Goal: Task Accomplishment & Management: Complete application form

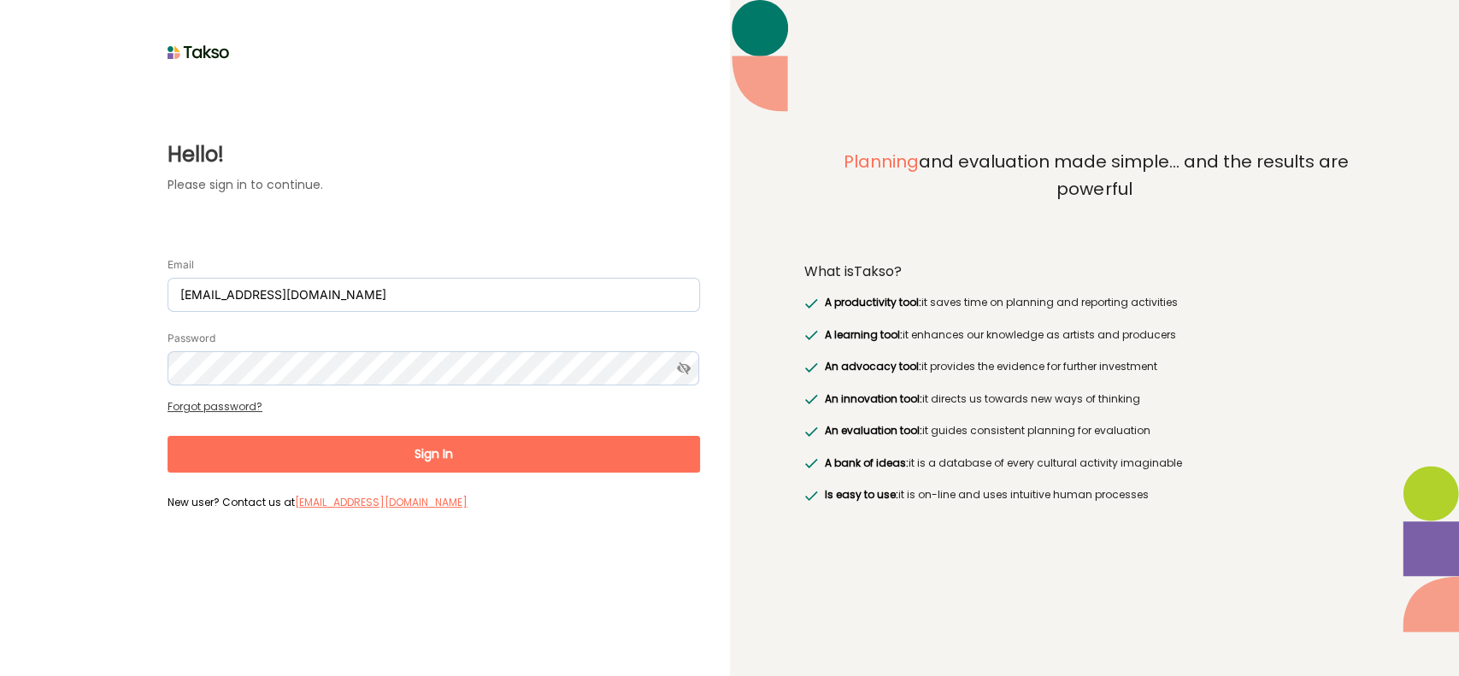
click at [453, 438] on button "Sign In" at bounding box center [434, 454] width 532 height 37
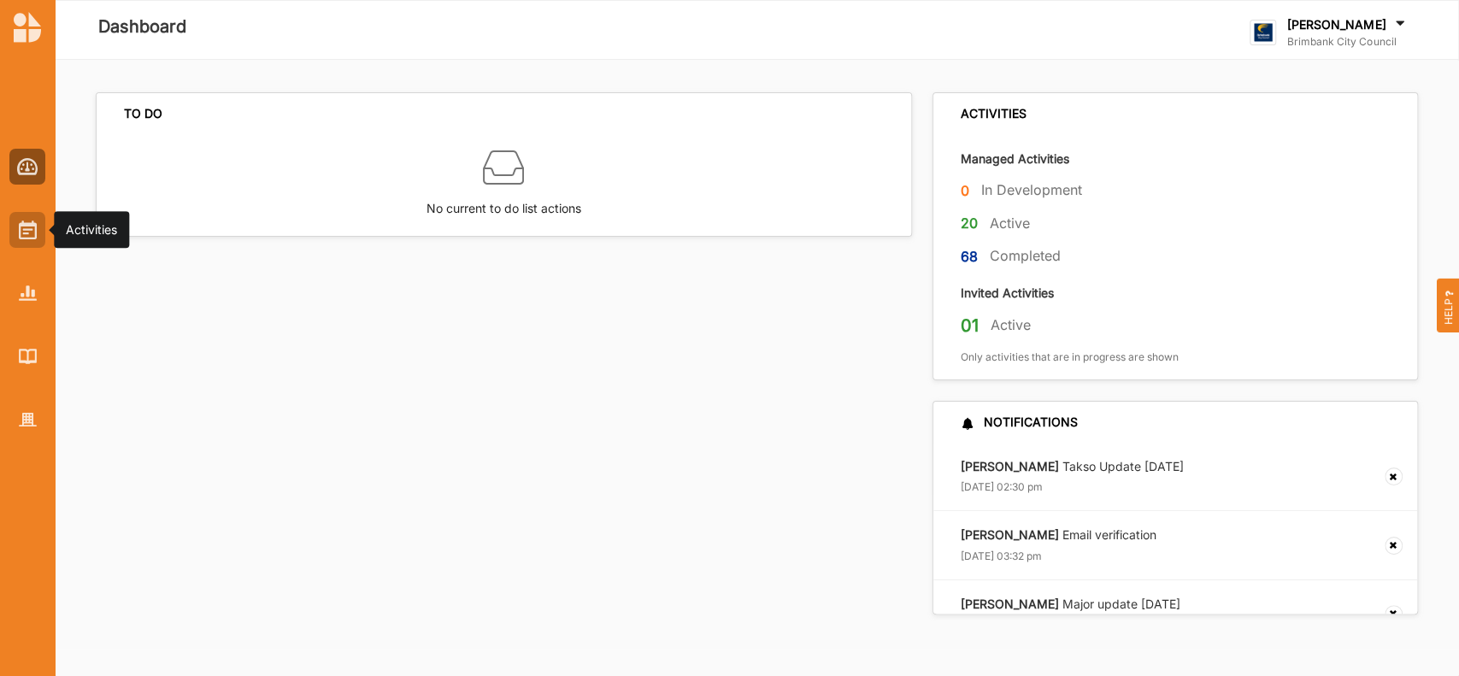
click at [31, 240] on div at bounding box center [27, 230] width 36 height 36
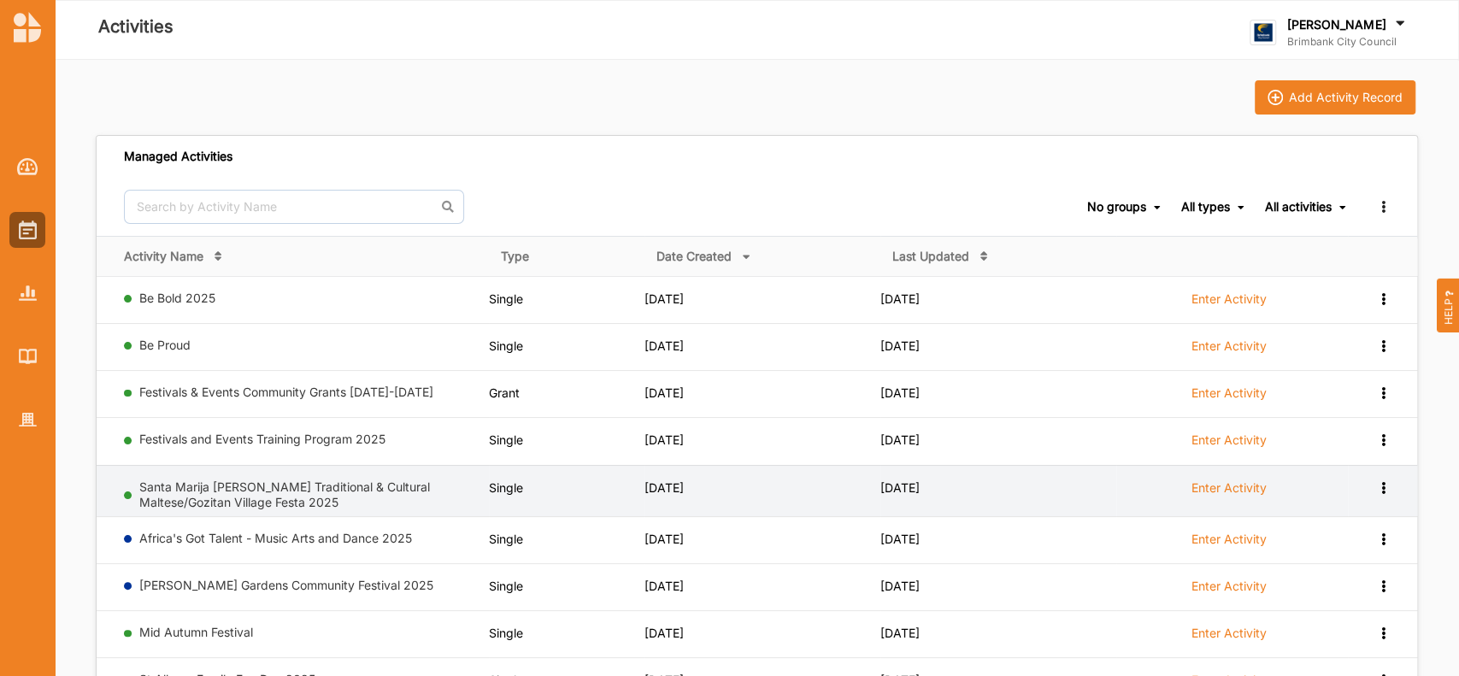
click at [1214, 484] on label "Enter Activity" at bounding box center [1228, 487] width 75 height 15
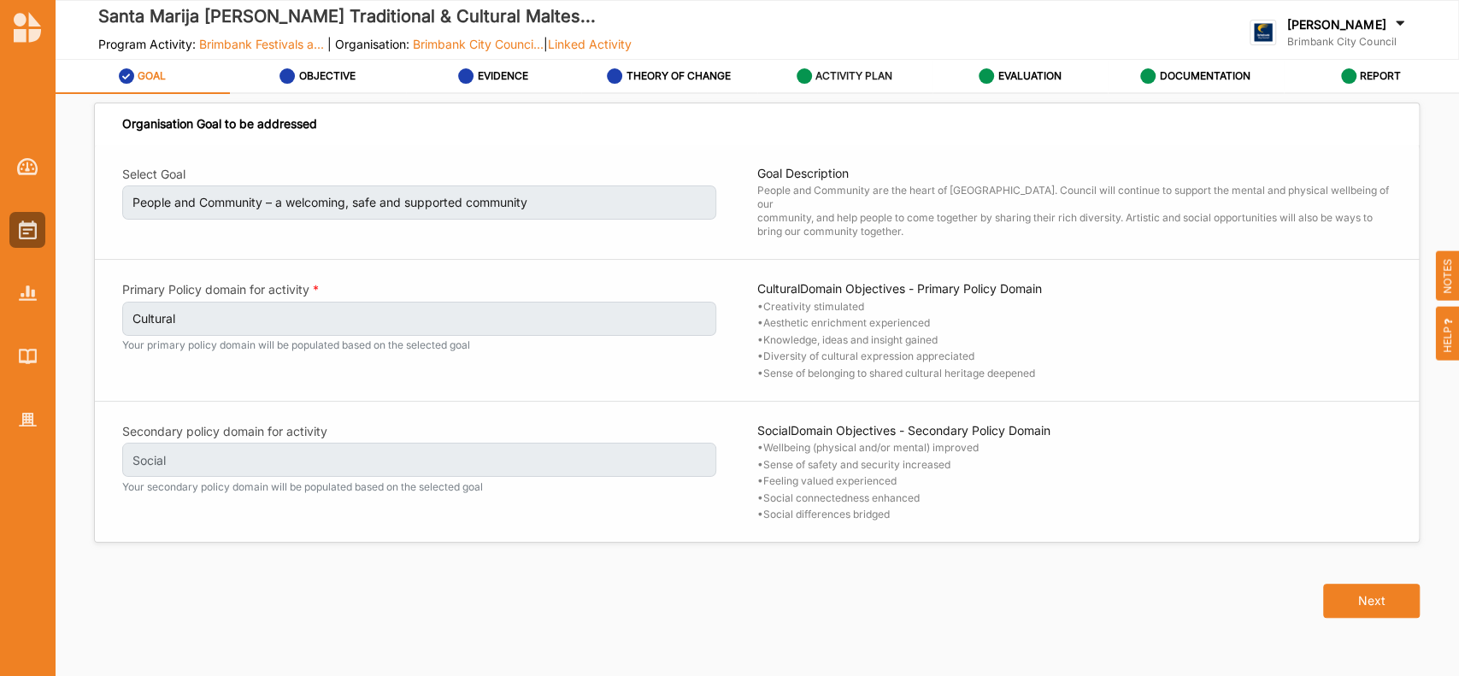
click at [862, 73] on label "ACTIVITY PLAN" at bounding box center [853, 76] width 77 height 14
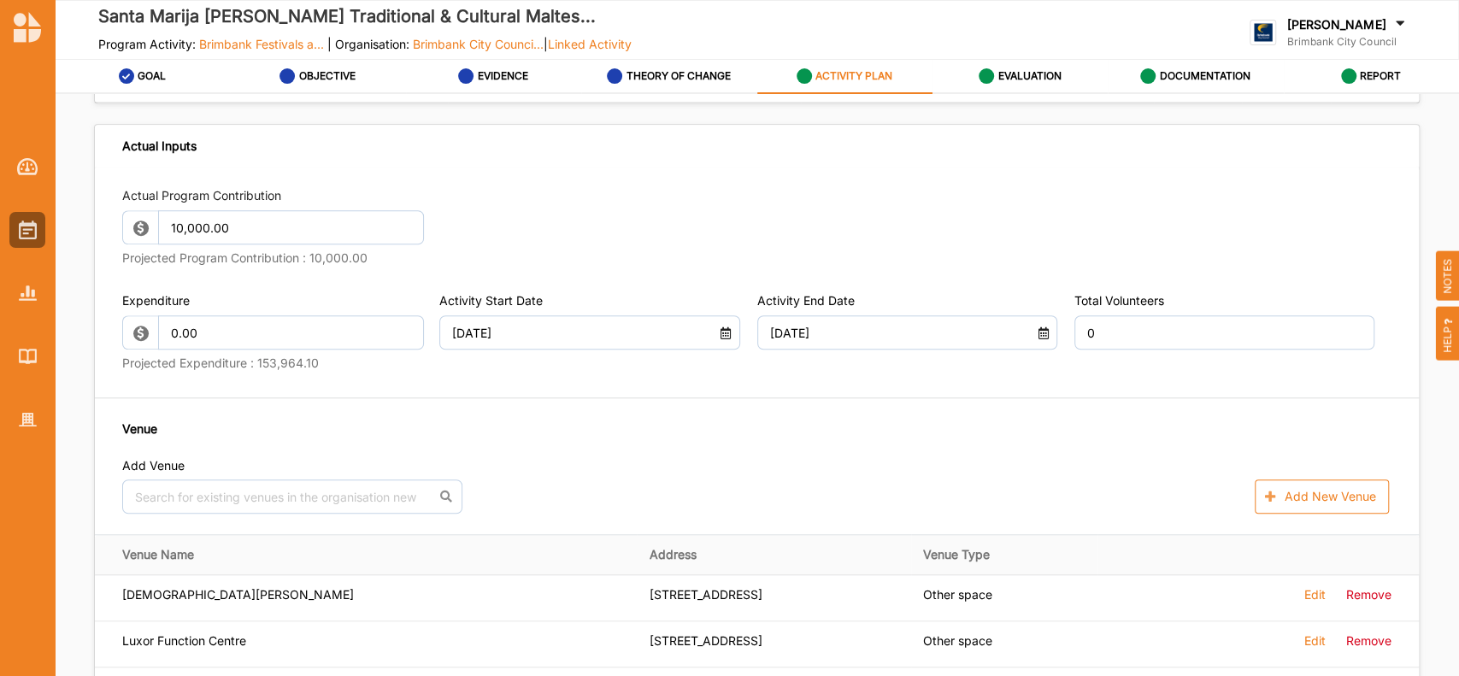
scroll to position [903, 0]
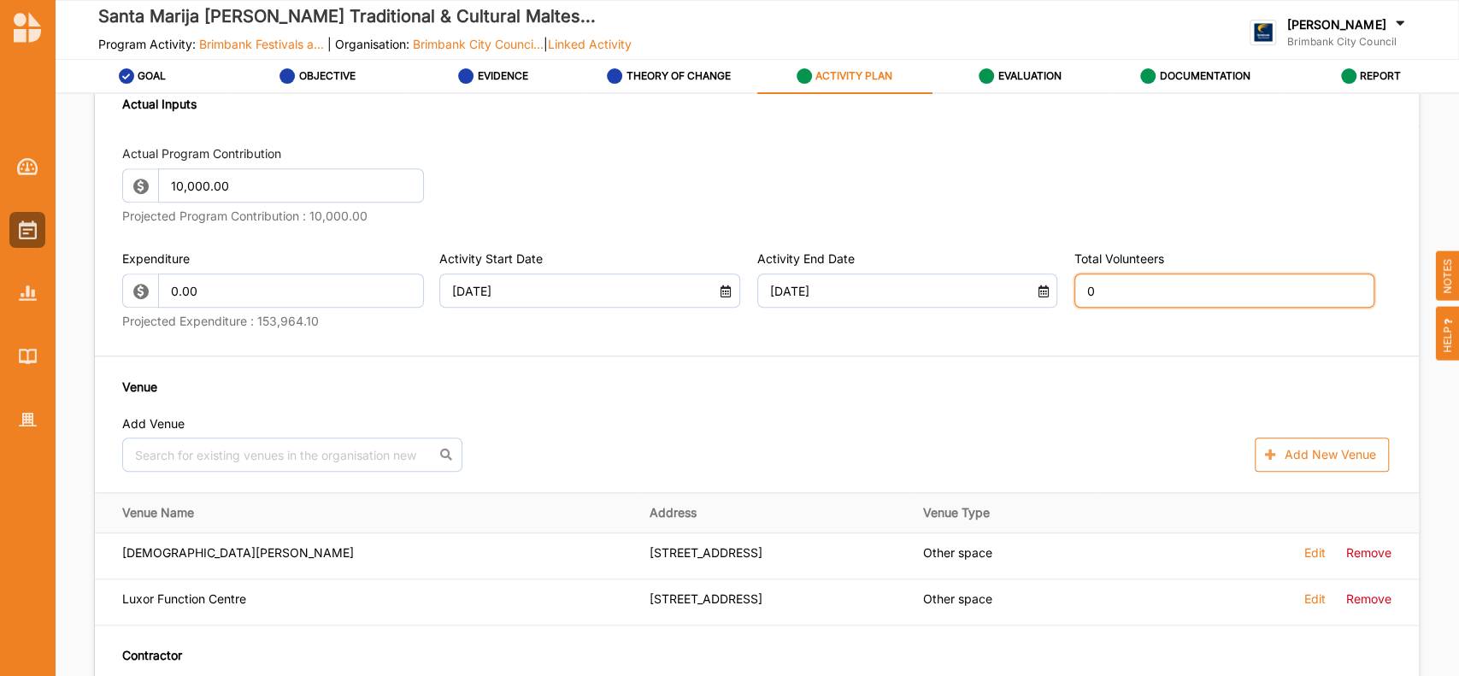
click at [1110, 308] on input "0" at bounding box center [1224, 291] width 300 height 34
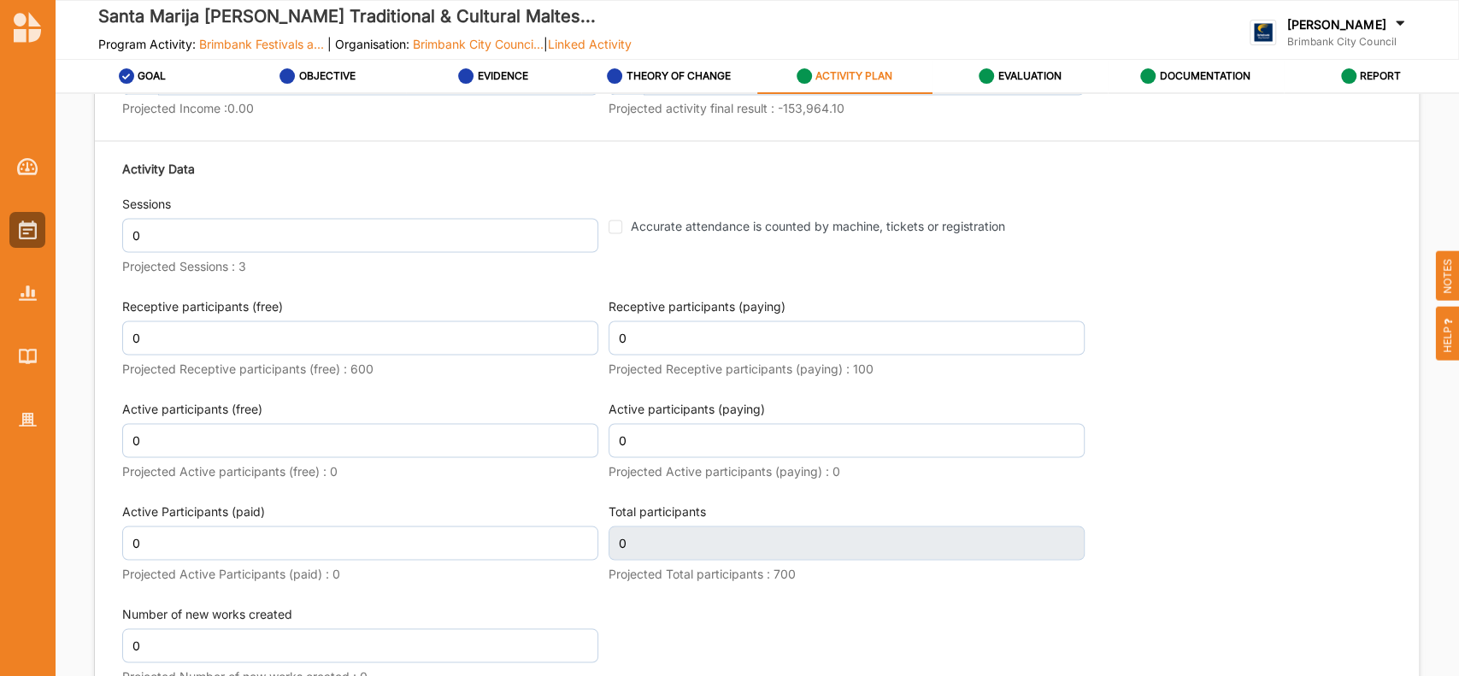
scroll to position [2211, 0]
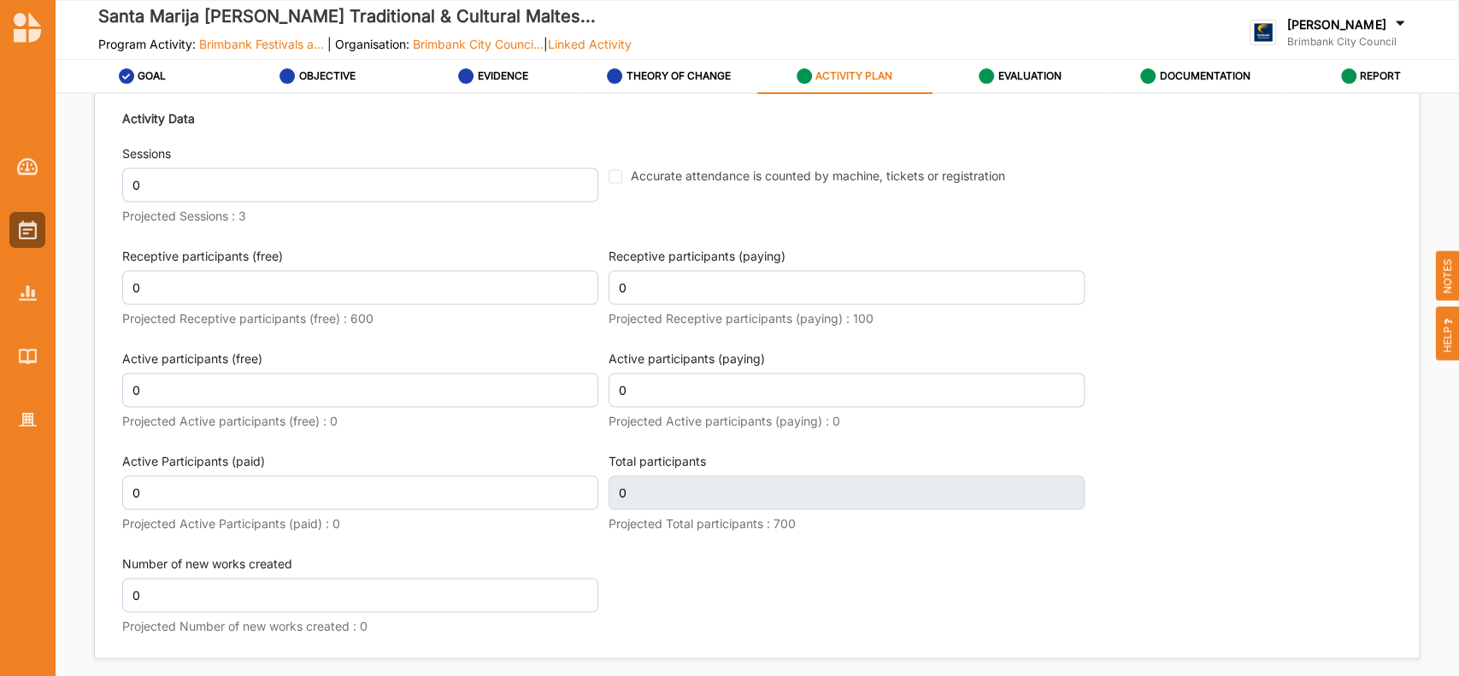
type input "23"
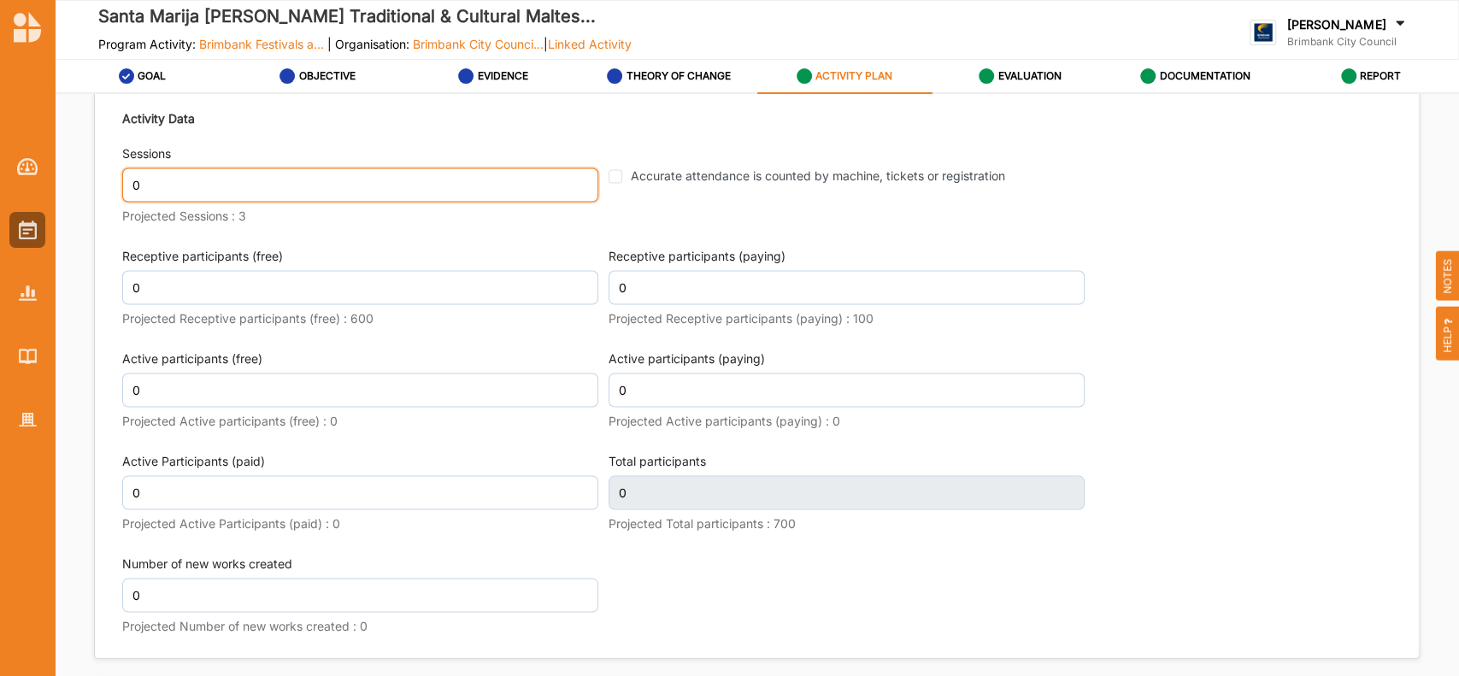
scroll to position [2223, 0]
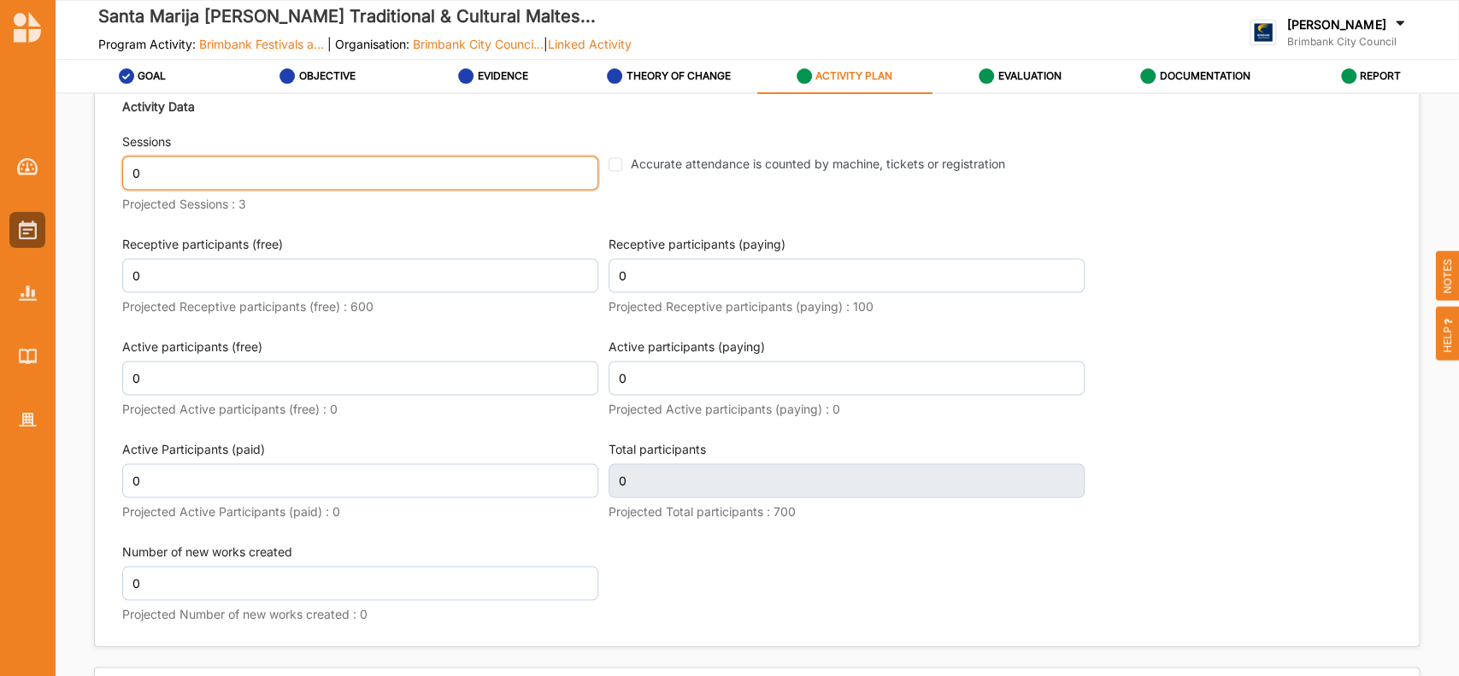
click at [164, 190] on input "0" at bounding box center [360, 173] width 476 height 34
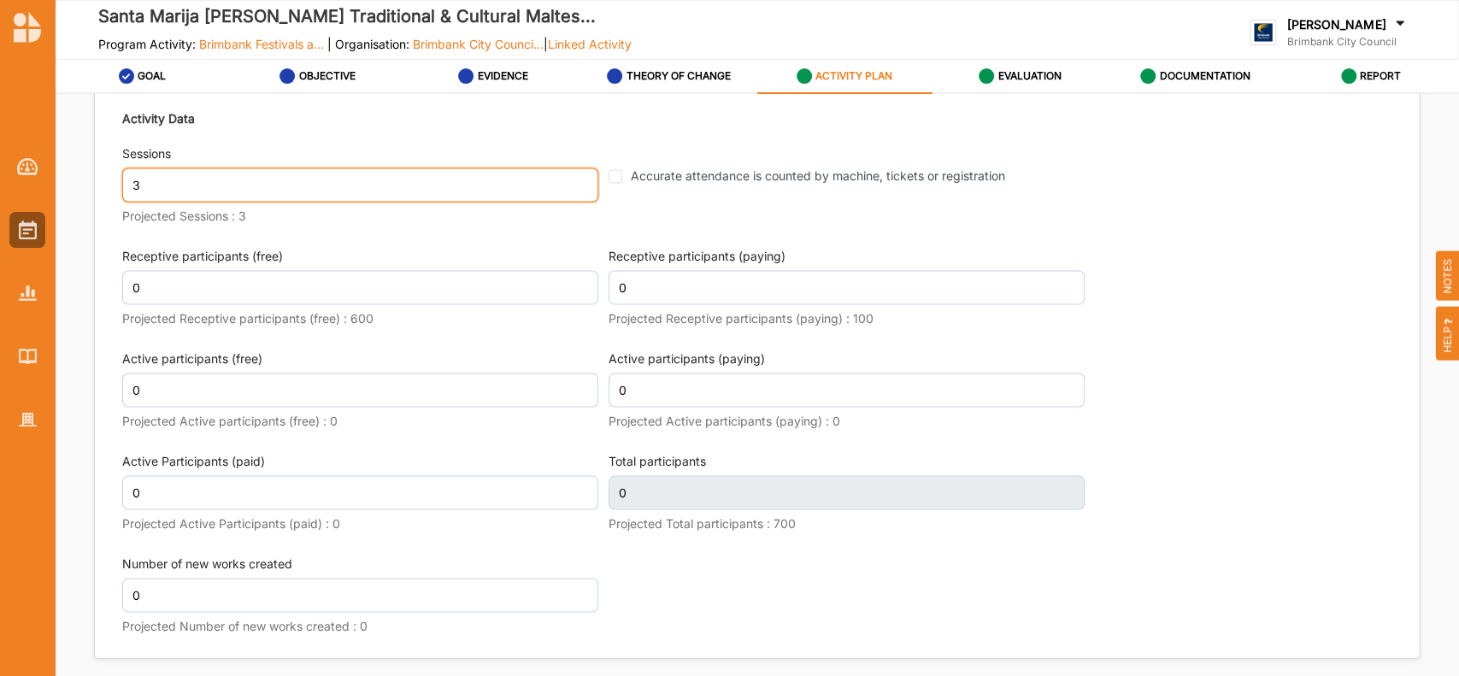
type input "3"
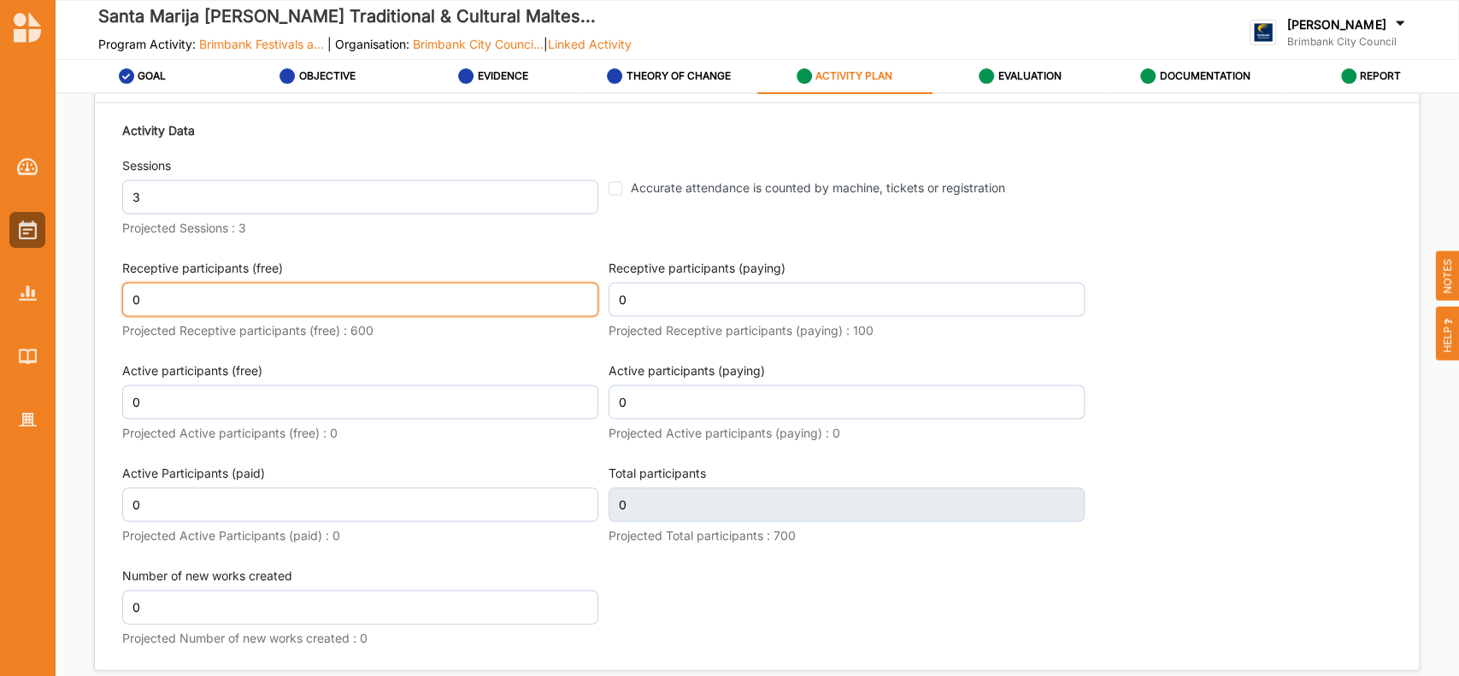
click at [156, 315] on input "0" at bounding box center [360, 299] width 476 height 34
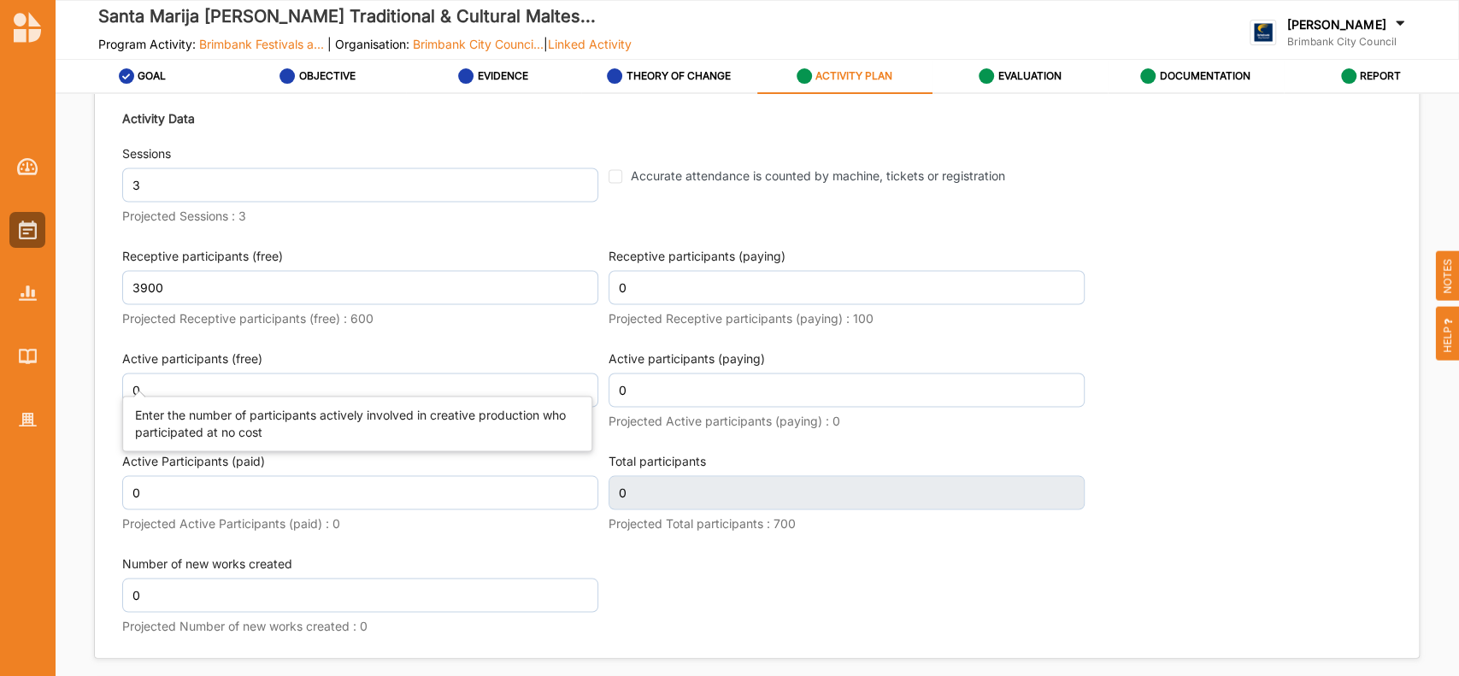
type input "3,900"
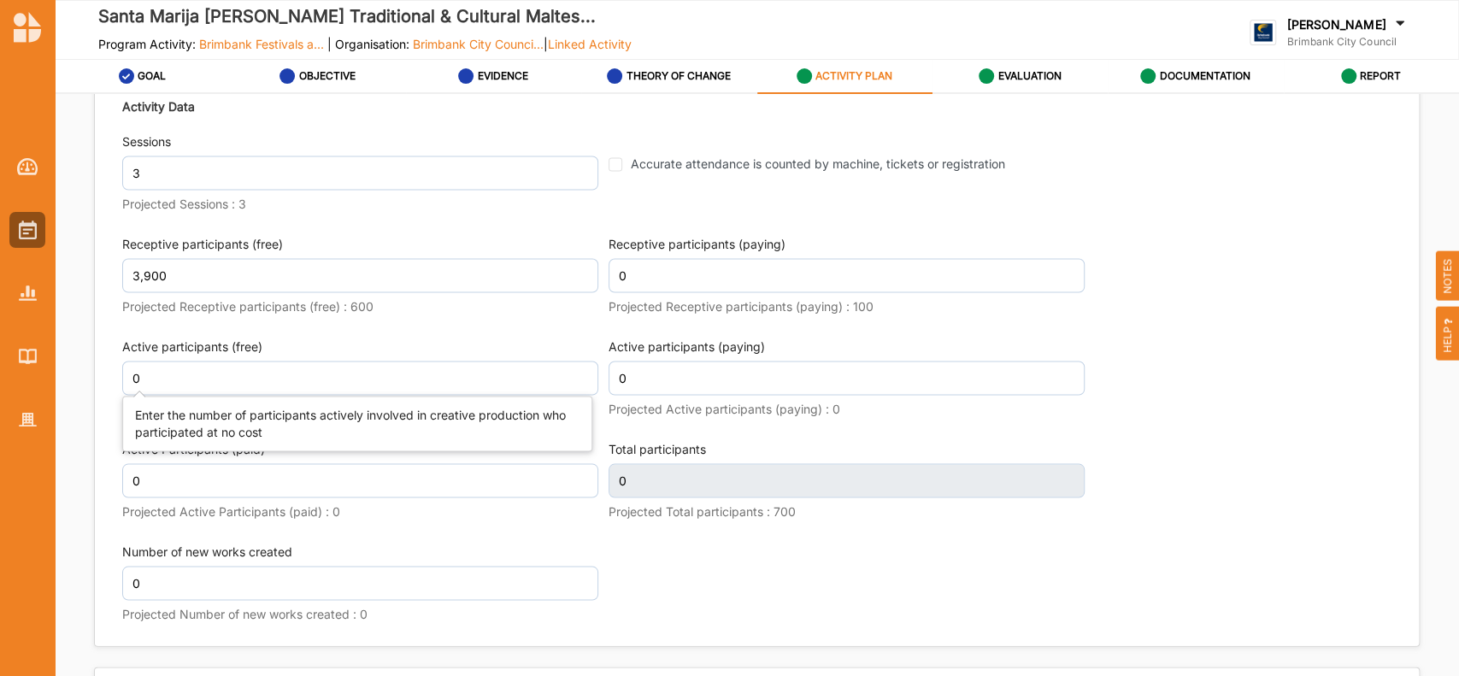
click at [221, 355] on label "Active participants (free)" at bounding box center [360, 346] width 476 height 17
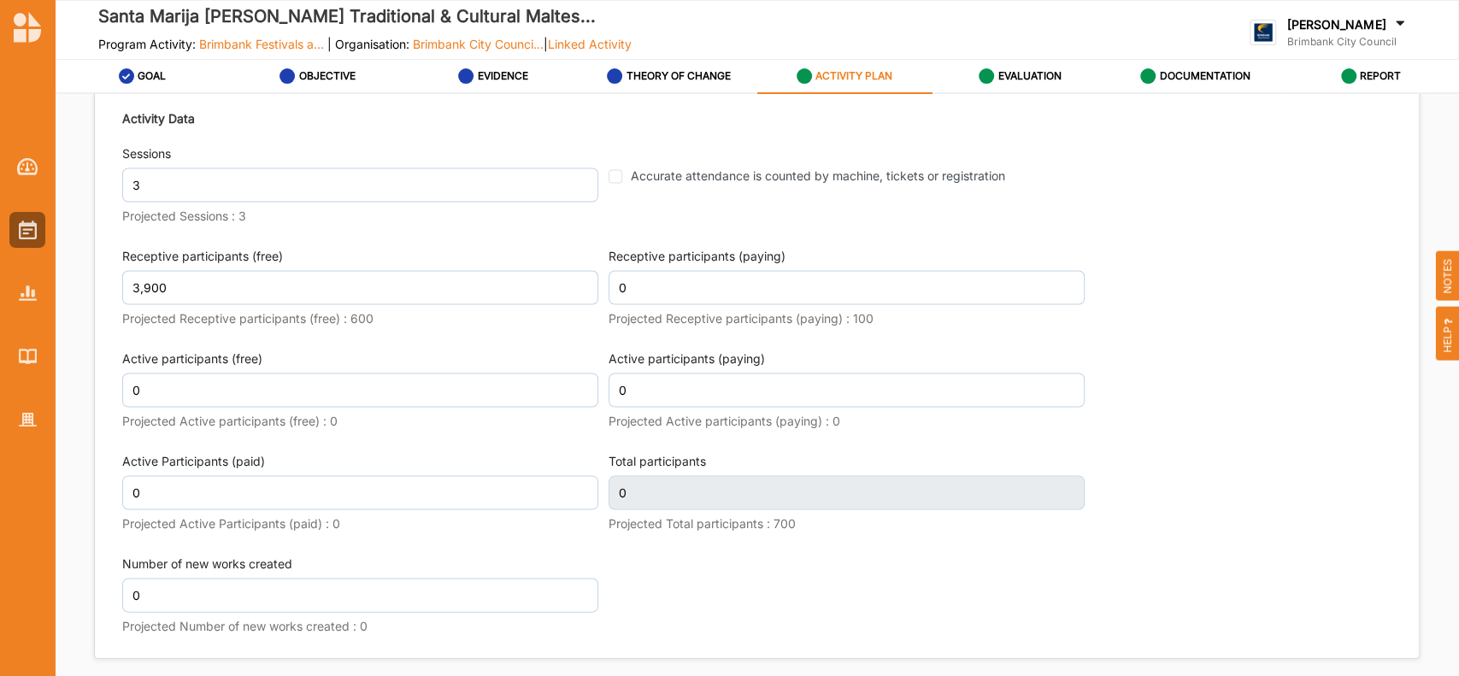
type input "3,900"
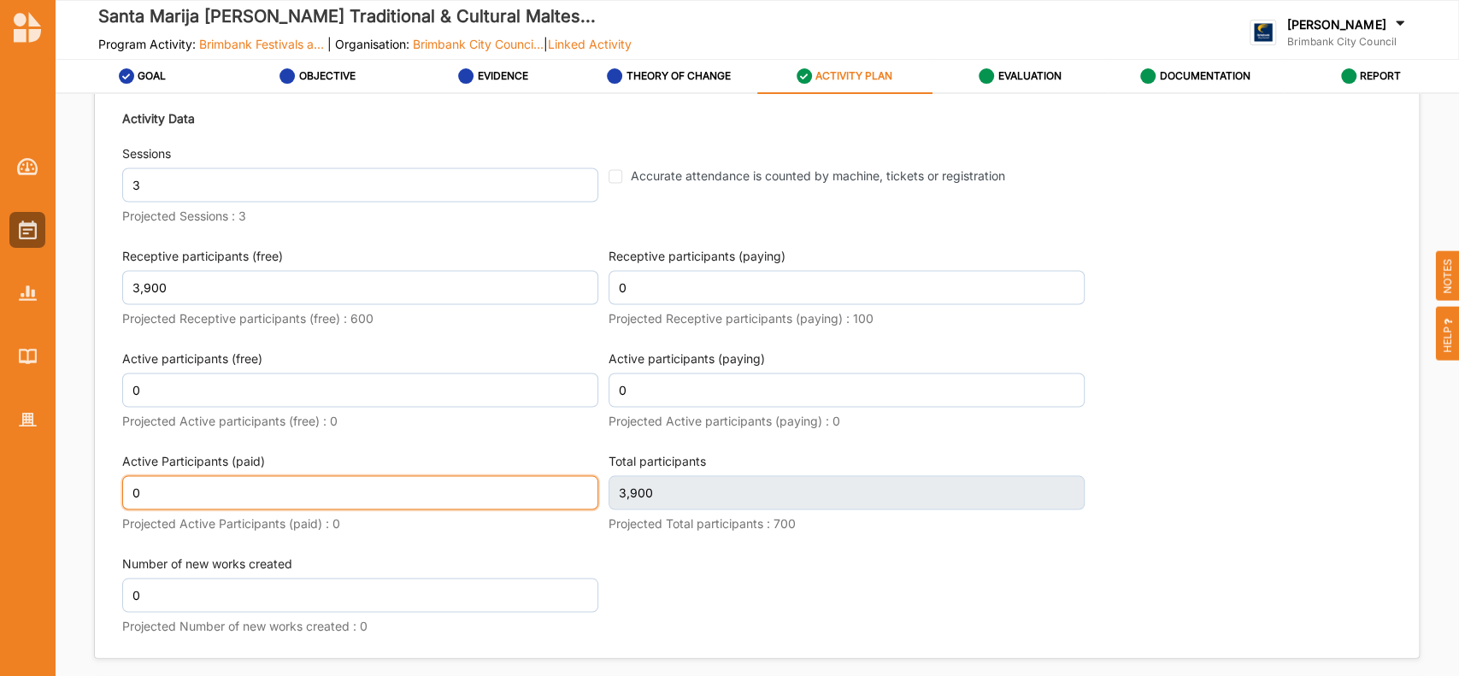
click at [180, 509] on input "0" at bounding box center [360, 492] width 476 height 34
type input "12"
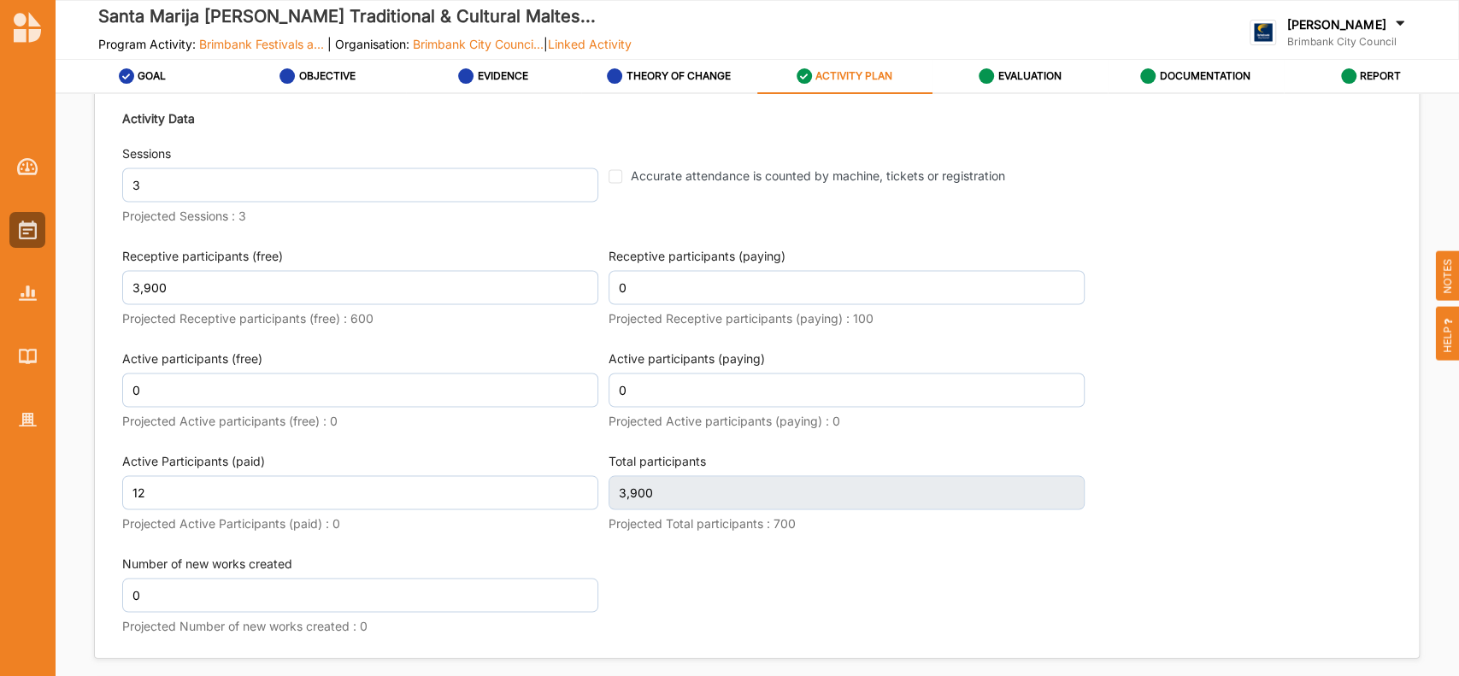
scroll to position [2223, 0]
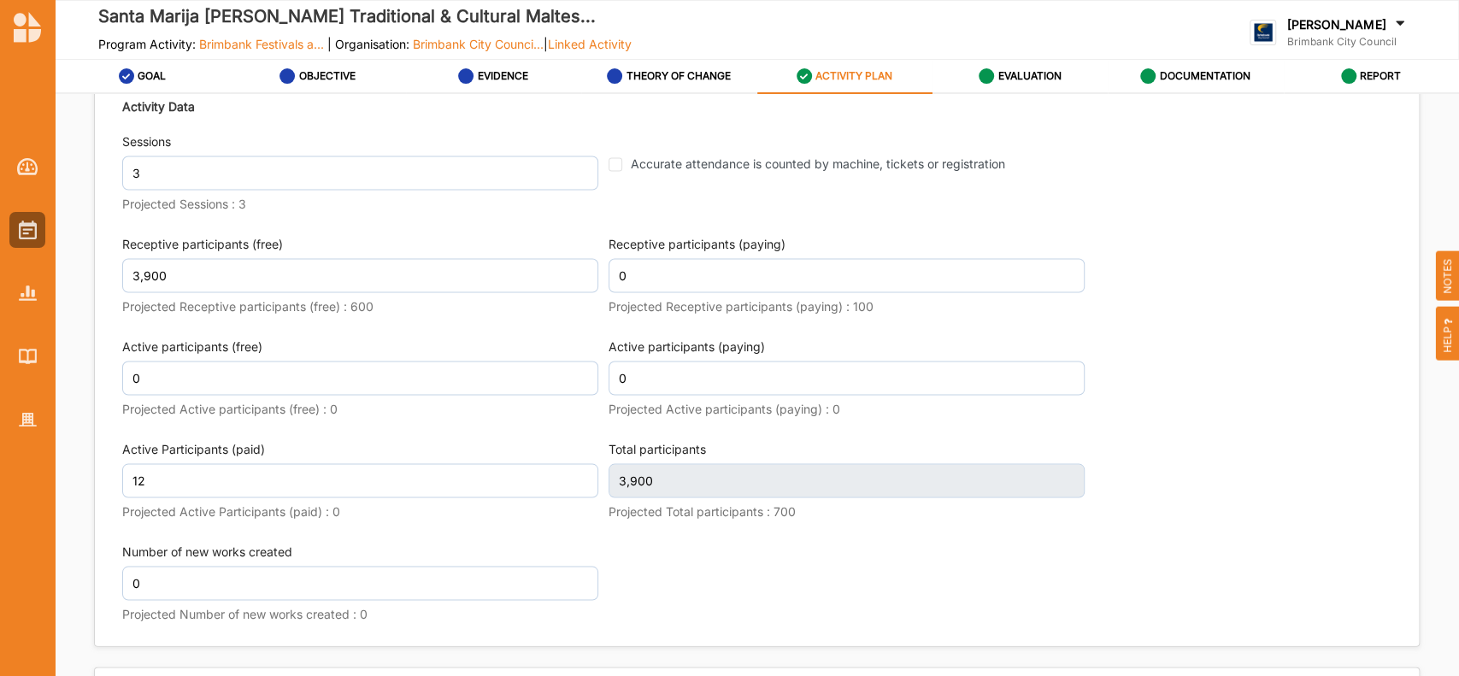
click at [861, 627] on div "Activity Data Sessions 3 Projected Sessions : 3 Accurate attendance is counted …" at bounding box center [756, 362] width 1269 height 548
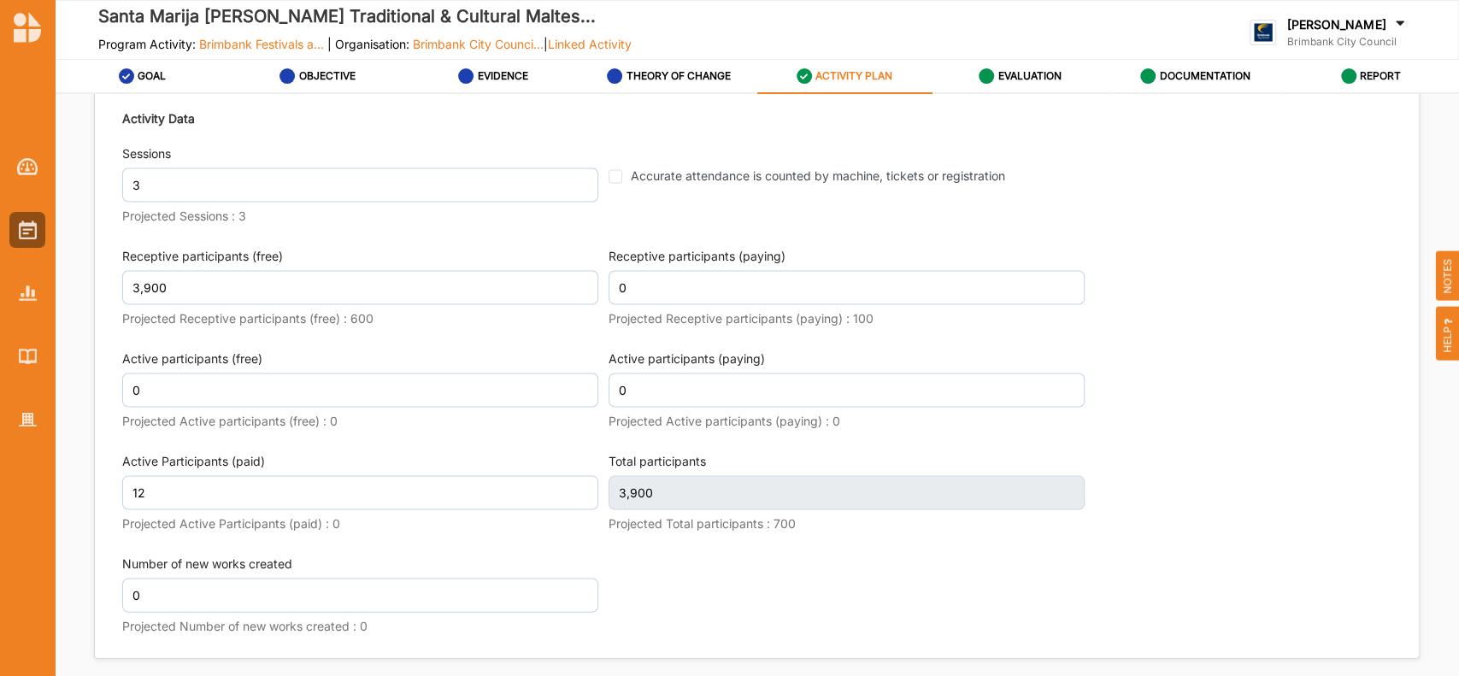
type input "3,912"
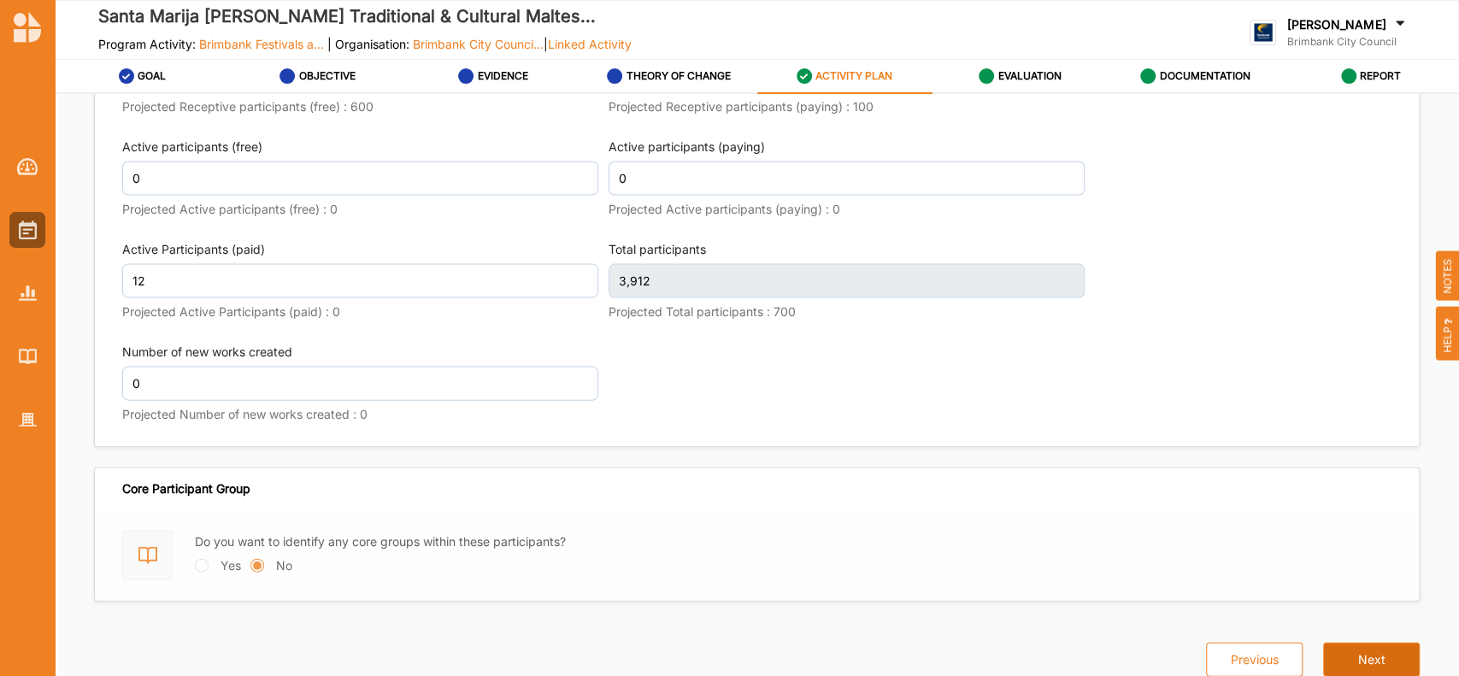
click at [1356, 653] on button "Next" at bounding box center [1371, 660] width 97 height 34
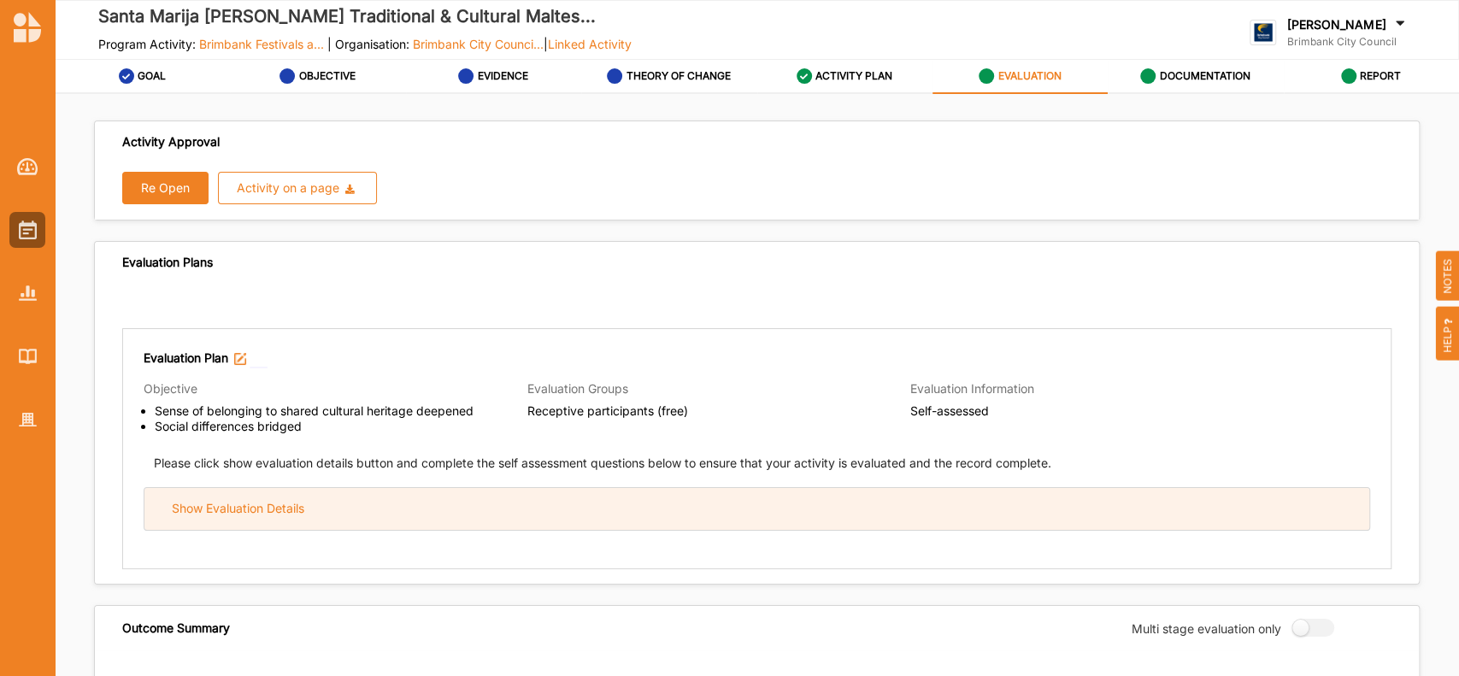
click at [246, 507] on div "Show Evaluation Details" at bounding box center [238, 508] width 132 height 15
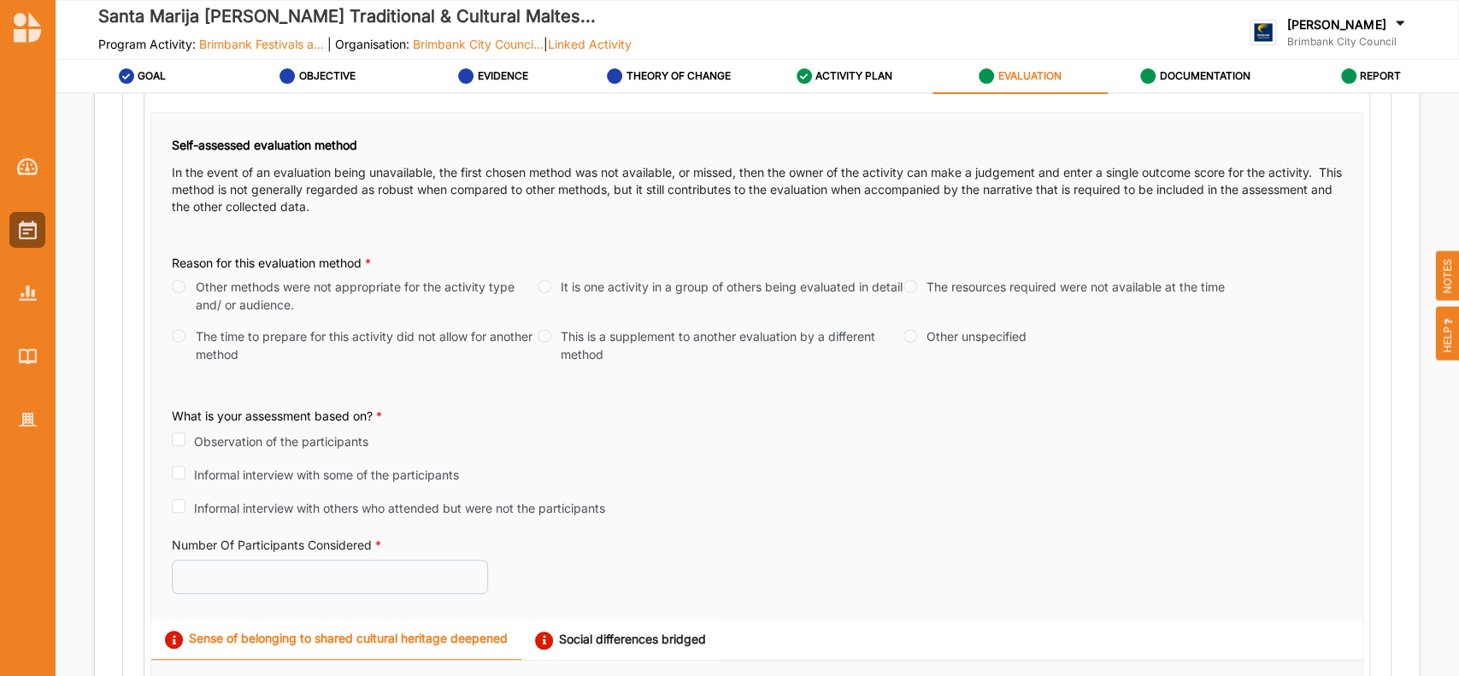
scroll to position [421, 0]
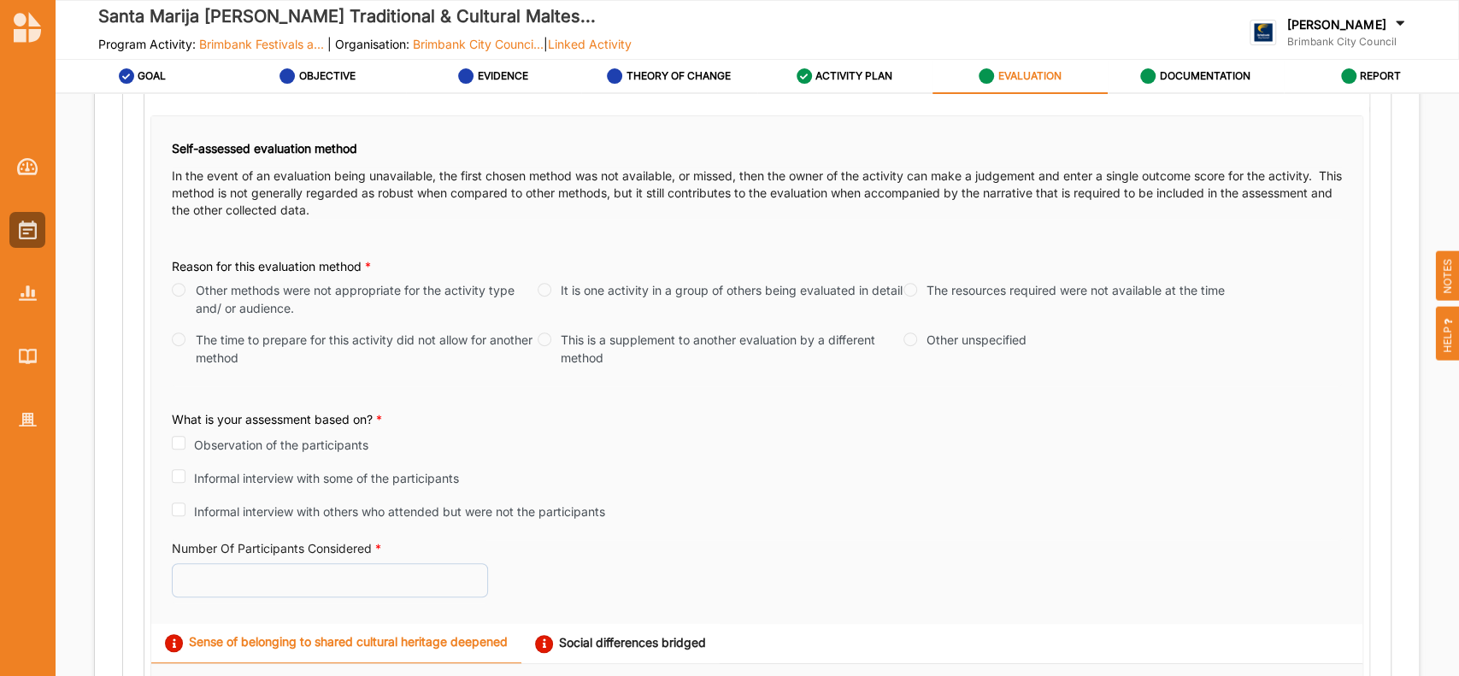
click at [911, 286] on div "The resources required were not available at the time" at bounding box center [1063, 290] width 321 height 18
click at [185, 439] on input "Observation of the participants" at bounding box center [179, 443] width 14 height 14
checkbox input "true"
click at [227, 582] on input "Number Of Participants Considered *" at bounding box center [330, 579] width 316 height 34
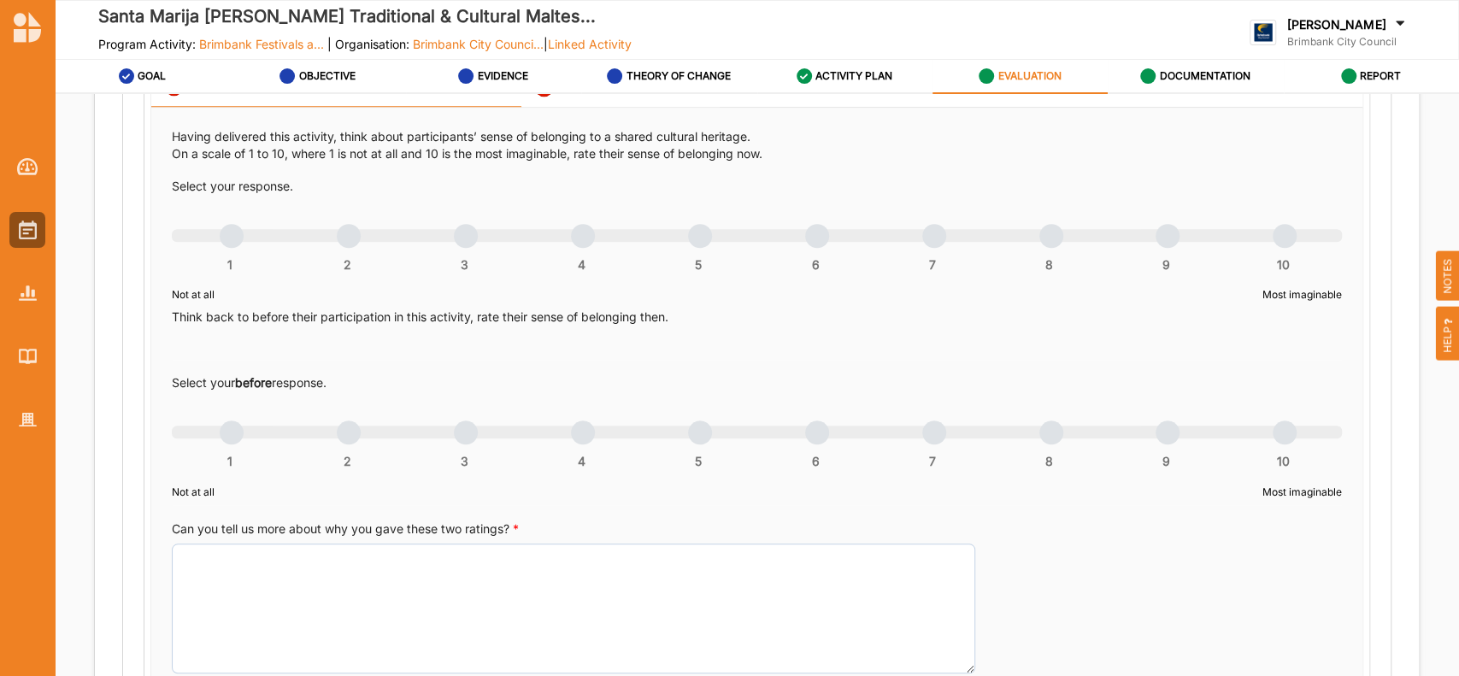
scroll to position [979, 0]
type input "3900"
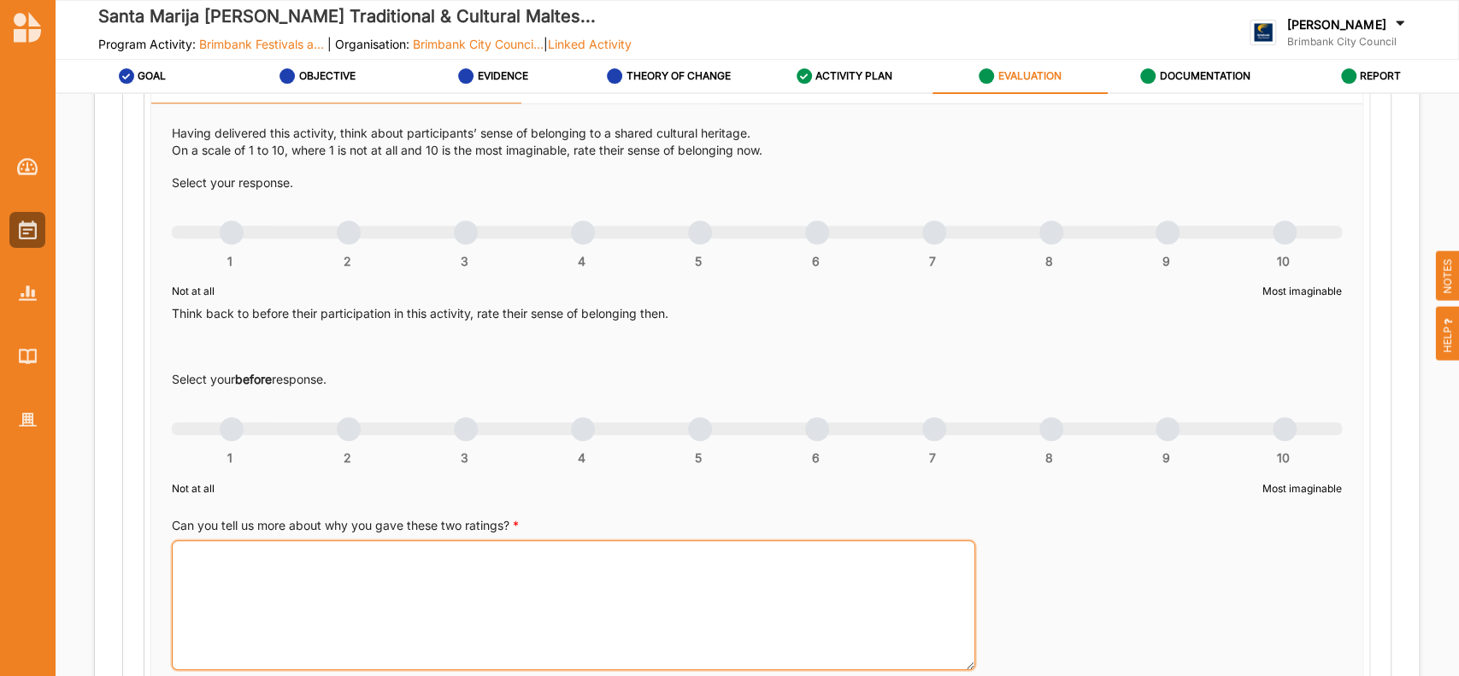
click at [254, 550] on textarea "Can you tell us more about why you gave these two ratings? *" at bounding box center [573, 605] width 803 height 130
paste textarea "Lor Ipsum Dolors Ametcon Adipi elit Seddo Eiusm: Temp $175,907 (incididun + ut-…"
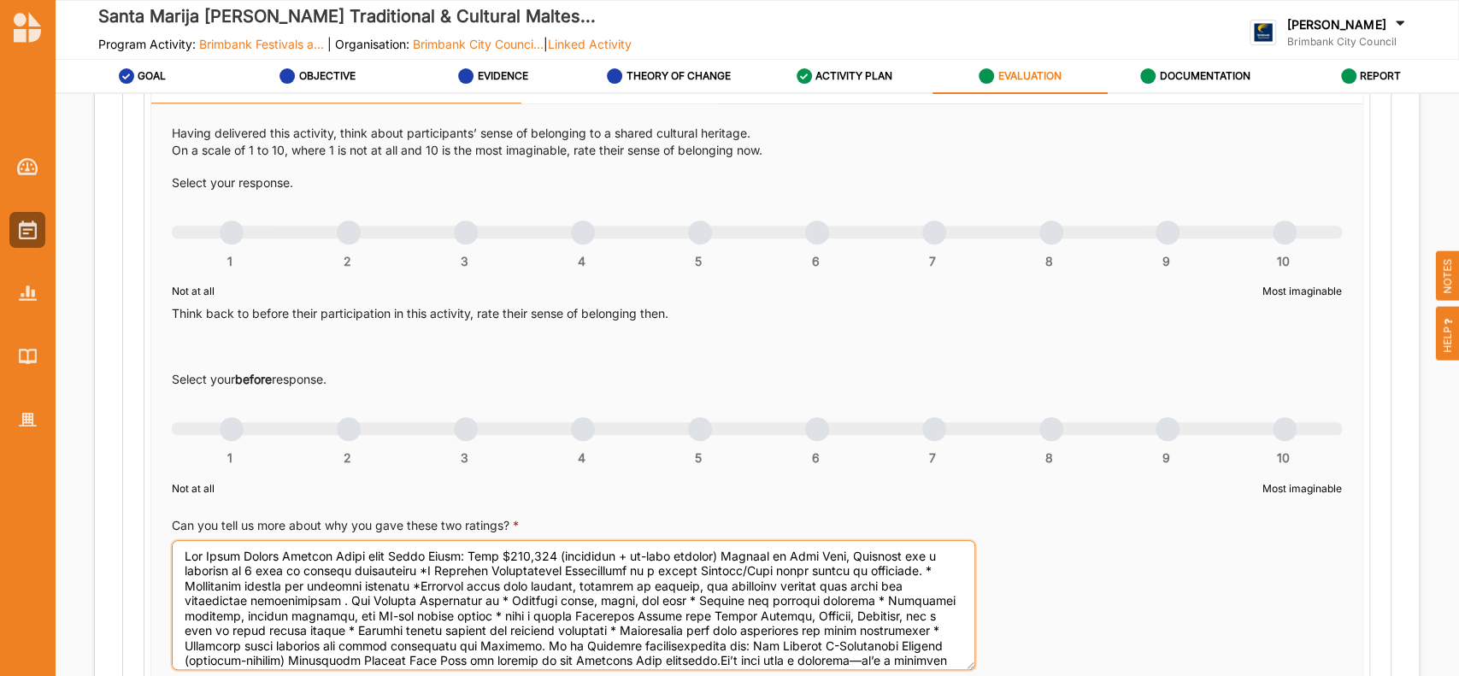
scroll to position [13, 0]
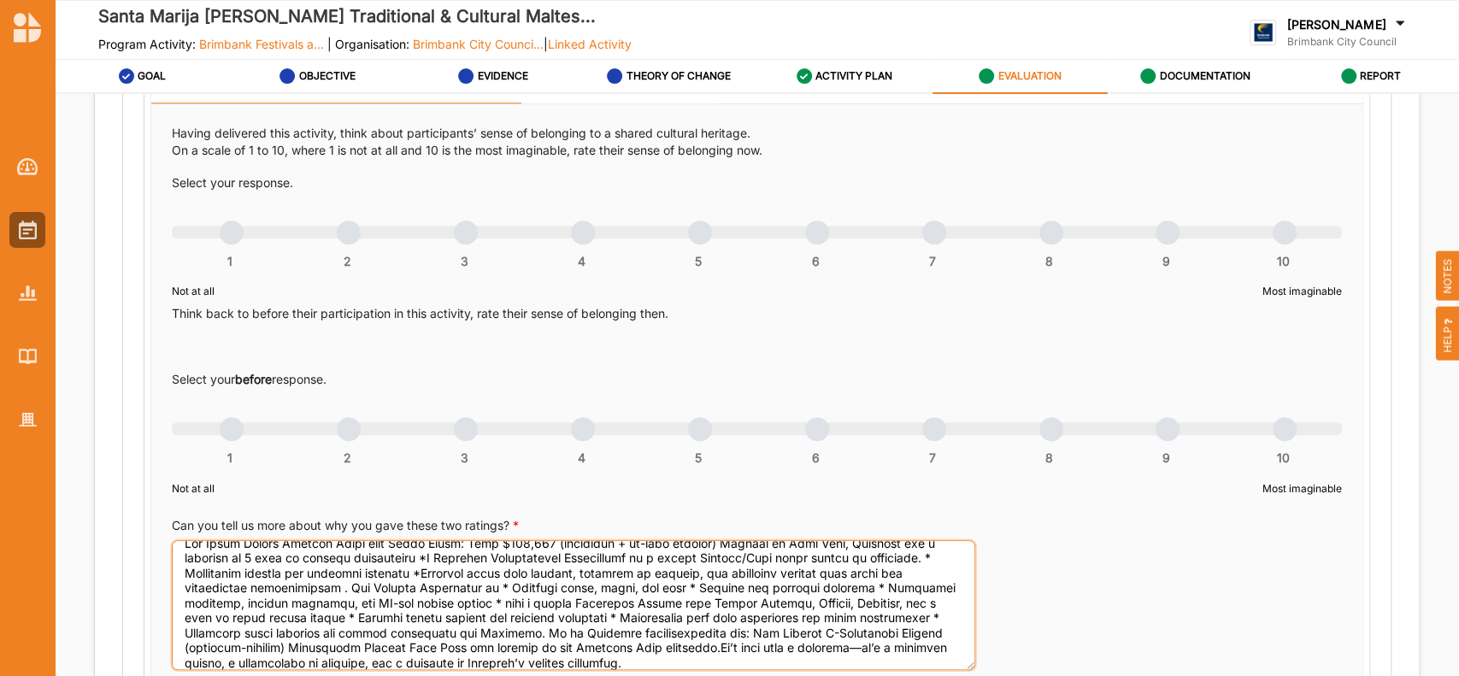
click at [716, 653] on textarea "Can you tell us more about why you gave these two ratings? *" at bounding box center [573, 605] width 803 height 130
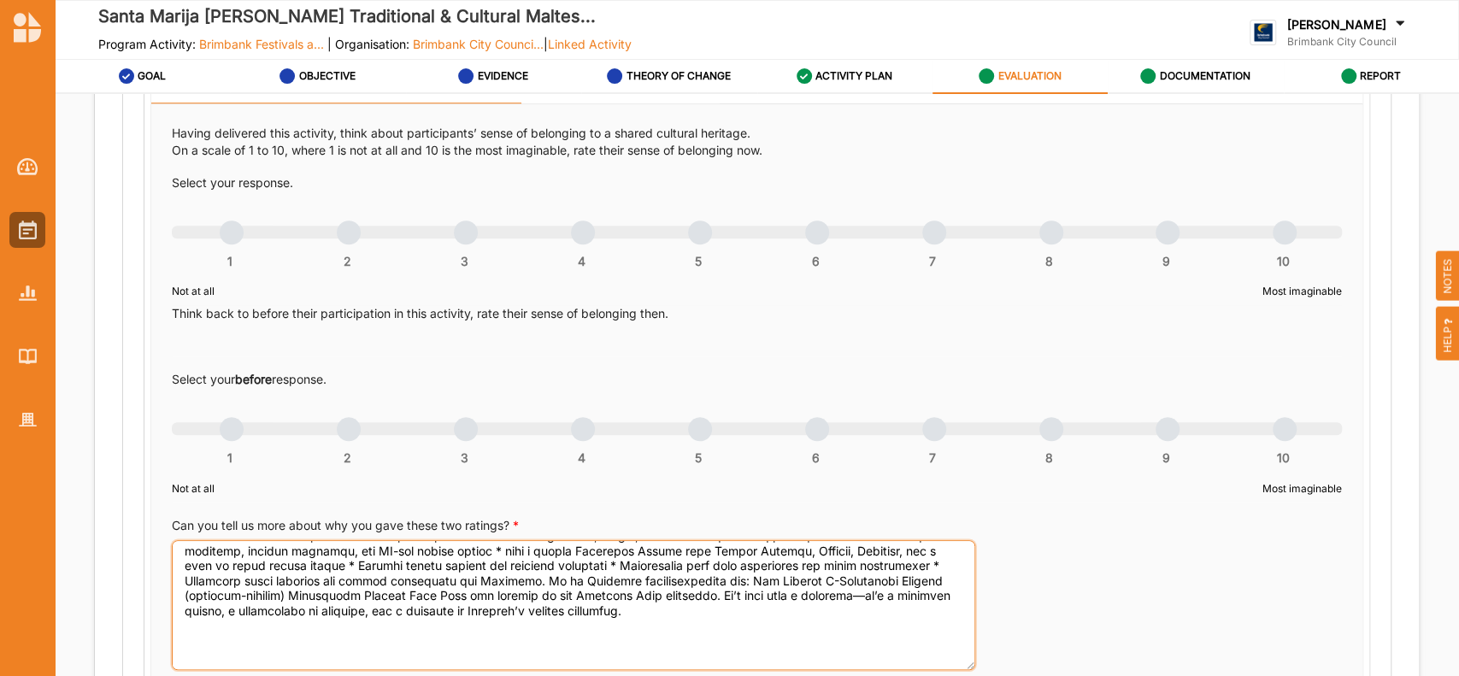
scroll to position [67, 0]
type textarea "Lor Ipsum Dolors Ametcon Adipi elit Seddo Eiusm: Temp $867,781 (incididun + ut-…"
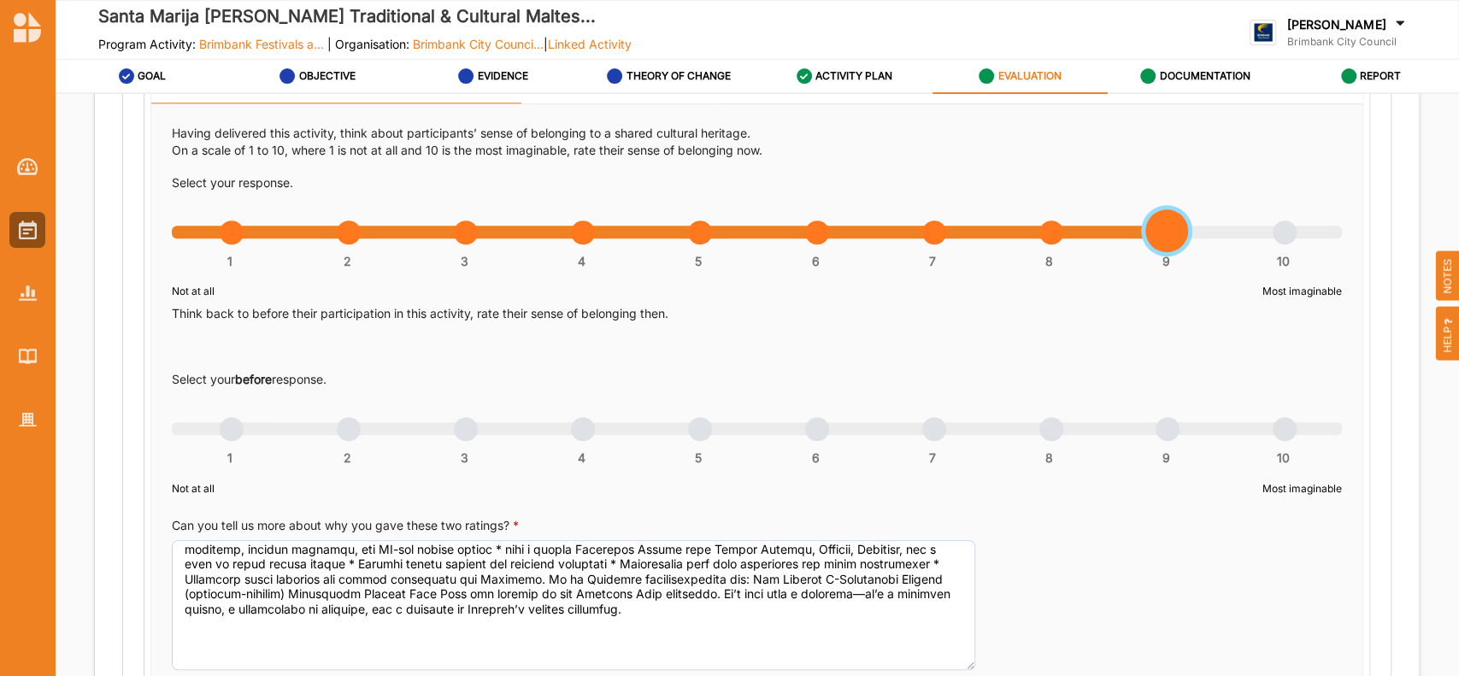
click at [1162, 236] on div "1 2 3 4 5 6 7 8 9 10" at bounding box center [757, 241] width 1170 height 12
click at [819, 432] on div "1 2 3 4 5 6 7 8 9 10" at bounding box center [757, 438] width 1170 height 12
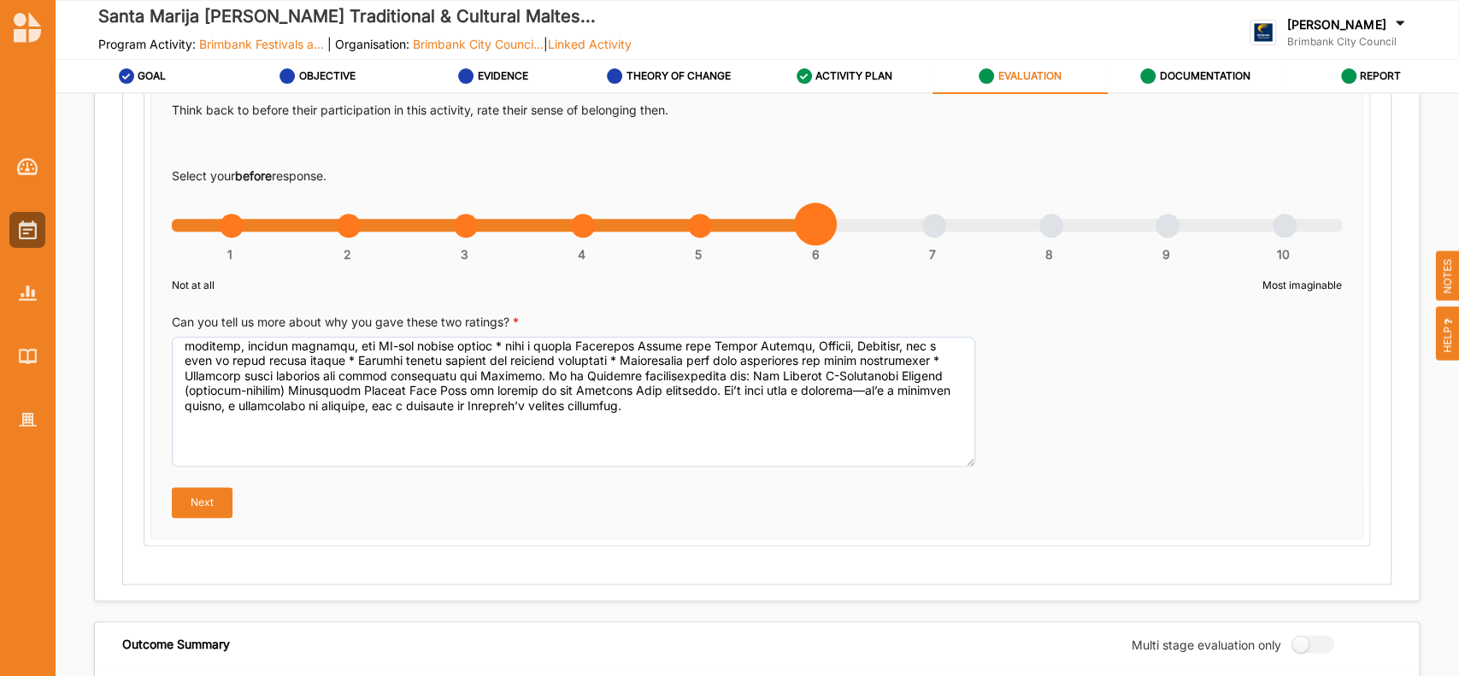
scroll to position [1245, 0]
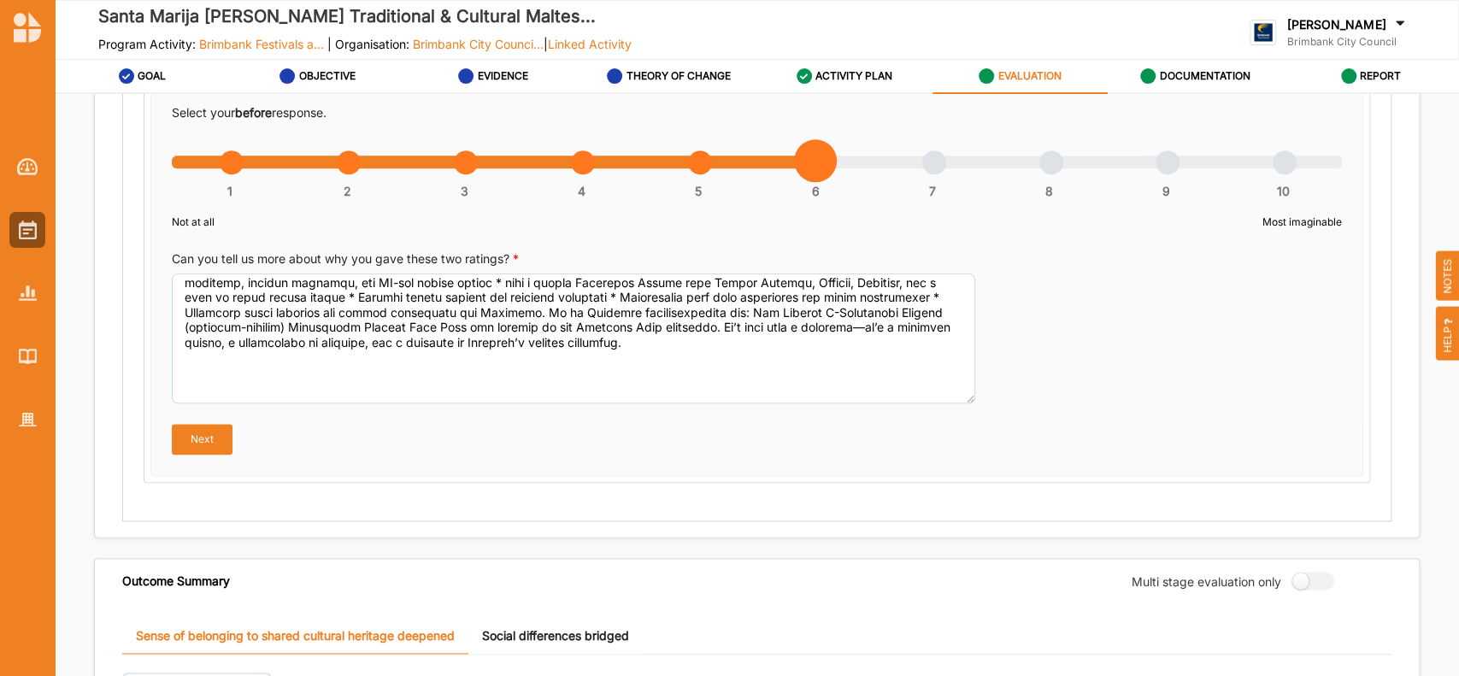
click at [191, 441] on button "Next" at bounding box center [202, 439] width 61 height 31
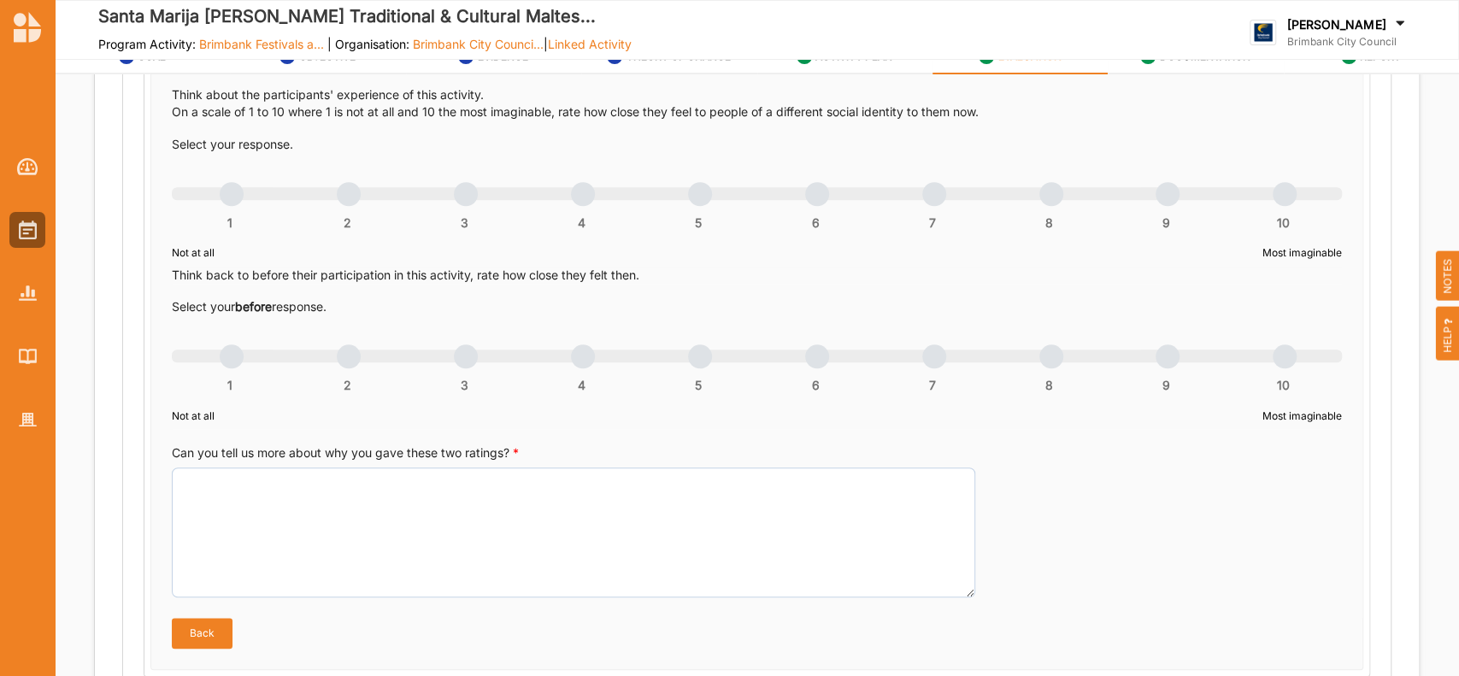
scroll to position [974, 0]
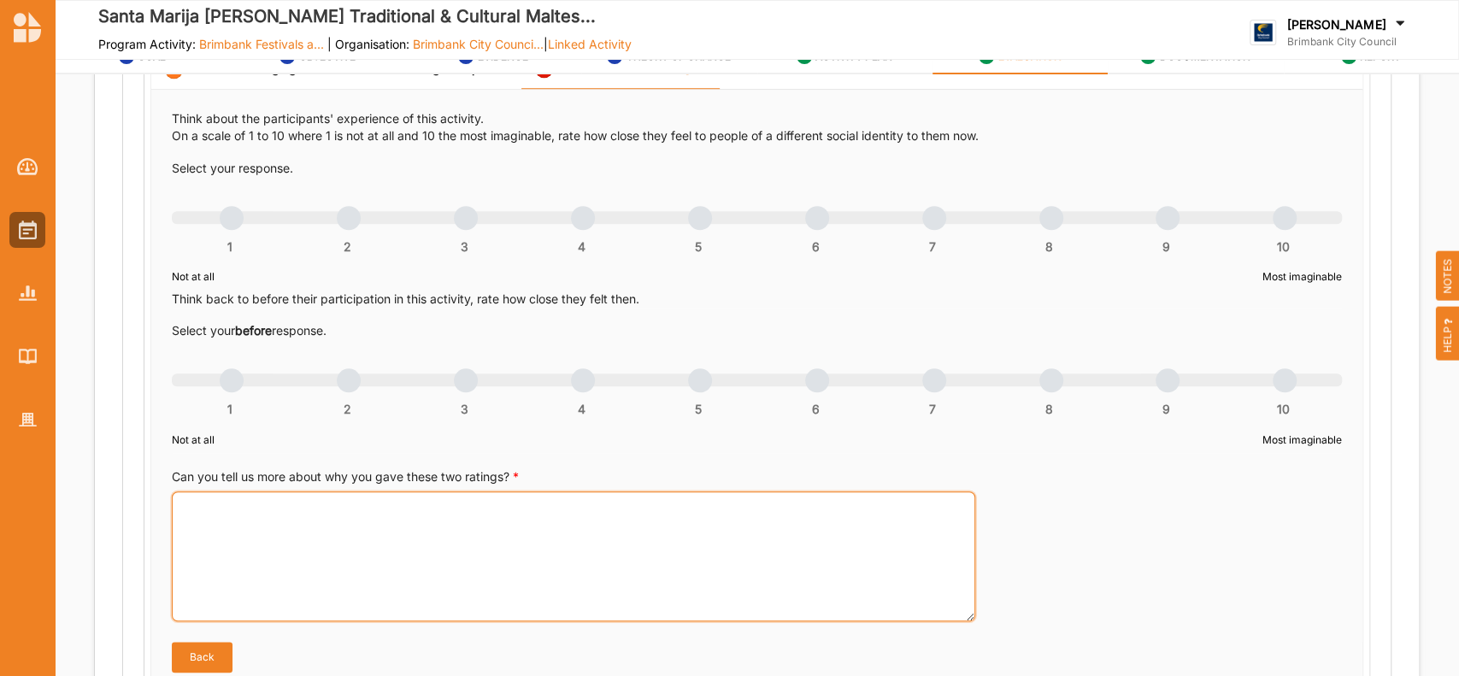
click at [192, 505] on textarea "Can you tell us more about why you gave these two ratings? *" at bounding box center [573, 556] width 803 height 130
paste textarea "Lor Ipsum Dolors Ametcon Adipi elit Seddo Eiusm: Temp $645,675 (incididun + ut-…"
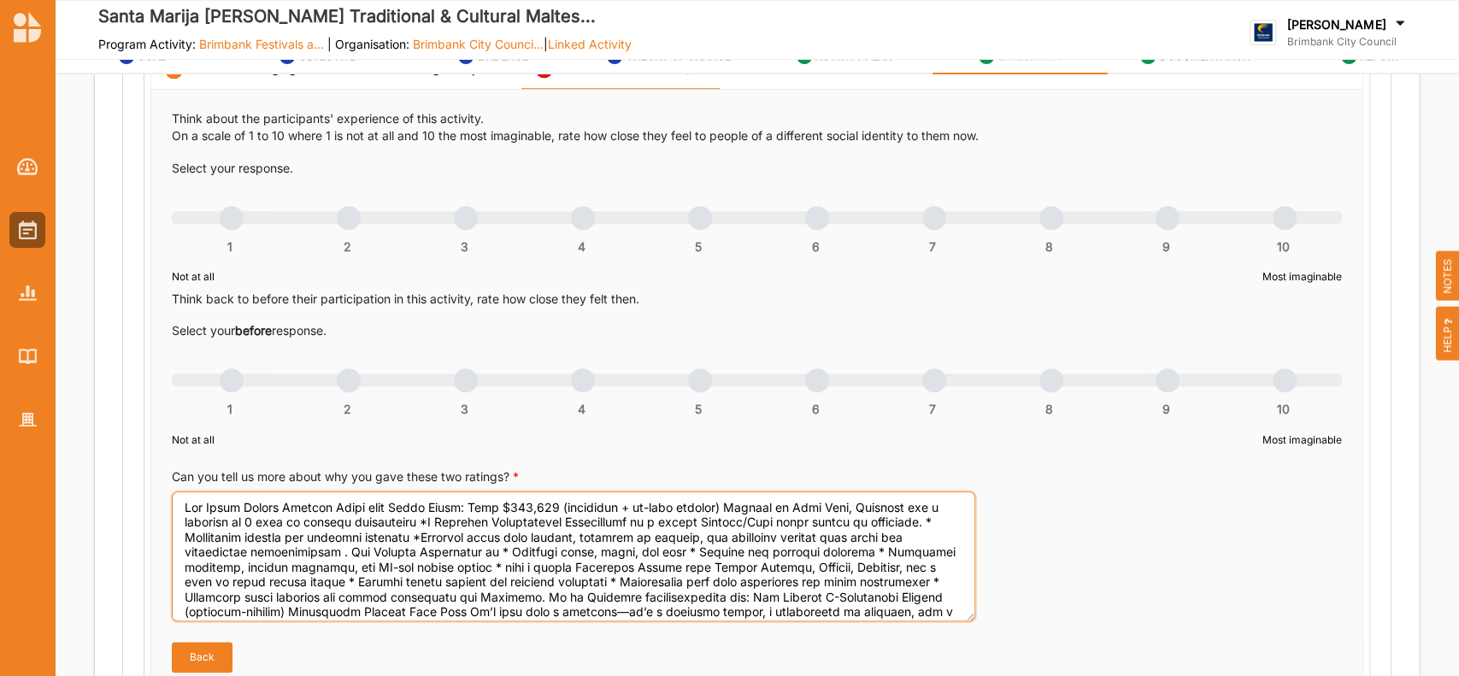
scroll to position [13, 0]
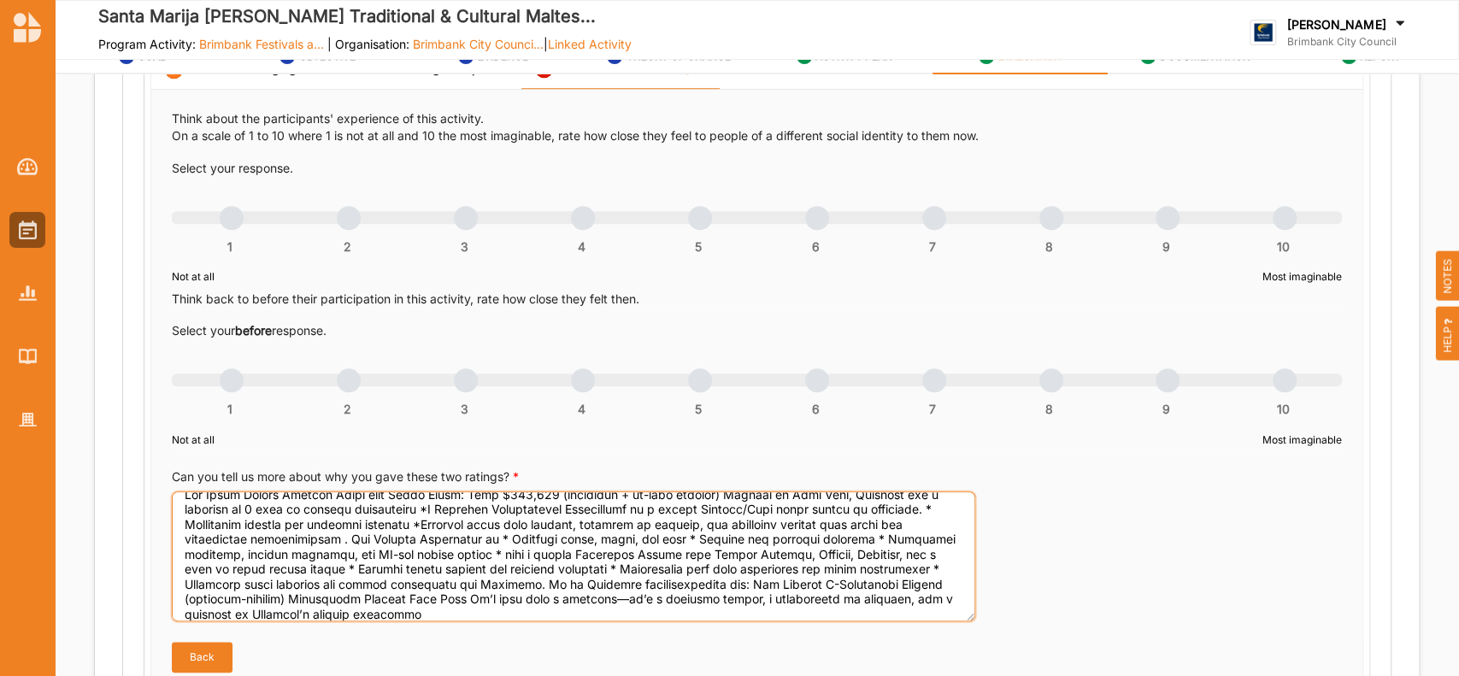
type textarea "Lor Ipsum Dolors Ametcon Adipi elit Seddo Eiusm: Temp $645,675 (incididun + ut-…"
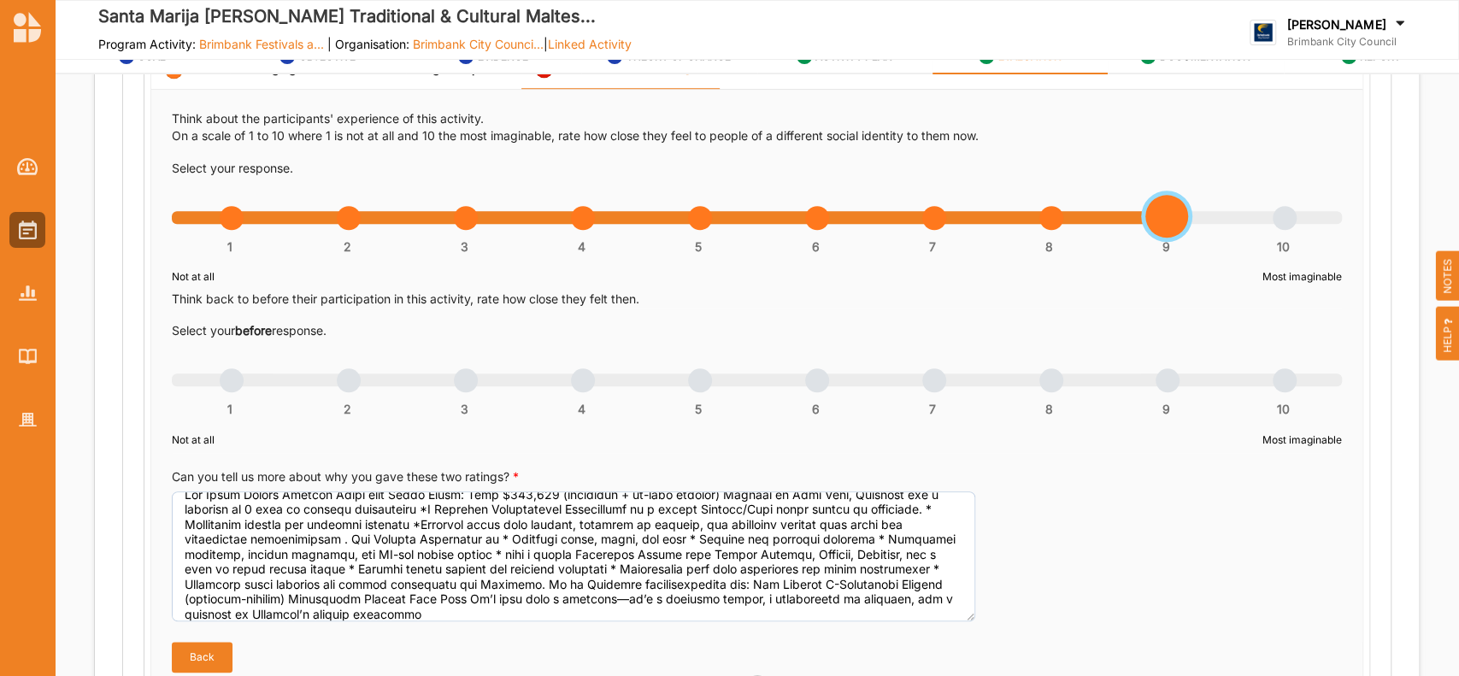
click at [1162, 221] on div "1 2 3 4 5 6 7 8 9 10" at bounding box center [757, 227] width 1170 height 12
click at [810, 384] on div "1 2 3 4 5 6 7 8 9 10" at bounding box center [757, 389] width 1170 height 12
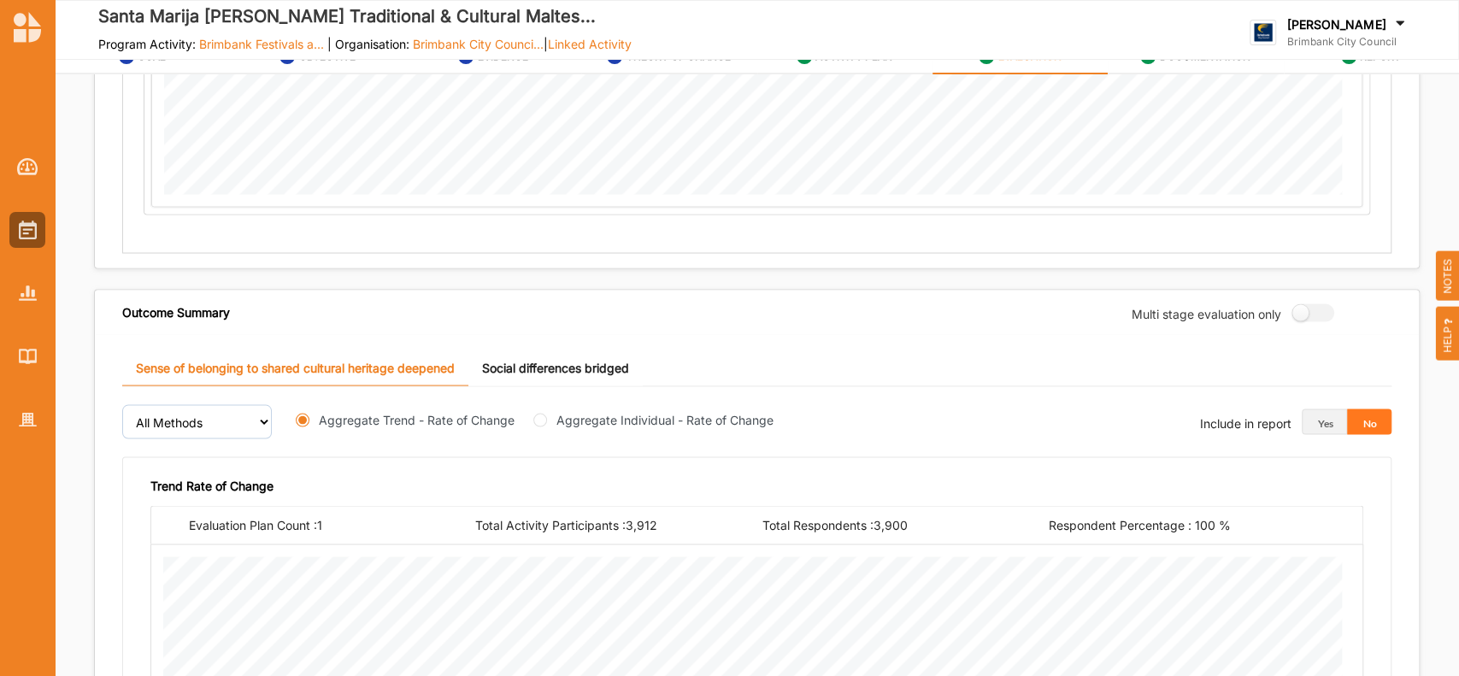
scroll to position [2256, 0]
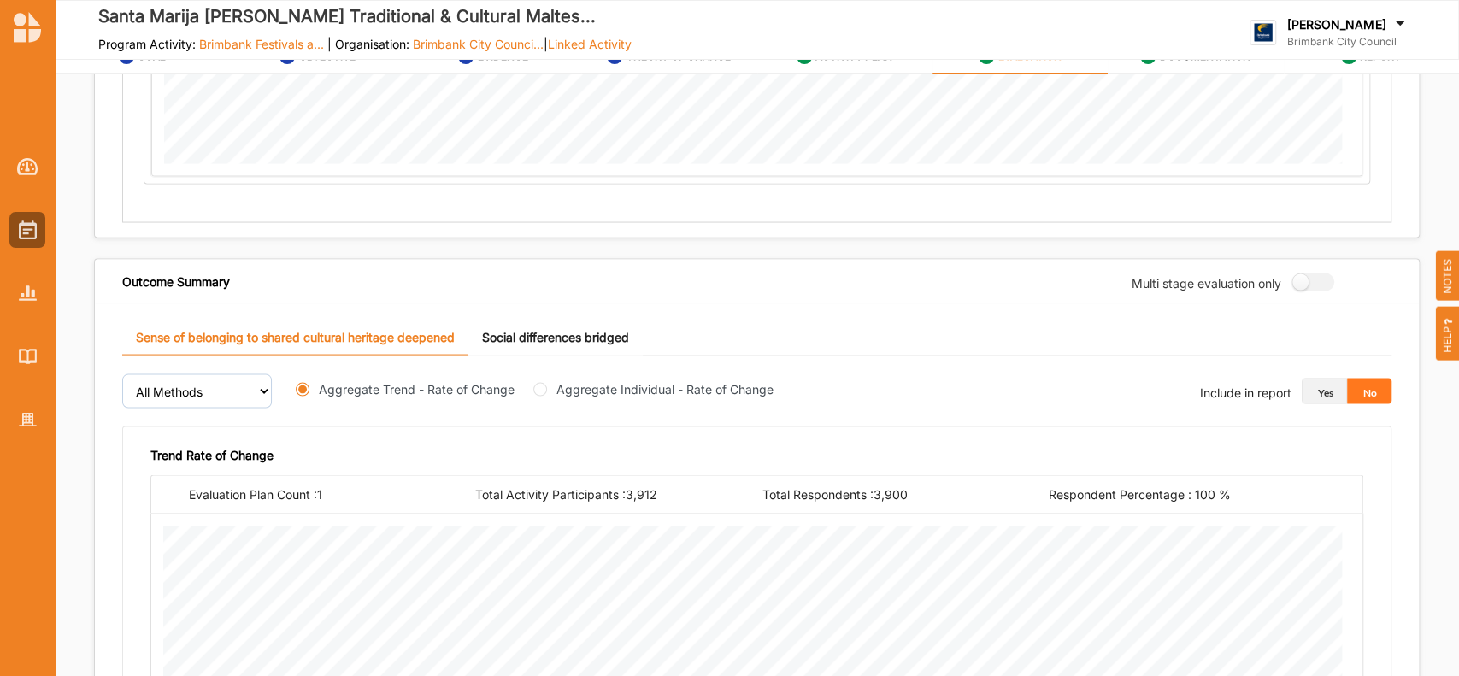
click at [1305, 391] on button "Yes" at bounding box center [1324, 392] width 45 height 26
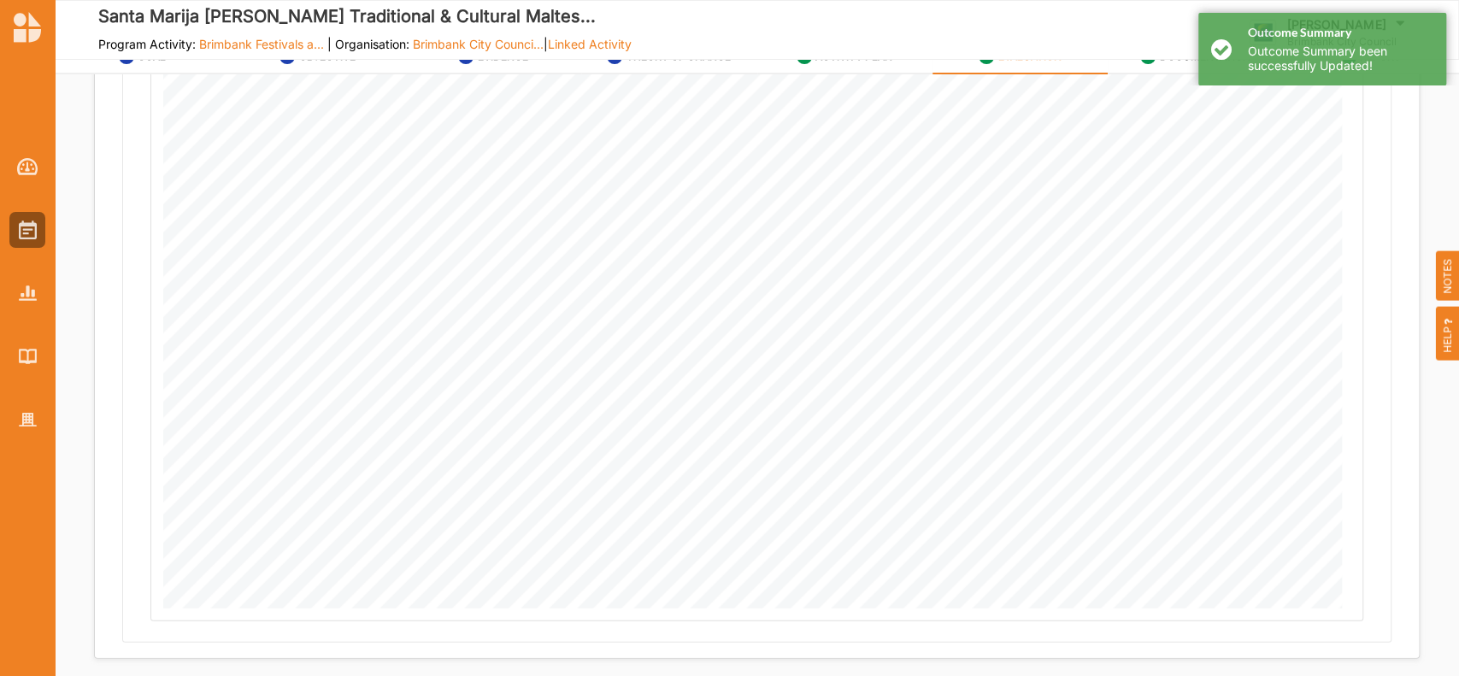
scroll to position [2907, 0]
click at [1345, 652] on button "Next" at bounding box center [1371, 642] width 97 height 34
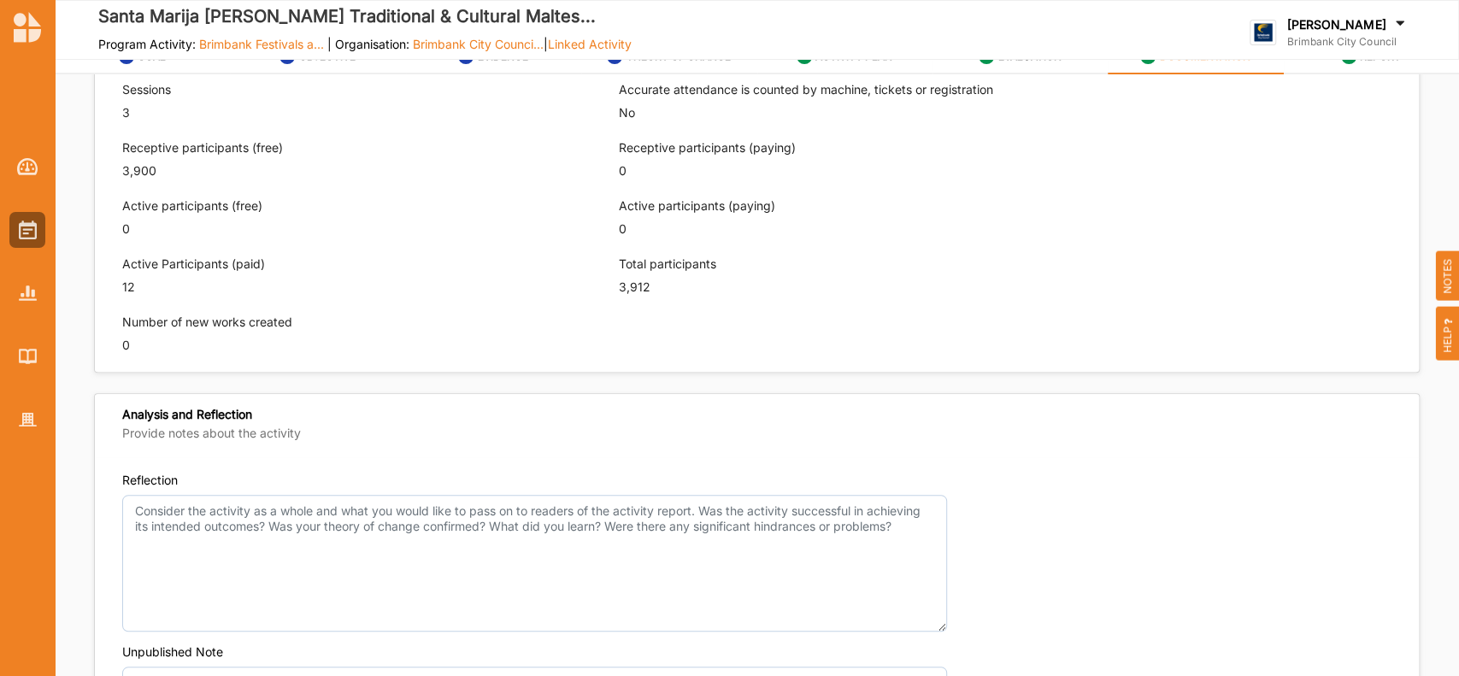
scroll to position [1009, 0]
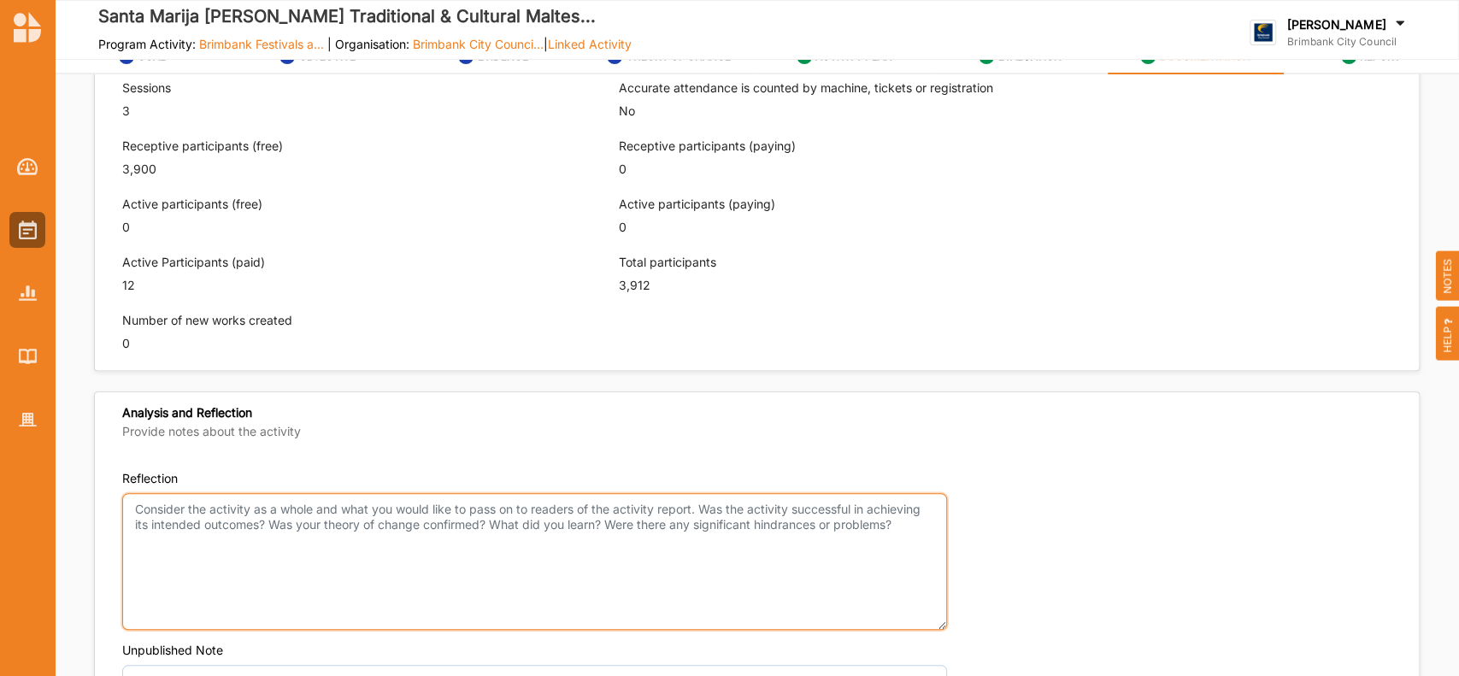
click at [184, 524] on textarea "Reflection" at bounding box center [534, 561] width 825 height 137
paste textarea "OUTCOMES ACHIEVED ACTIVITIES NEW INITIATIVES CHANGES MADE TARGET AUDIENCE HIGHL…"
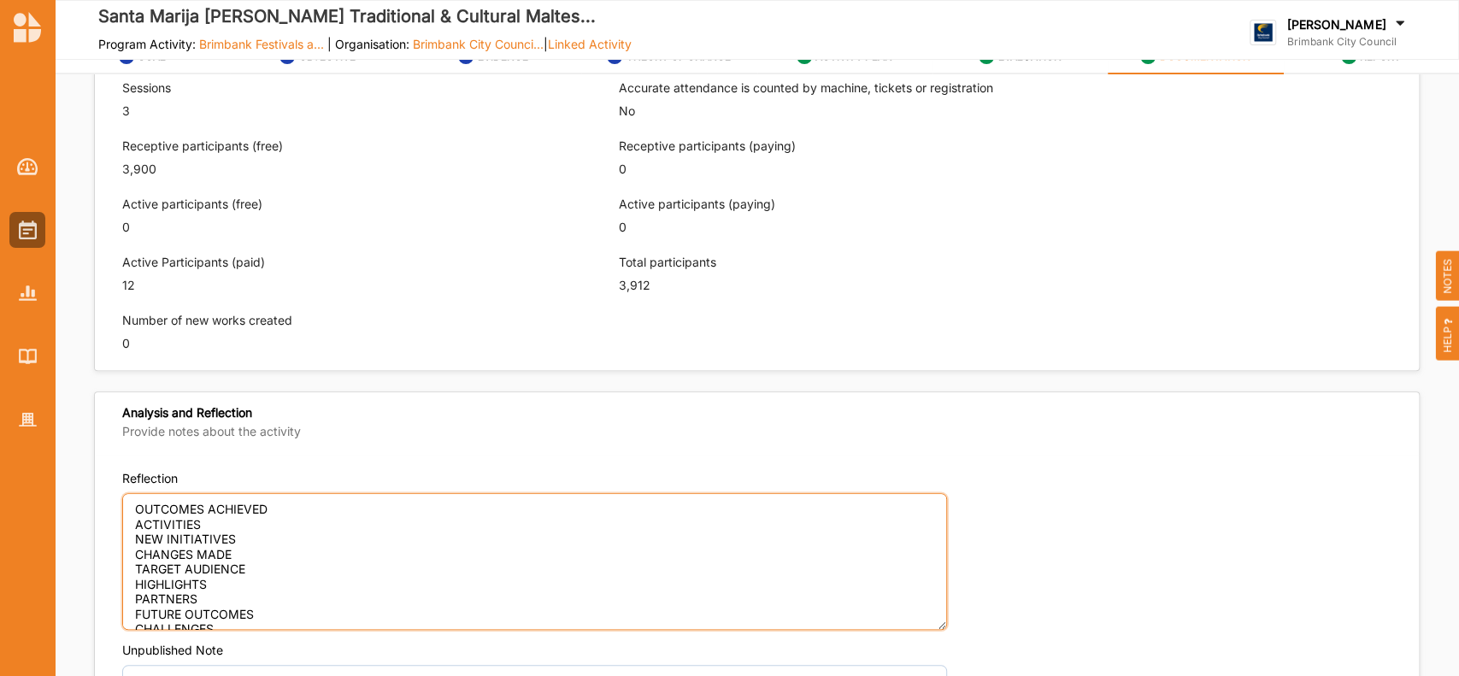
scroll to position [52, 0]
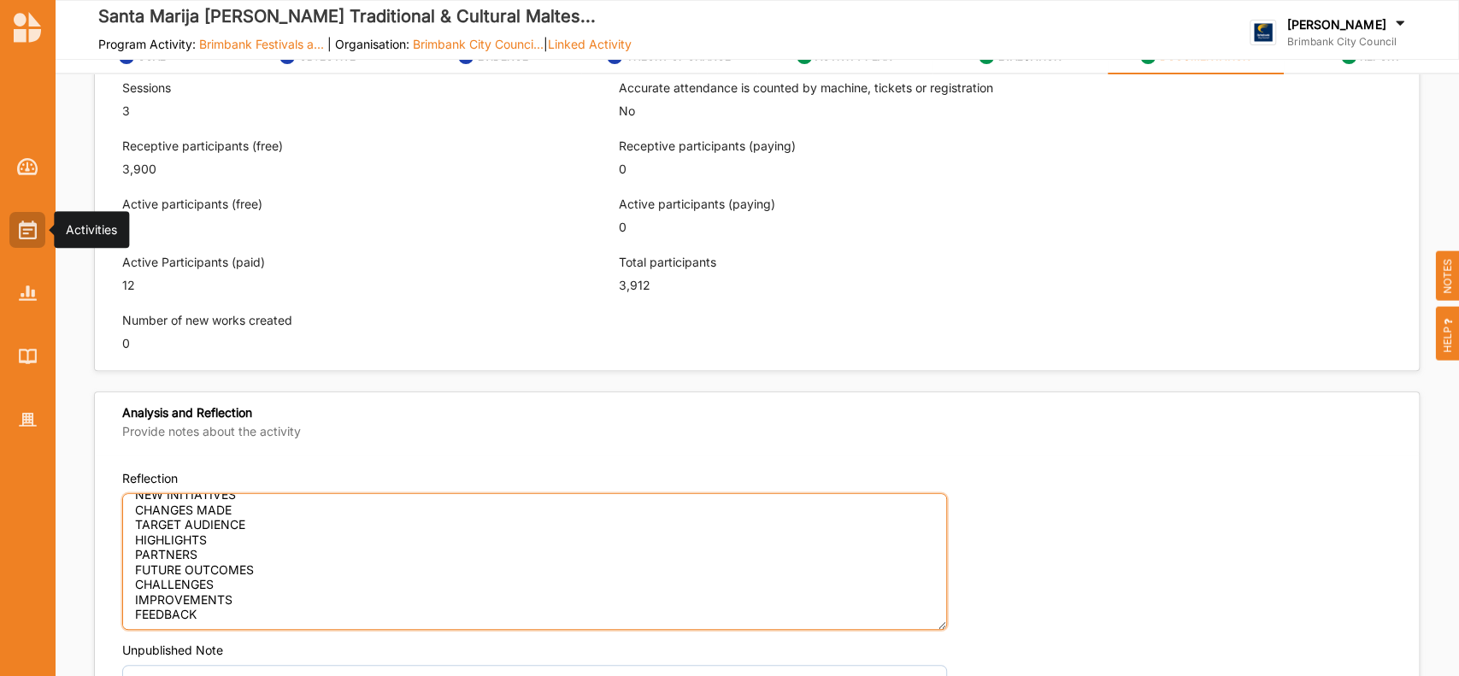
type textarea "OUTCOMES ACHIEVED ACTIVITIES NEW INITIATIVES CHANGES MADE TARGET AUDIENCE HIGHL…"
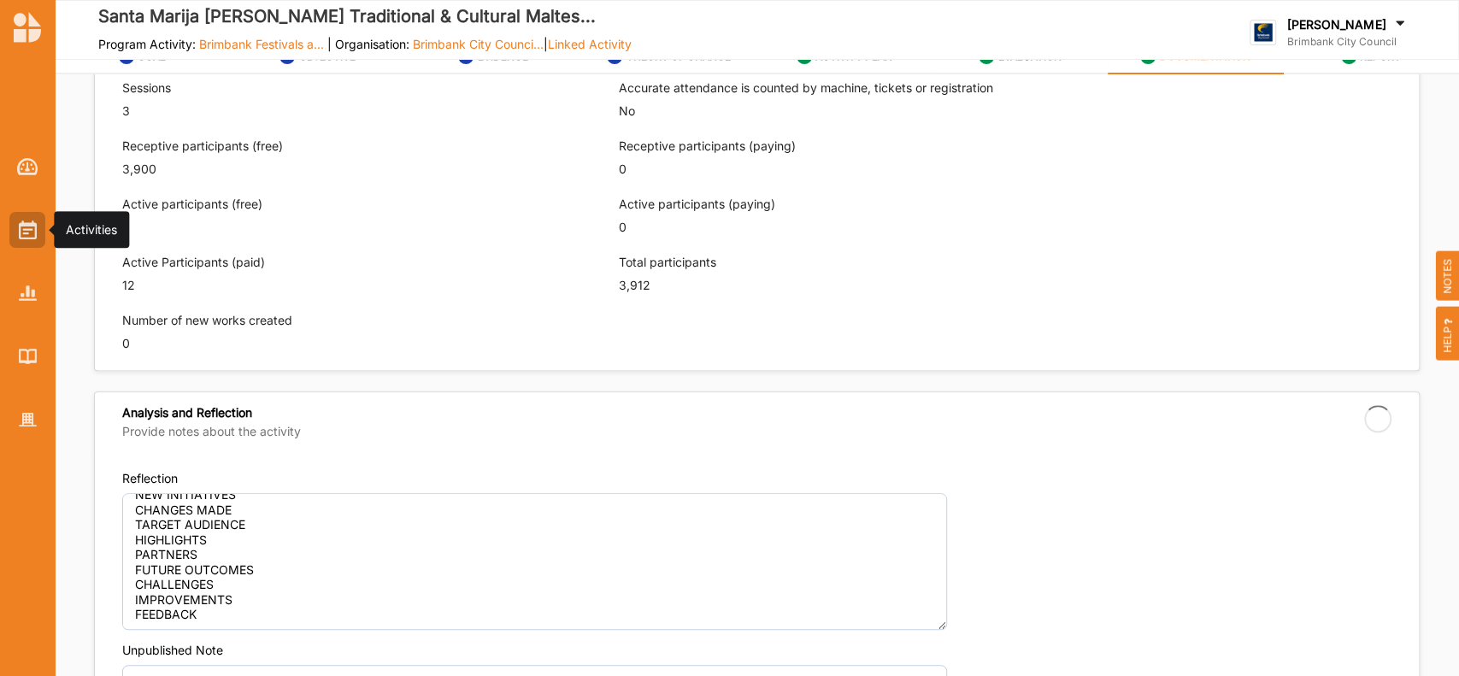
click at [34, 228] on img at bounding box center [28, 230] width 18 height 19
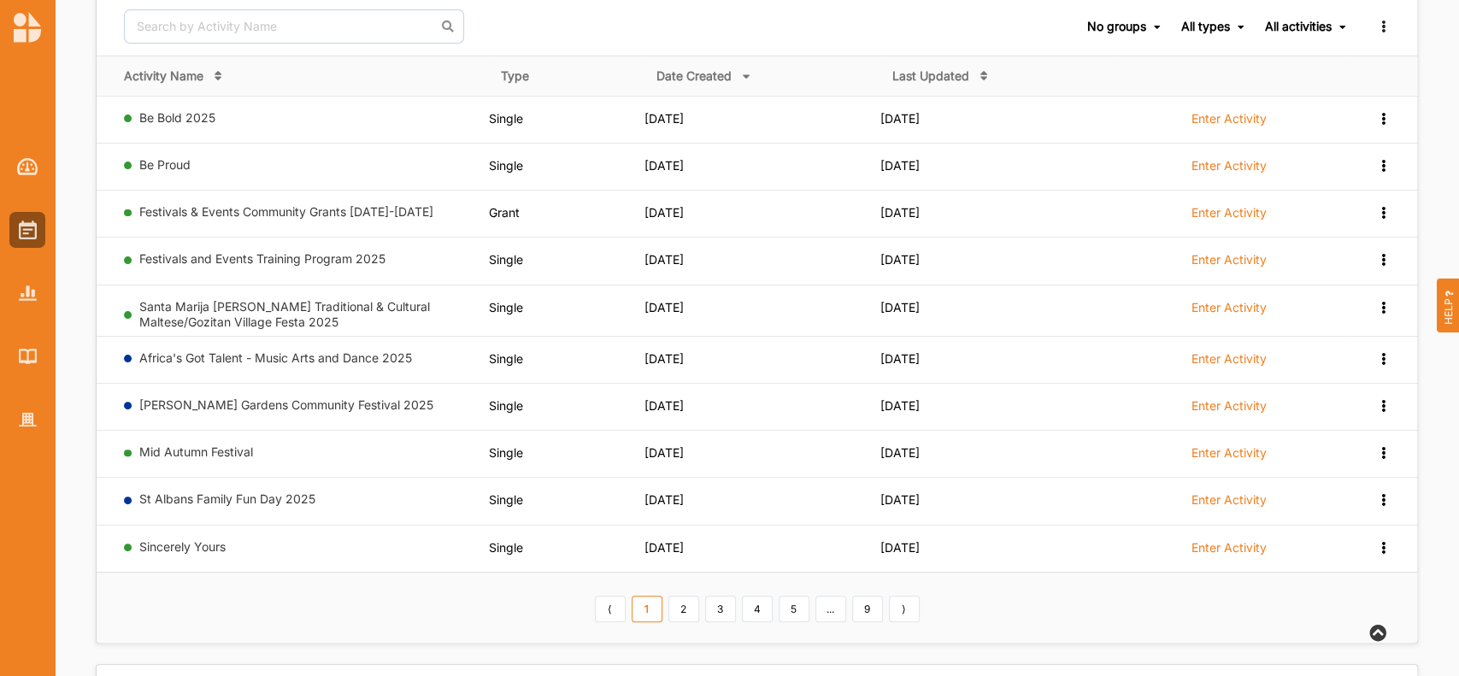
scroll to position [182, 0]
click at [680, 603] on link "2" at bounding box center [683, 607] width 31 height 27
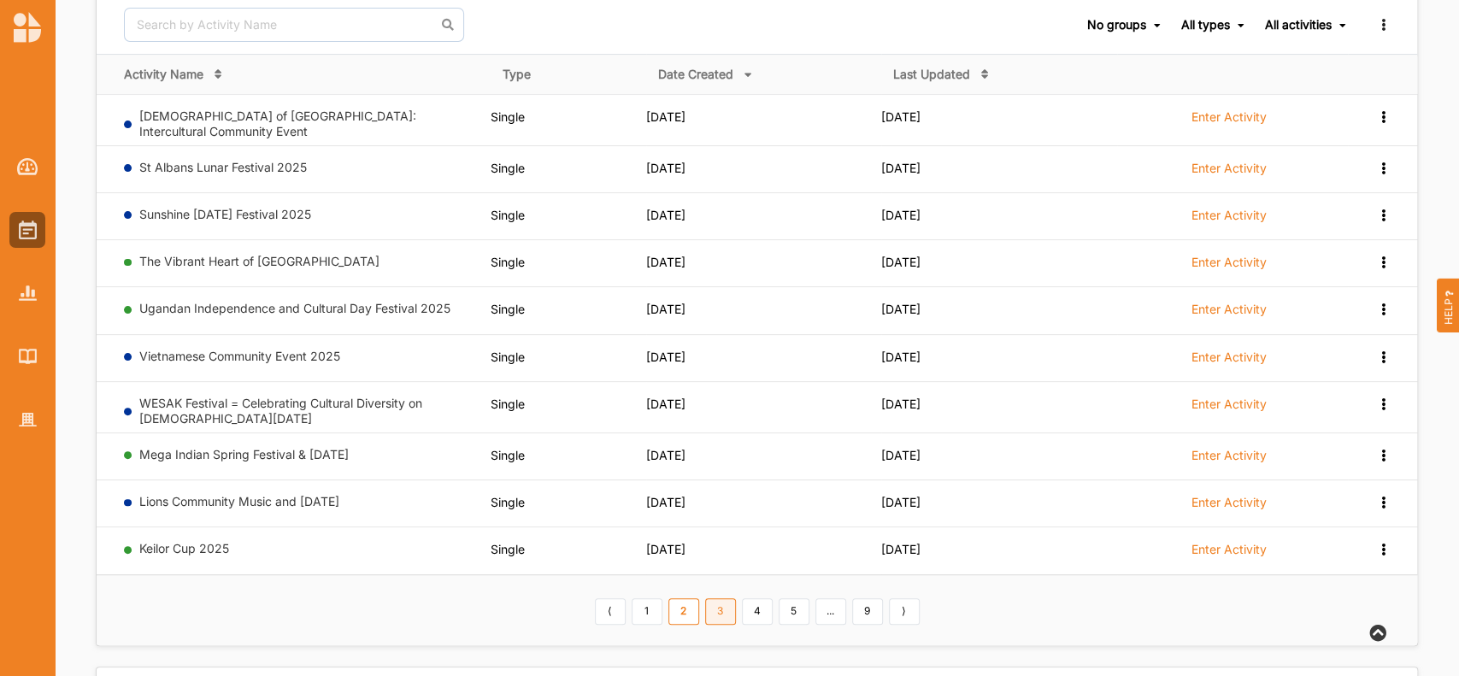
click at [721, 605] on link "3" at bounding box center [720, 611] width 31 height 27
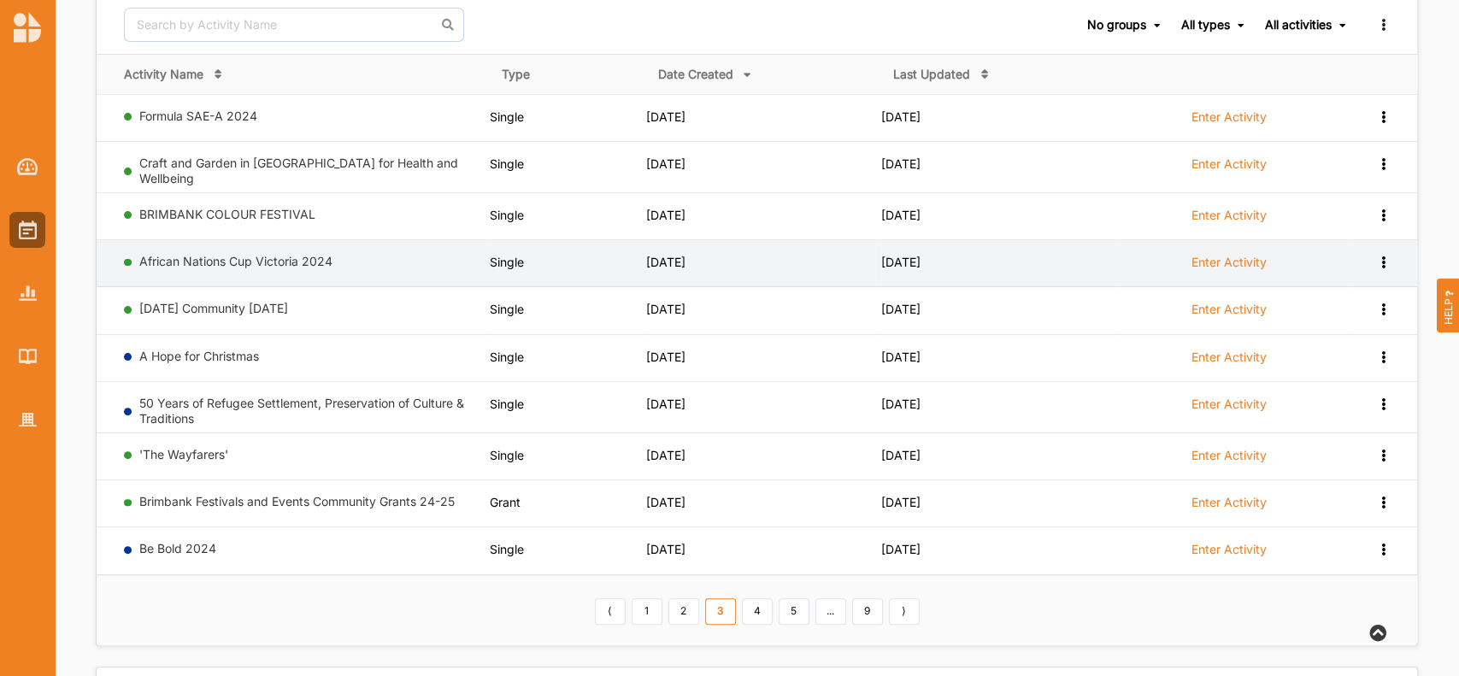
click at [1226, 255] on label "Enter Activity" at bounding box center [1228, 262] width 75 height 15
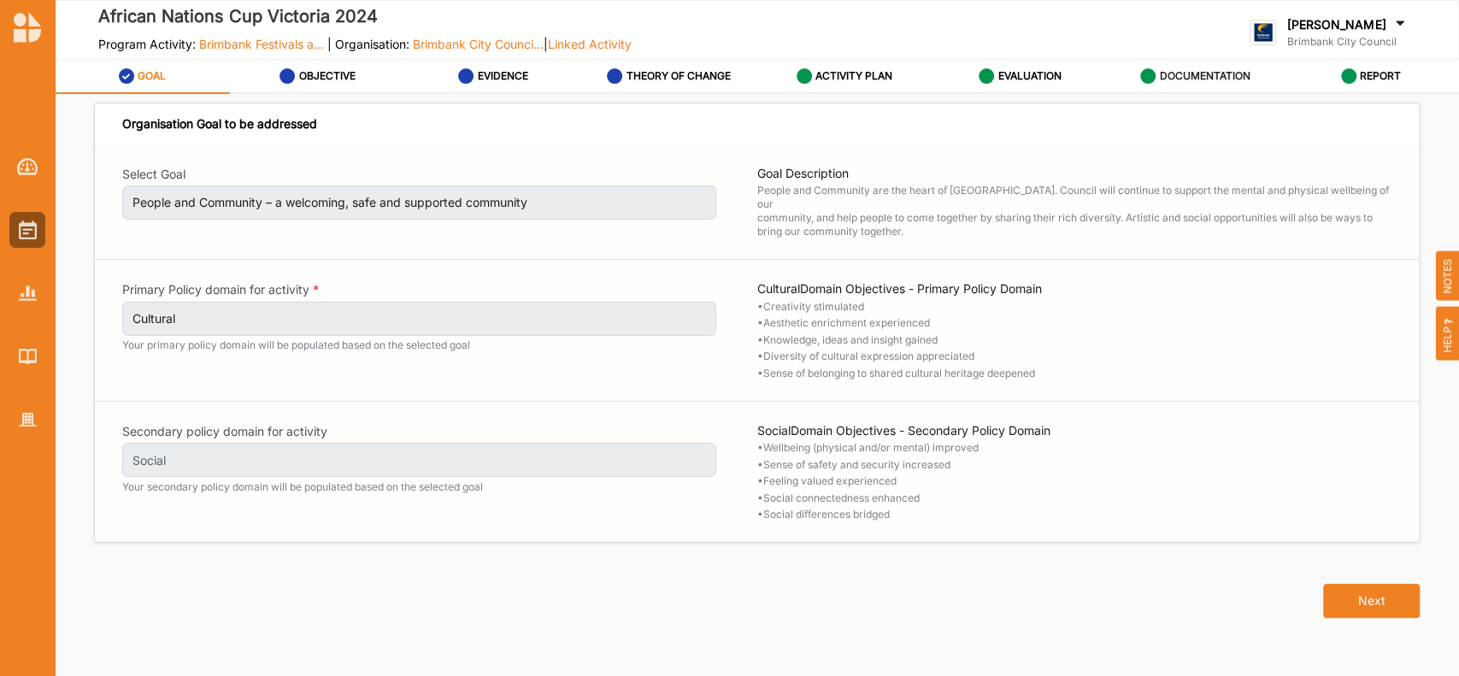
click at [1227, 77] on label "DOCUMENTATION" at bounding box center [1205, 76] width 91 height 14
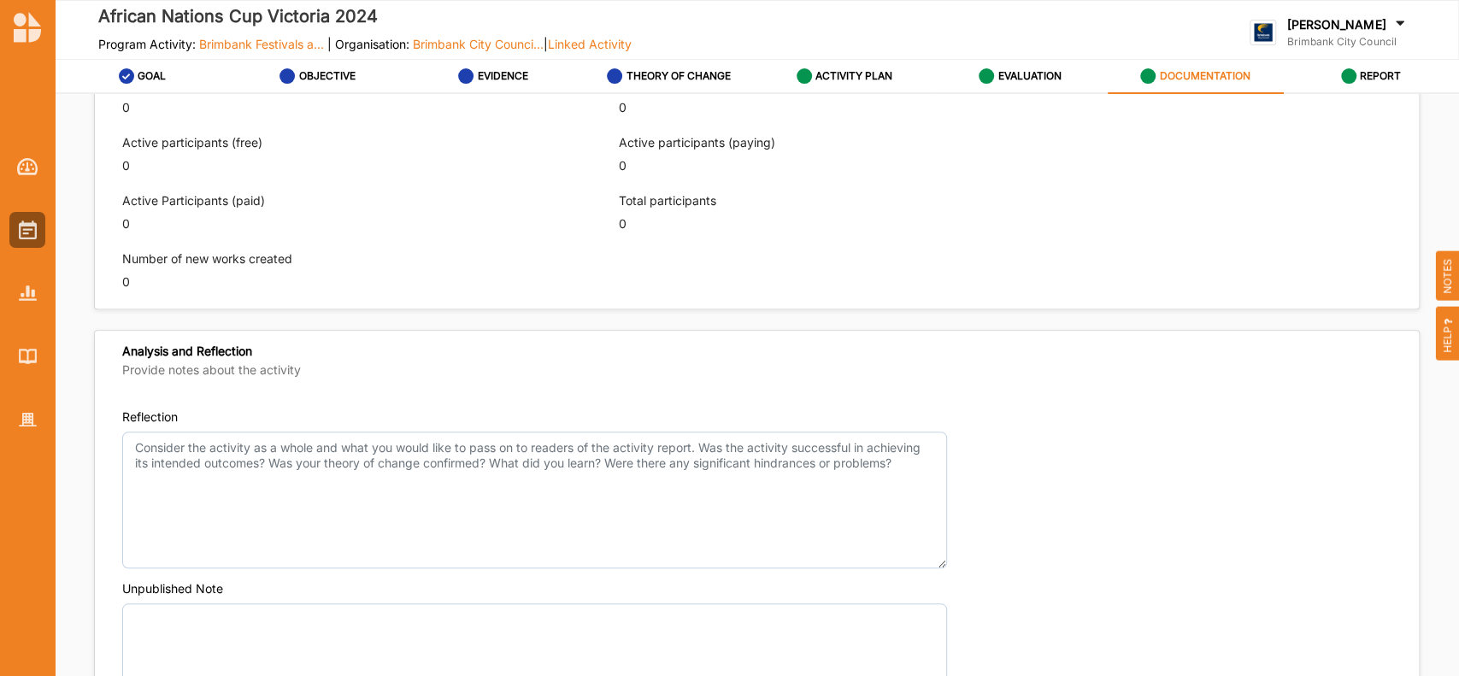
scroll to position [1115, 0]
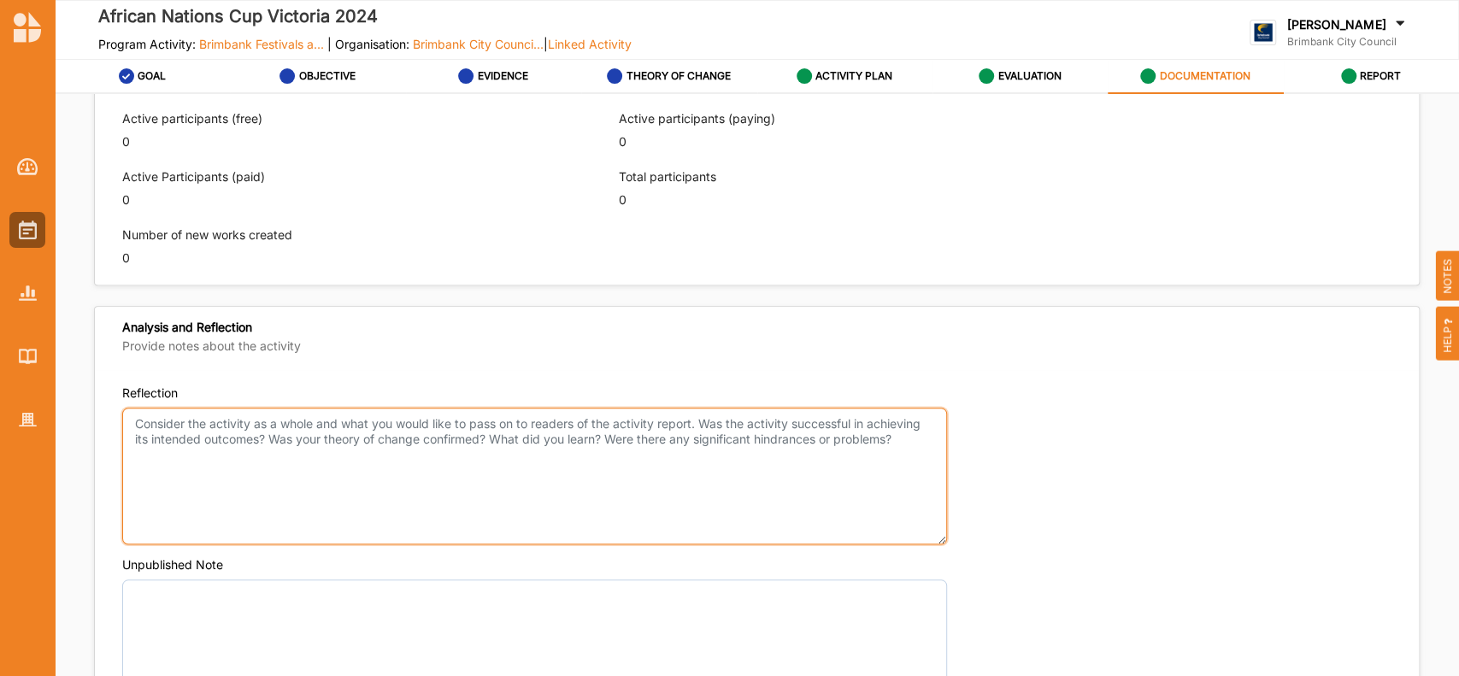
click at [132, 428] on textarea "Reflection" at bounding box center [534, 476] width 825 height 137
paste textarea "OUTCOMES ACHIEVED ACTIVITIES NEW INITIATIVES CHANGES MADE TARGET AUDIENCE HIGHL…"
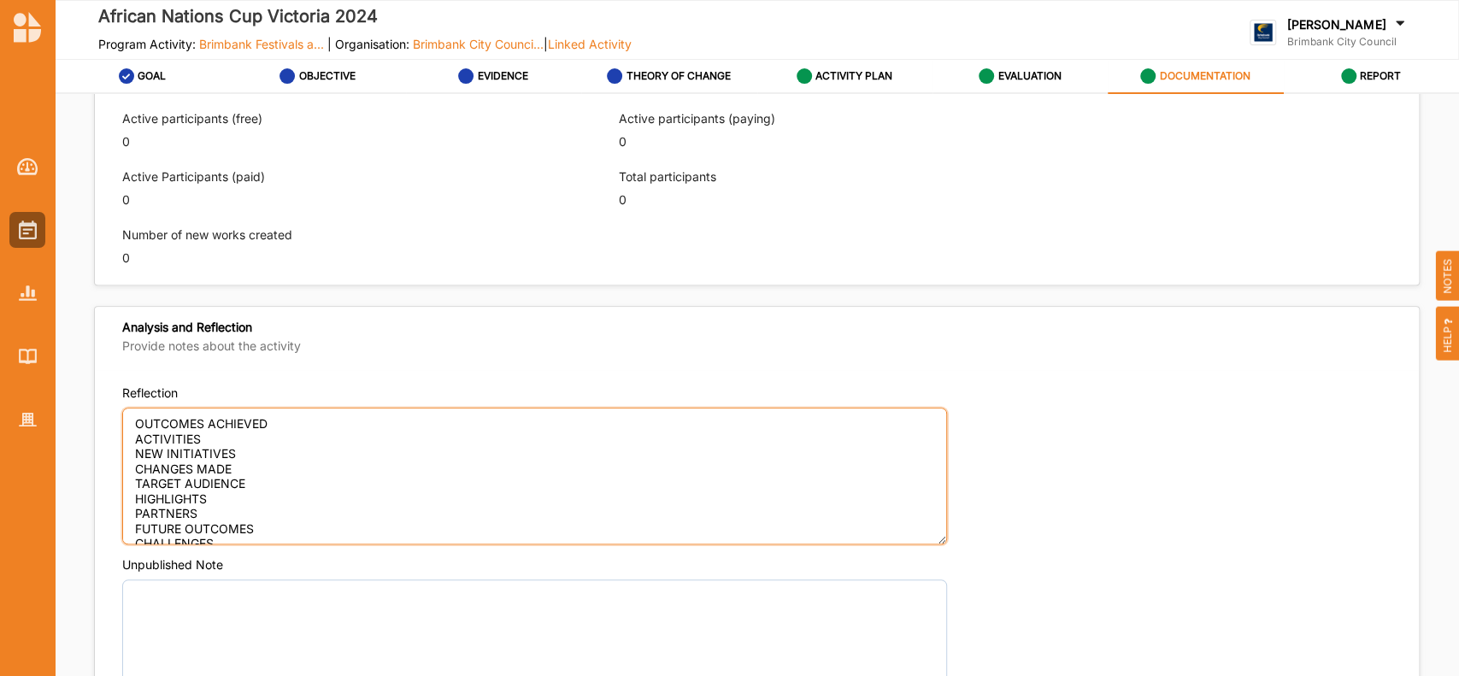
scroll to position [52, 0]
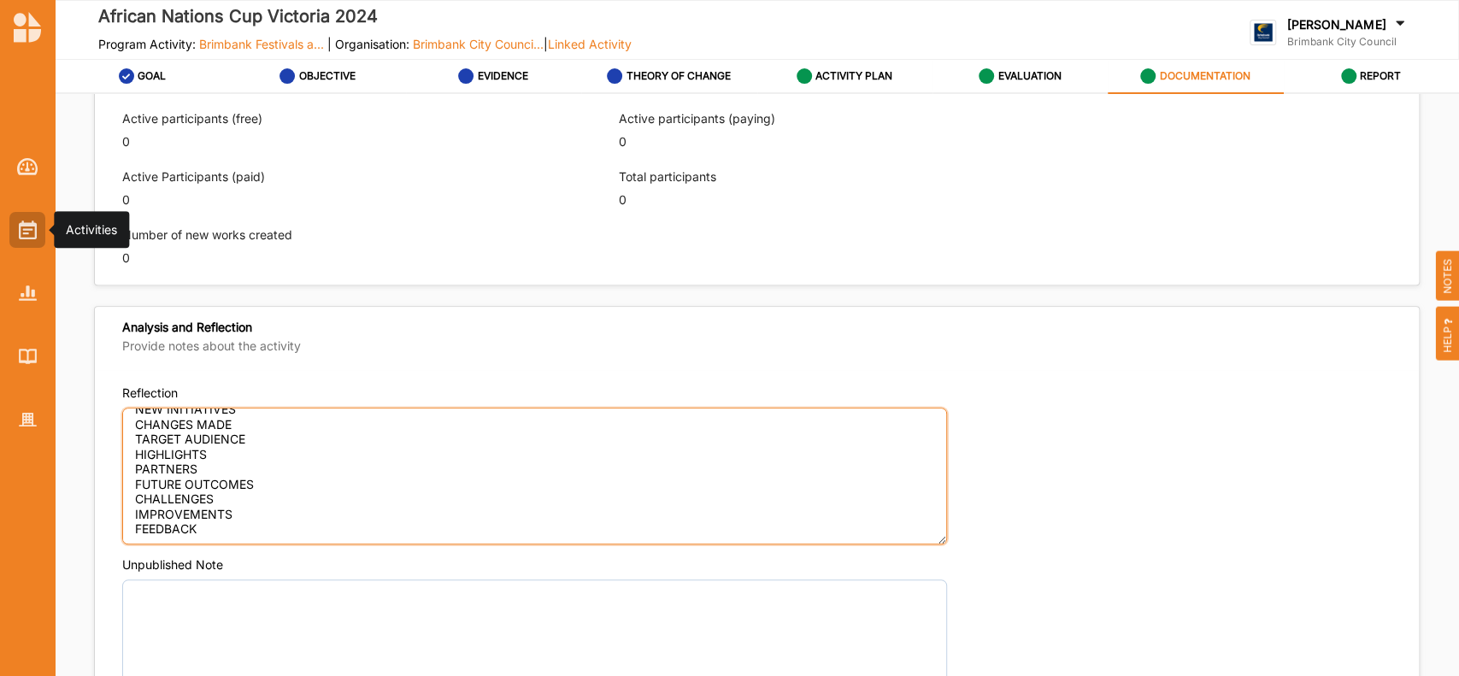
type textarea "OUTCOMES ACHIEVED ACTIVITIES NEW INITIATIVES CHANGES MADE TARGET AUDIENCE HIGHL…"
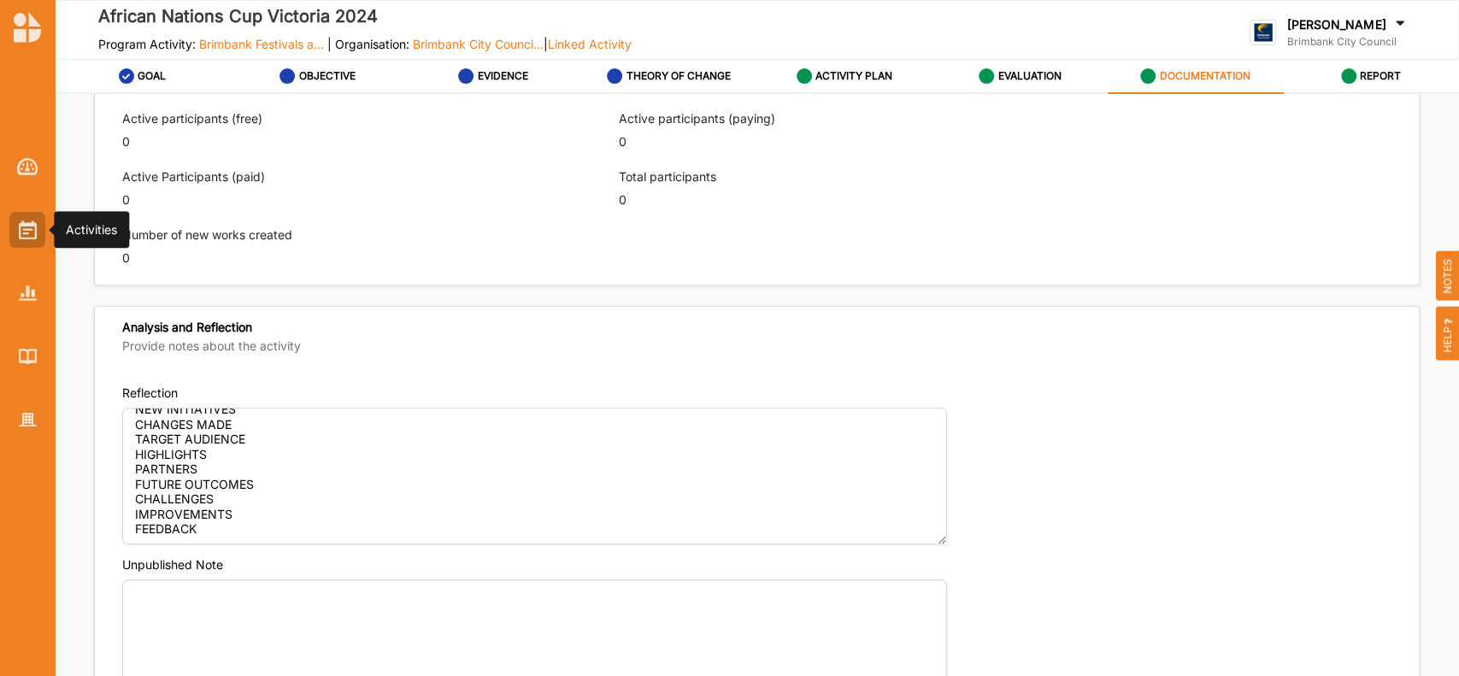
click at [27, 221] on img at bounding box center [28, 230] width 18 height 19
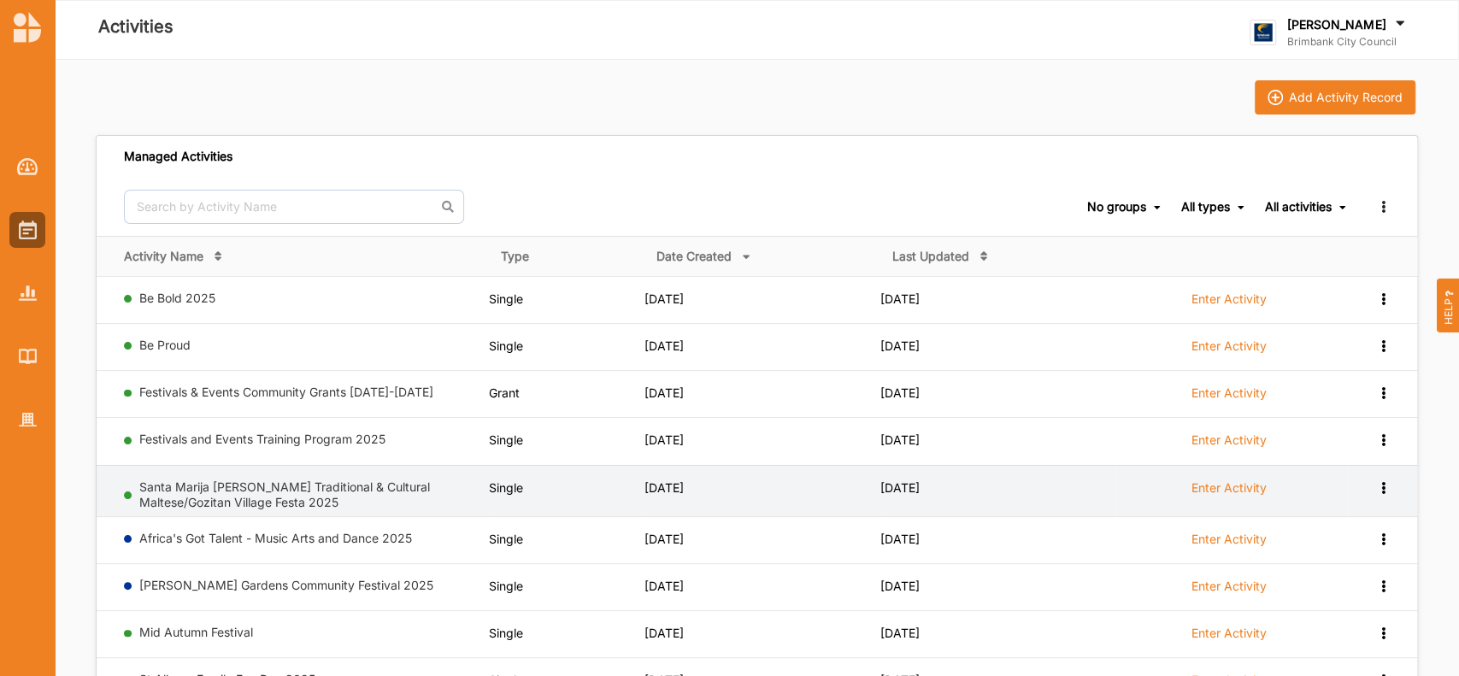
click at [1227, 484] on label "Enter Activity" at bounding box center [1228, 487] width 75 height 15
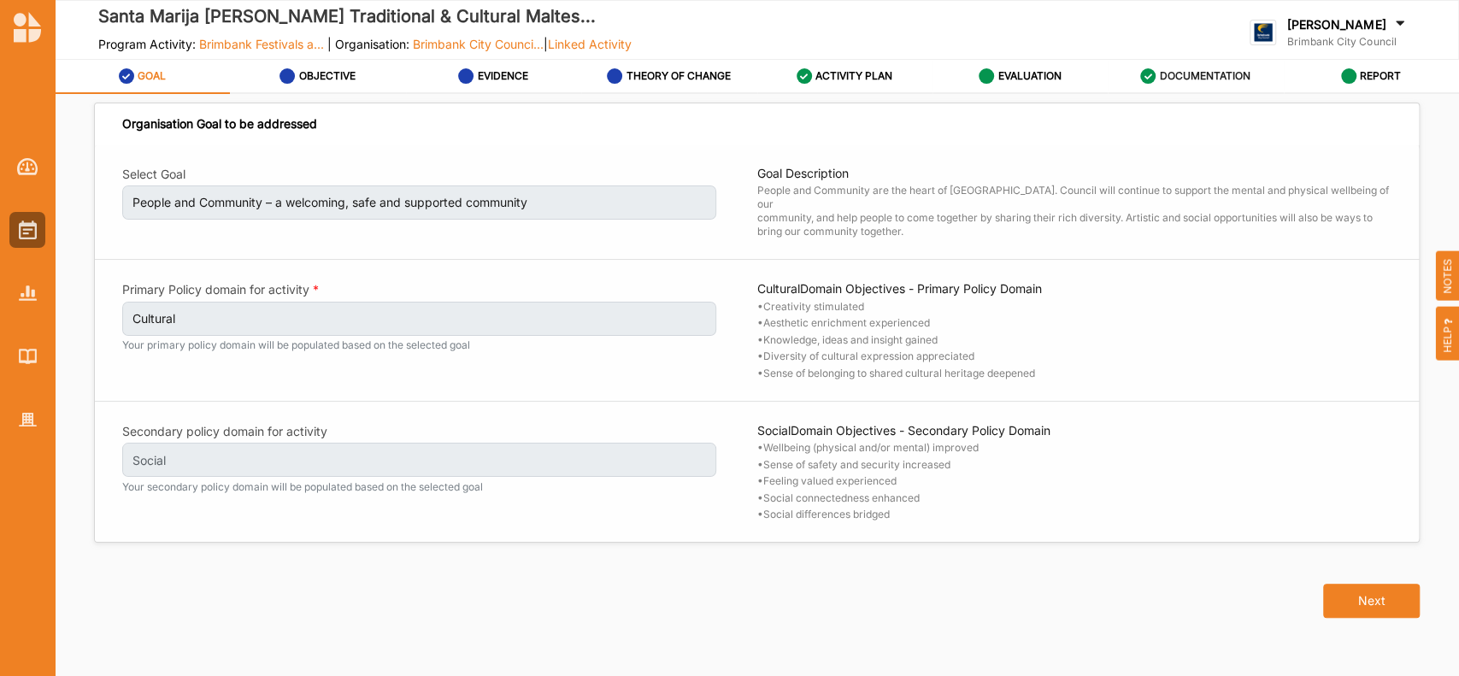
click at [1195, 72] on label "DOCUMENTATION" at bounding box center [1205, 76] width 91 height 14
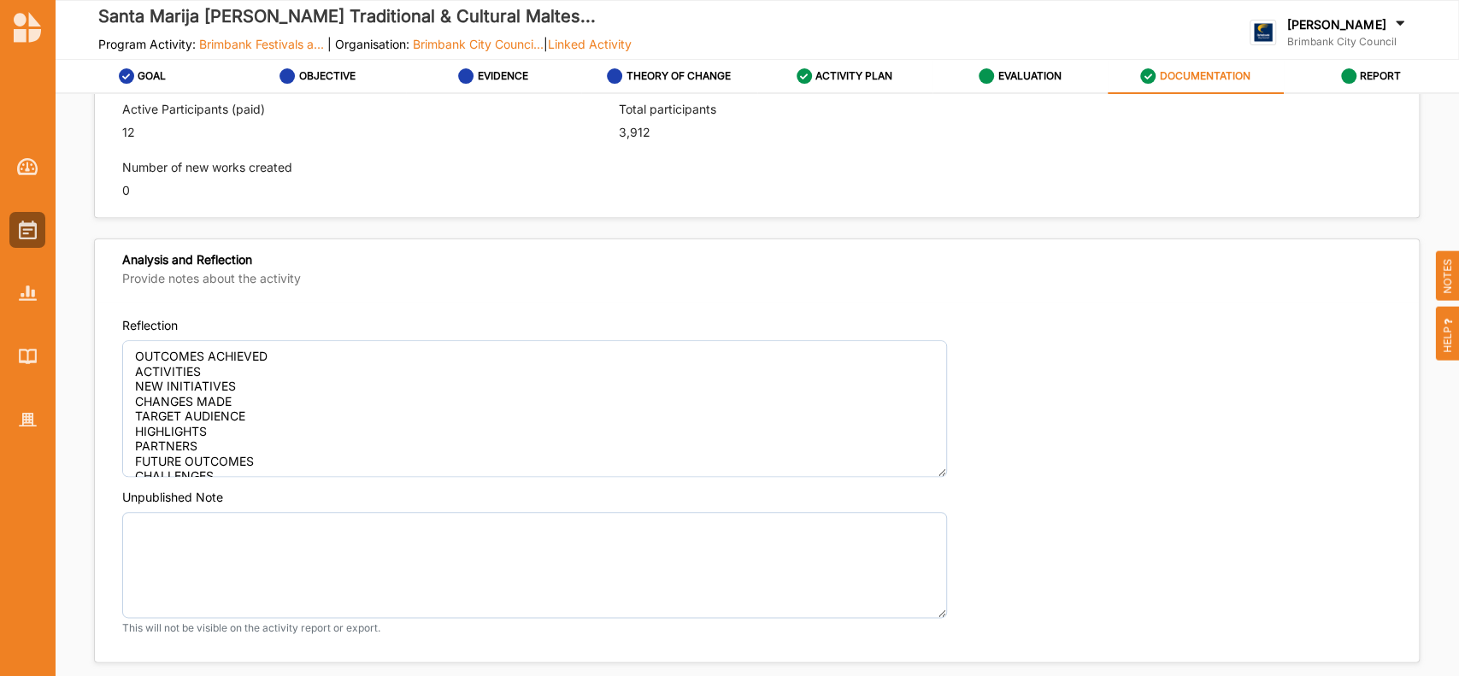
scroll to position [1171, 0]
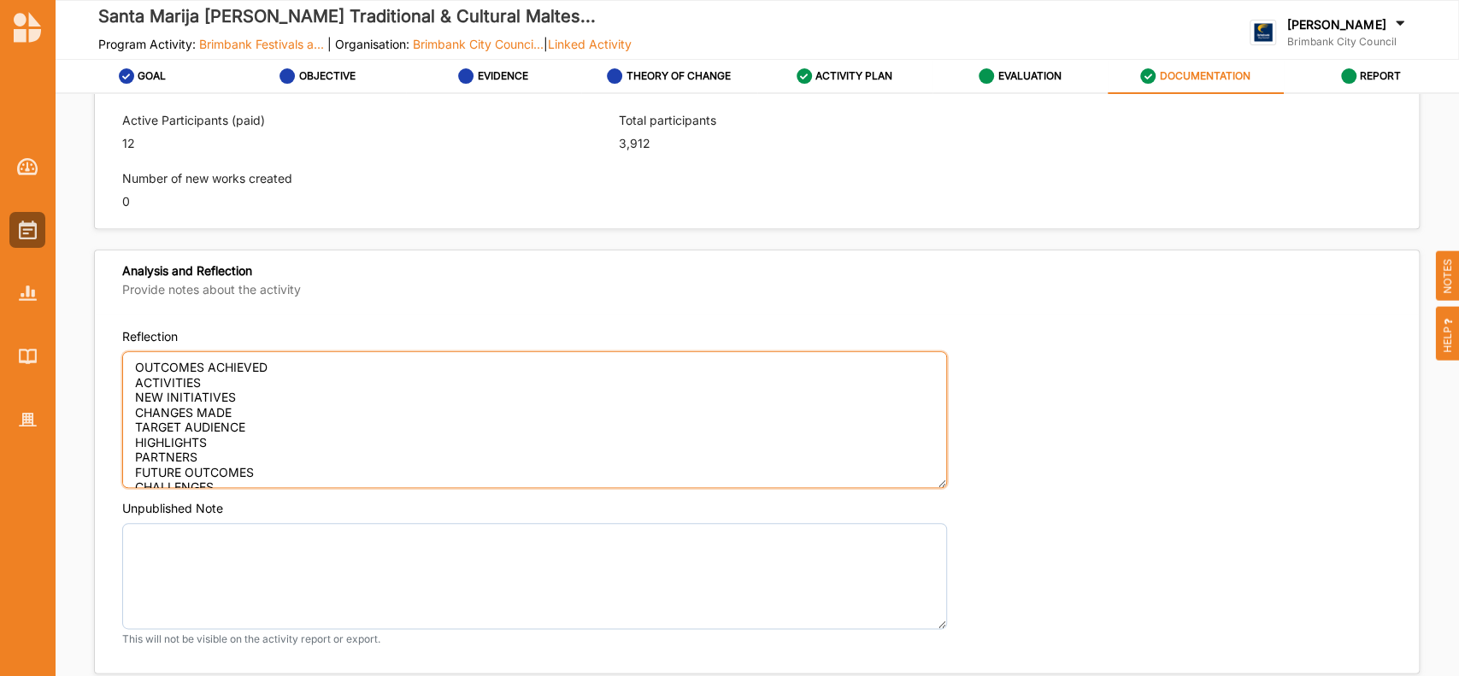
click at [280, 364] on textarea "OUTCOMES ACHIEVED ACTIVITIES NEW INITIATIVES CHANGES MADE TARGET AUDIENCE HIGHL…" at bounding box center [534, 419] width 825 height 137
paste textarea "Lor Ipsum Dolors Ametcon Adipi elit Seddo Eiusm: Temp $645,675 (incididun + ut-…"
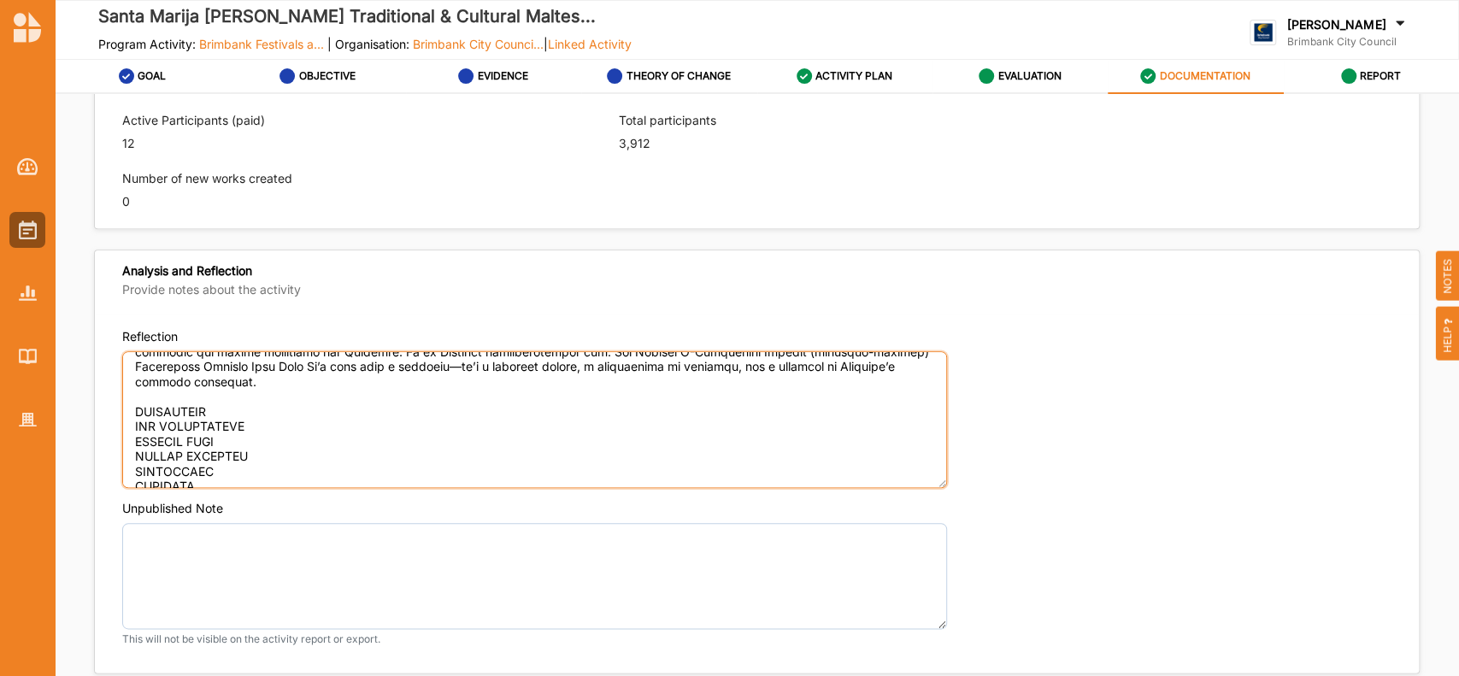
scroll to position [124, 0]
click at [216, 403] on textarea "Reflection" at bounding box center [534, 419] width 825 height 137
paste textarea "5) Loremi, 64 Dolors 9303 – Ametcon Adi * Elitseddo Eiusm: T incidi utlabo etdo…"
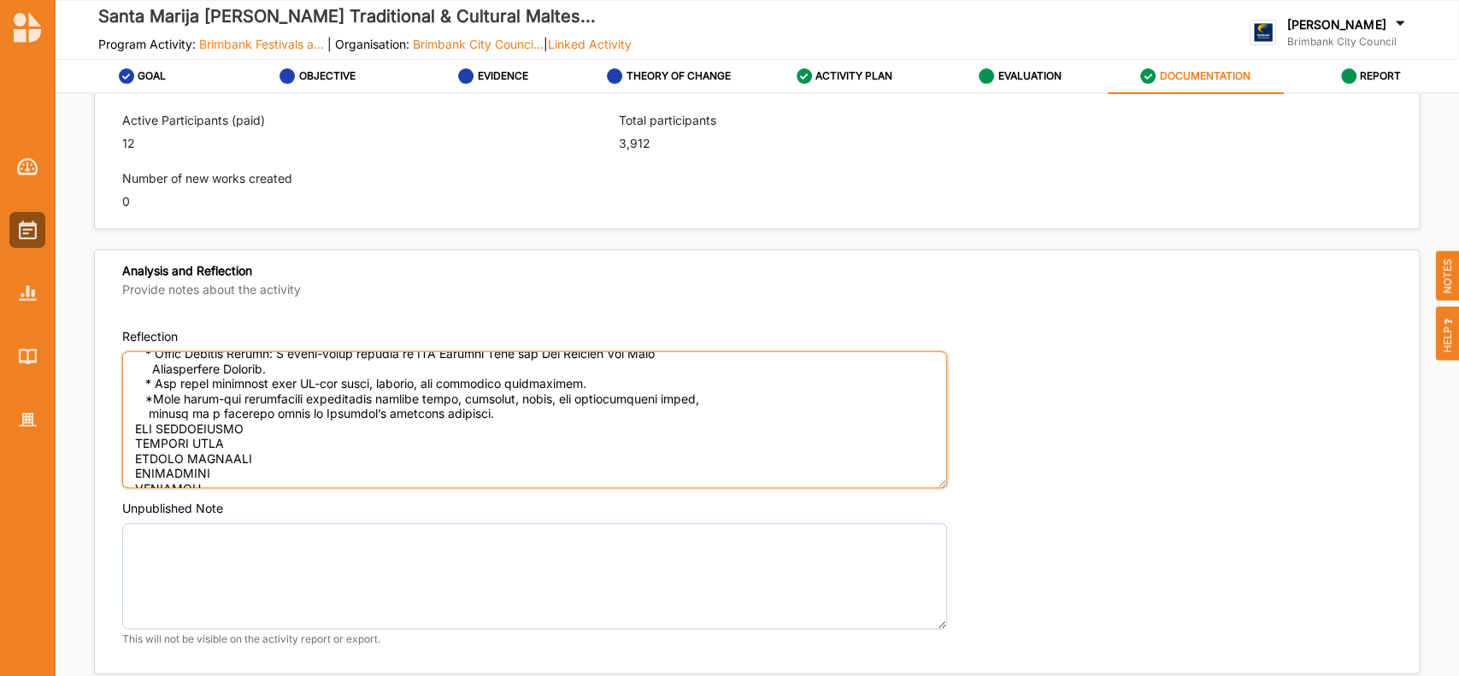
scroll to position [540, 0]
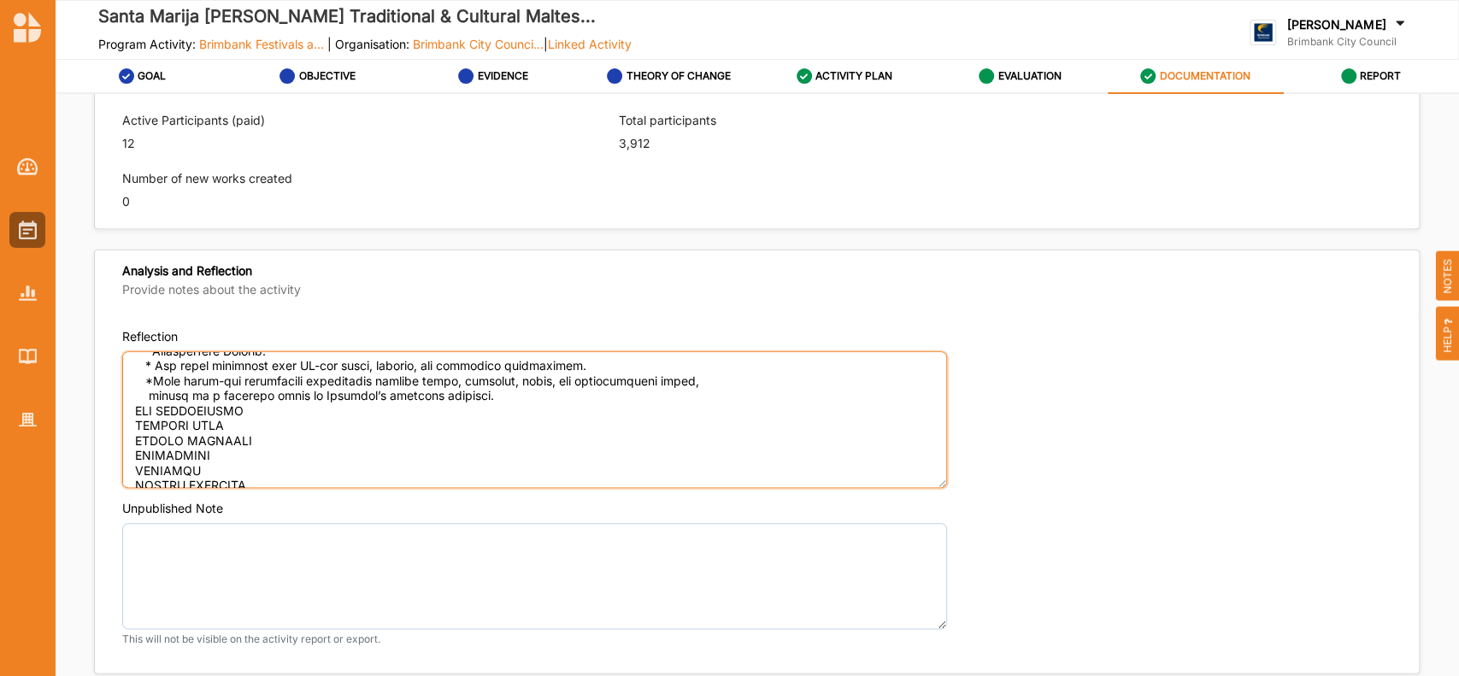
click at [585, 439] on textarea "Reflection" at bounding box center [534, 419] width 825 height 137
click at [503, 397] on textarea "Reflection" at bounding box center [534, 419] width 825 height 137
click at [243, 421] on textarea "Reflection" at bounding box center [534, 419] width 825 height 137
paste textarea "Yes, A Mini procession, parading the small replica statue from the church to th…"
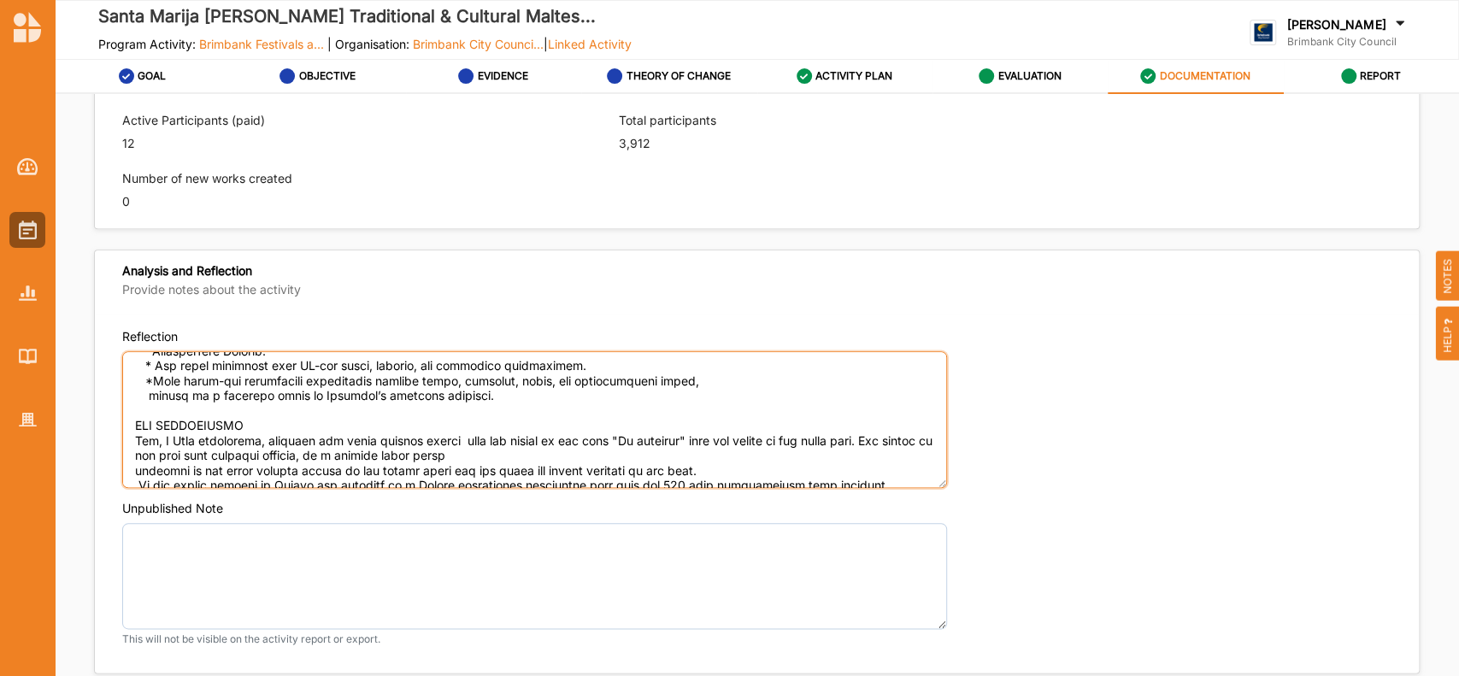
scroll to position [575, 0]
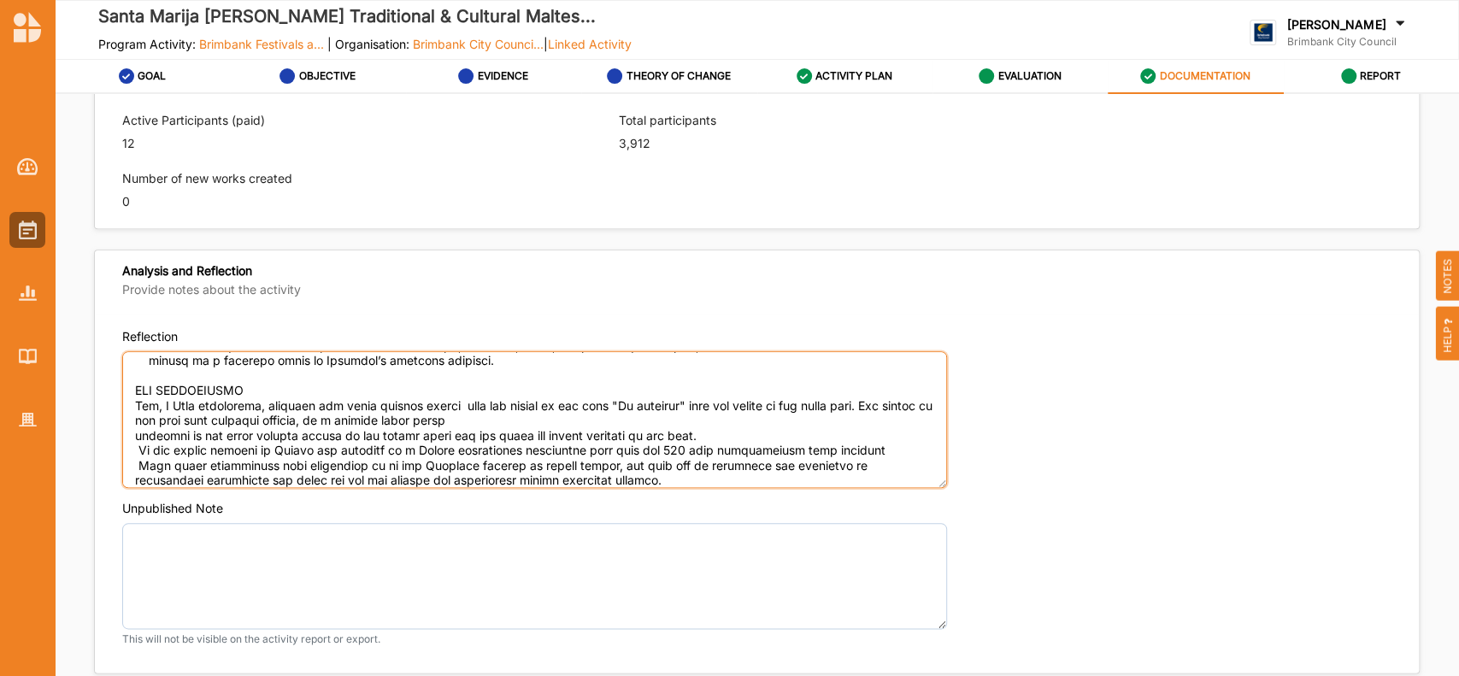
click at [141, 449] on textarea "Reflection" at bounding box center [534, 419] width 825 height 137
click at [130, 433] on textarea "Reflection" at bounding box center [534, 419] width 825 height 137
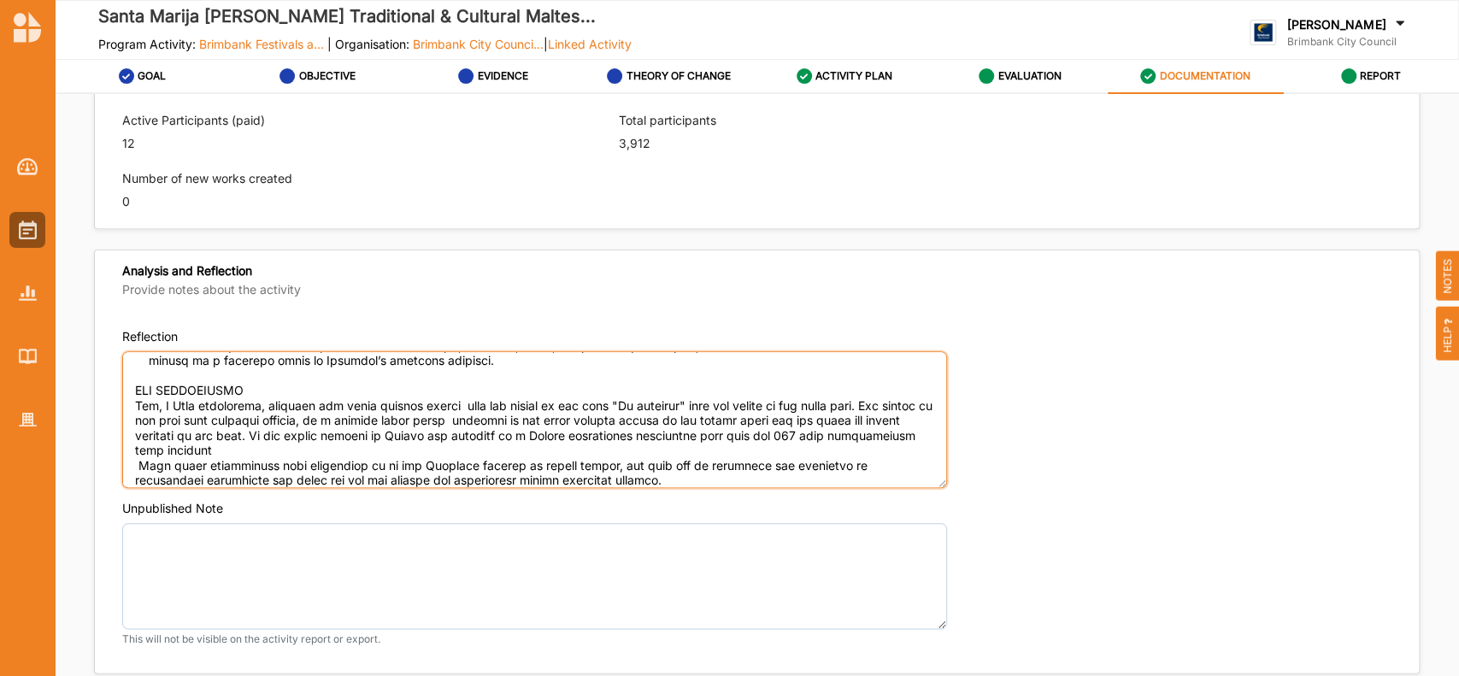
click at [135, 461] on textarea "Reflection" at bounding box center [534, 419] width 825 height 137
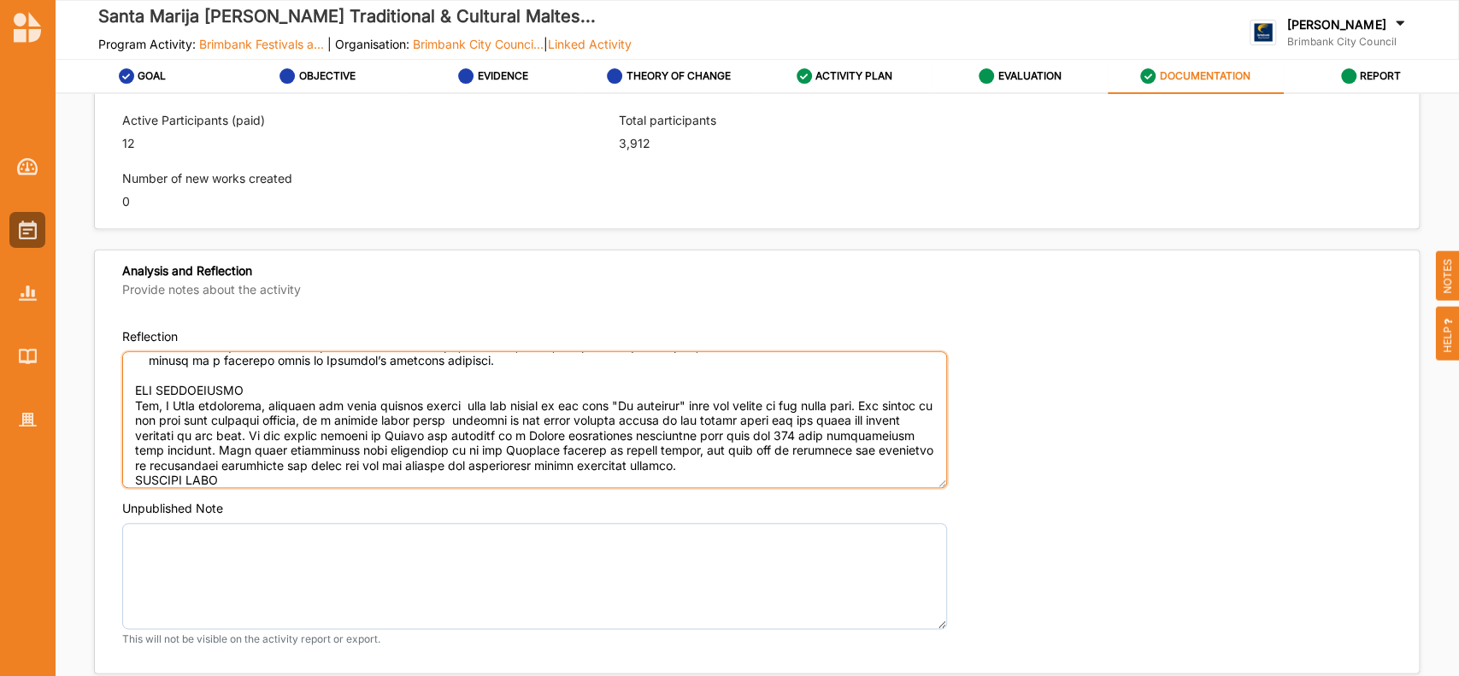
click at [863, 465] on textarea "Reflection" at bounding box center [534, 419] width 825 height 137
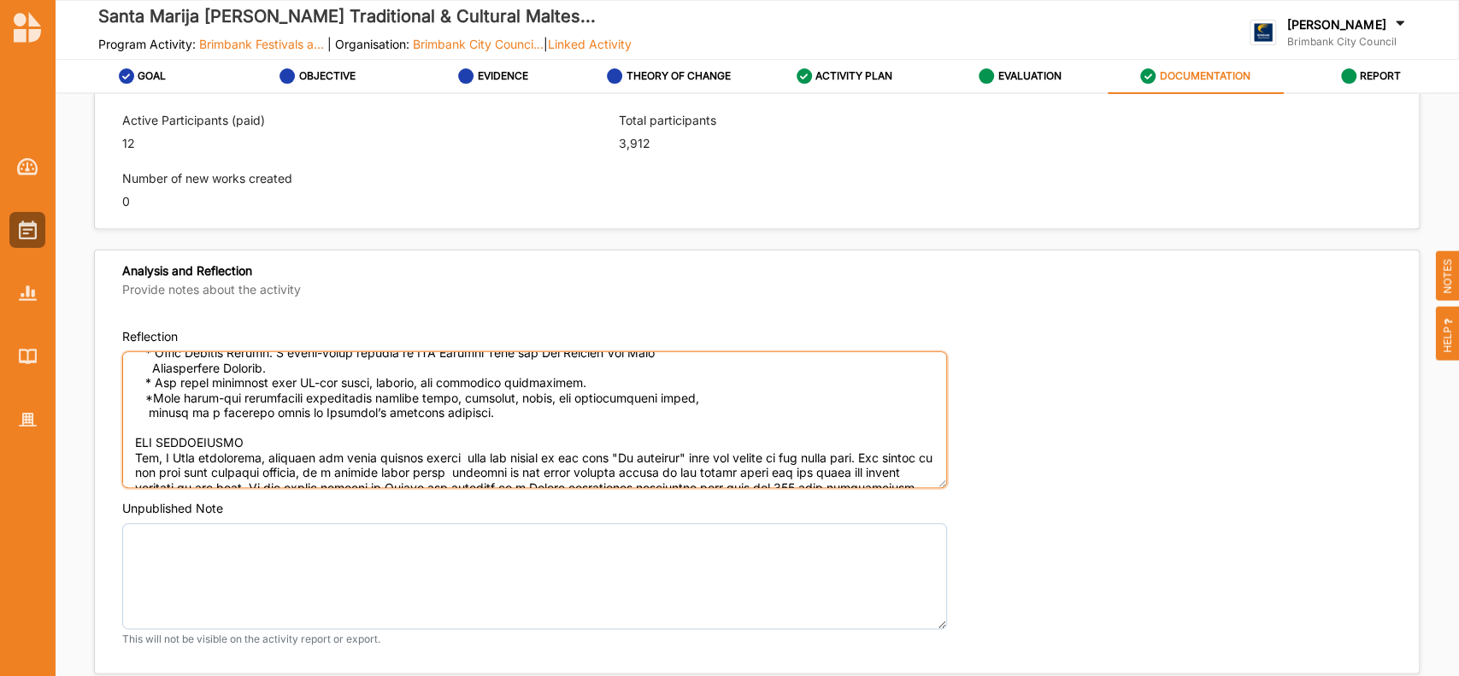
scroll to position [477, 0]
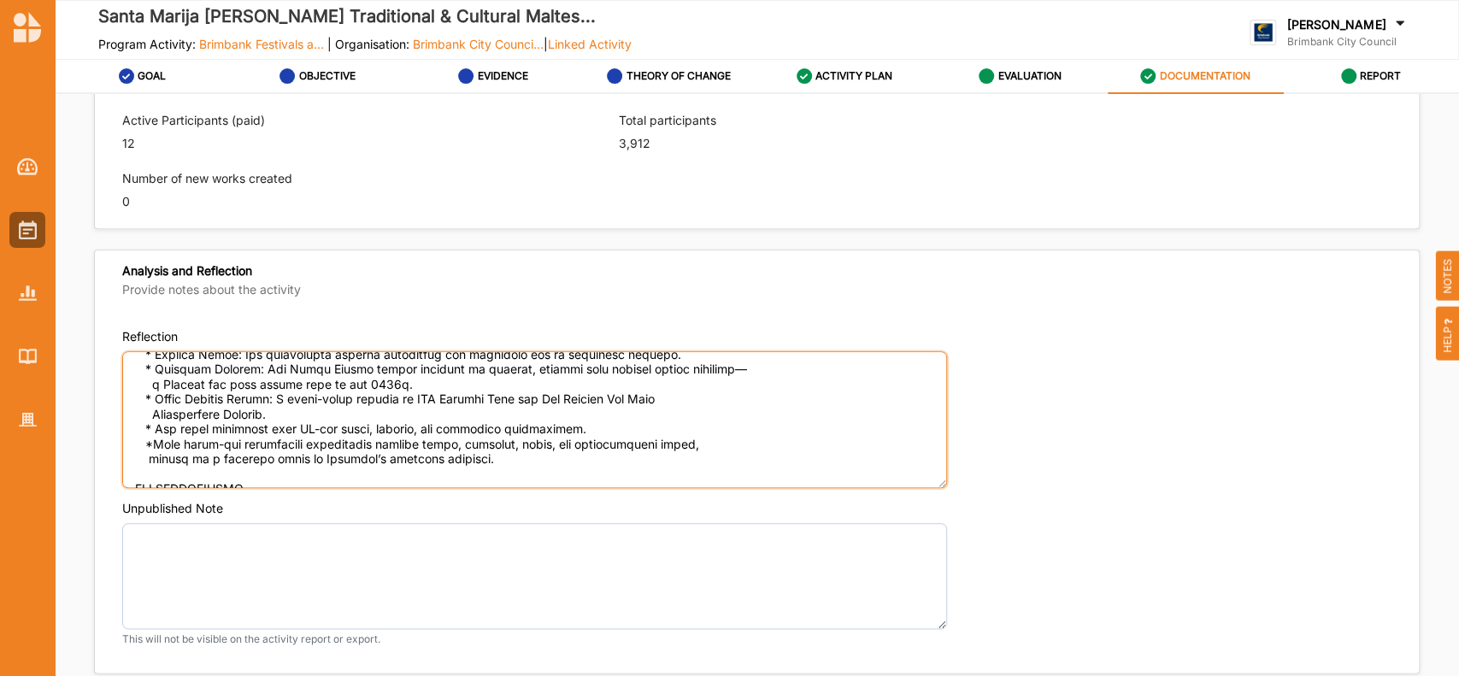
click at [146, 457] on textarea "Reflection" at bounding box center [534, 419] width 825 height 137
click at [153, 411] on textarea "Reflection" at bounding box center [534, 419] width 825 height 137
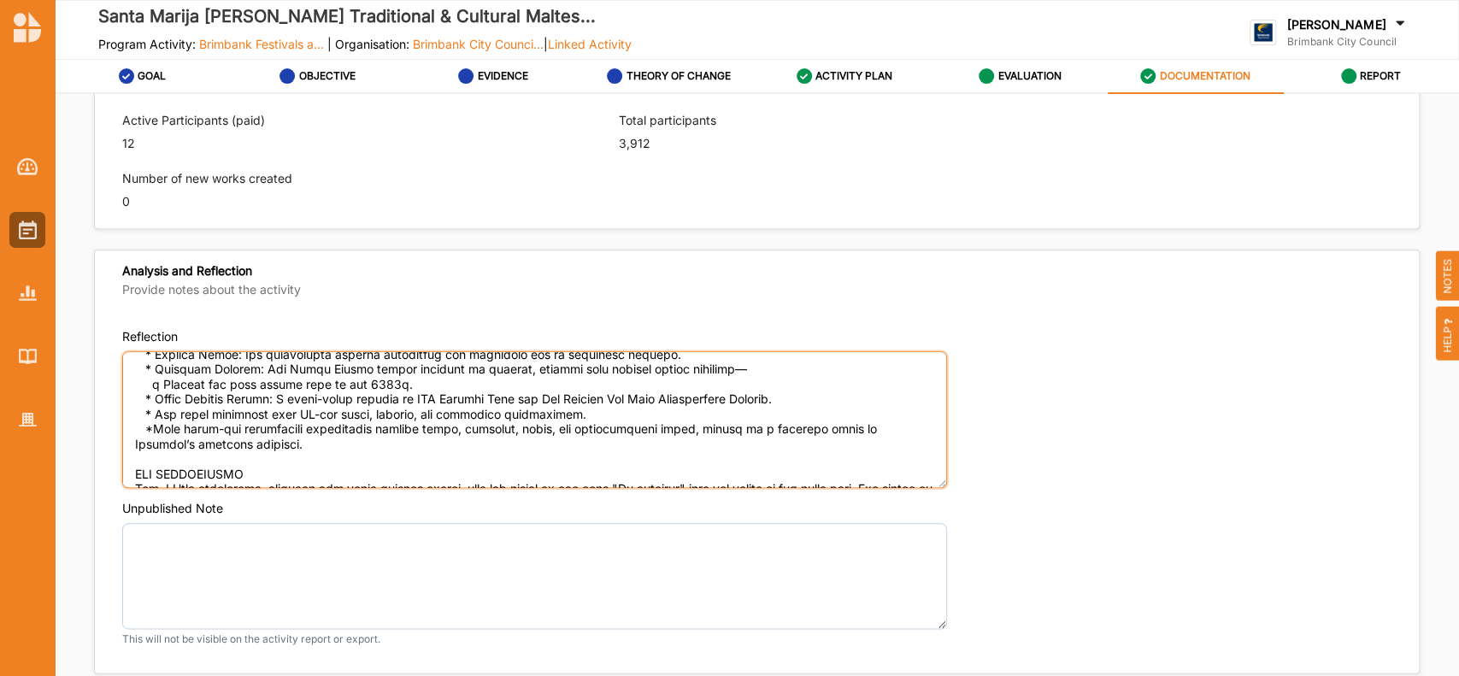
click at [152, 385] on textarea "Reflection" at bounding box center [534, 419] width 825 height 137
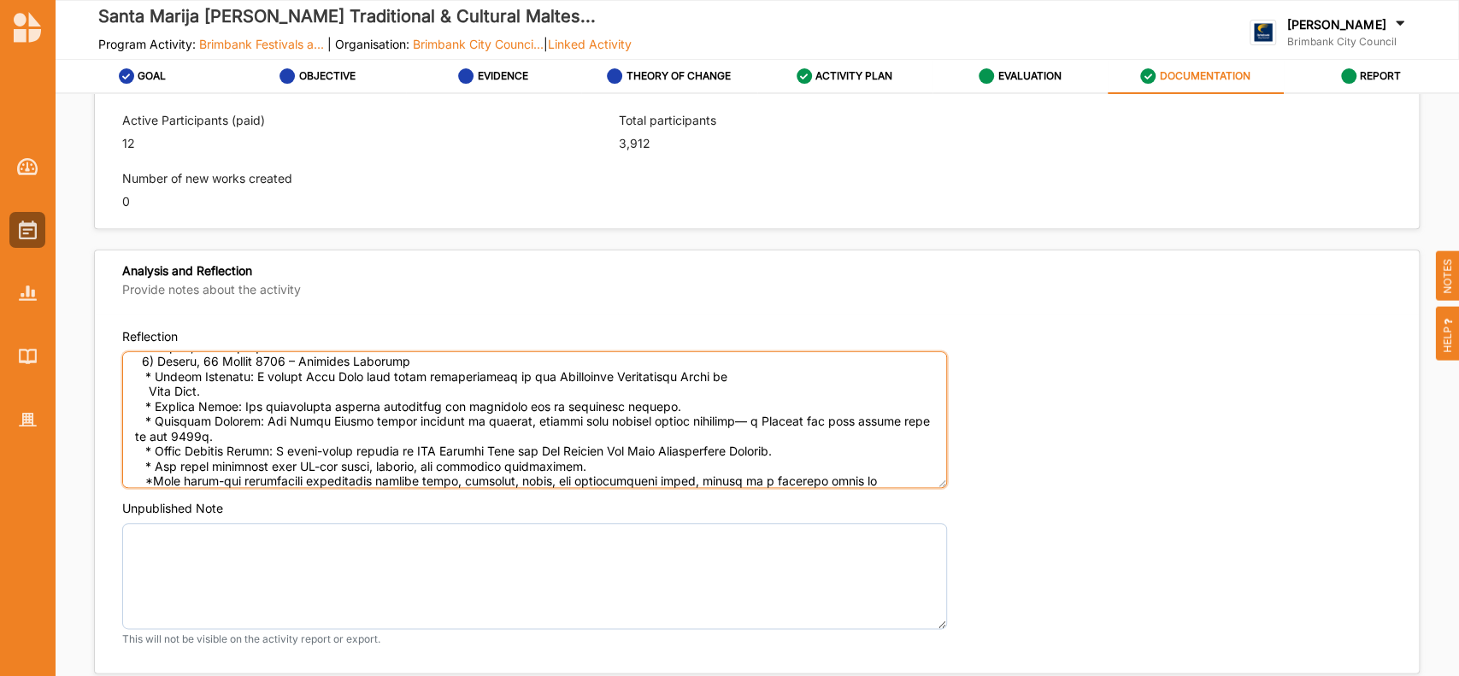
scroll to position [415, 0]
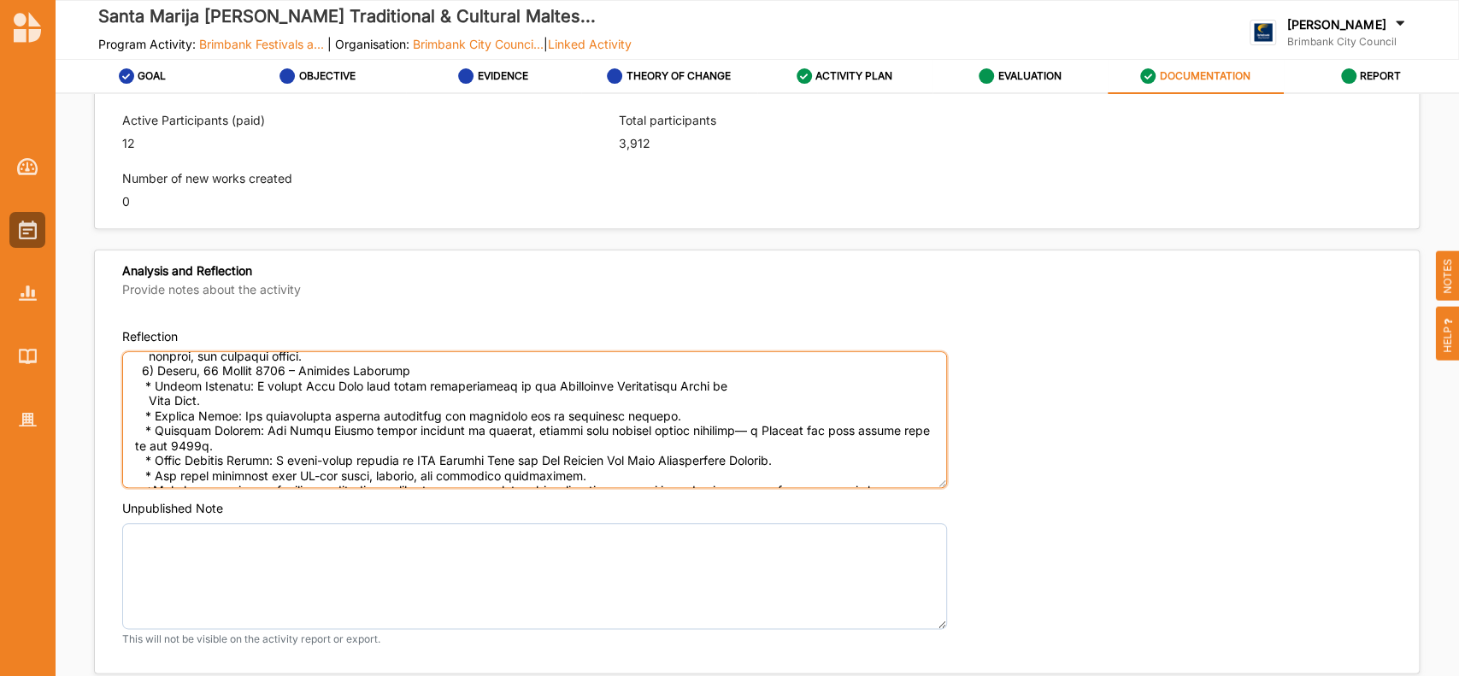
click at [145, 399] on textarea "Reflection" at bounding box center [534, 419] width 825 height 137
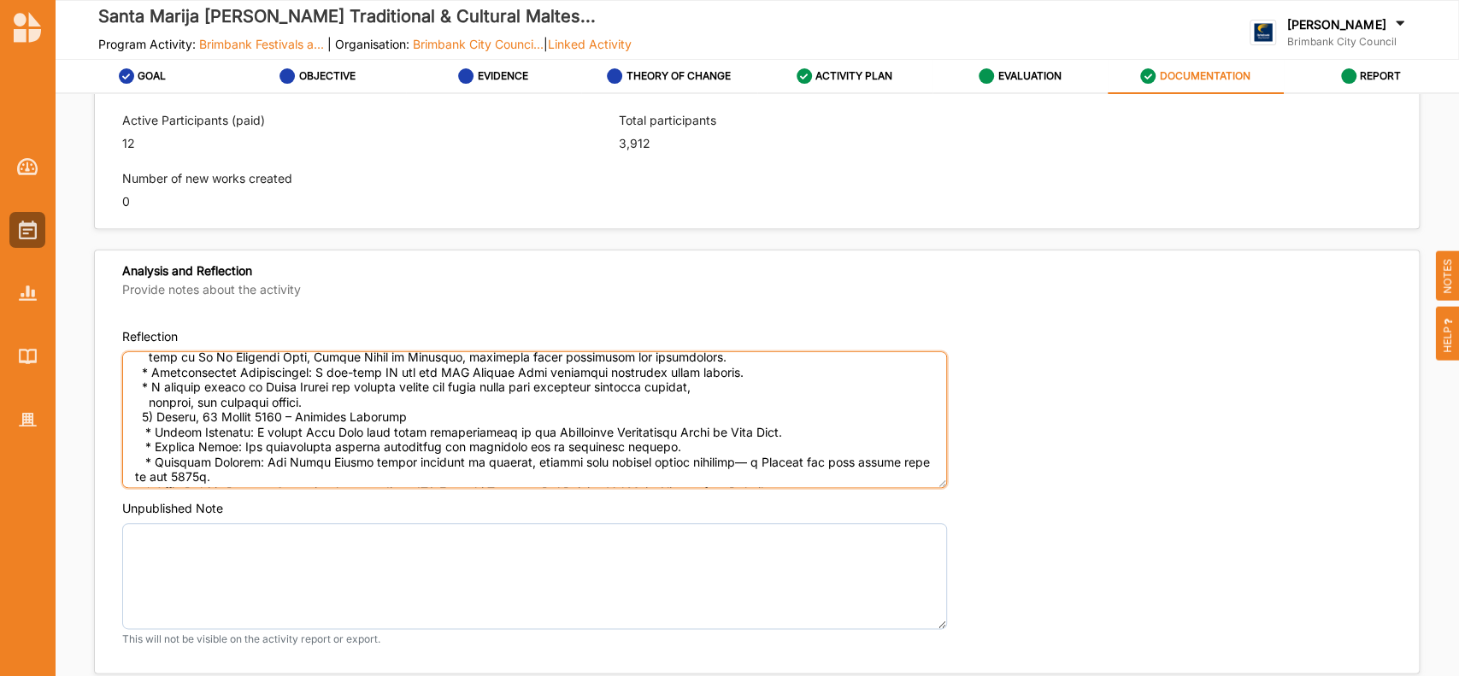
scroll to position [349, 0]
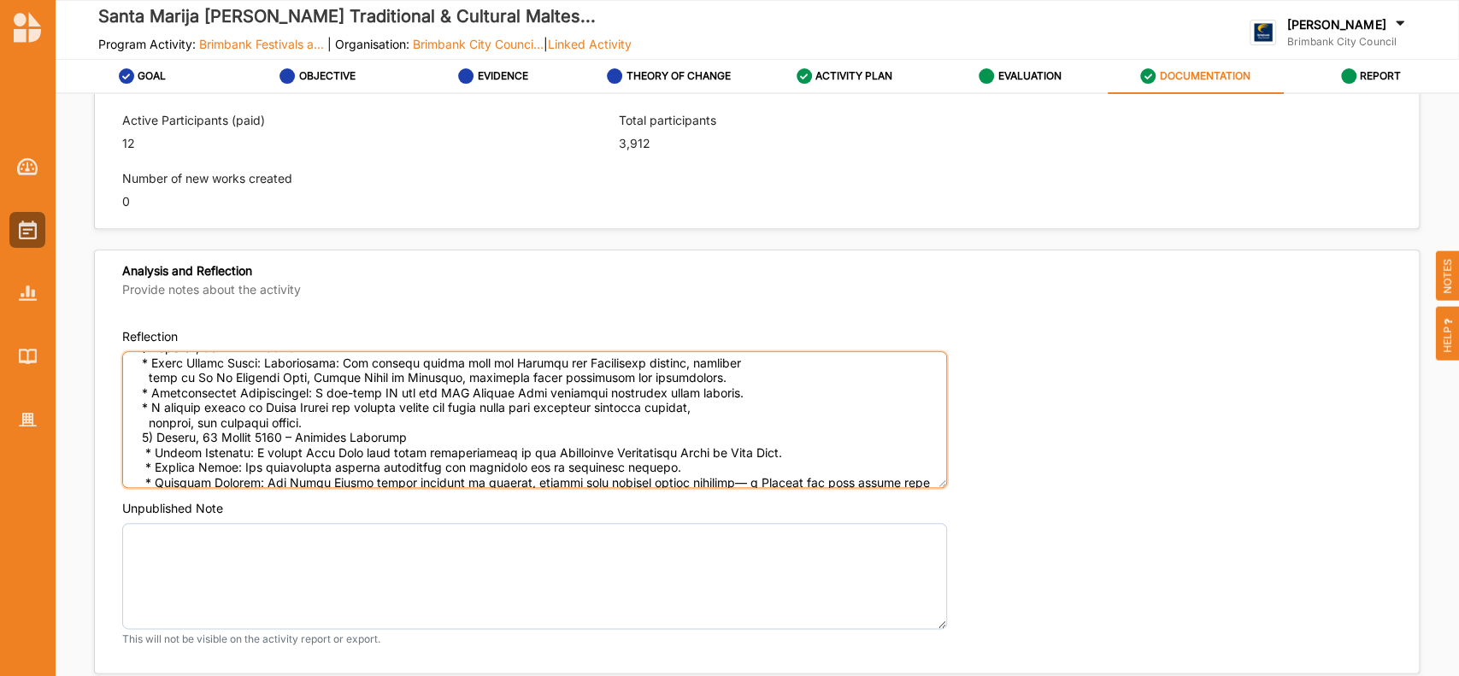
click at [147, 418] on textarea "Reflection" at bounding box center [534, 419] width 825 height 137
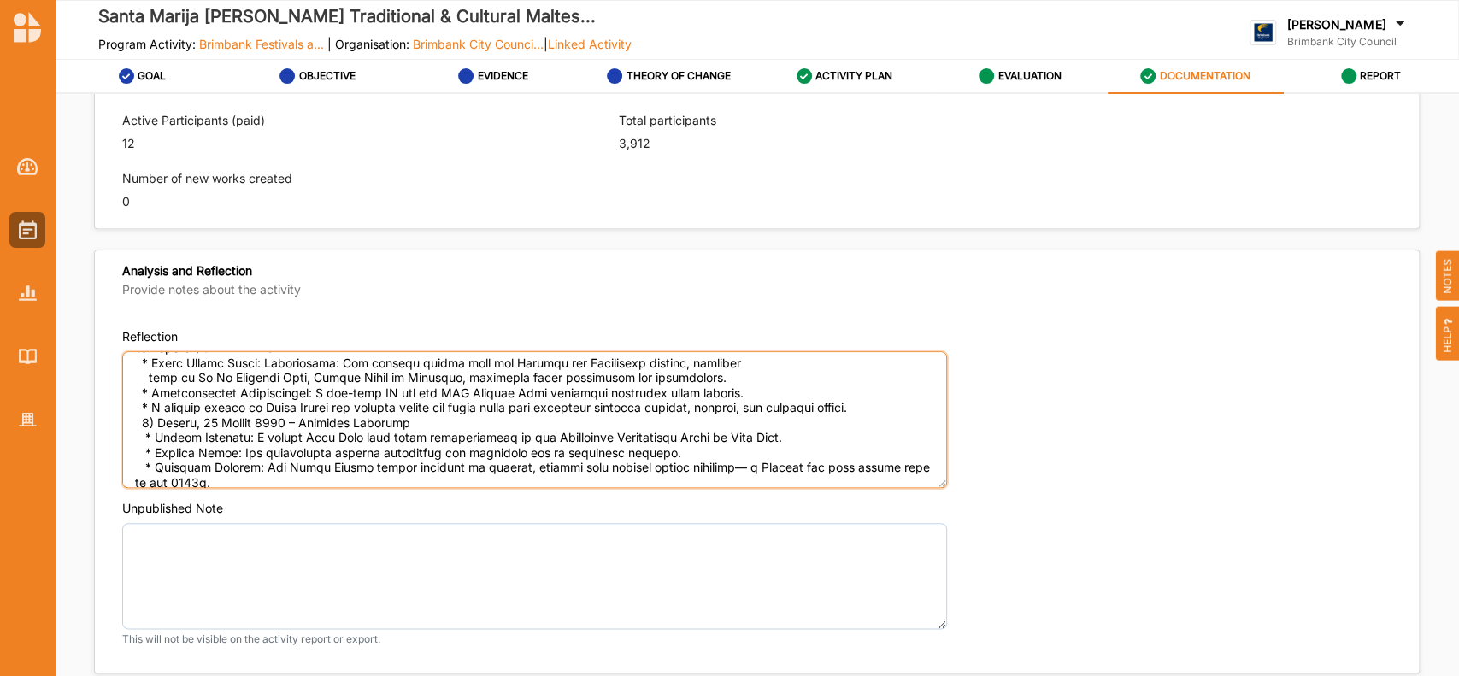
click at [150, 373] on textarea "Reflection" at bounding box center [534, 419] width 825 height 137
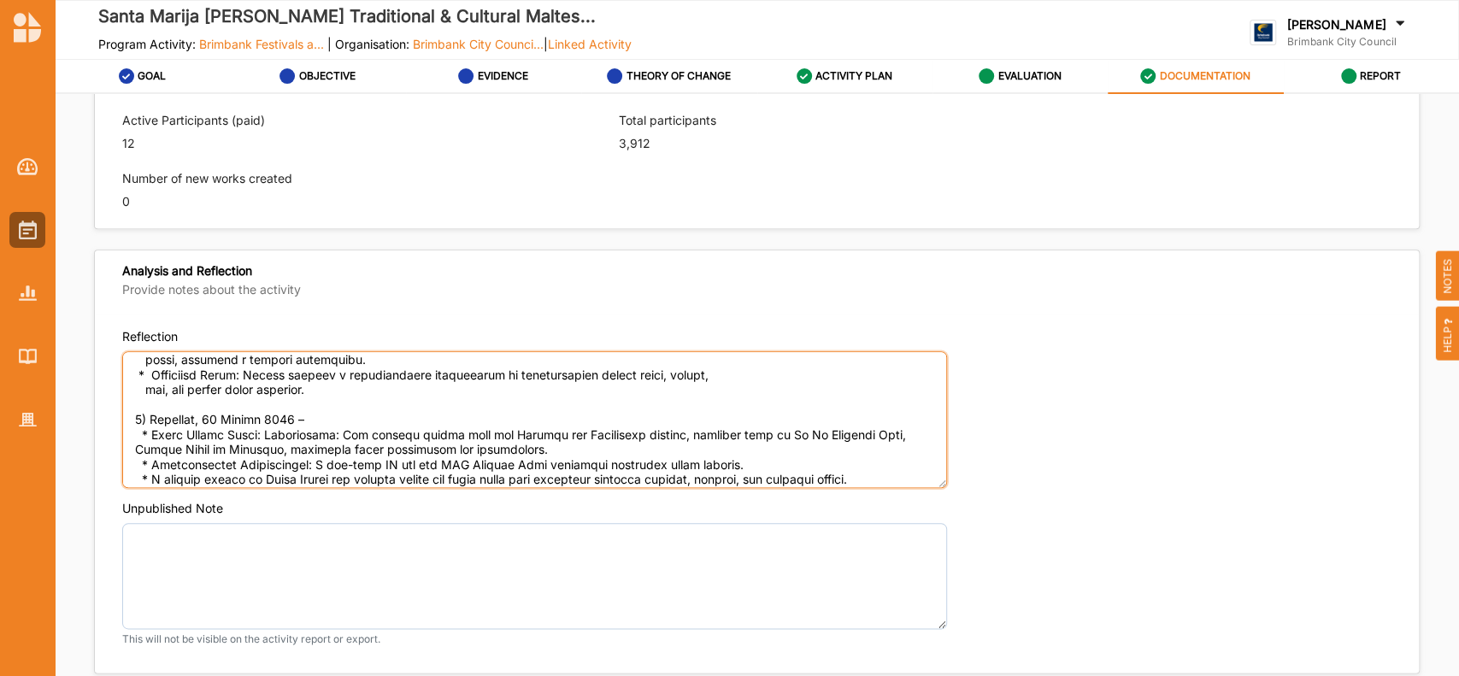
scroll to position [227, 0]
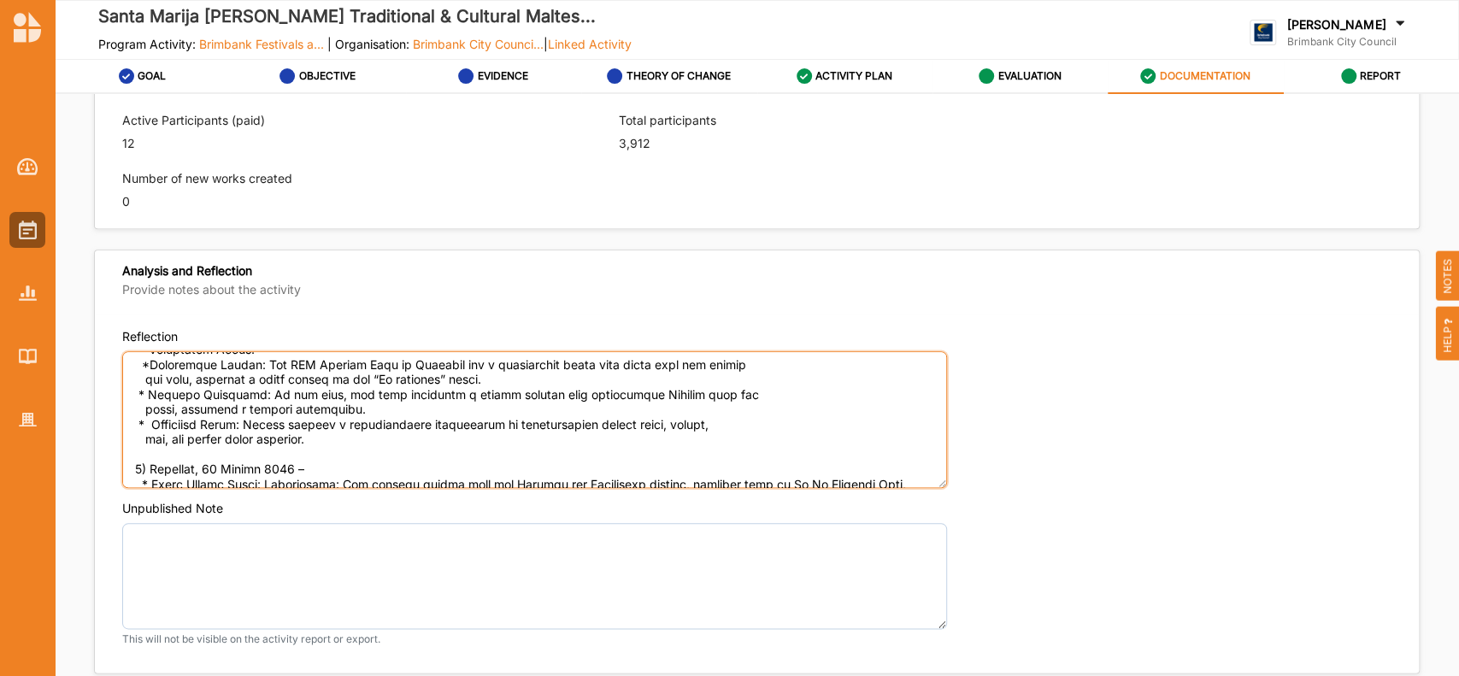
click at [146, 439] on textarea "Reflection" at bounding box center [534, 419] width 825 height 137
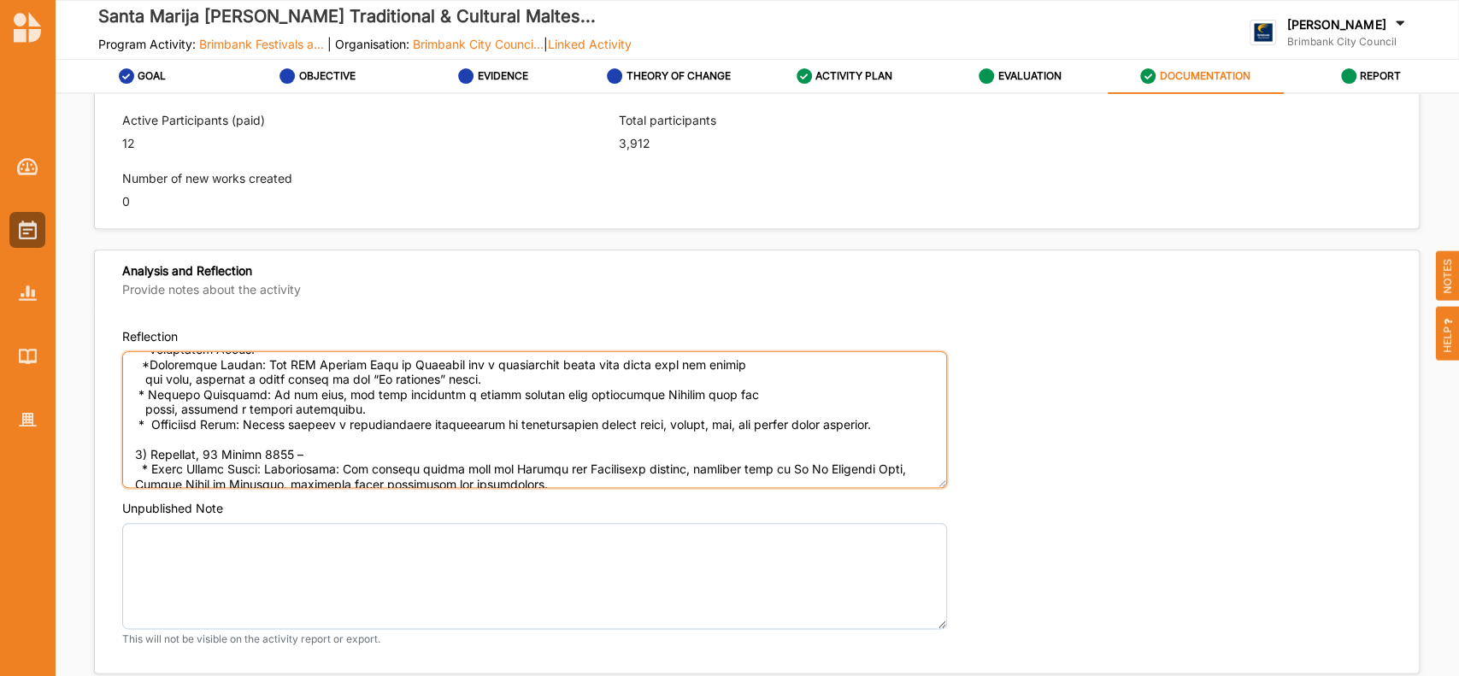
click at [148, 404] on textarea "Reflection" at bounding box center [534, 419] width 825 height 137
click at [144, 377] on textarea "Reflection" at bounding box center [534, 419] width 825 height 137
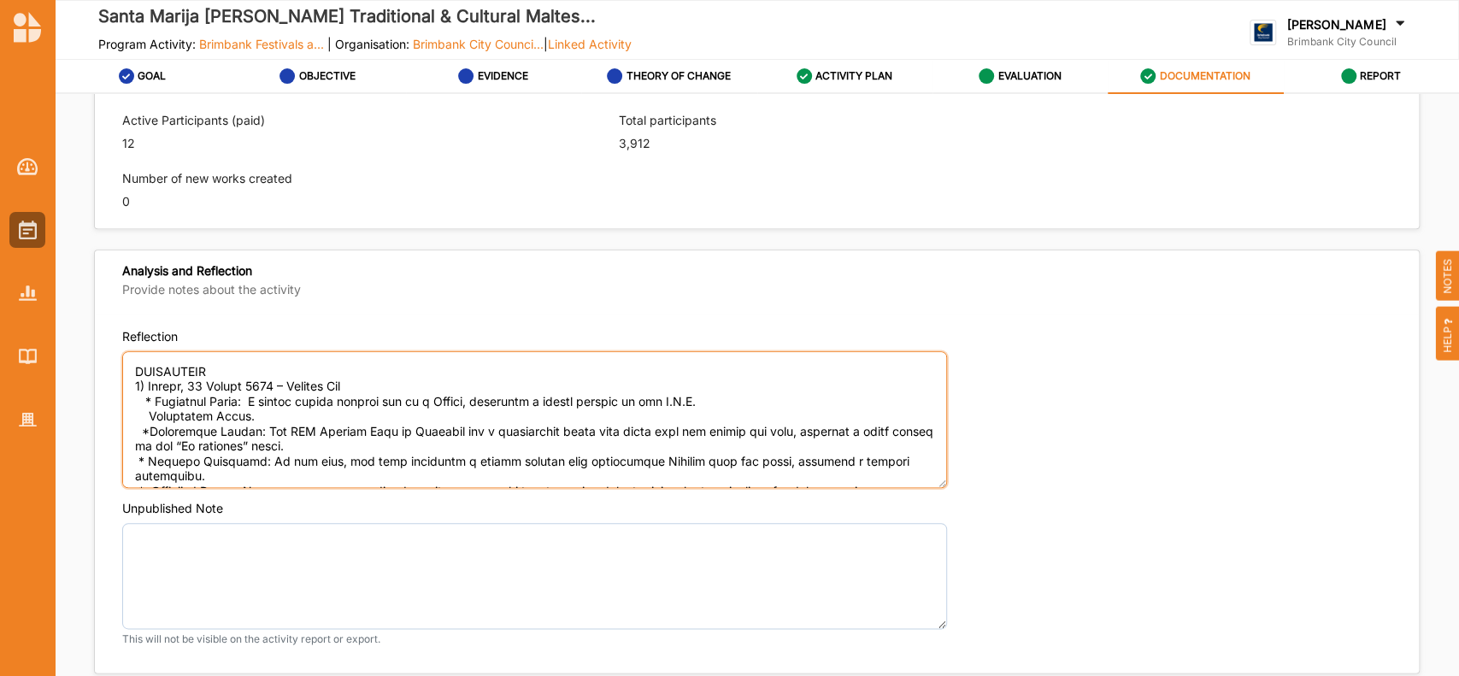
scroll to position [166, 0]
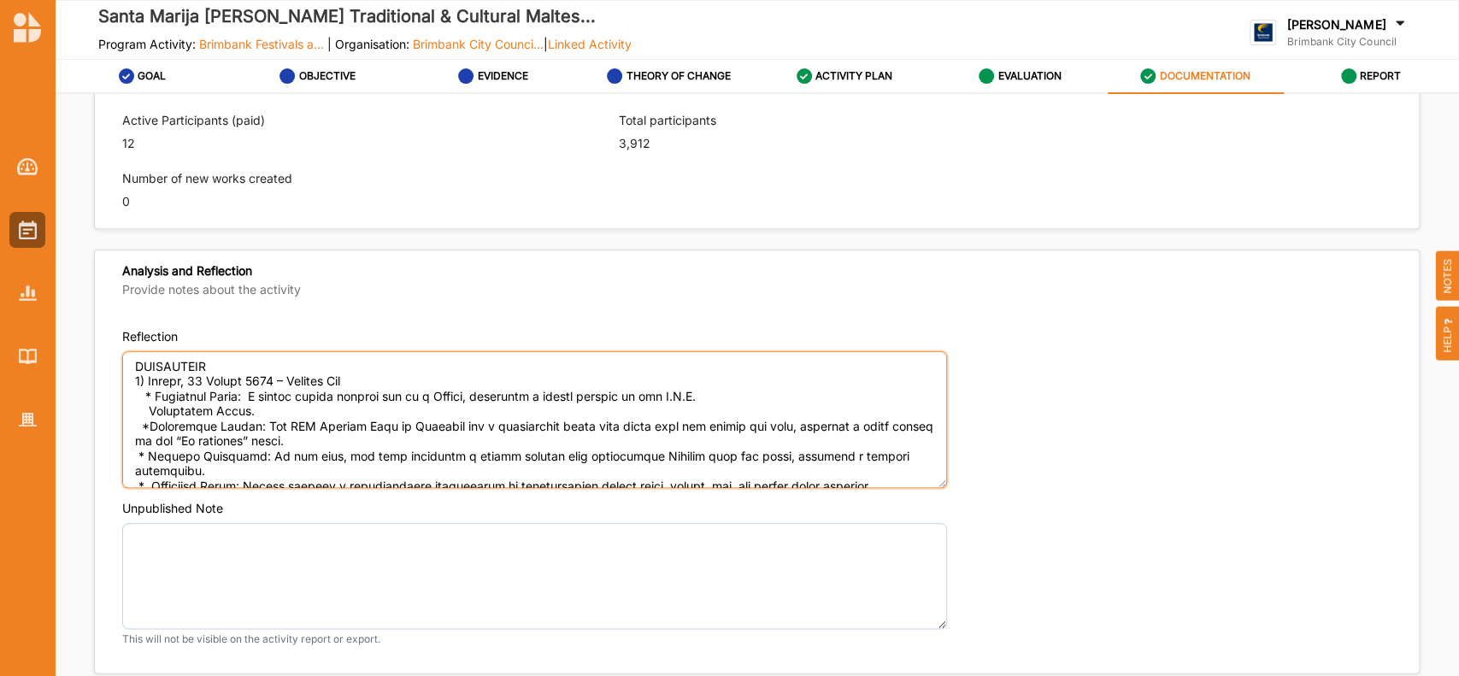
click at [147, 406] on textarea "Reflection" at bounding box center [534, 419] width 825 height 137
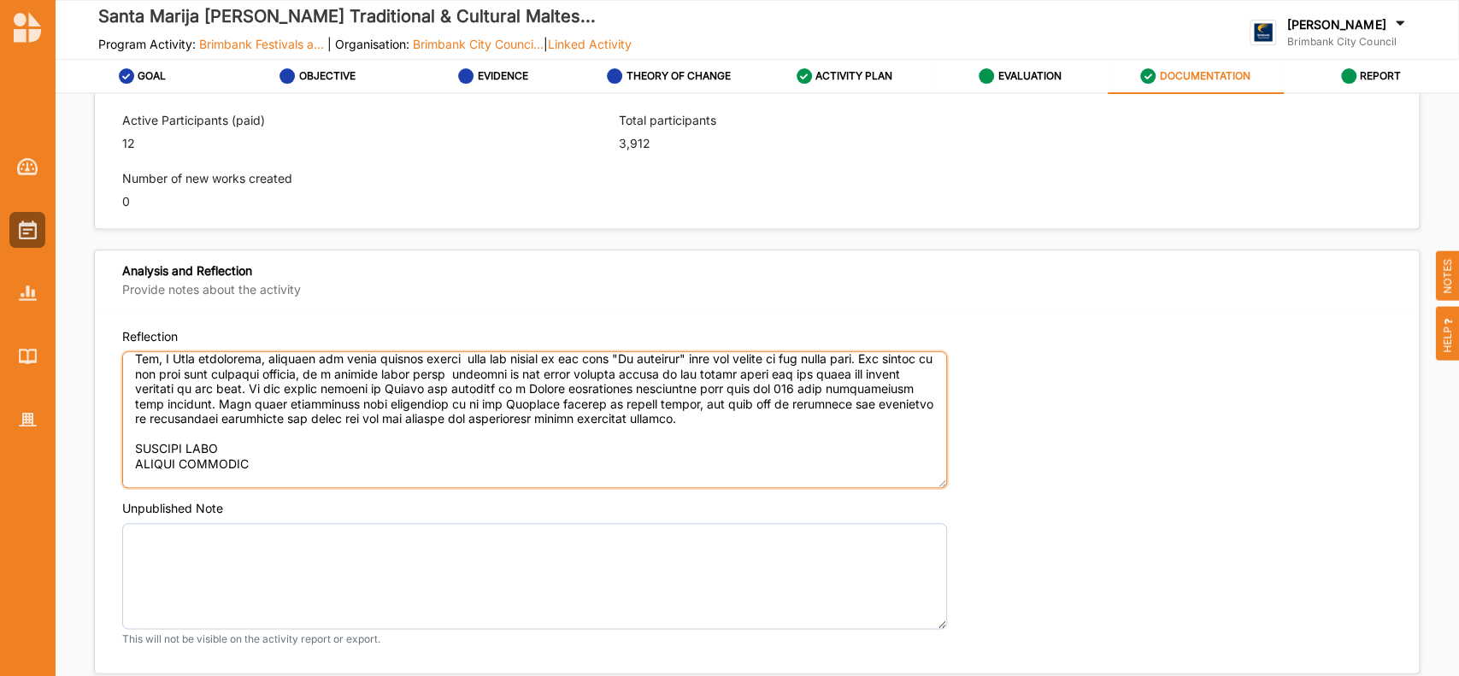
scroll to position [558, 0]
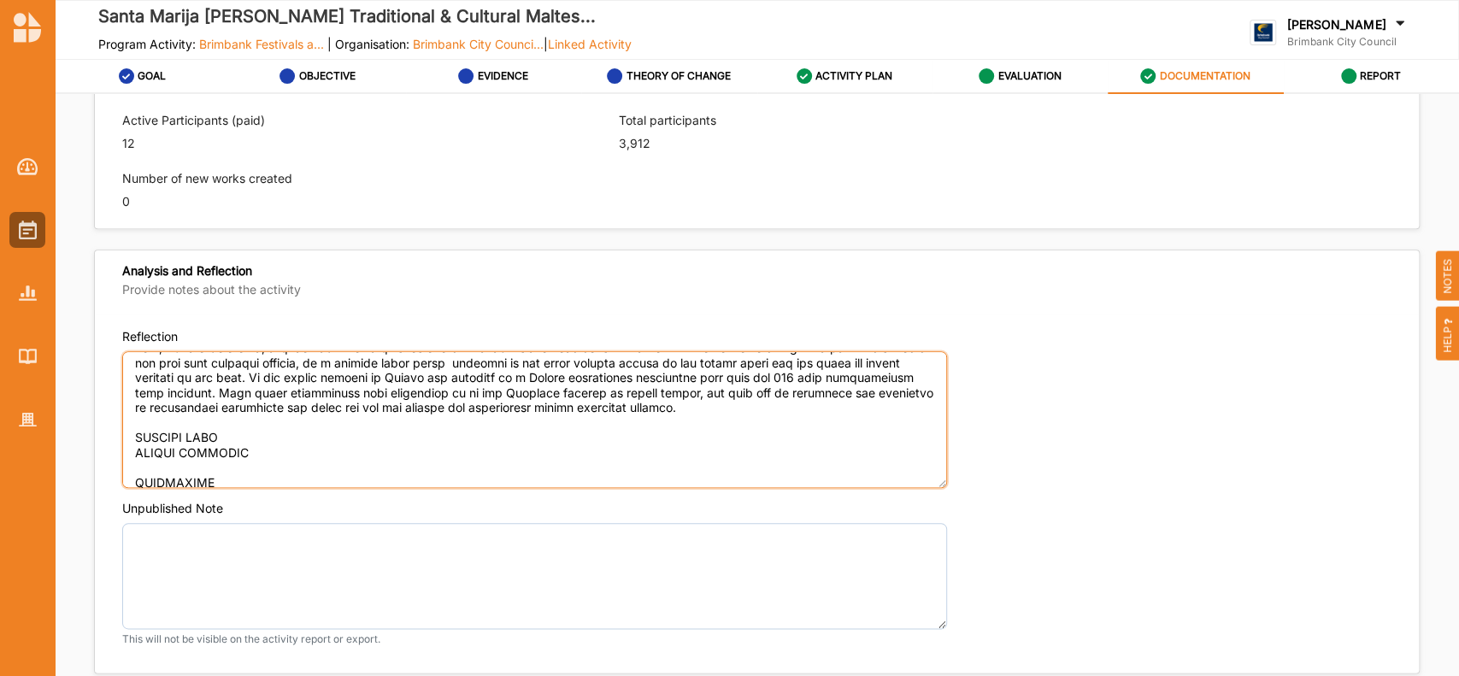
click at [257, 427] on textarea "Reflection" at bounding box center [534, 419] width 825 height 137
paste textarea "Unfortunately due to inclement weather, the procession parade did not take plac…"
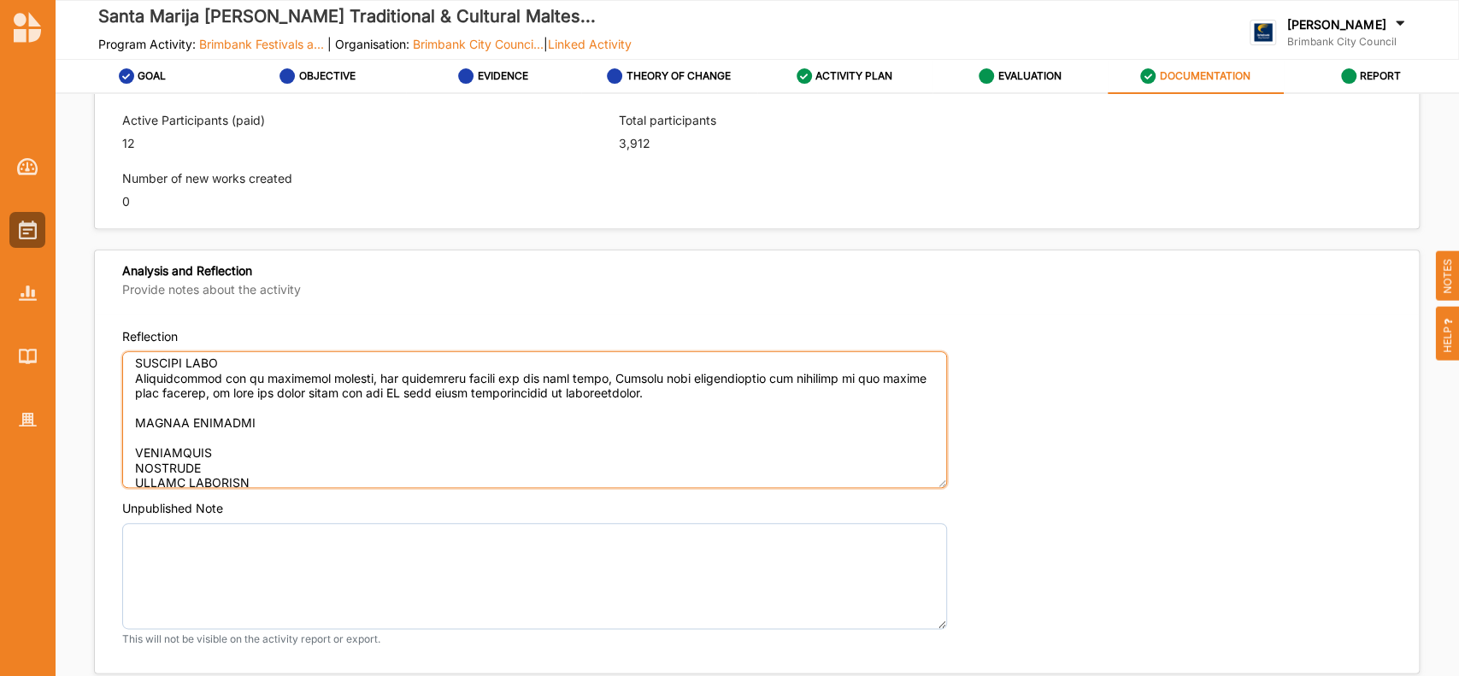
scroll to position [668, 0]
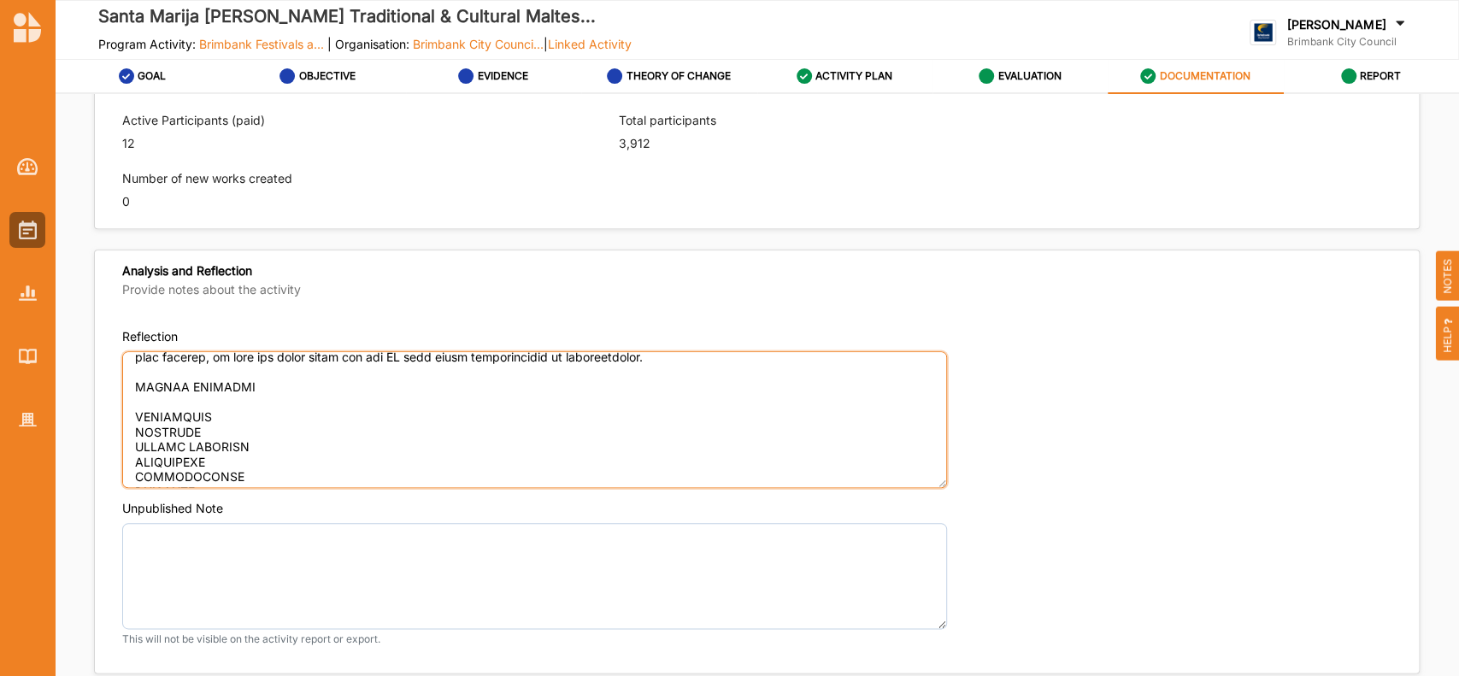
click at [267, 385] on textarea "Reflection" at bounding box center [534, 419] width 825 height 137
paste textarea "L Ipsumdolorsit Ametconsect: Adipis elitse do Eiusmod temporinc, utl etdol magn…"
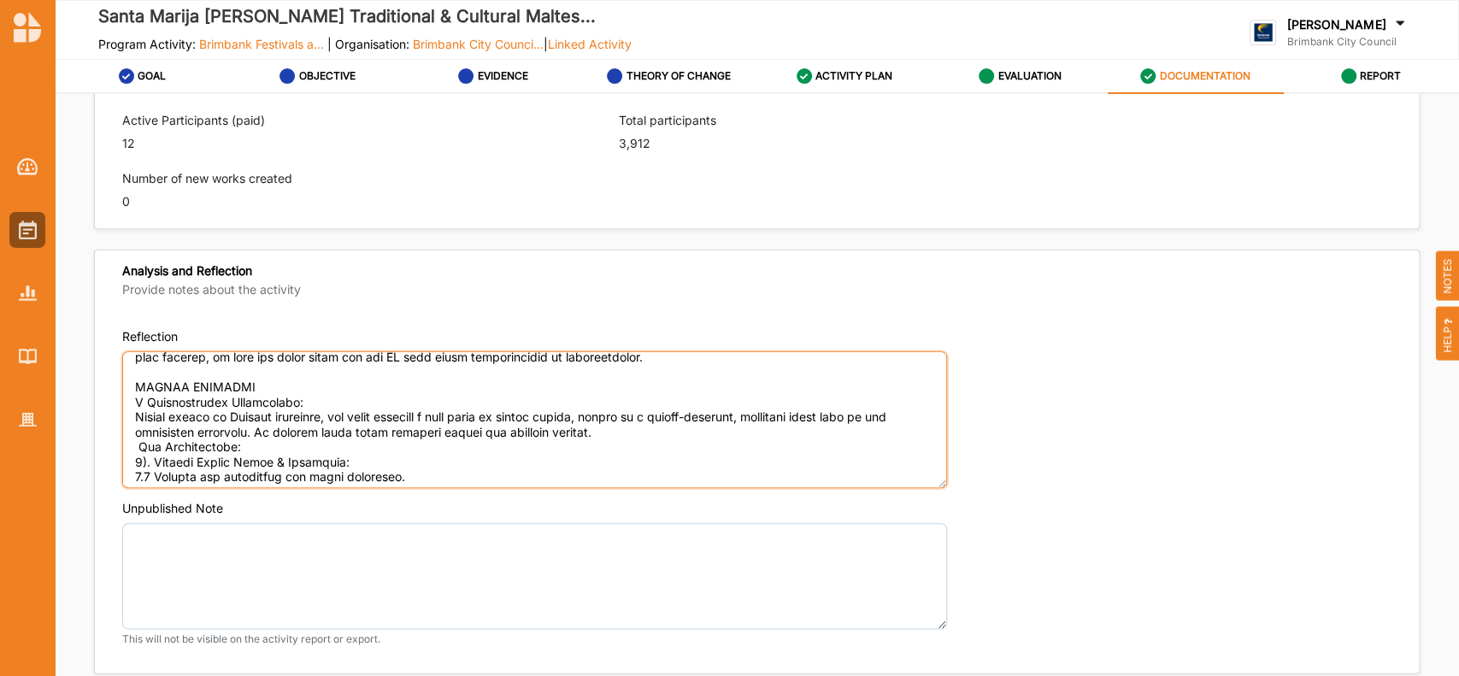
scroll to position [979, 0]
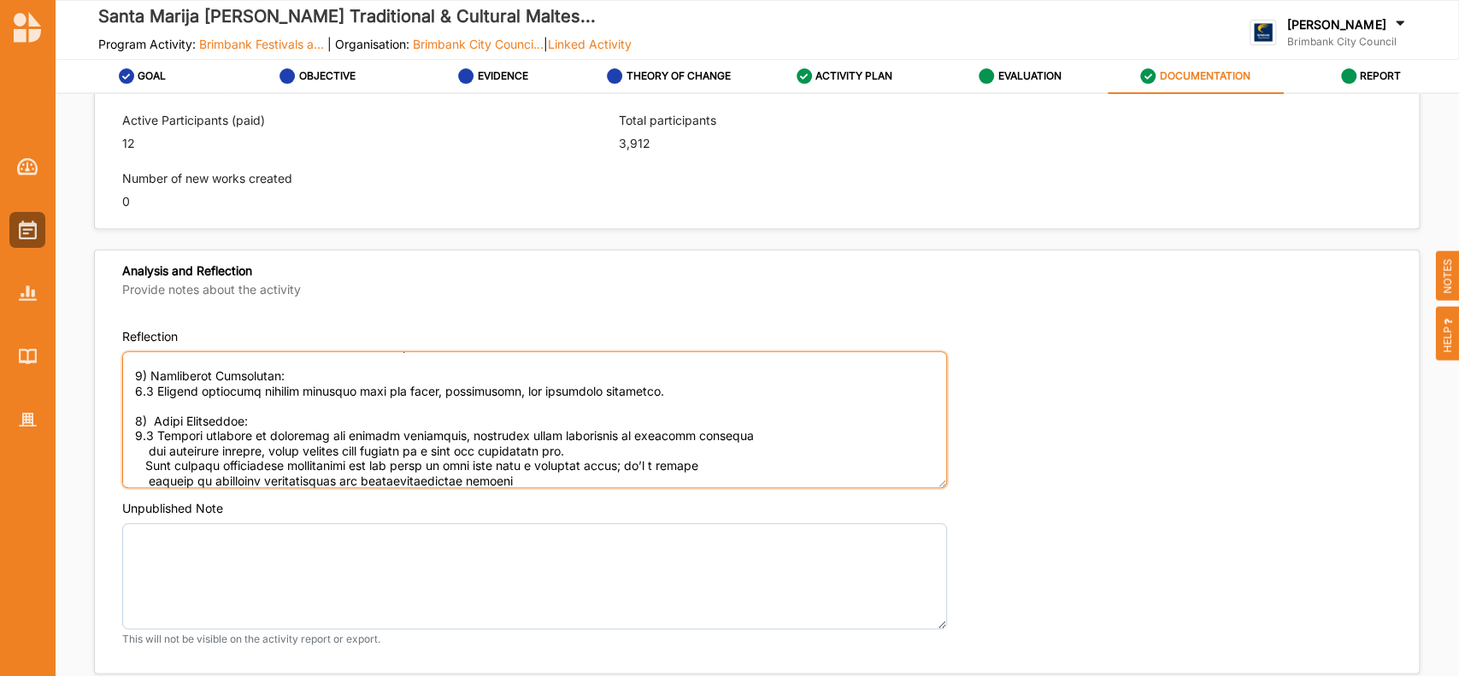
click at [161, 403] on textarea "Reflection" at bounding box center [534, 419] width 825 height 137
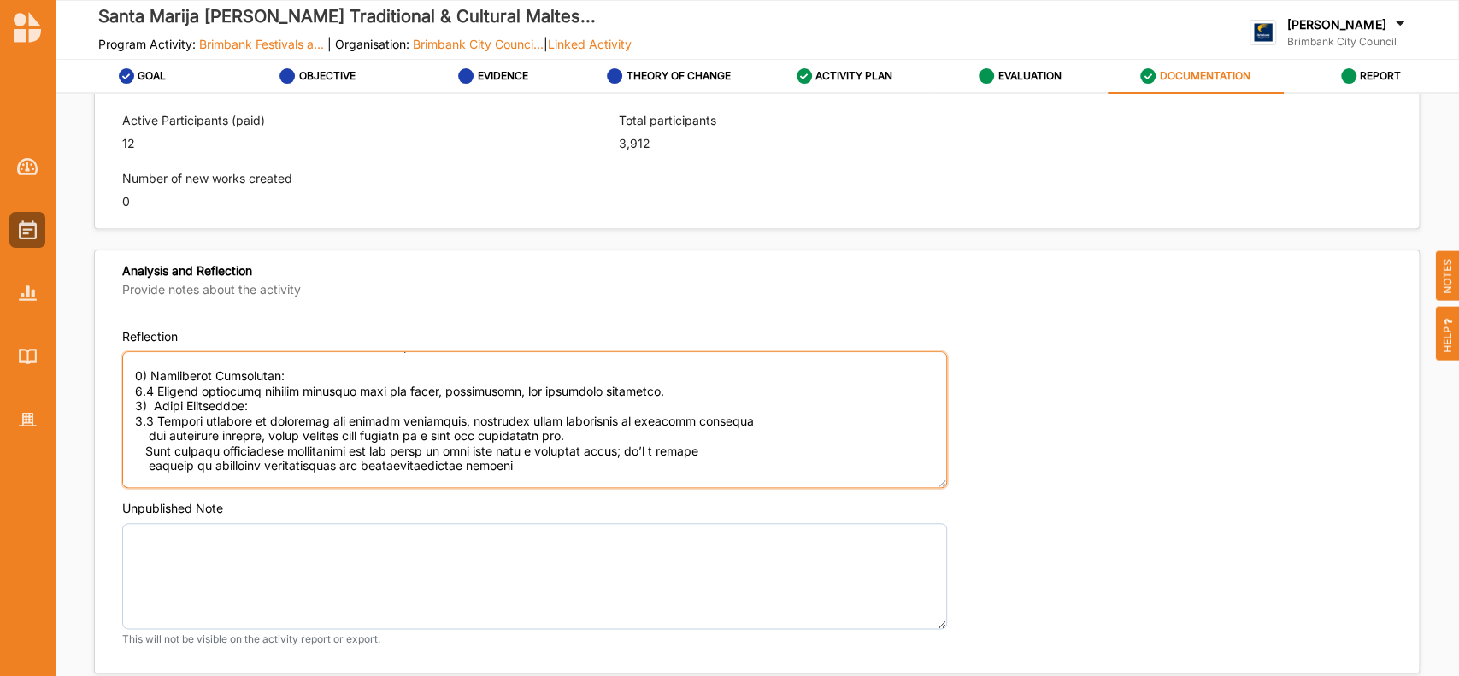
click at [146, 438] on textarea "Reflection" at bounding box center [534, 419] width 825 height 137
click at [144, 448] on textarea "Reflection" at bounding box center [534, 419] width 825 height 137
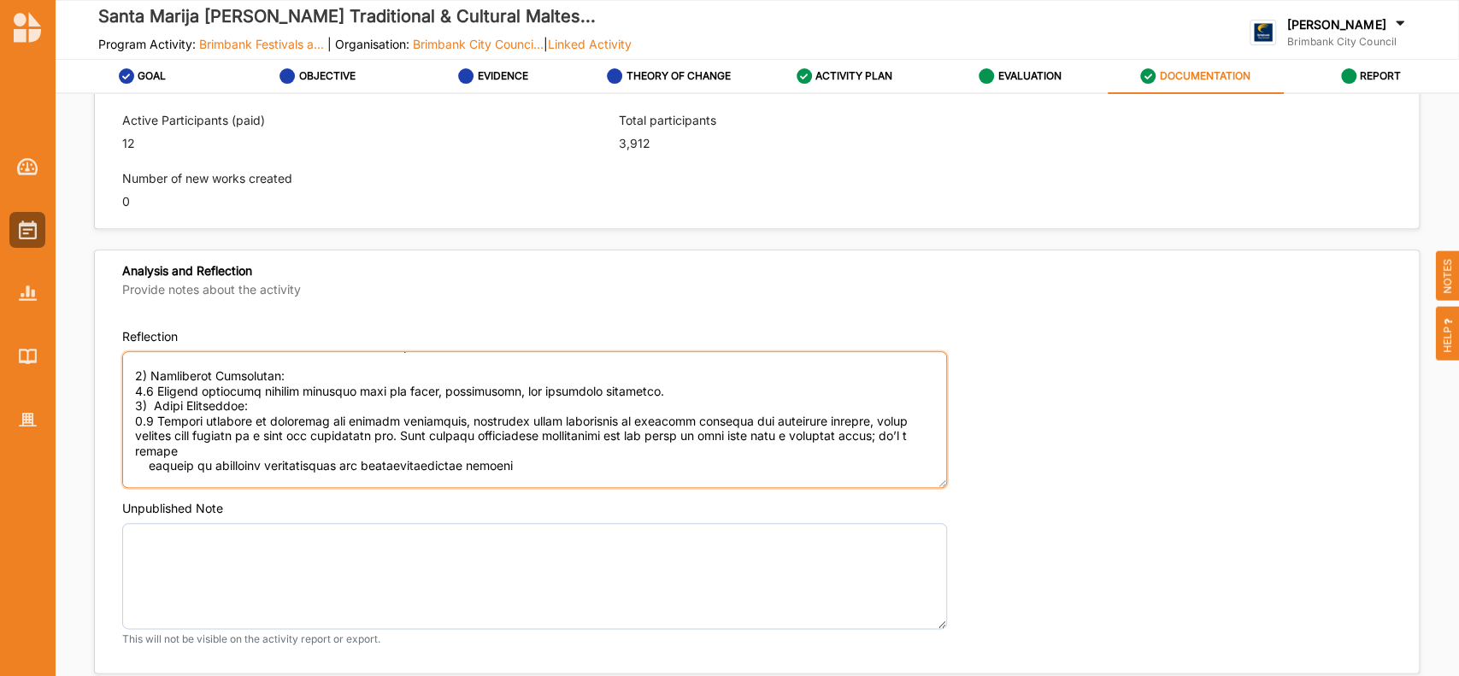
click at [145, 463] on textarea "Reflection" at bounding box center [534, 419] width 825 height 137
click at [568, 453] on textarea "Reflection" at bounding box center [534, 419] width 825 height 137
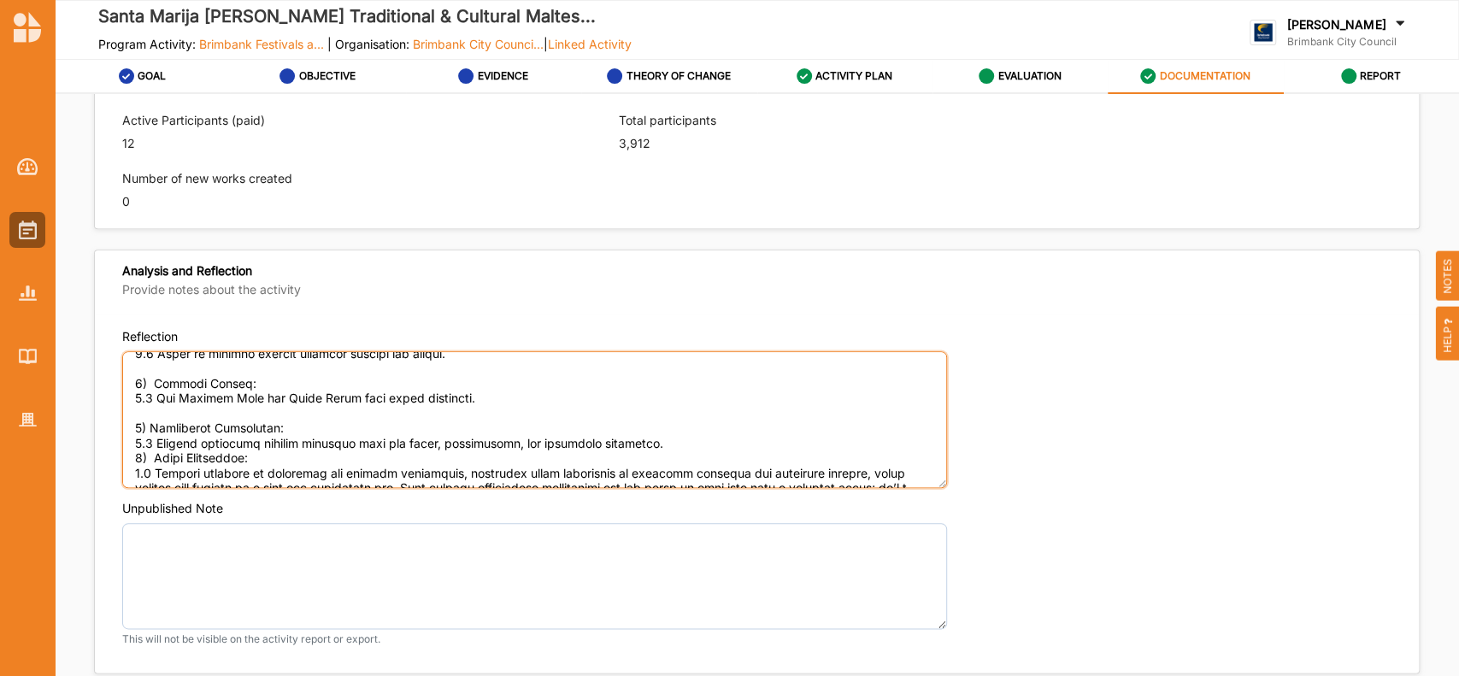
scroll to position [896, 0]
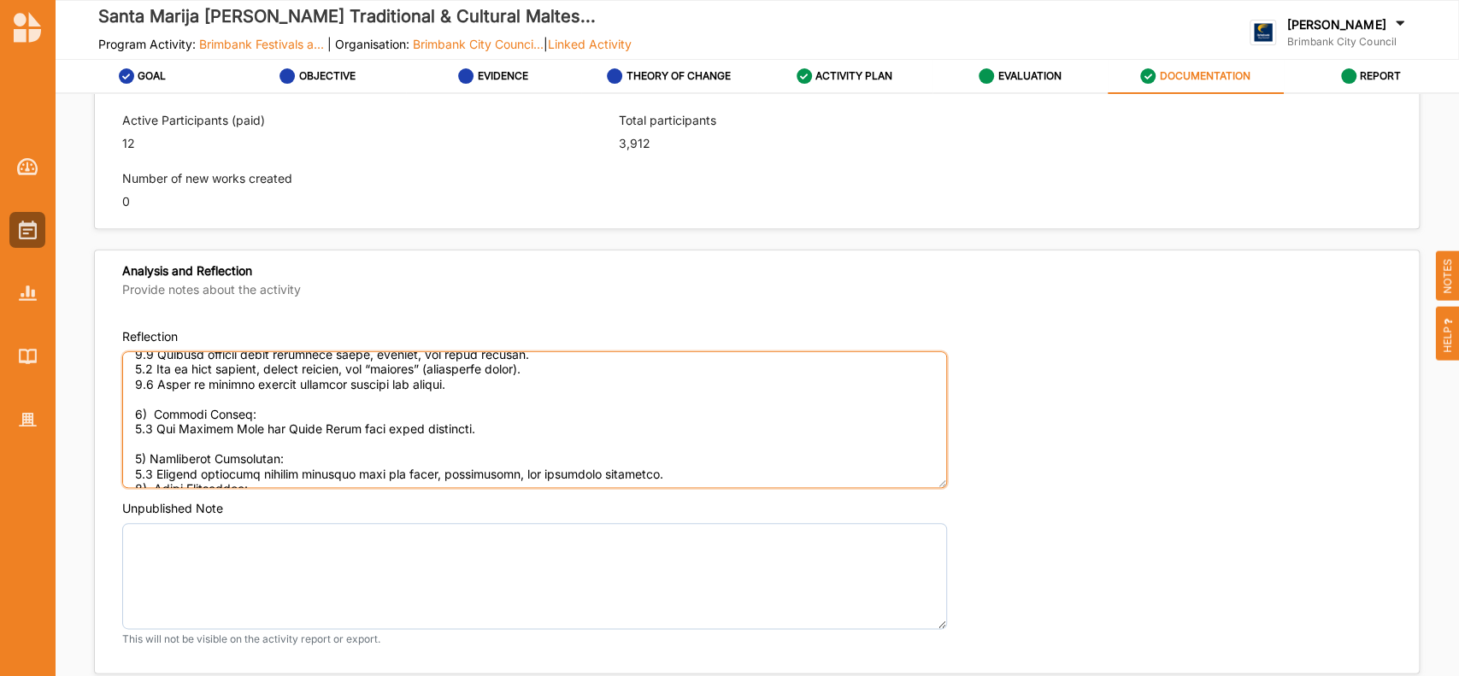
click at [184, 439] on textarea "Reflection" at bounding box center [534, 419] width 825 height 137
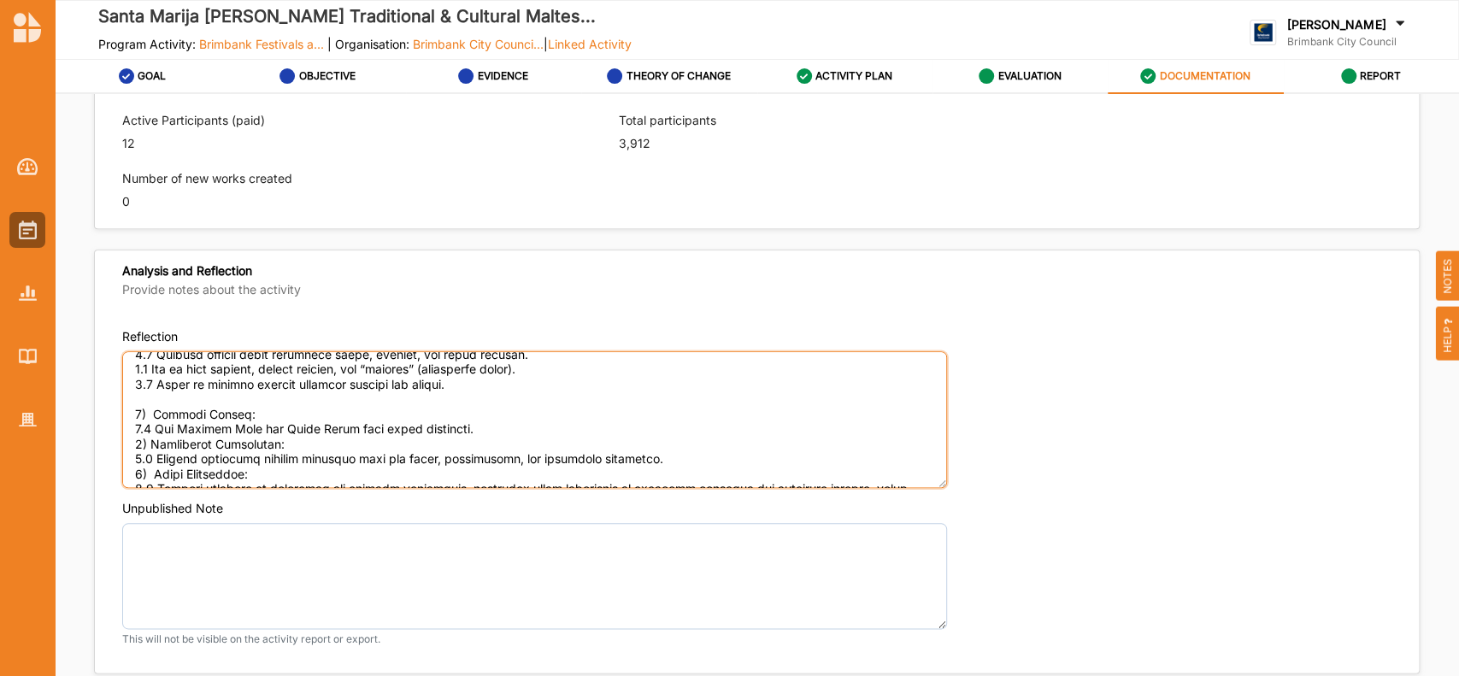
click at [165, 401] on textarea "Reflection" at bounding box center [534, 419] width 825 height 137
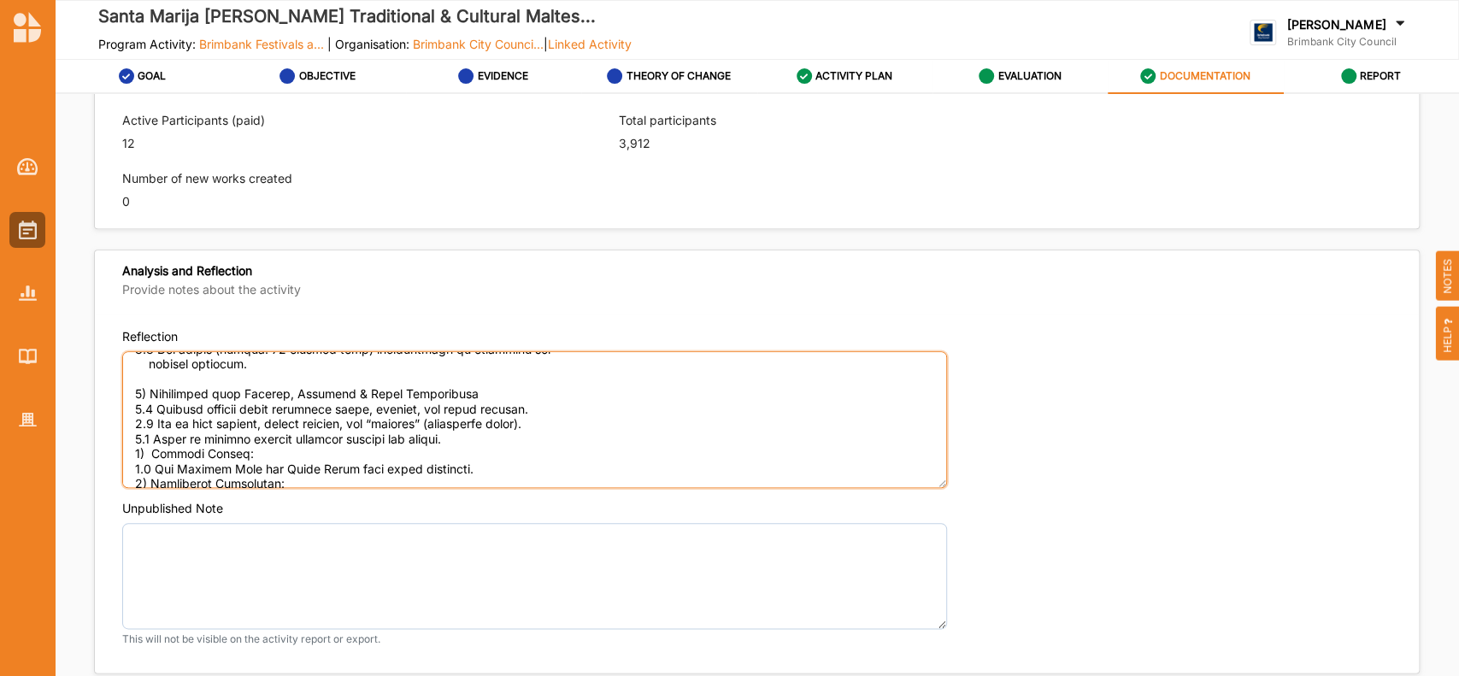
scroll to position [783, 0]
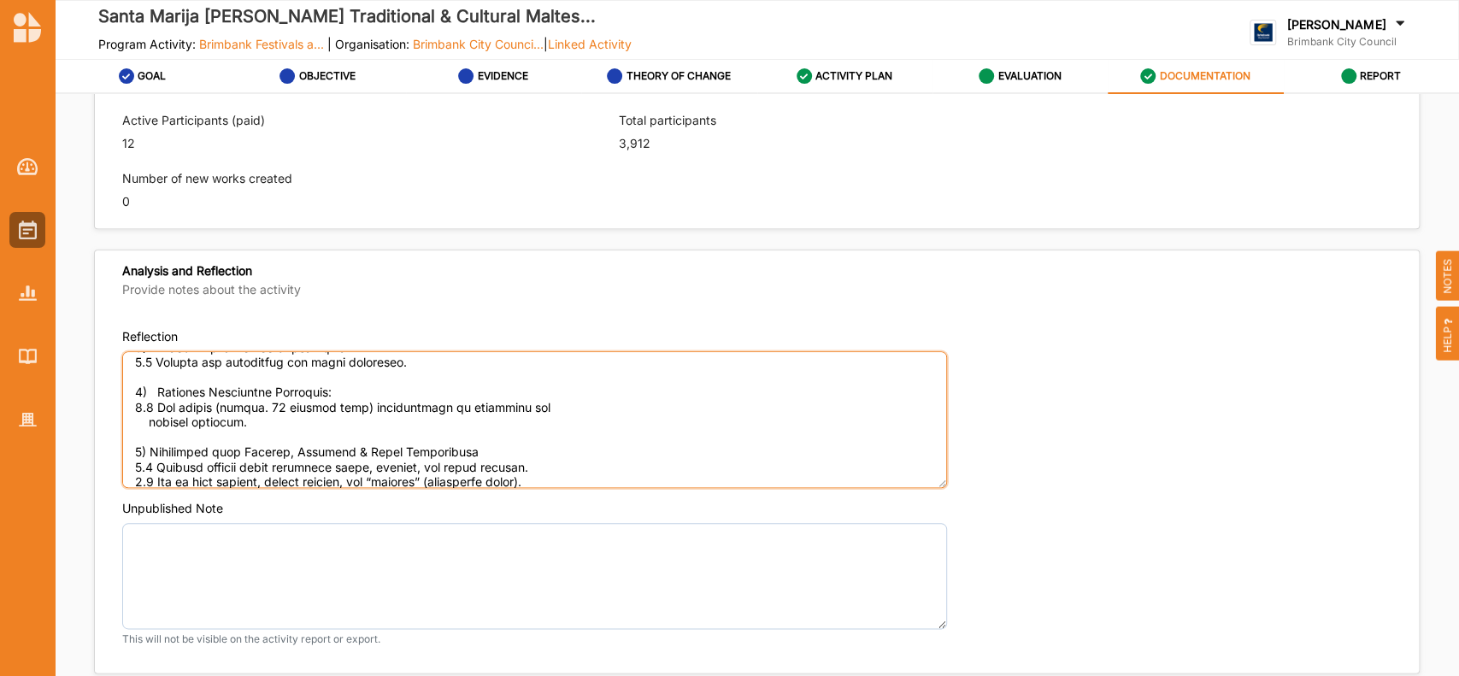
click at [154, 440] on textarea "Reflection" at bounding box center [534, 419] width 825 height 137
click at [149, 423] on textarea "Reflection" at bounding box center [534, 419] width 825 height 137
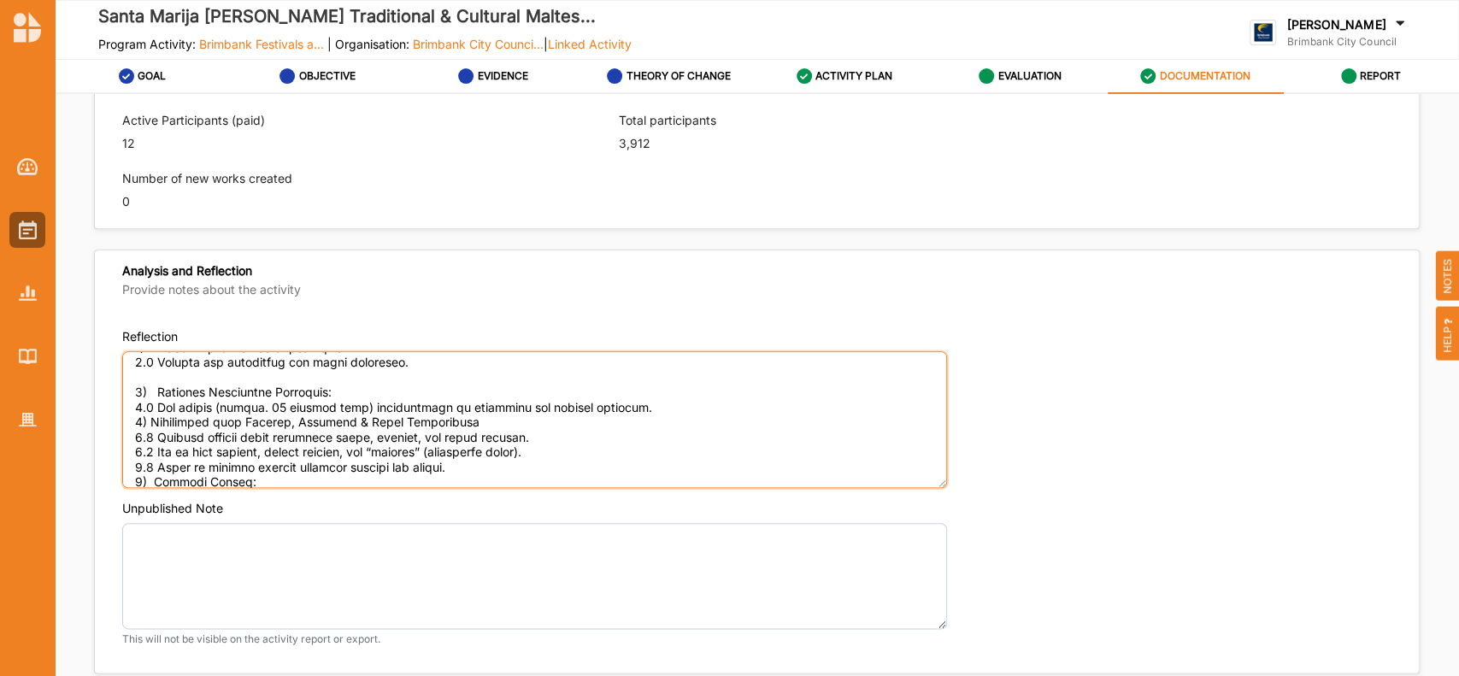
click at [150, 403] on textarea "Reflection" at bounding box center [534, 419] width 825 height 137
click at [178, 373] on textarea "Reflection" at bounding box center [534, 419] width 825 height 137
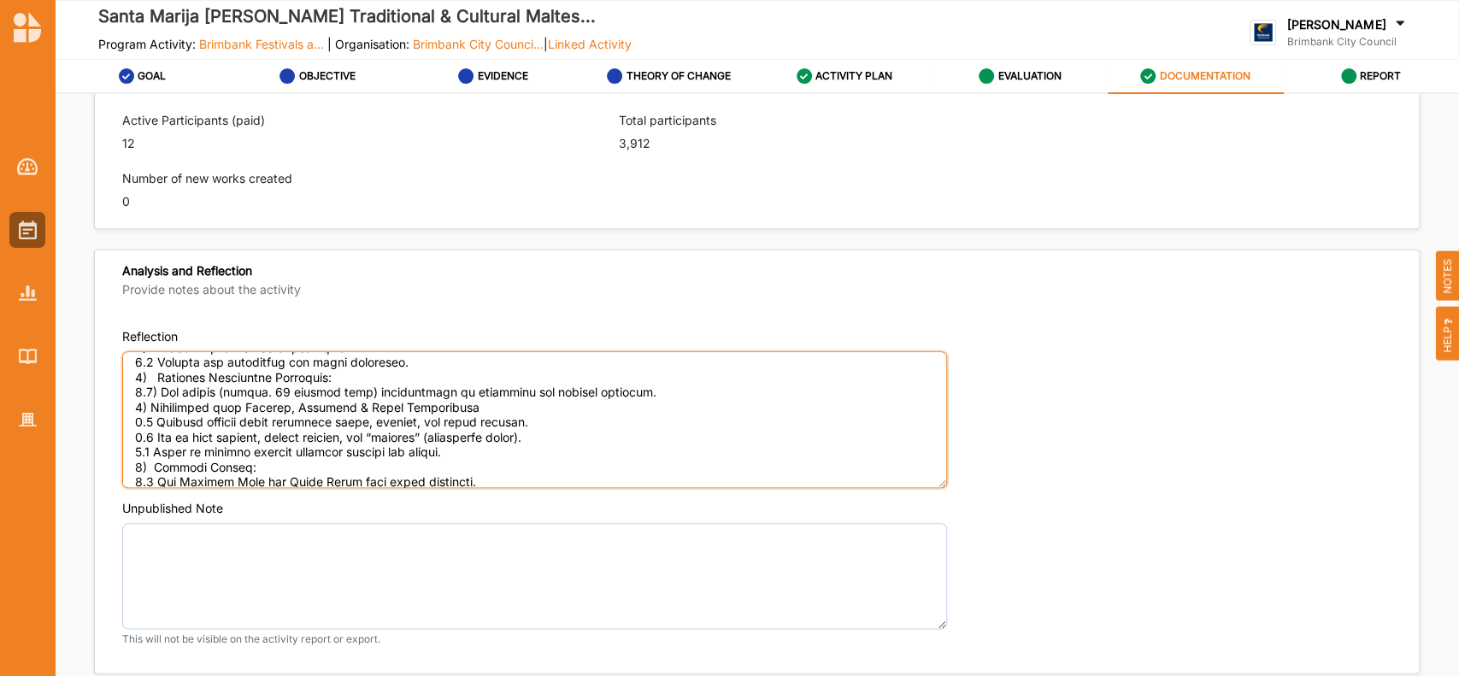
click at [156, 376] on textarea "Reflection" at bounding box center [534, 419] width 825 height 137
click at [150, 415] on textarea "Reflection" at bounding box center [534, 419] width 825 height 137
click at [150, 435] on textarea "Reflection" at bounding box center [534, 419] width 825 height 137
click at [151, 451] on textarea "Reflection" at bounding box center [534, 419] width 825 height 137
click at [151, 479] on textarea "Reflection" at bounding box center [534, 419] width 825 height 137
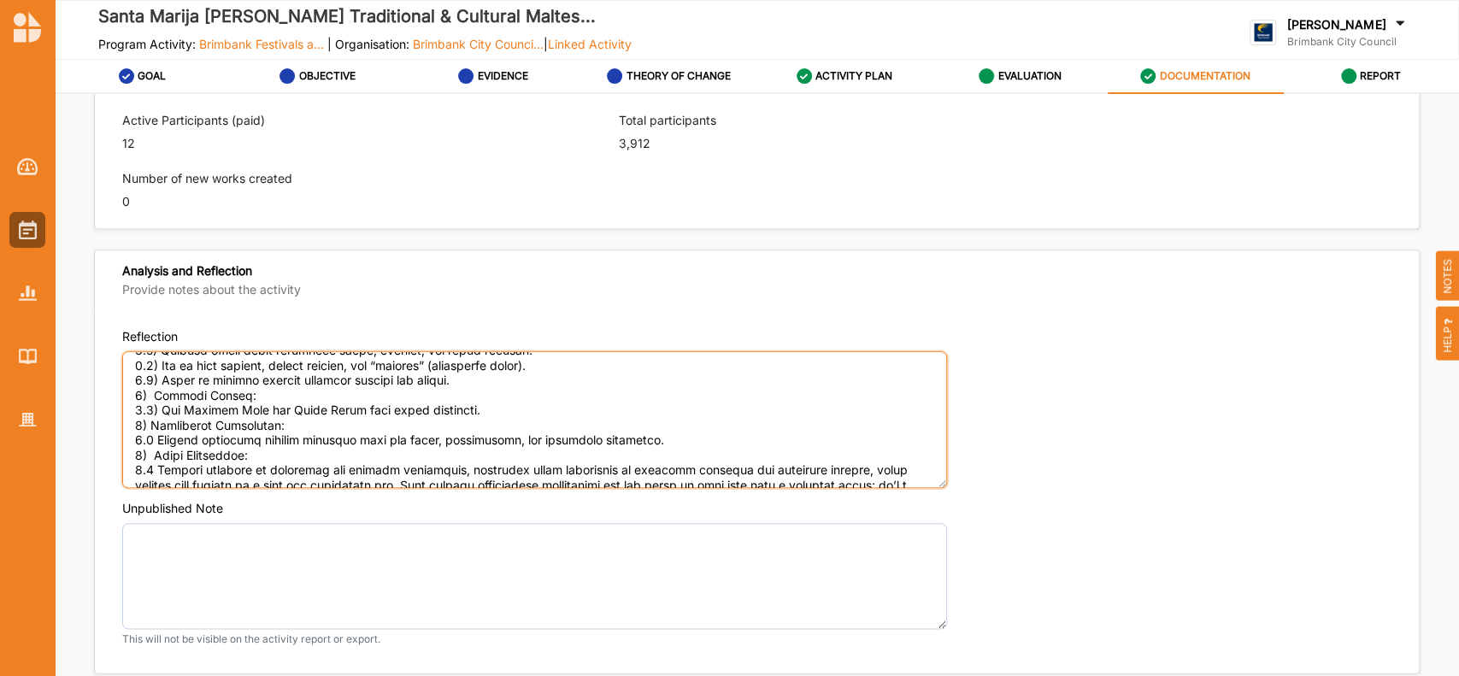
scroll to position [875, 0]
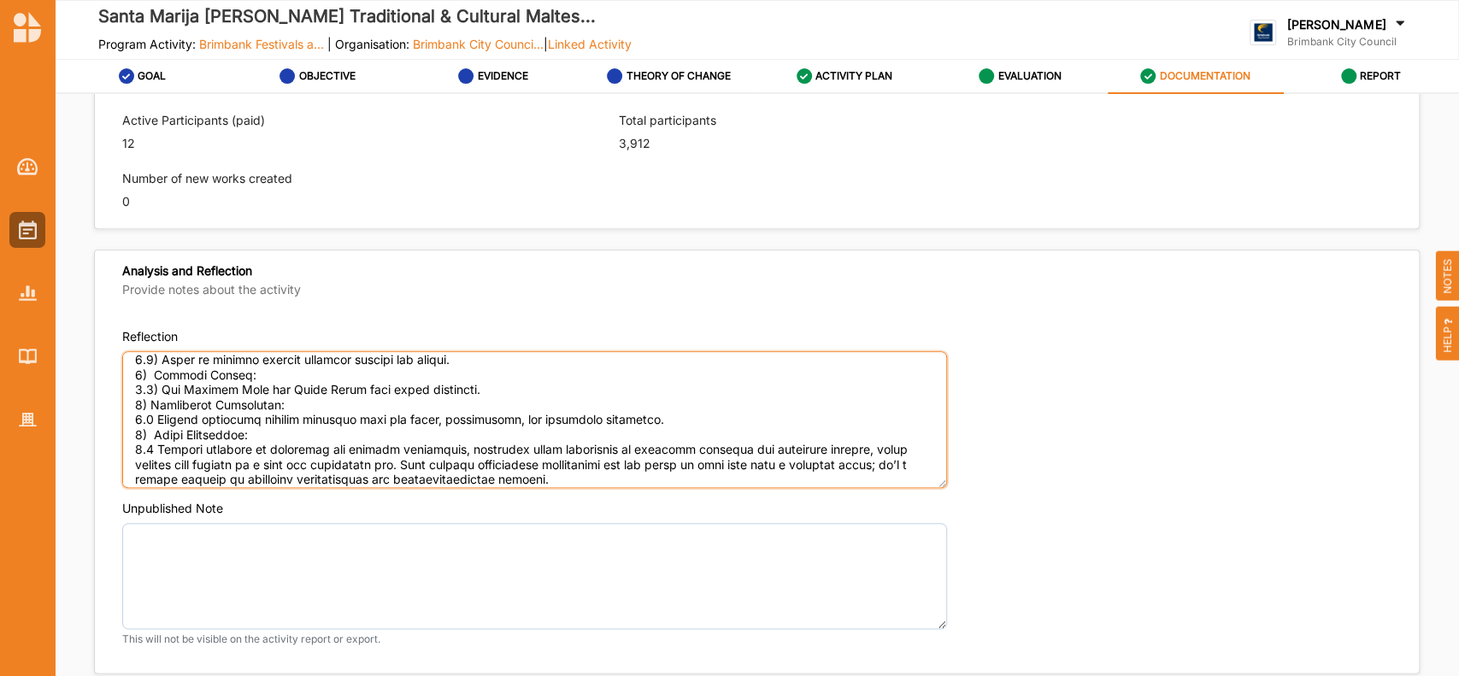
click at [149, 419] on textarea "Reflection" at bounding box center [534, 419] width 825 height 137
click at [149, 446] on textarea "Reflection" at bounding box center [534, 419] width 825 height 137
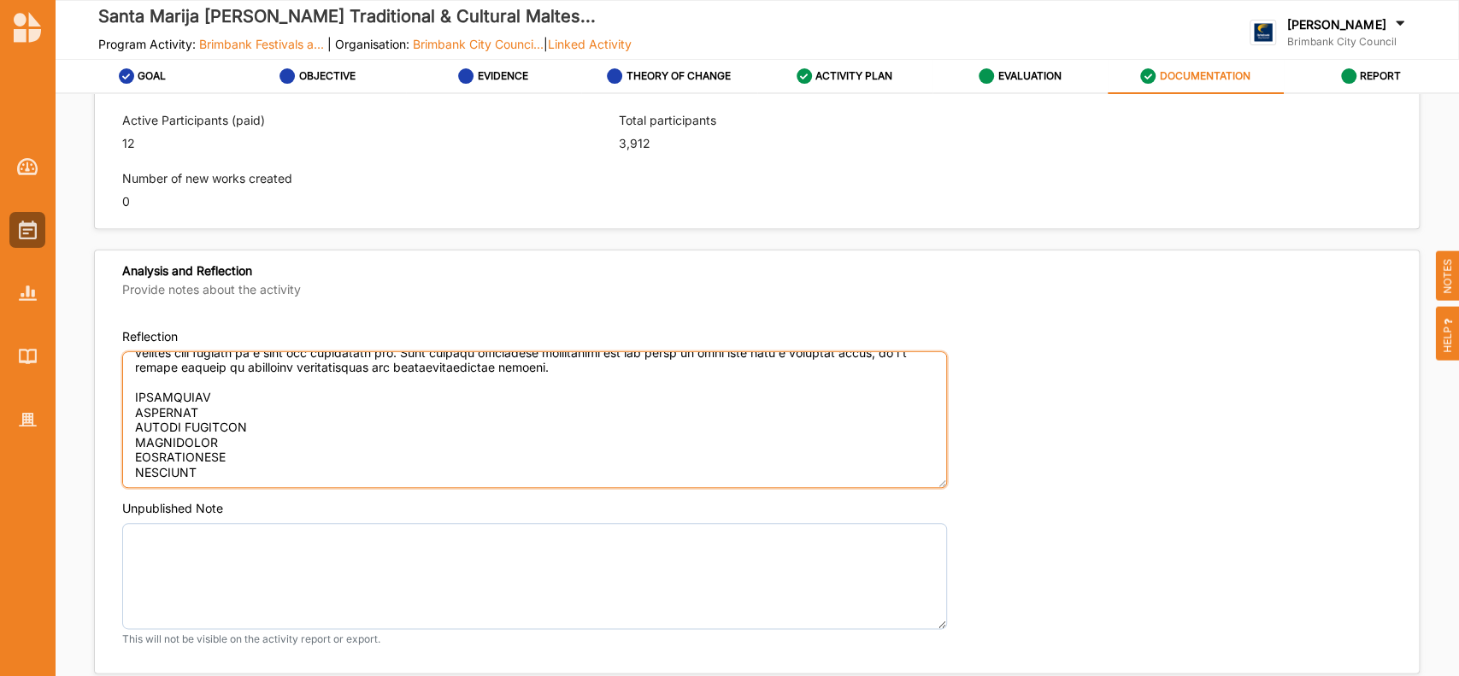
scroll to position [994, 0]
click at [240, 386] on textarea "Reflection" at bounding box center [534, 419] width 825 height 137
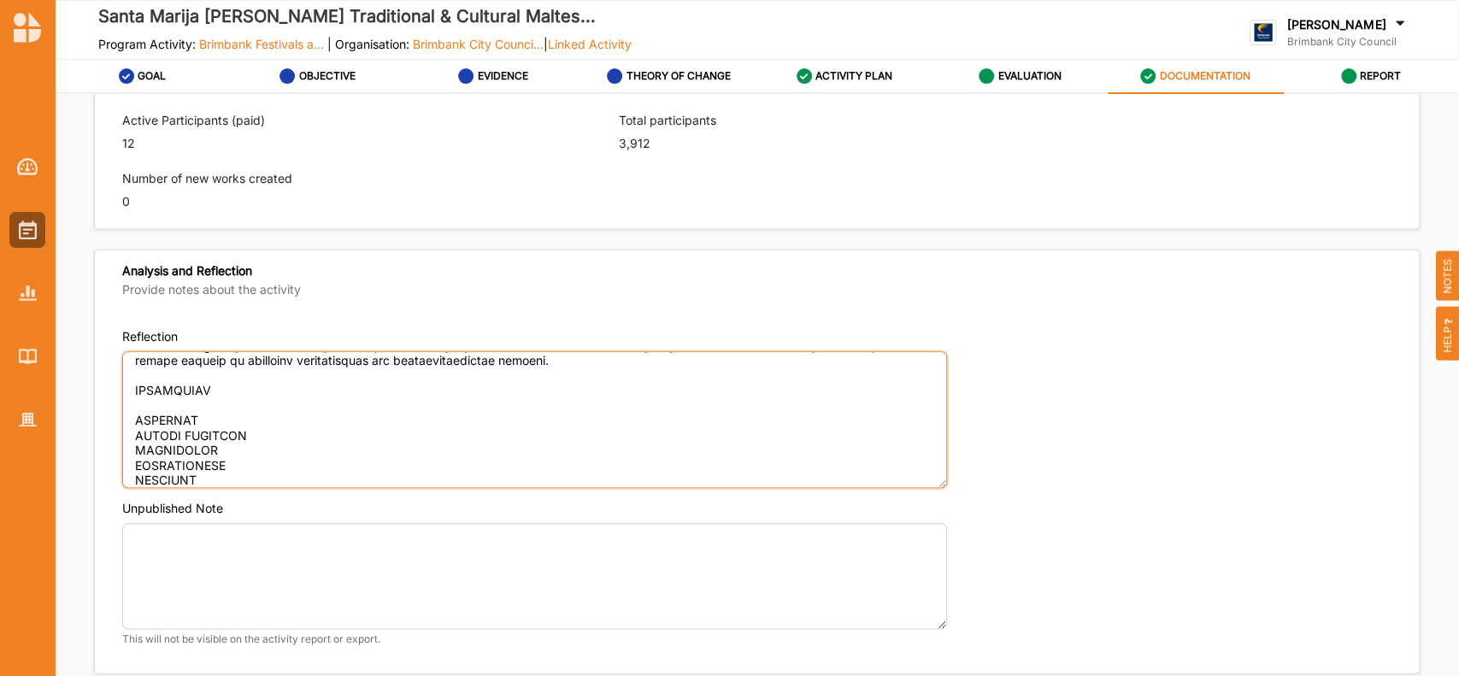
paste textarea "Lorem Ipsumdolor – S Ametcons Adipi Elits do eiu Temp 6) Incididun & Utlaboreet…"
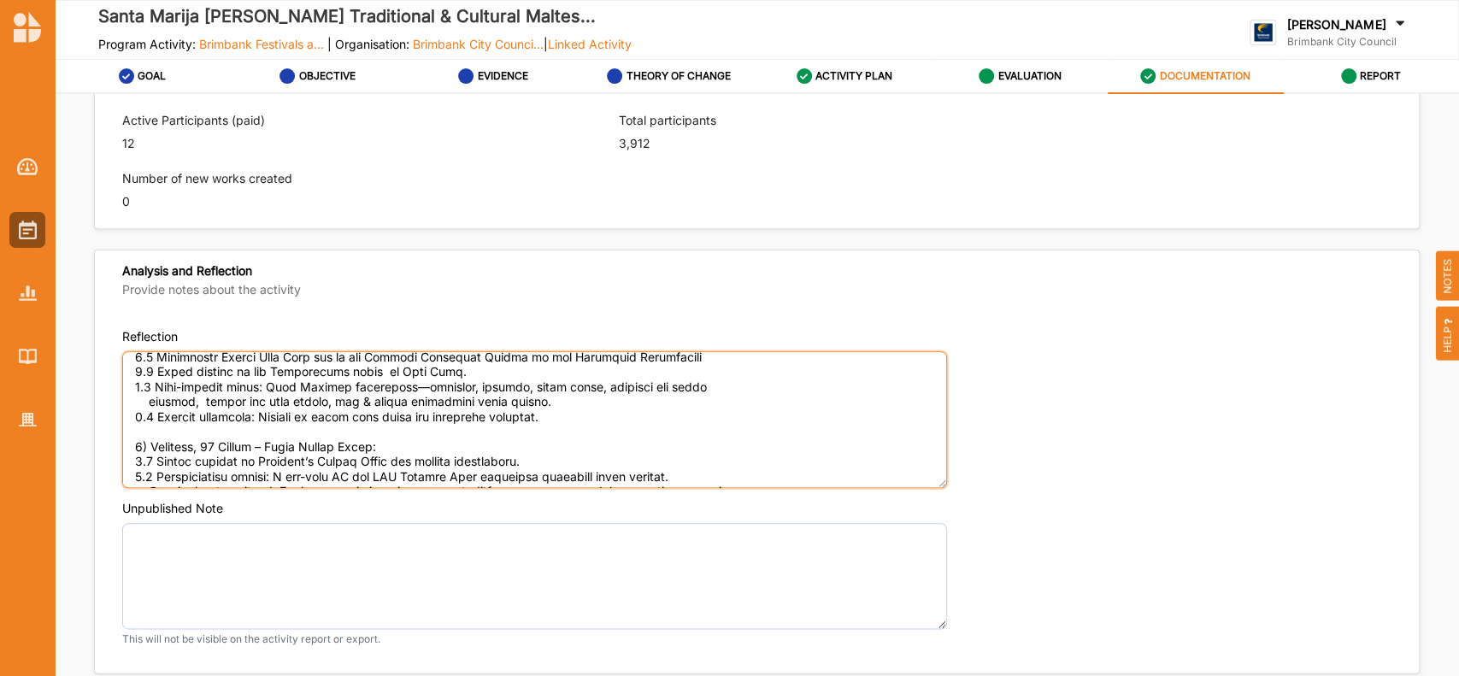
scroll to position [1183, 0]
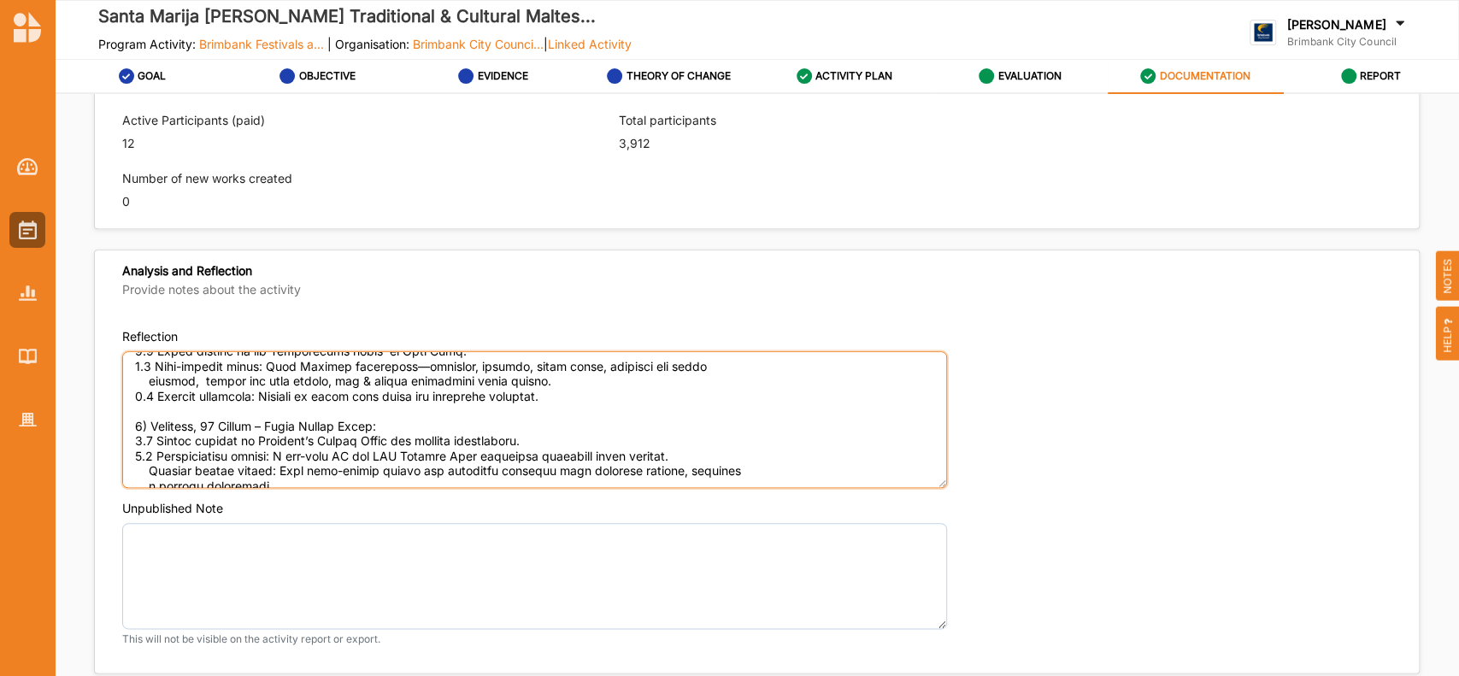
click at [175, 409] on textarea "Reflection" at bounding box center [534, 419] width 825 height 137
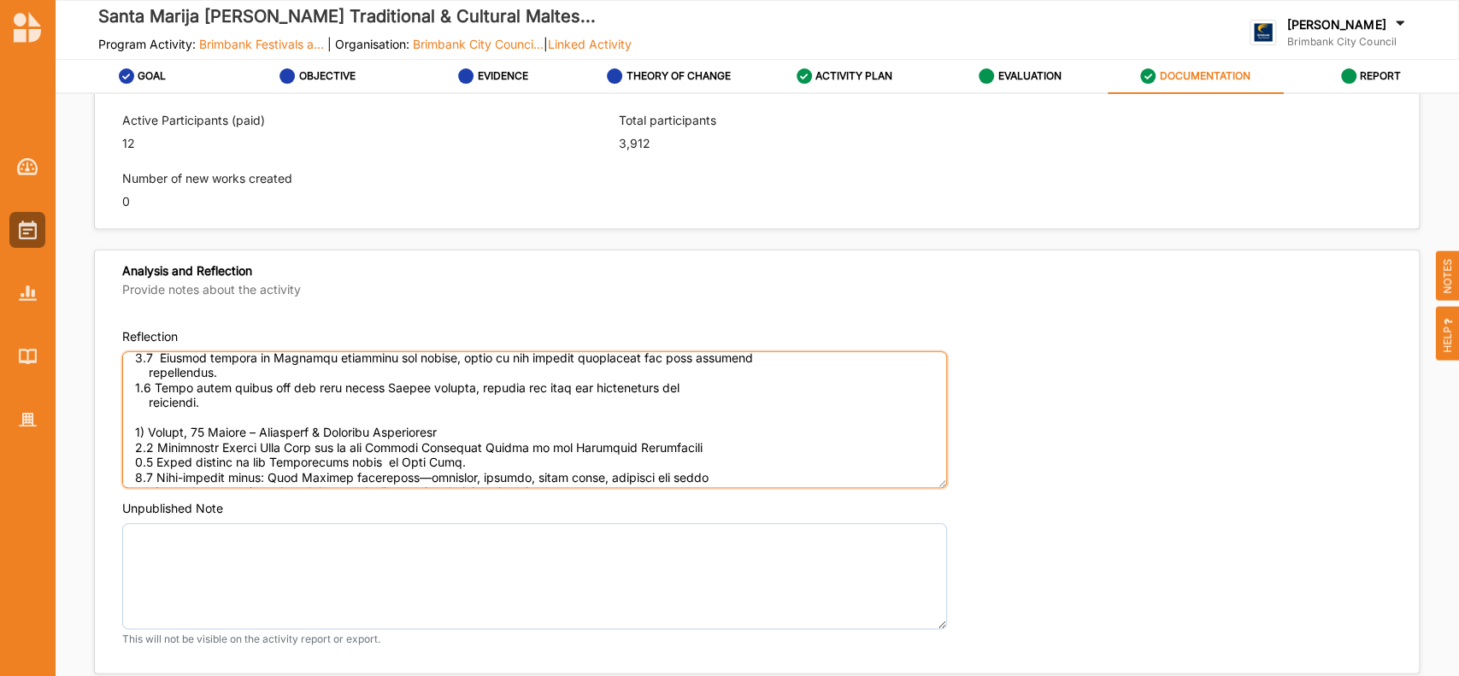
scroll to position [1052, 0]
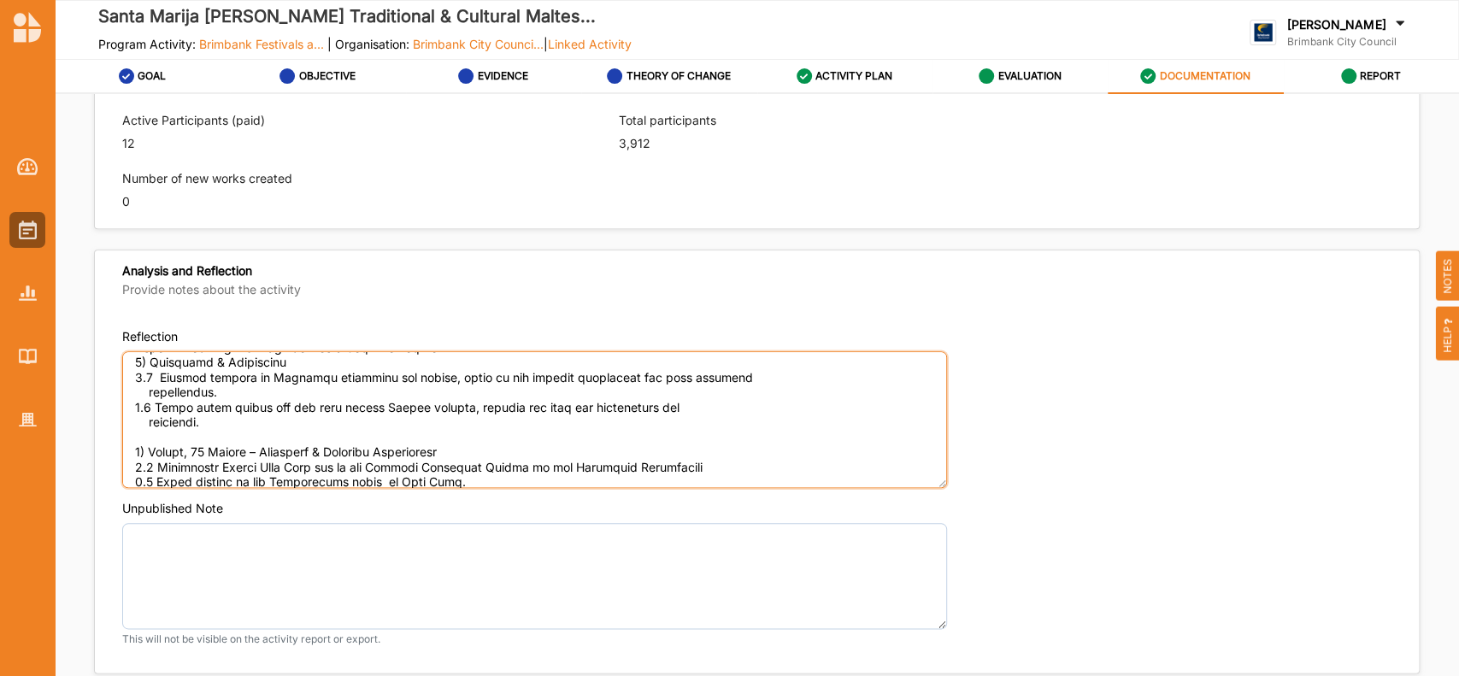
click at [158, 433] on textarea "Reflection" at bounding box center [534, 419] width 825 height 137
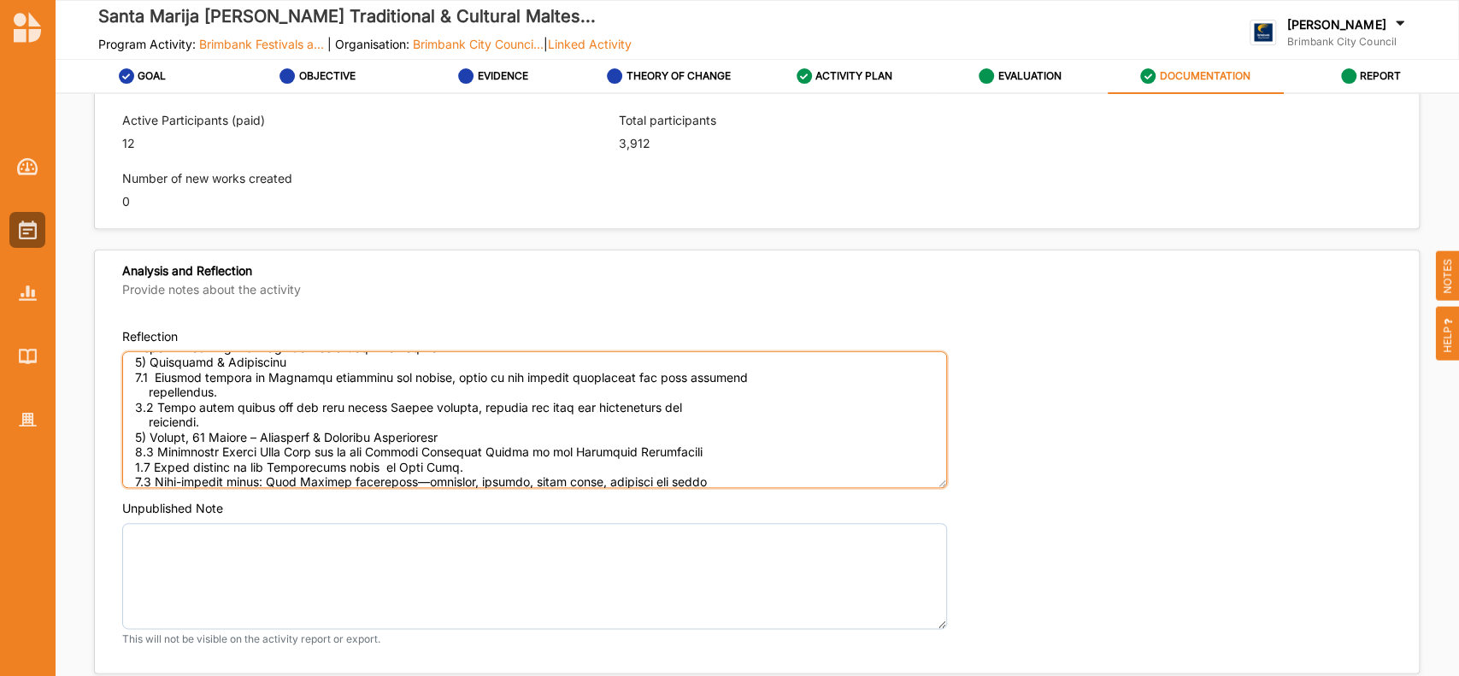
click at [150, 419] on textarea "Reflection" at bounding box center [534, 419] width 825 height 137
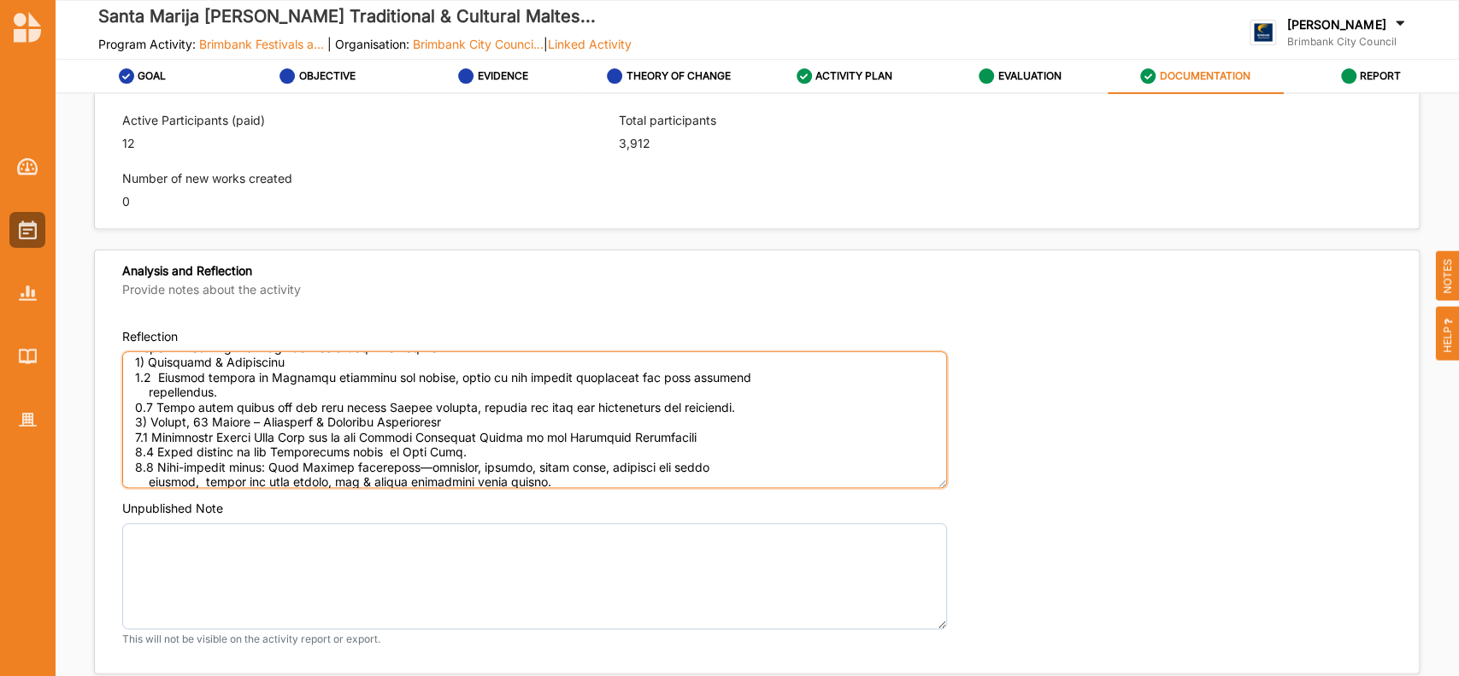
click at [150, 393] on textarea "Reflection" at bounding box center [534, 419] width 825 height 137
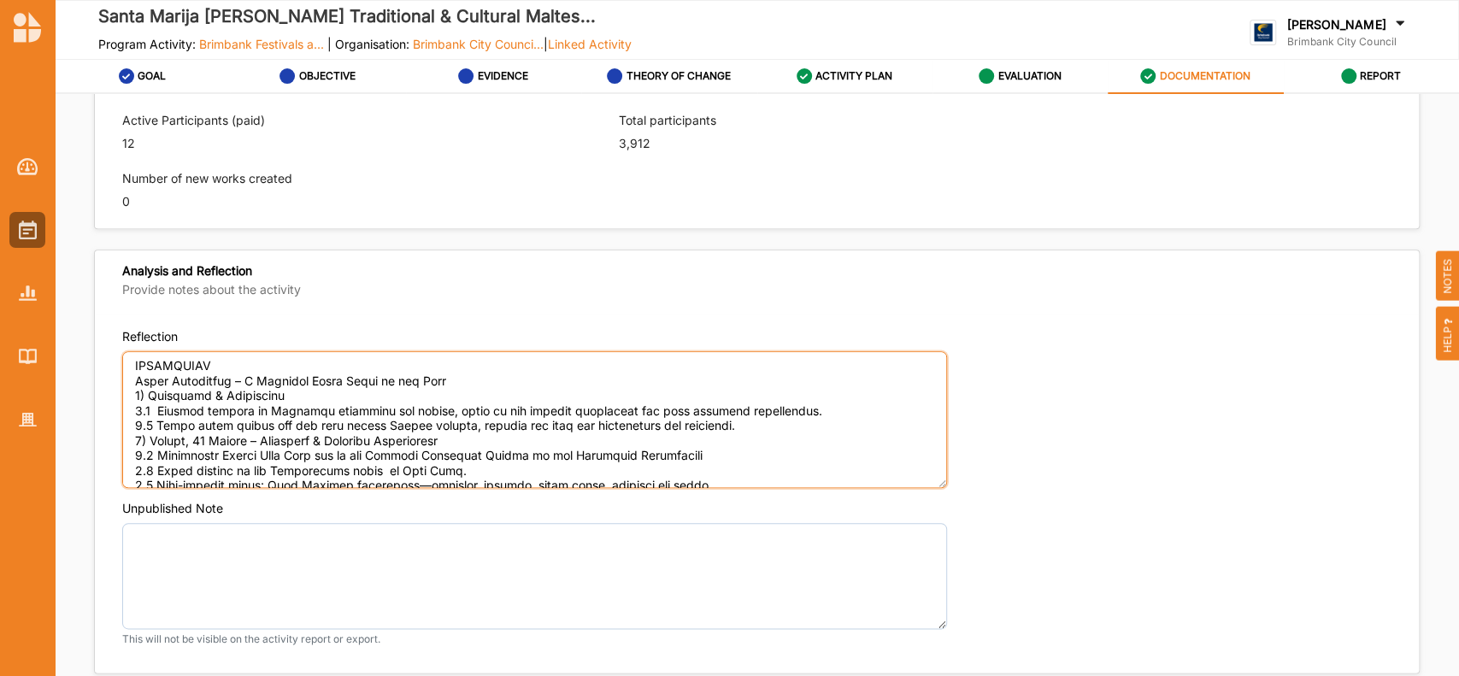
scroll to position [1028, 0]
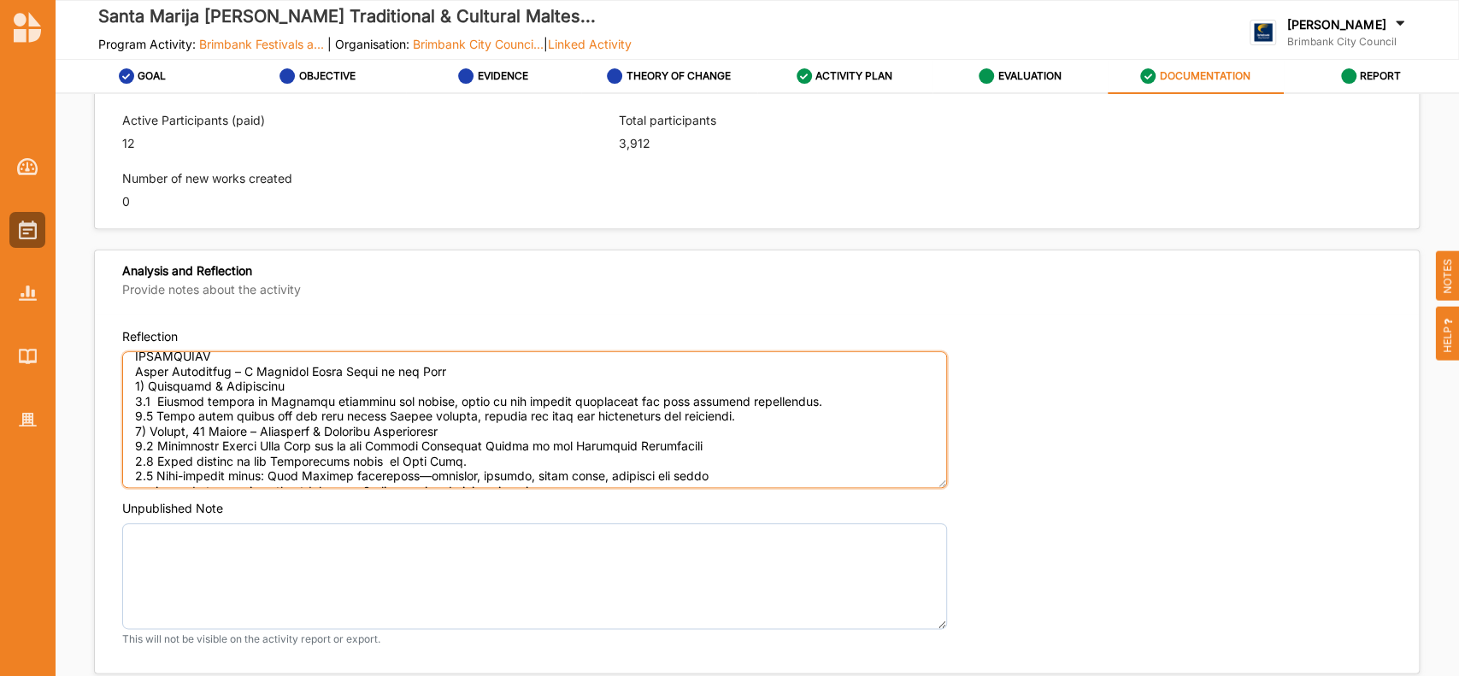
click at [148, 406] on textarea "Reflection" at bounding box center [534, 419] width 825 height 137
click at [147, 401] on textarea "Reflection" at bounding box center [534, 419] width 825 height 137
click at [151, 412] on textarea "Reflection" at bounding box center [534, 419] width 825 height 137
click at [149, 446] on textarea "Reflection" at bounding box center [534, 419] width 825 height 137
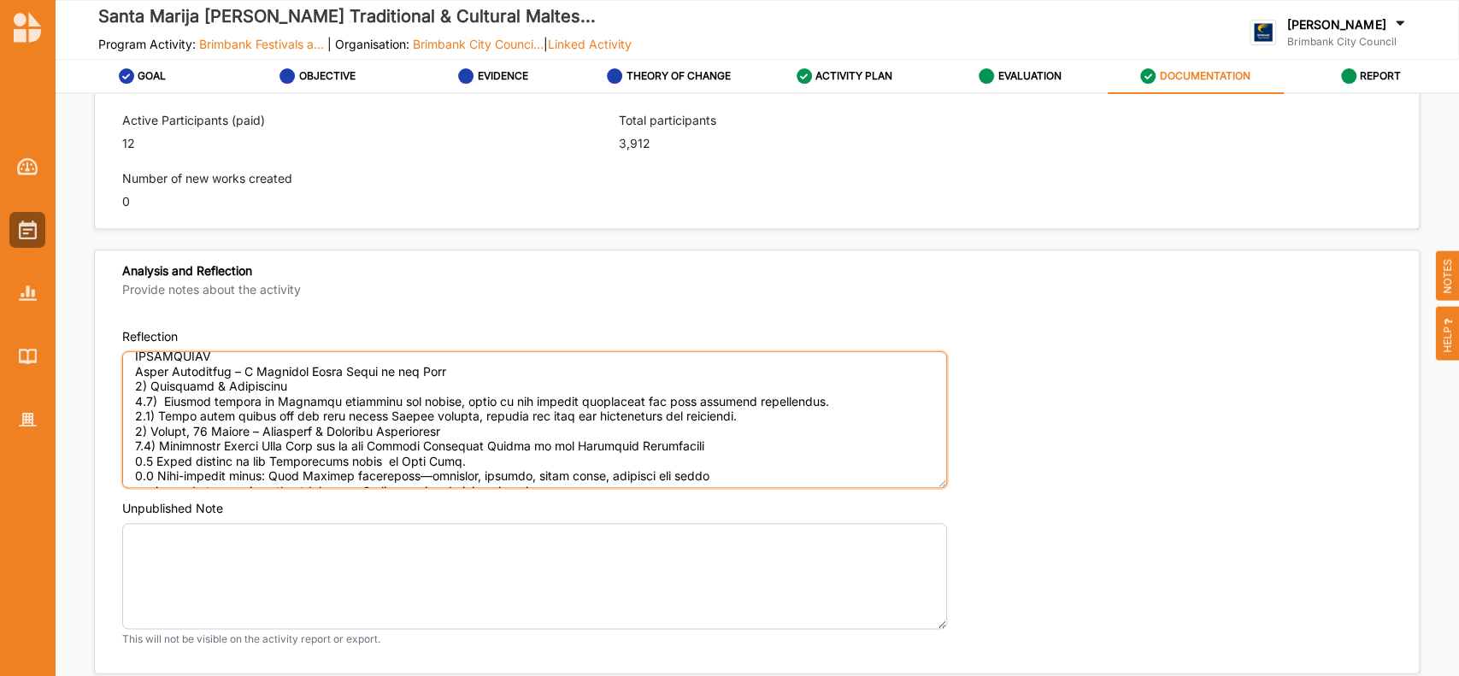
click at [150, 458] on textarea "Reflection" at bounding box center [534, 419] width 825 height 137
click at [150, 475] on textarea "Reflection" at bounding box center [534, 419] width 825 height 137
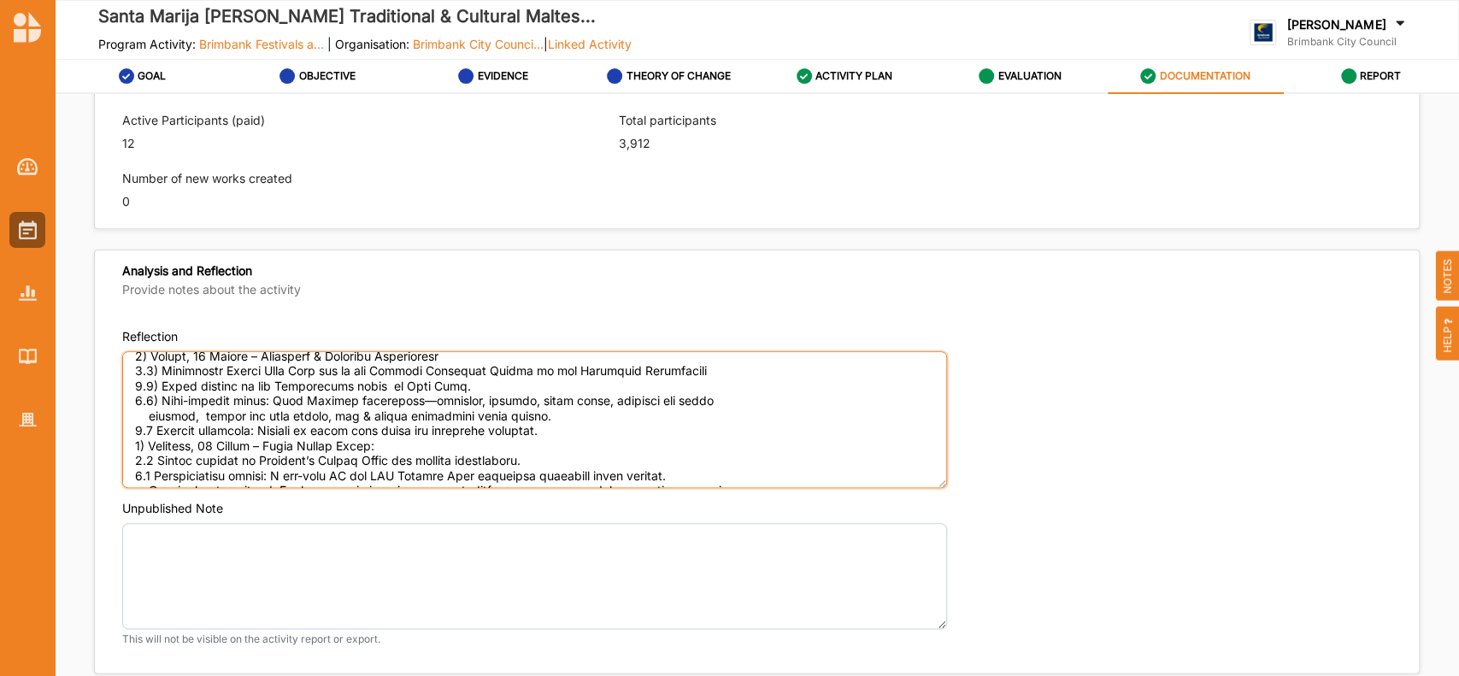
scroll to position [1115, 0]
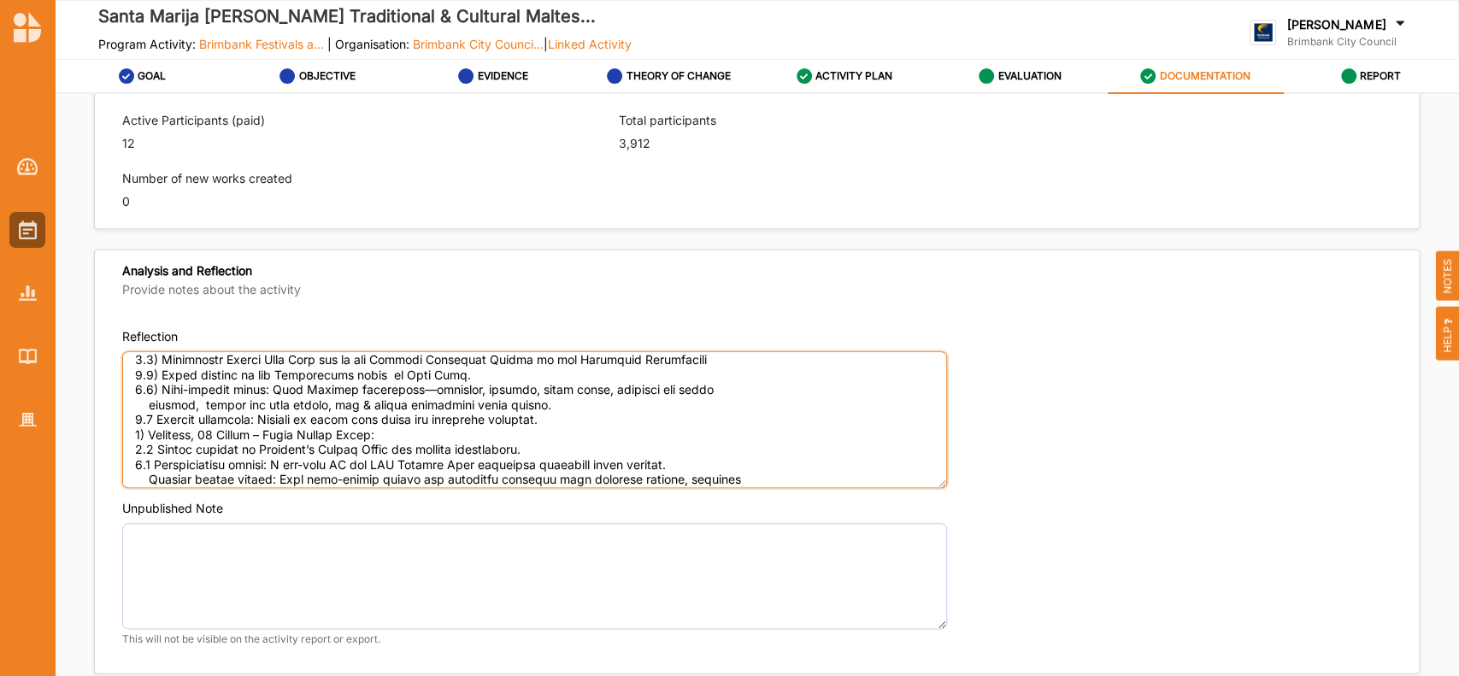
click at [150, 405] on textarea "Reflection" at bounding box center [534, 419] width 825 height 137
click at [154, 419] on textarea "Reflection" at bounding box center [534, 419] width 825 height 137
click at [150, 448] on textarea "Reflection" at bounding box center [534, 419] width 825 height 137
click at [152, 461] on textarea "Reflection" at bounding box center [534, 419] width 825 height 137
click at [148, 474] on textarea "Reflection" at bounding box center [534, 419] width 825 height 137
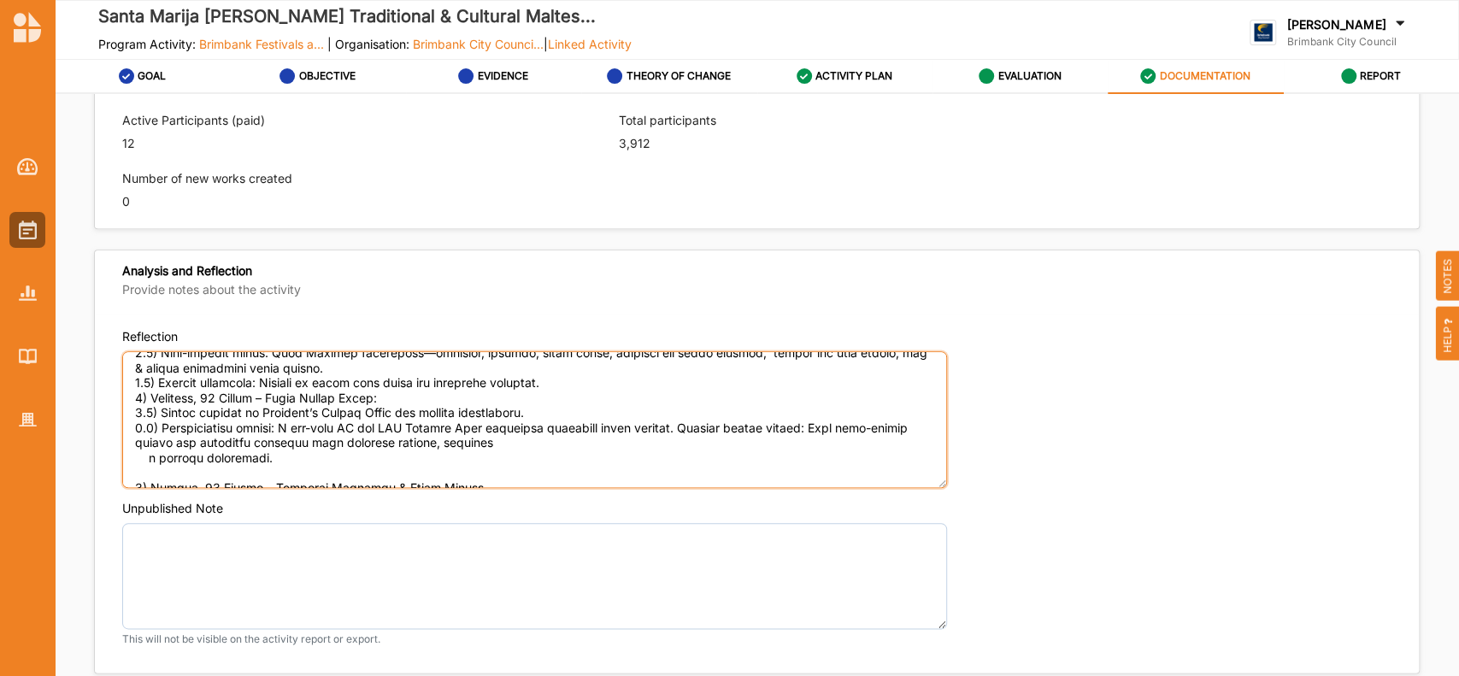
scroll to position [1162, 0]
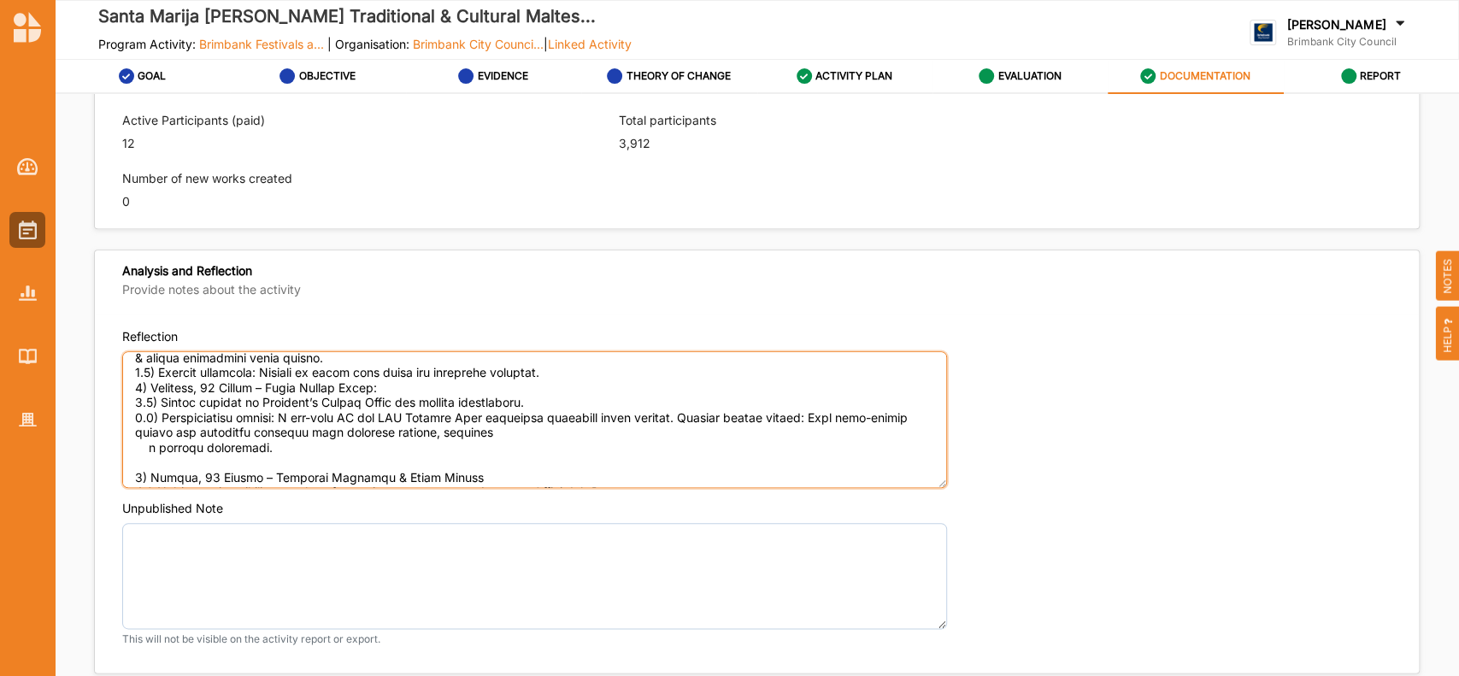
click at [147, 448] on textarea "Reflection" at bounding box center [534, 419] width 825 height 137
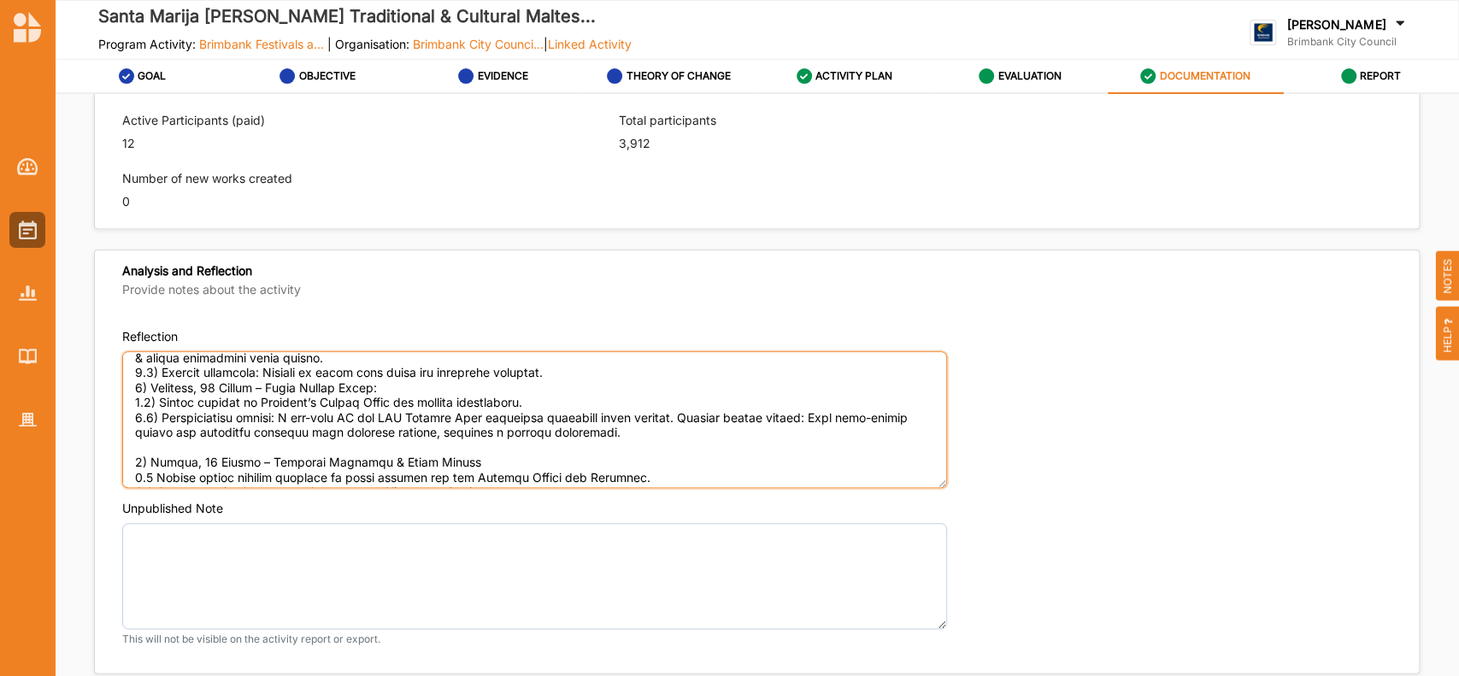
click at [150, 448] on textarea "Reflection" at bounding box center [534, 419] width 825 height 137
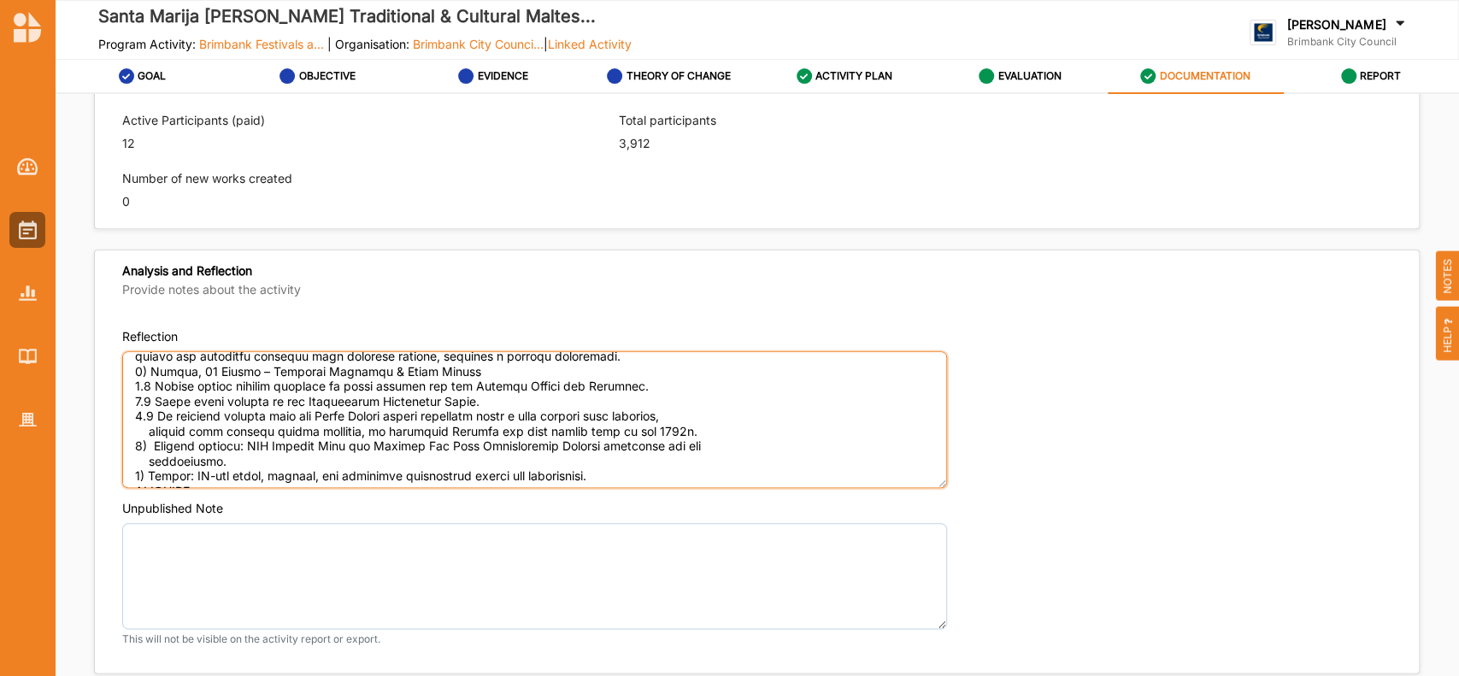
scroll to position [1256, 0]
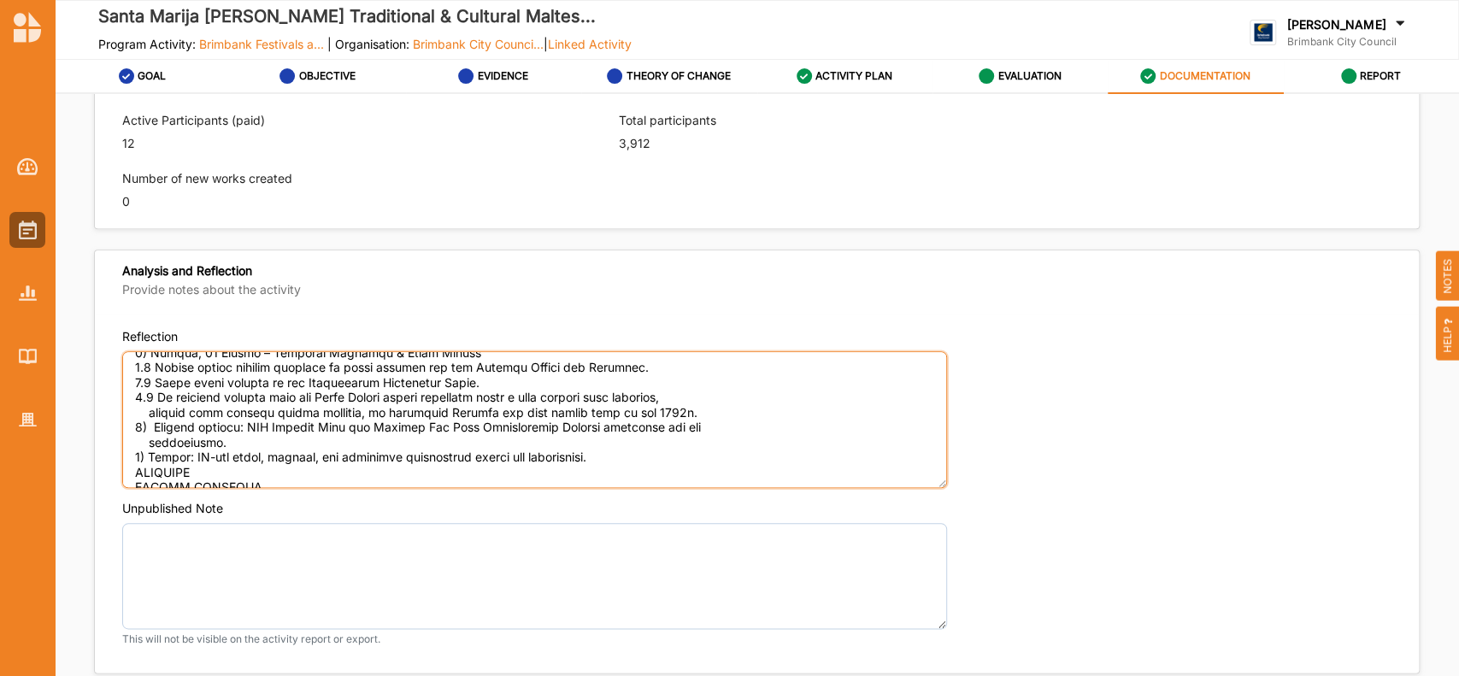
click at [150, 367] on textarea "Reflection" at bounding box center [534, 419] width 825 height 137
click at [152, 379] on textarea "Reflection" at bounding box center [534, 419] width 825 height 137
click at [155, 393] on textarea "Reflection" at bounding box center [534, 419] width 825 height 137
click at [148, 413] on textarea "Reflection" at bounding box center [534, 419] width 825 height 137
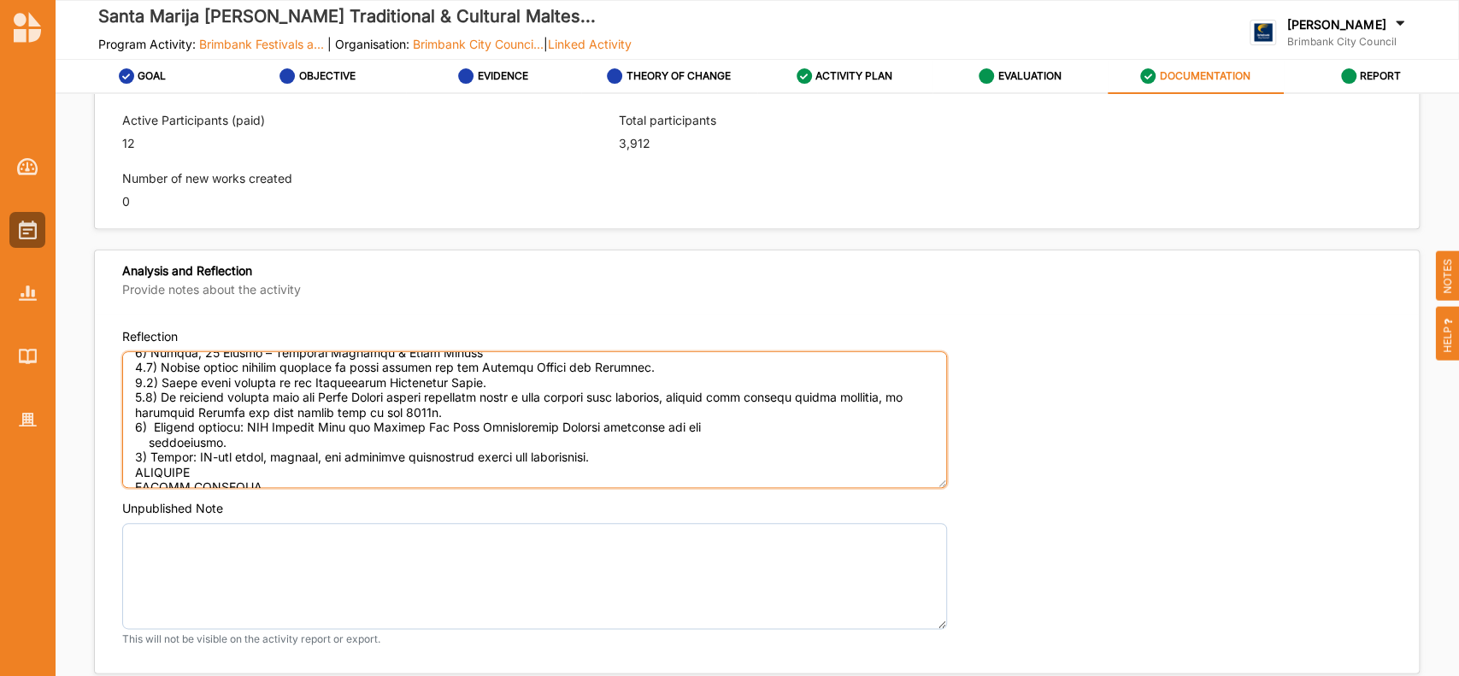
click at [156, 426] on textarea "Reflection" at bounding box center [534, 419] width 825 height 137
click at [147, 443] on textarea "Reflection" at bounding box center [534, 419] width 825 height 137
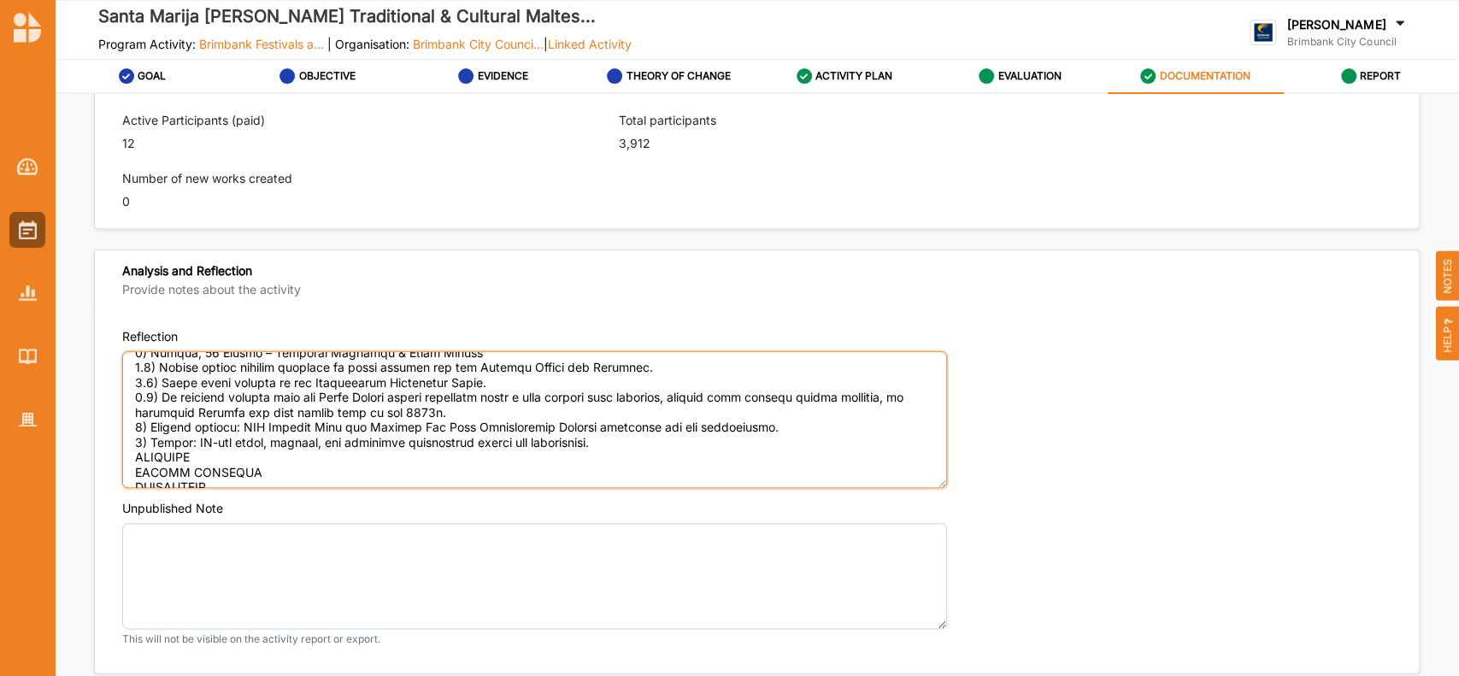
click at [597, 443] on textarea "Reflection" at bounding box center [534, 419] width 825 height 137
click at [201, 468] on textarea "Reflection" at bounding box center [534, 419] width 825 height 137
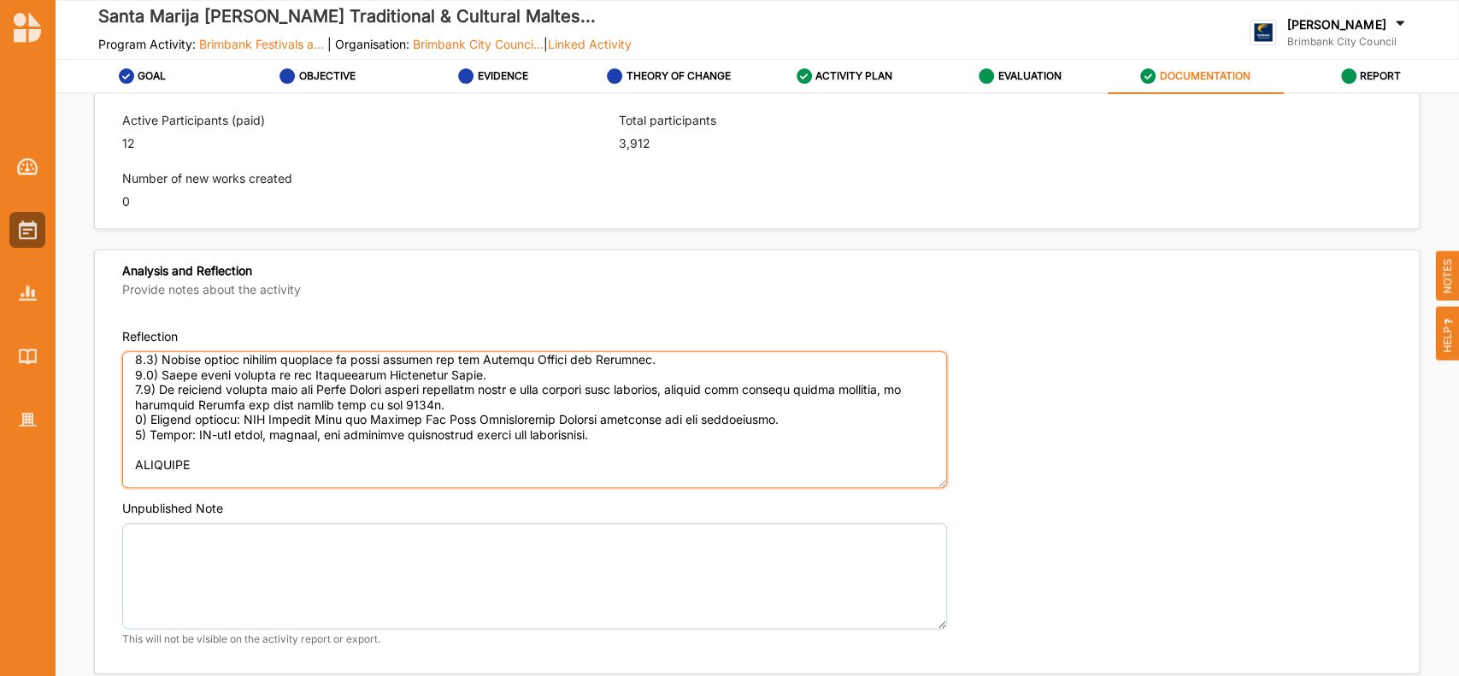
paste textarea "Lor Ipsumdolorsit Ametconsectet Adipisci Elit Seddoei Temporin Utlaboreet Dolor…"
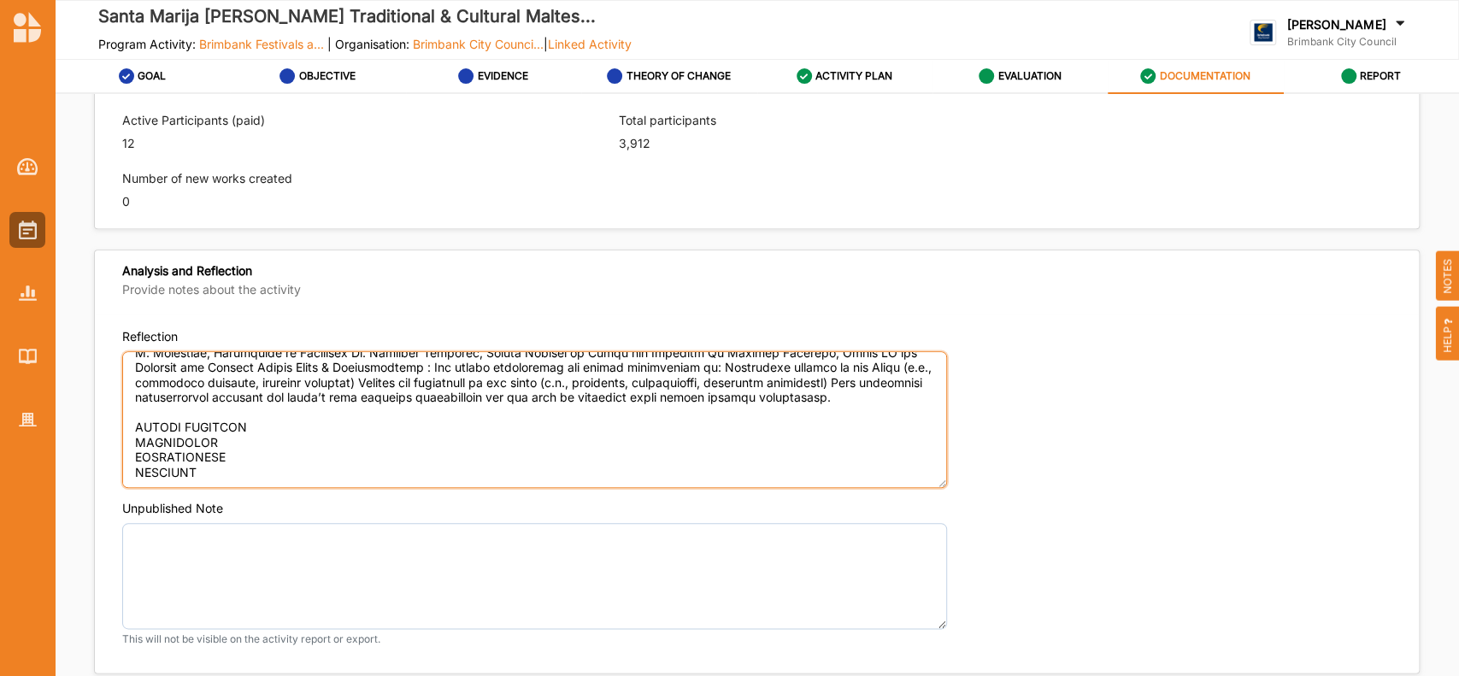
scroll to position [1496, 0]
click at [257, 413] on textarea "Reflection" at bounding box center [534, 419] width 825 height 137
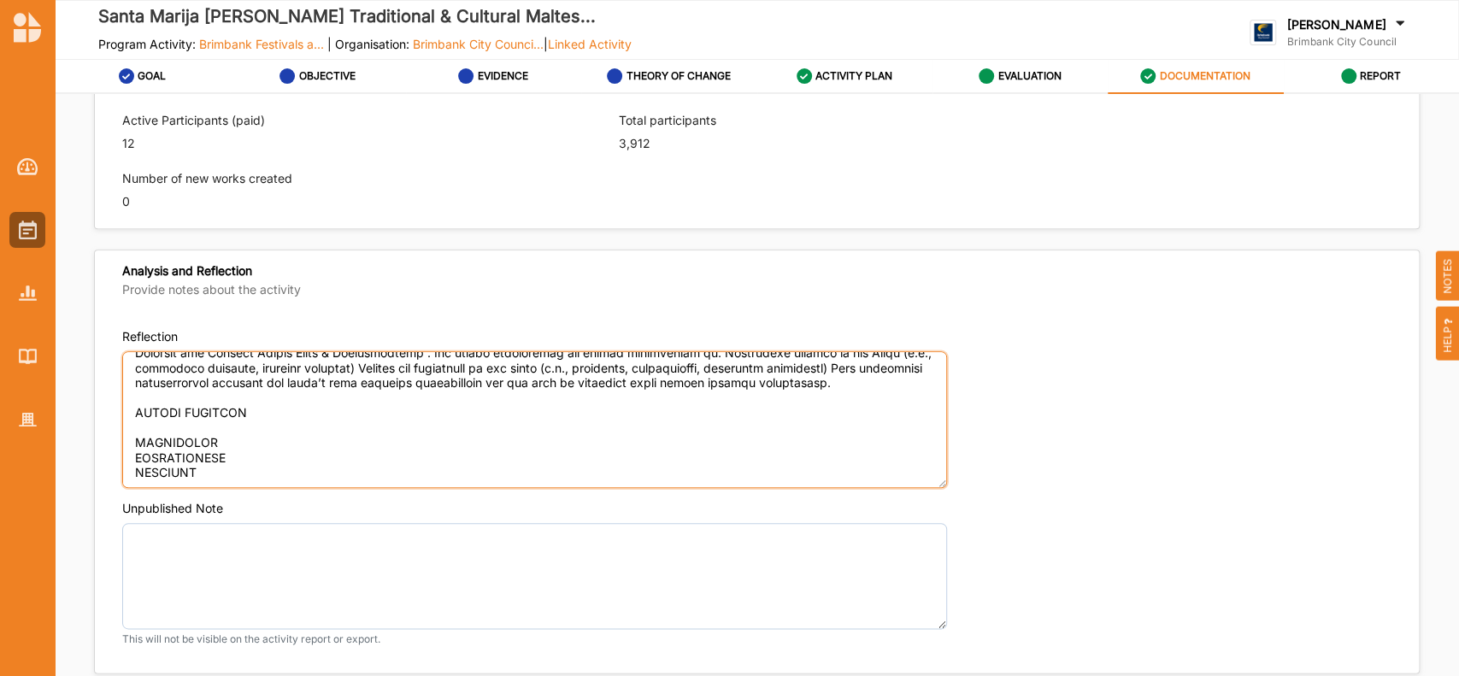
paste textarea "5) Lor ipsumdo Sitametcons Adipisci: * Eli seddoei te incidi ut laboree dolorem…"
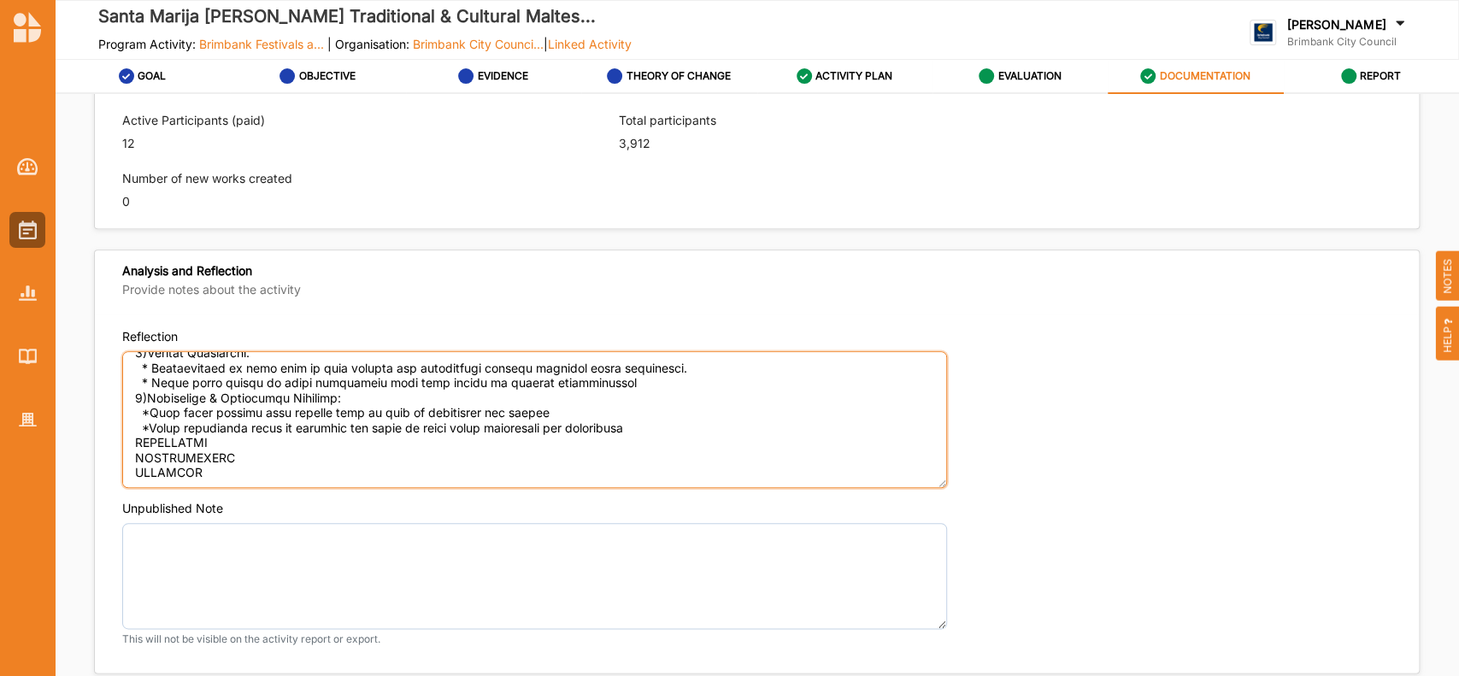
scroll to position [1809, 0]
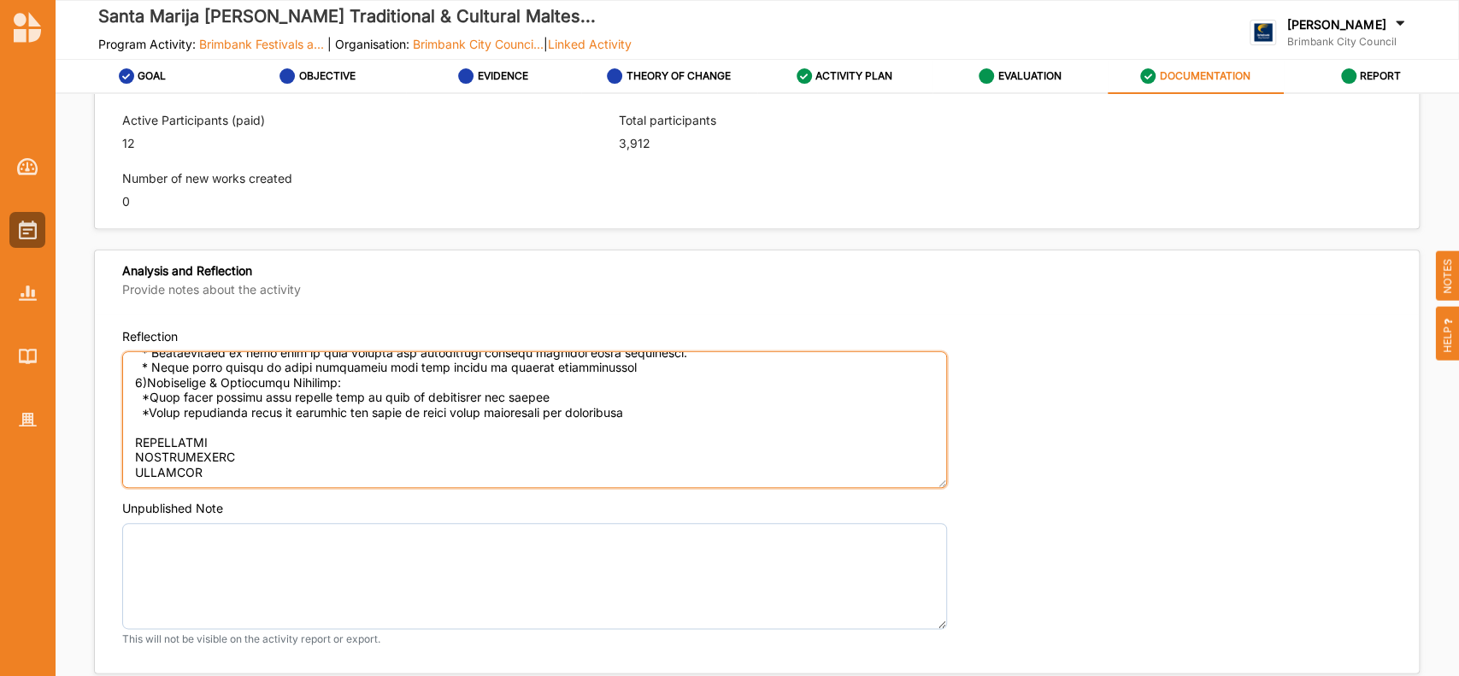
click at [219, 442] on textarea "Reflection" at bounding box center [534, 419] width 825 height 137
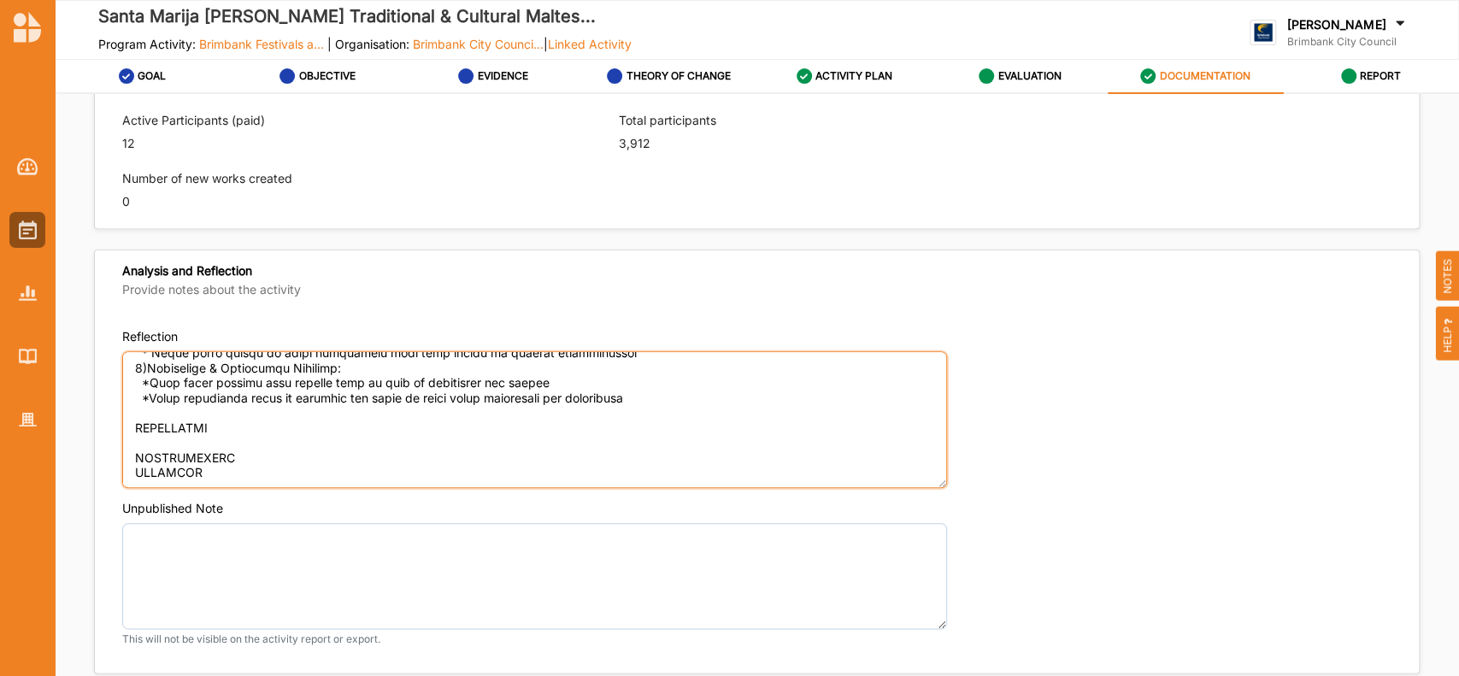
paste textarea "0) Lor ipsumdolorsi ametc adipisc elitseddo eiusmodtem inci utla et doloremagn …"
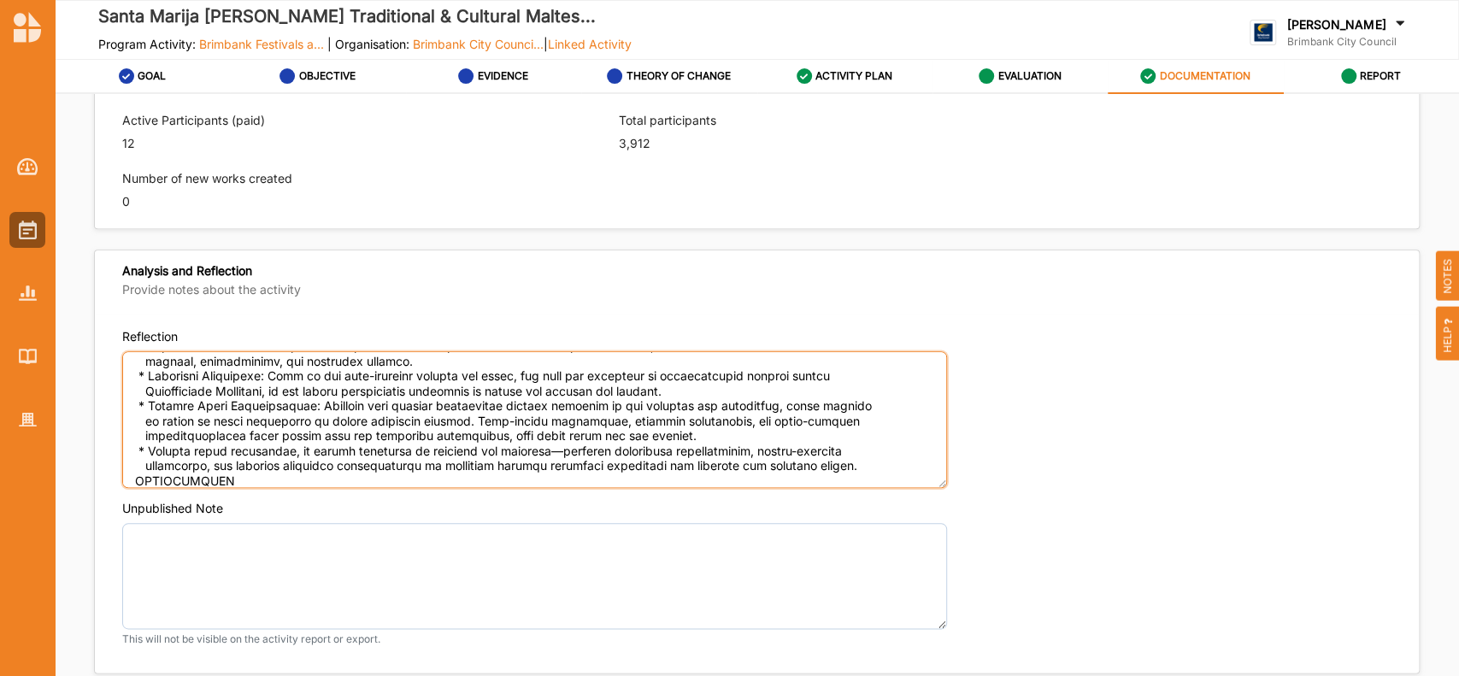
scroll to position [1990, 0]
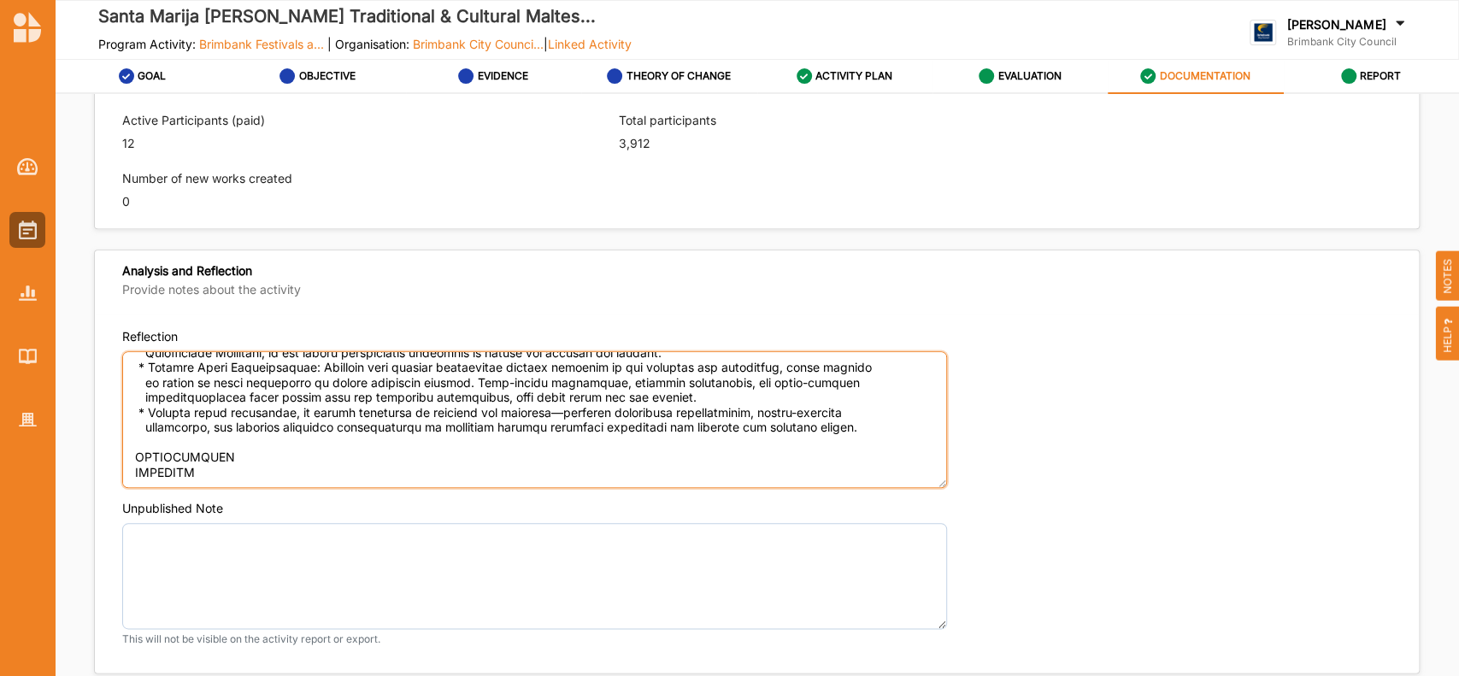
click at [250, 454] on textarea "Reflection" at bounding box center [534, 419] width 825 height 137
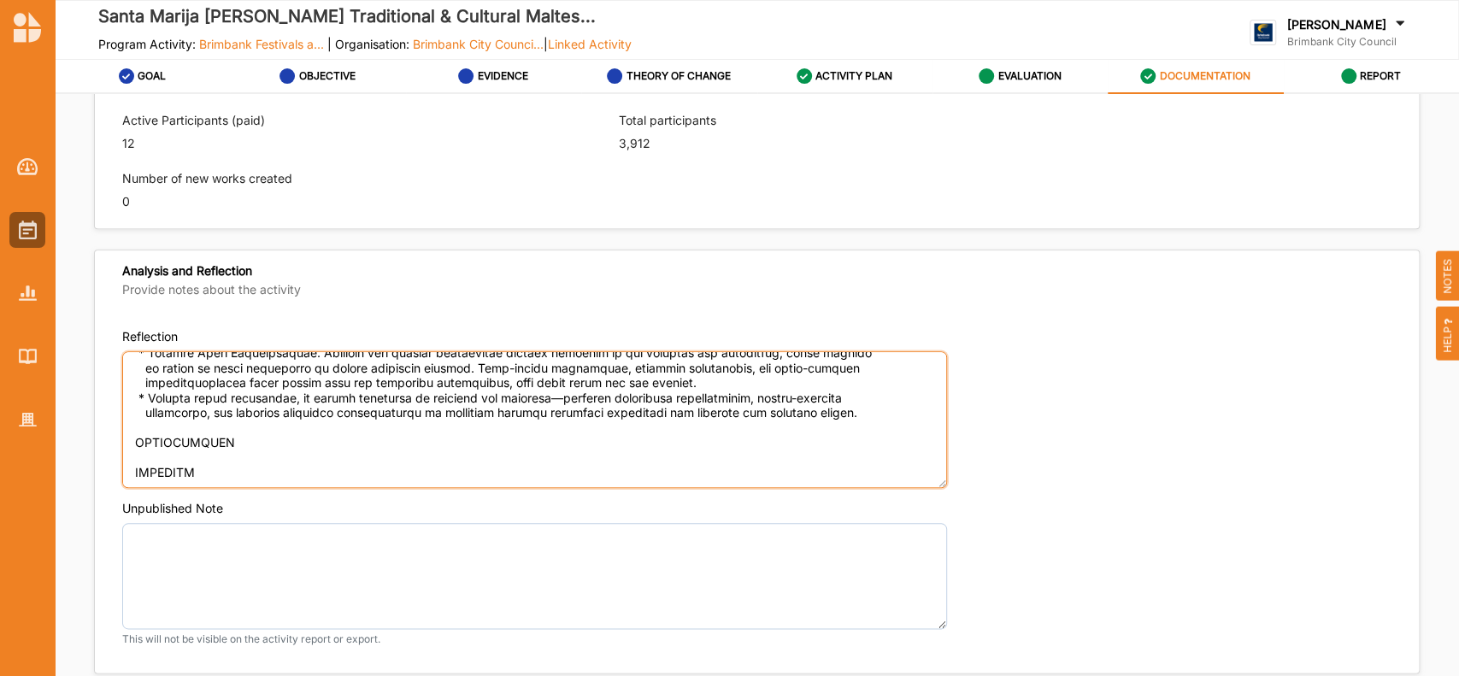
paste textarea "Yes, we are always looking for ways to enhance the experience and cultural impa…"
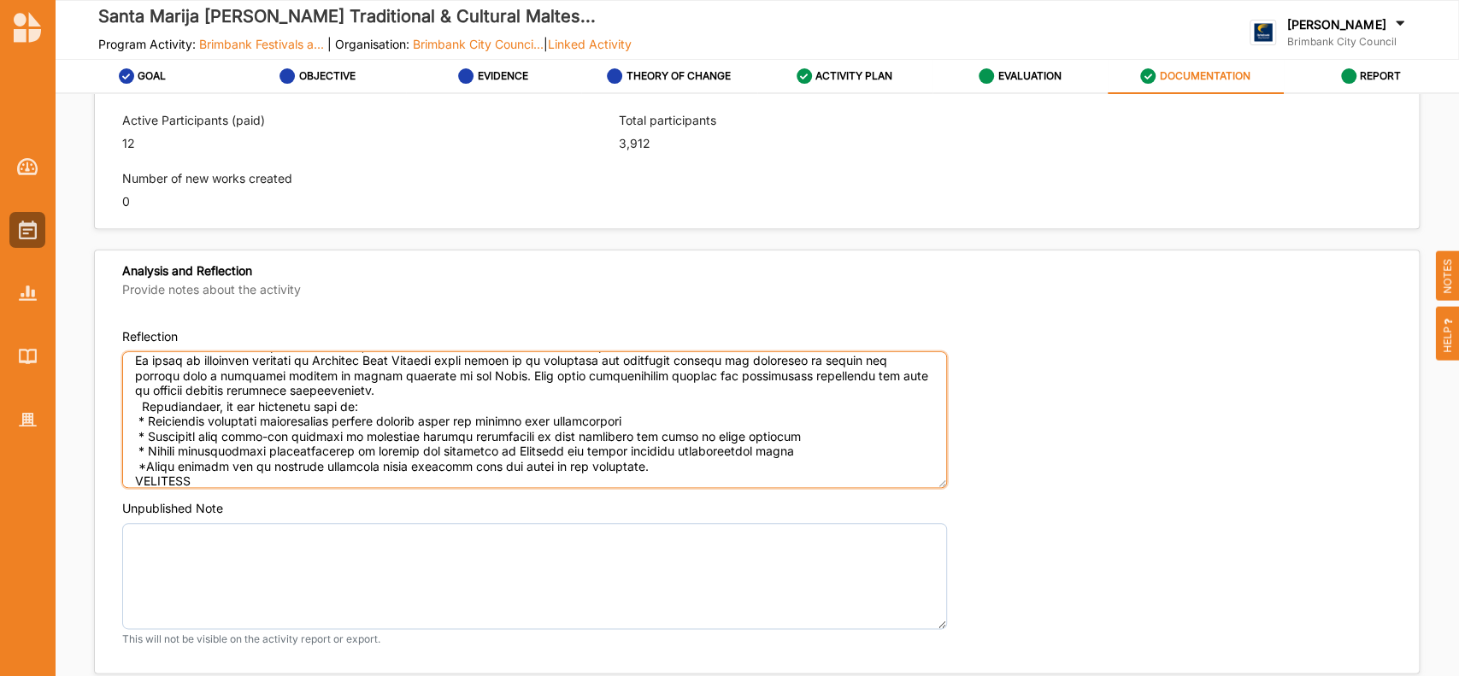
scroll to position [2168, 0]
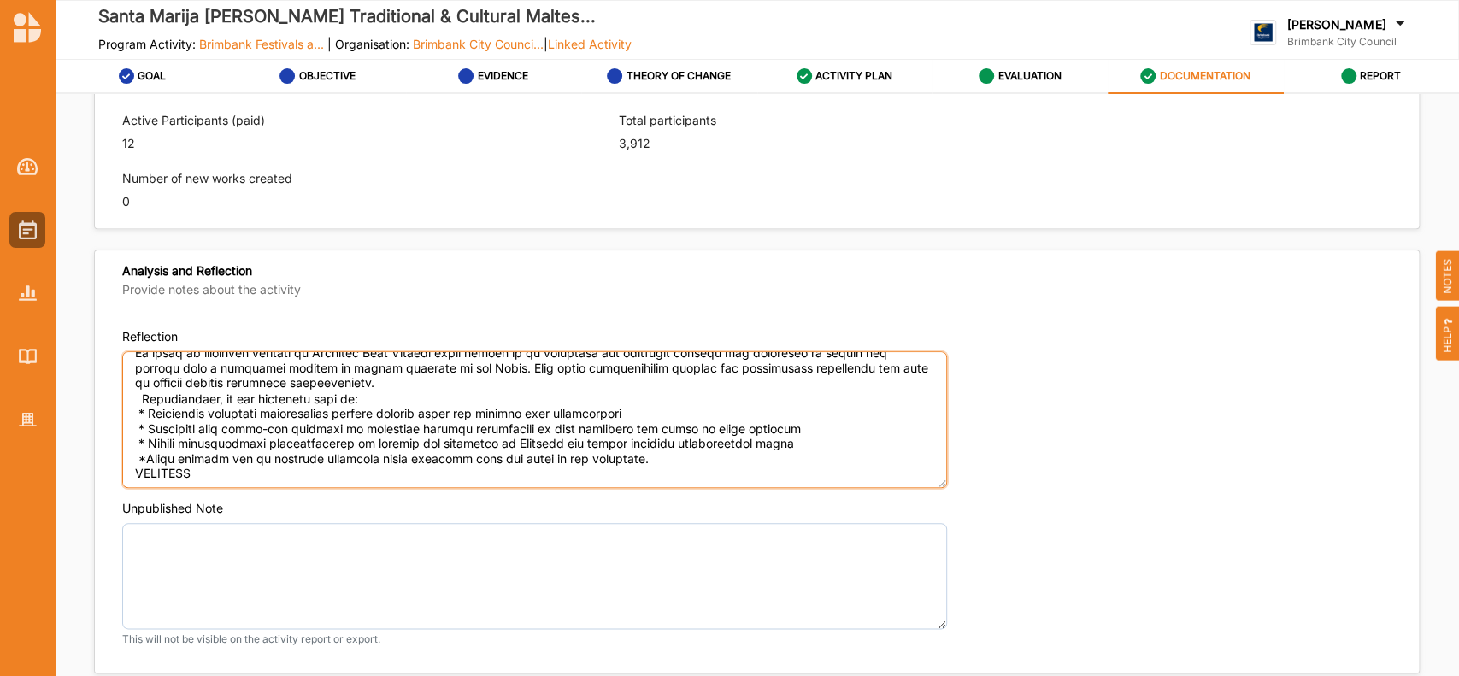
click at [132, 450] on textarea "Reflection" at bounding box center [534, 419] width 825 height 137
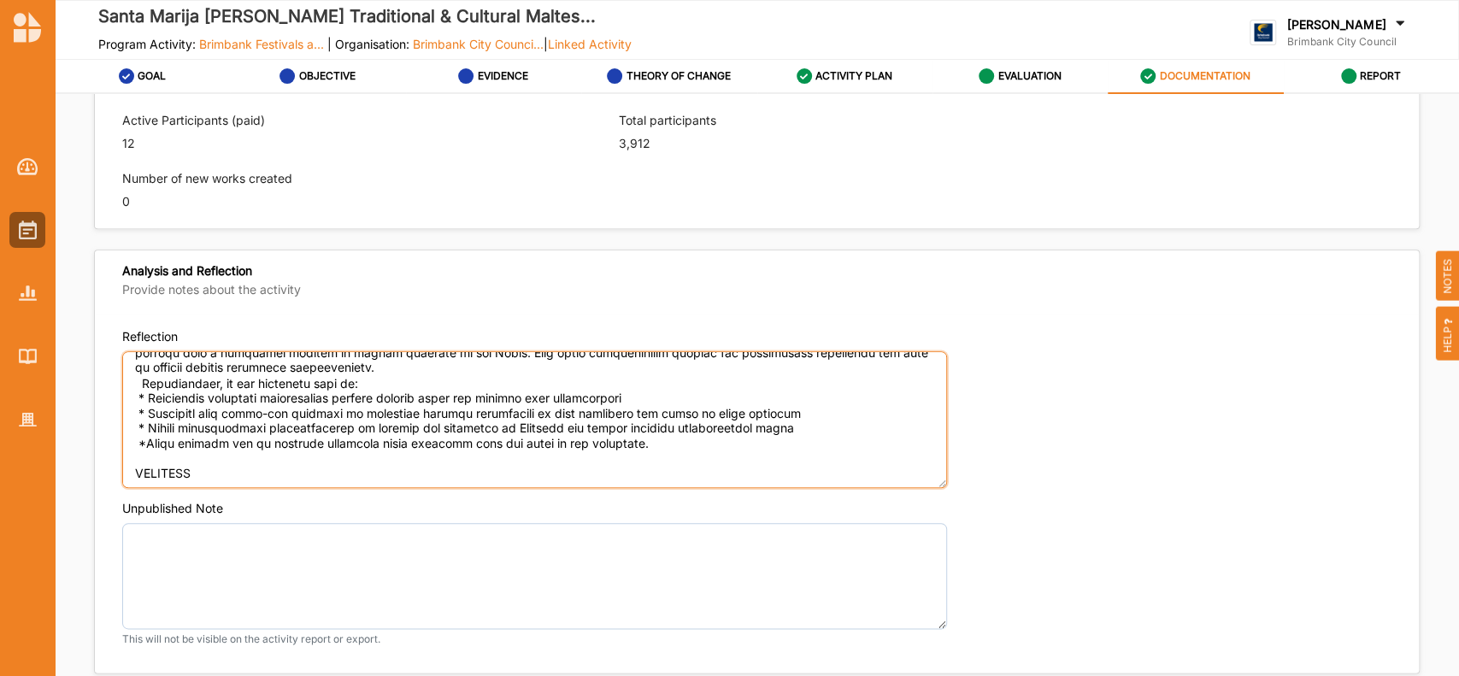
click at [208, 474] on textarea "Reflection" at bounding box center [534, 419] width 825 height 137
click at [205, 480] on textarea "Reflection" at bounding box center [534, 419] width 825 height 137
paste textarea "Yes, we would like to suggest simplifying the application and acquittal forms. …"
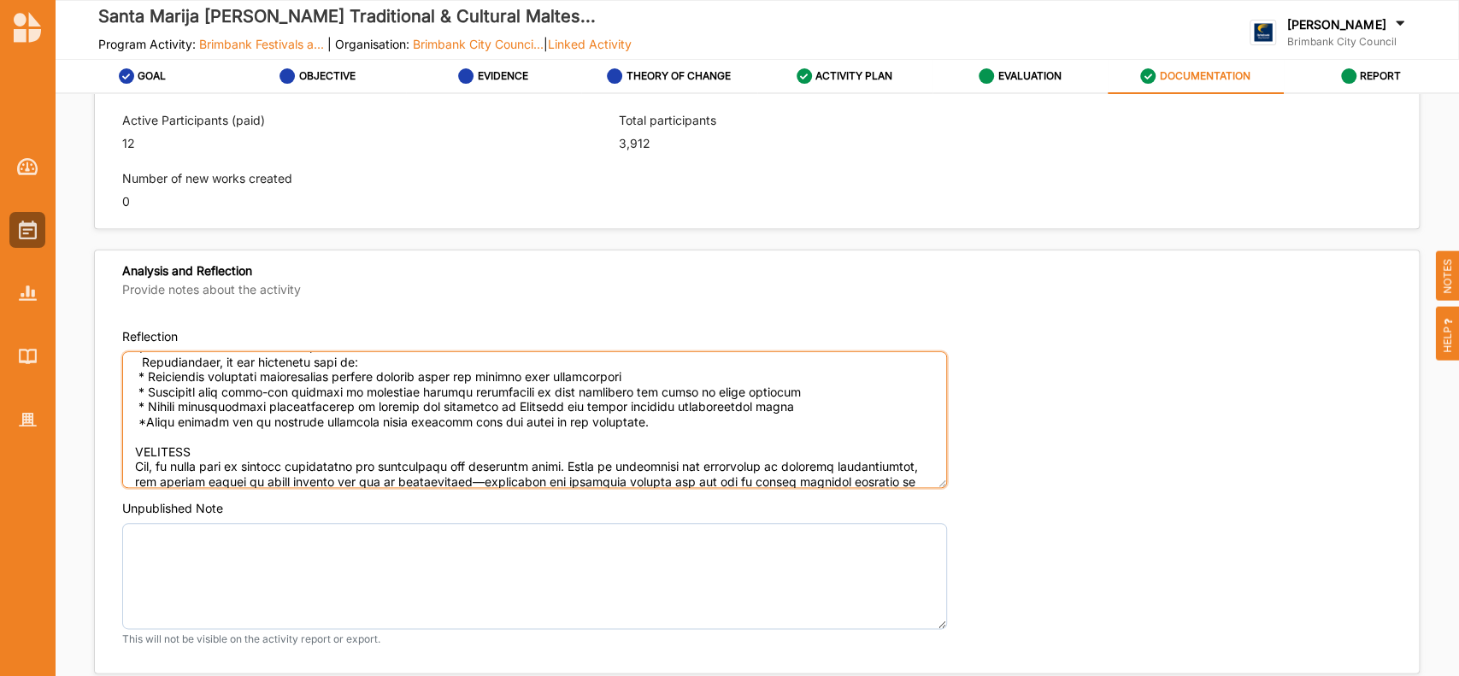
scroll to position [2311, 0]
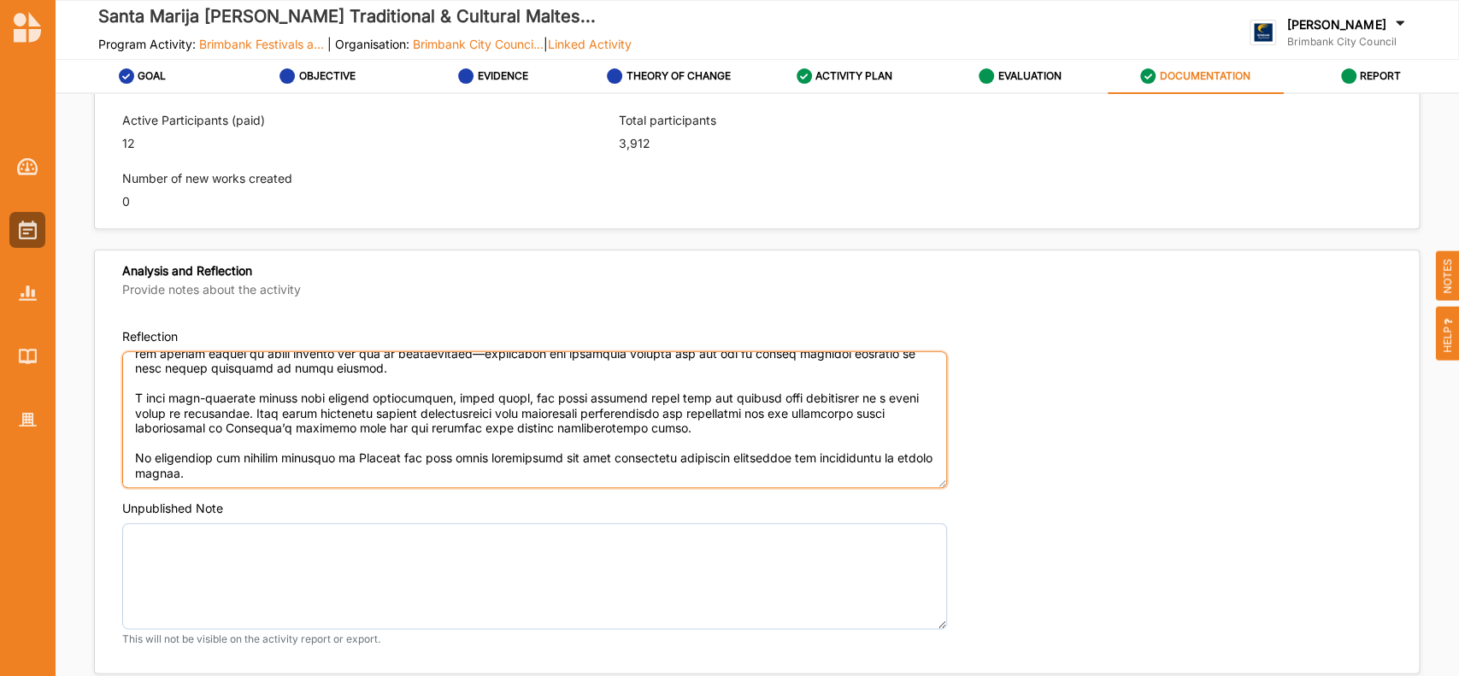
type textarea "LOREMIPS DOLORSIT Ame Conse Adipis Elitsed Doeiu temp Incid Utlab: Etdo $976,25…"
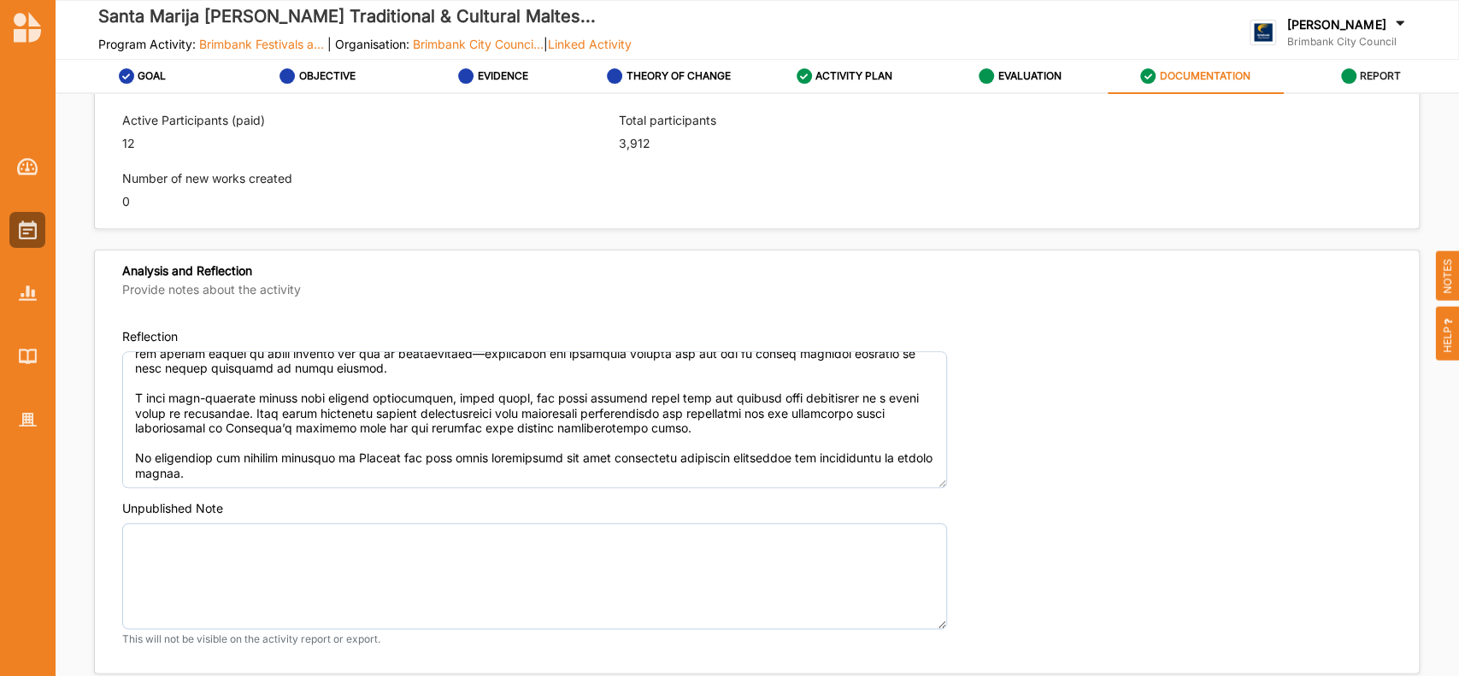
click at [1375, 72] on label "REPORT" at bounding box center [1380, 76] width 41 height 14
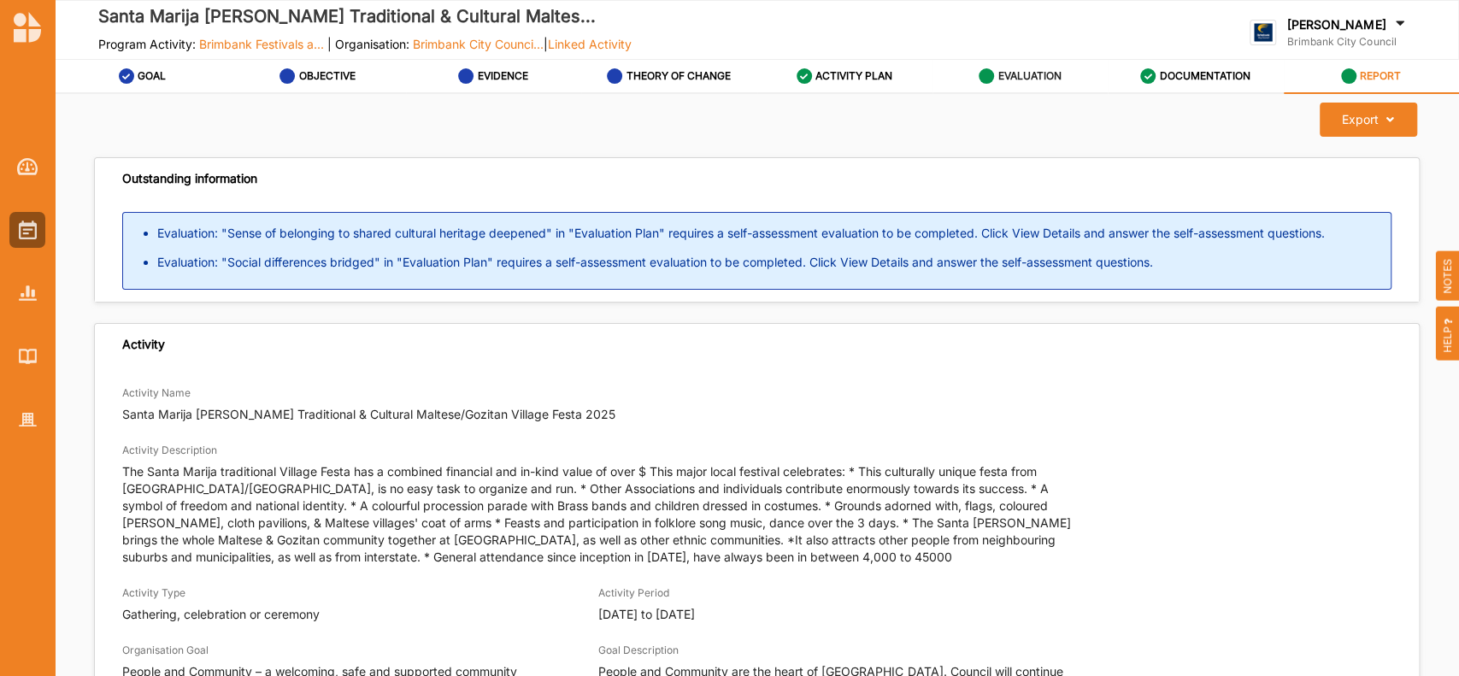
click at [1021, 69] on label "EVALUATION" at bounding box center [1028, 76] width 63 height 14
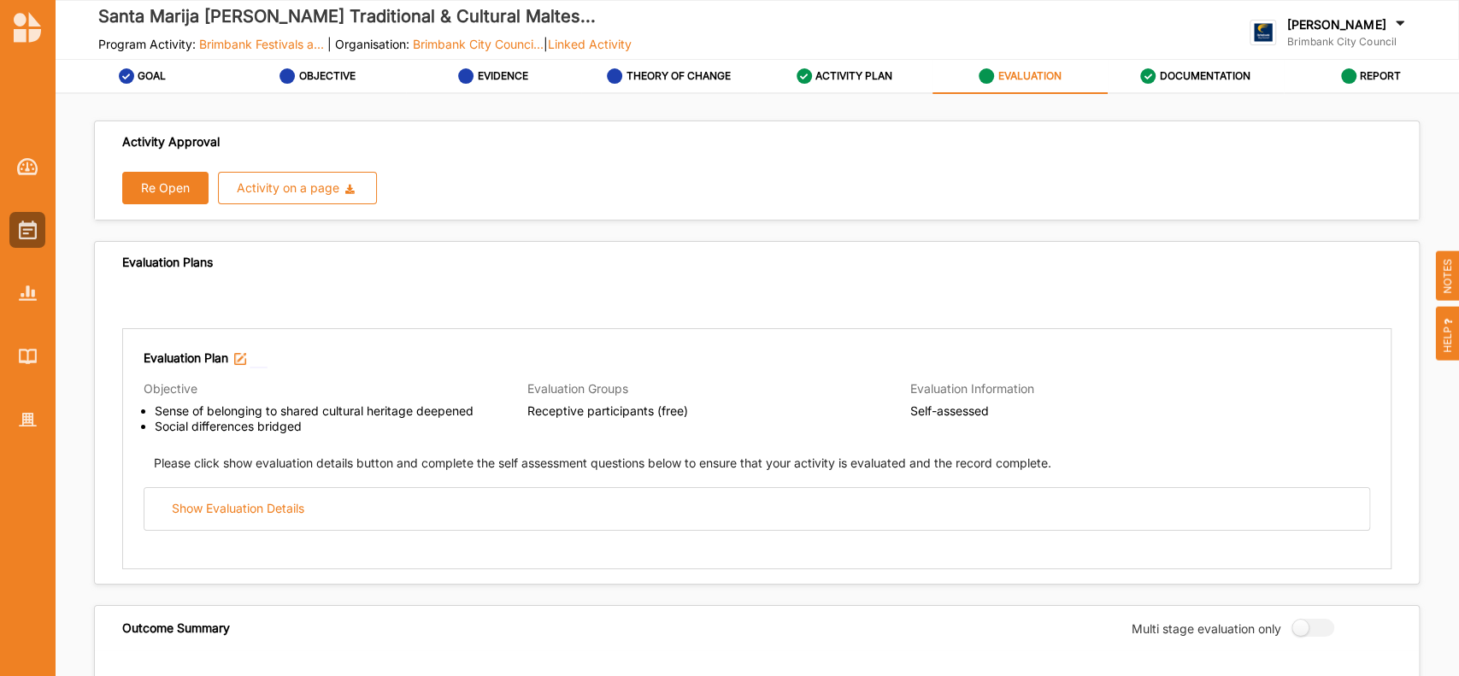
radio input "true"
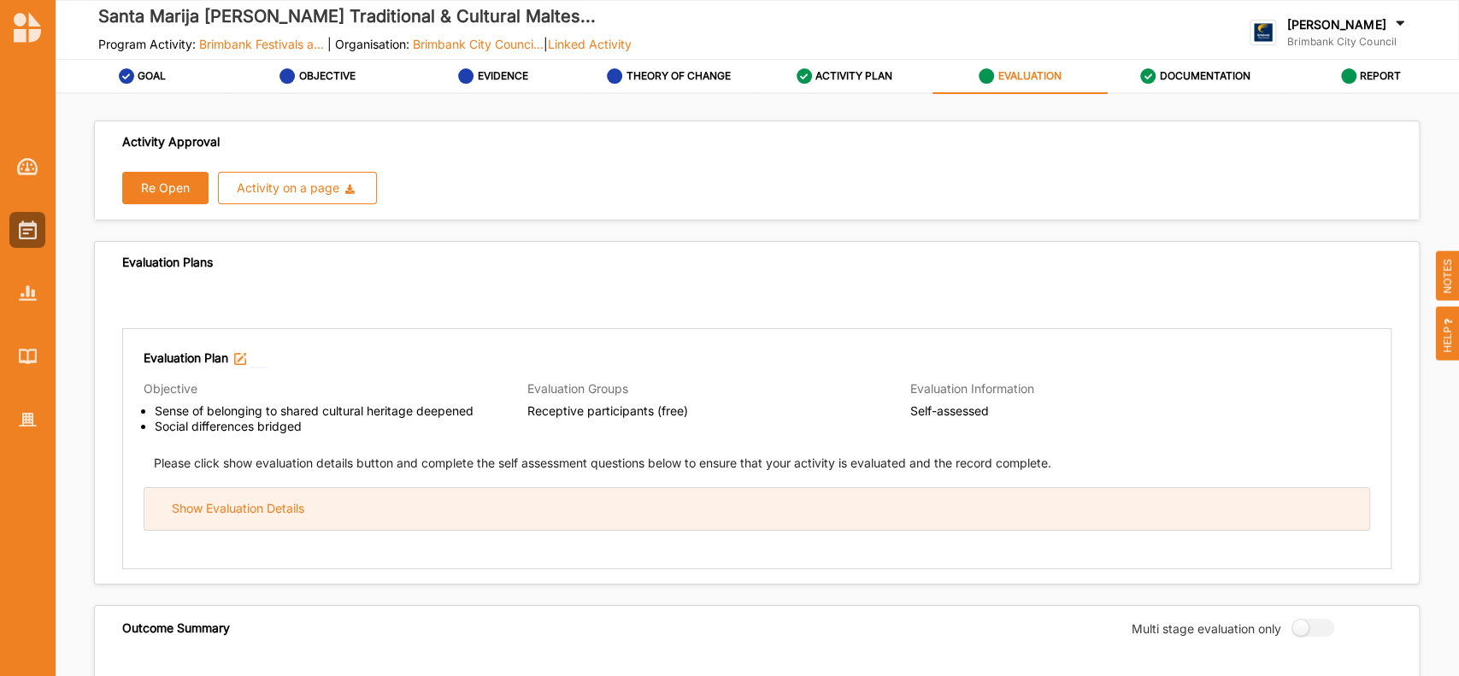
click at [799, 513] on div "Show Evaluation Details" at bounding box center [756, 509] width 1225 height 42
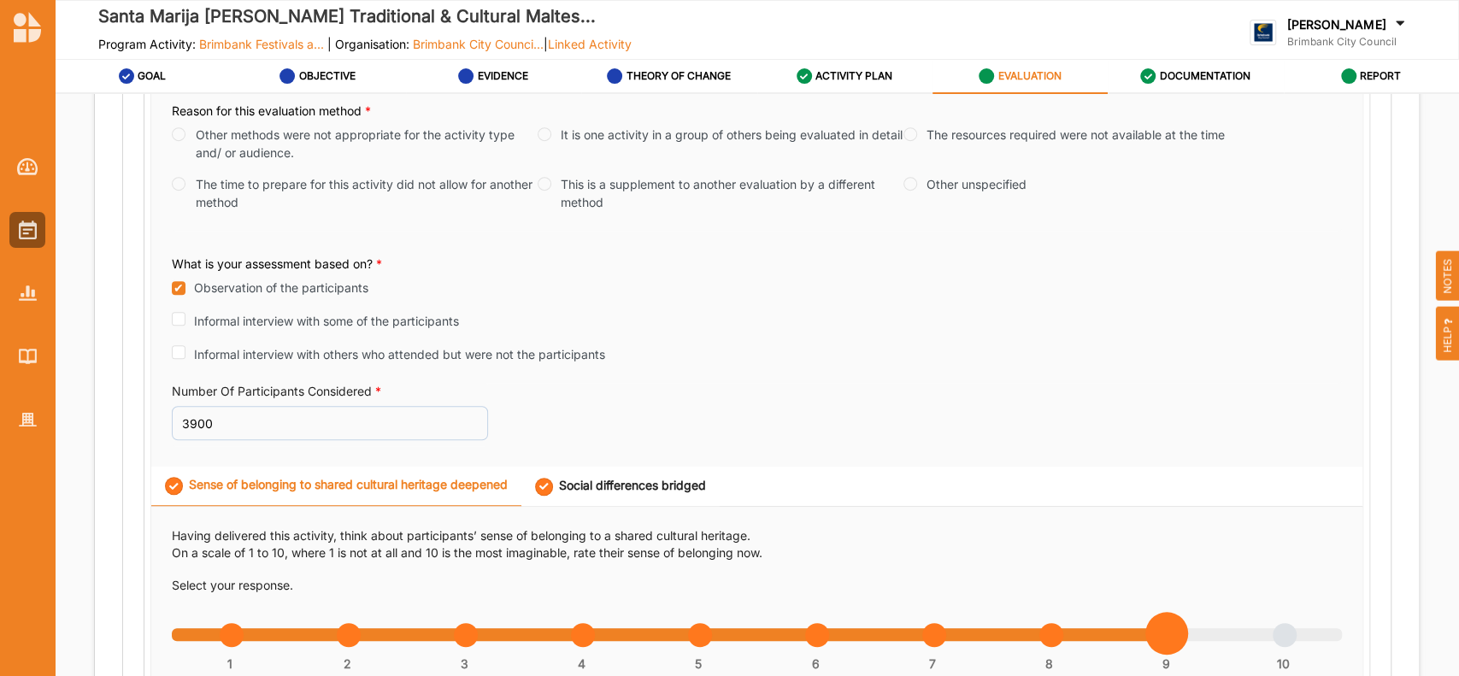
scroll to position [540, 0]
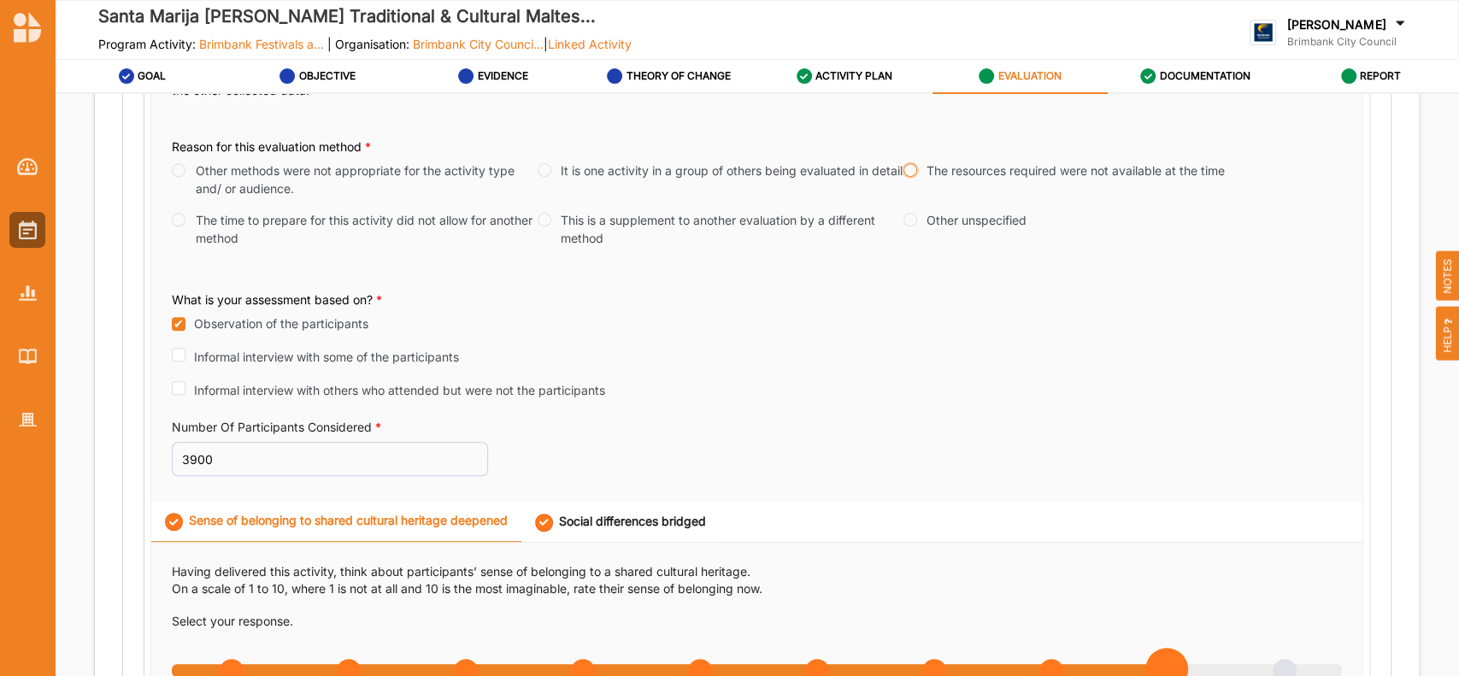
click at [910, 168] on input "The resources required were not available at the time" at bounding box center [910, 170] width 14 height 14
radio input "true"
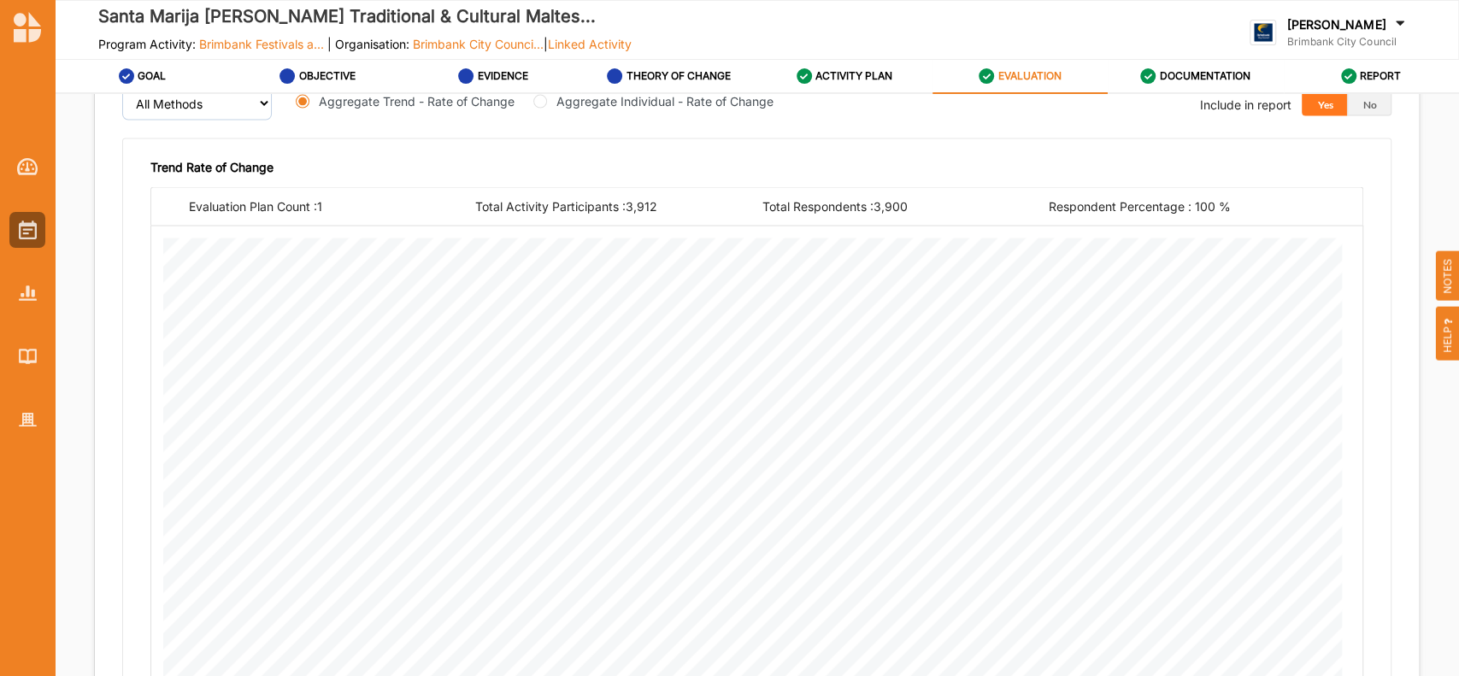
scroll to position [2941, 0]
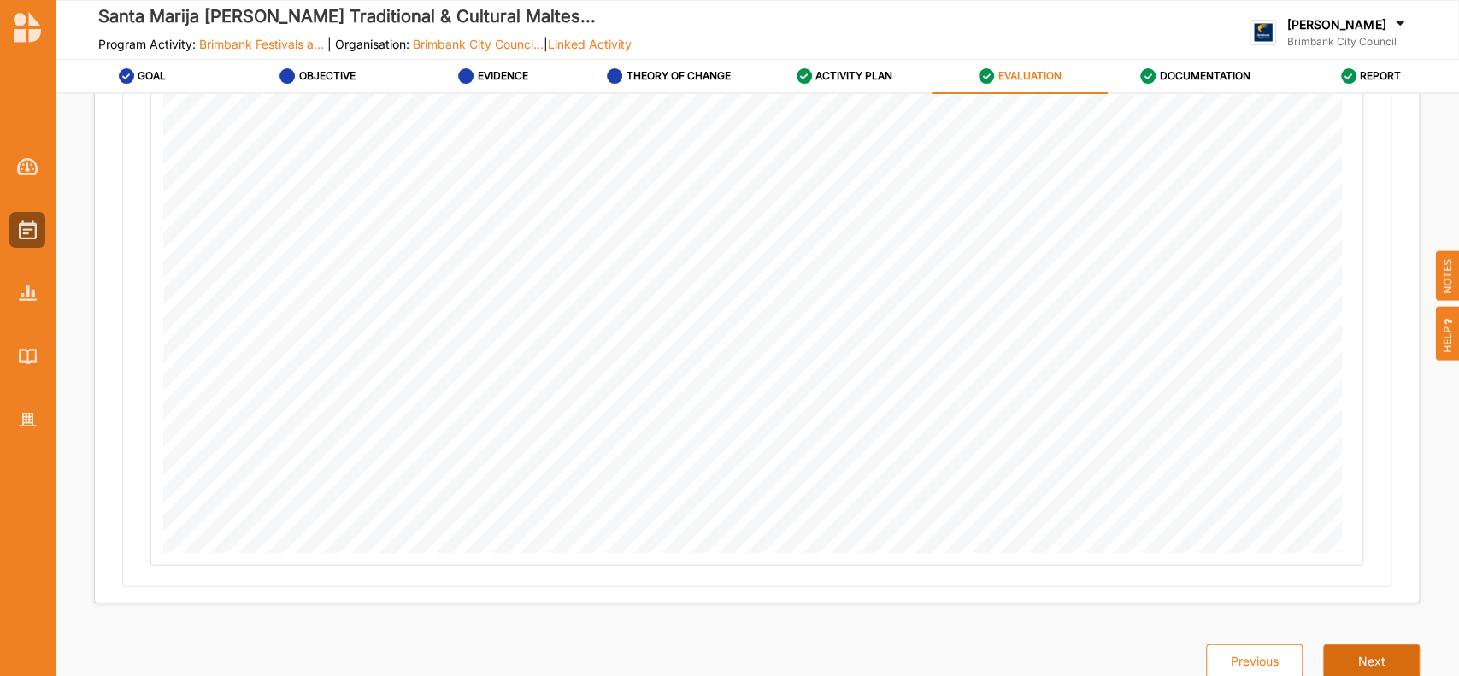
click at [1371, 663] on button "Next" at bounding box center [1371, 661] width 97 height 34
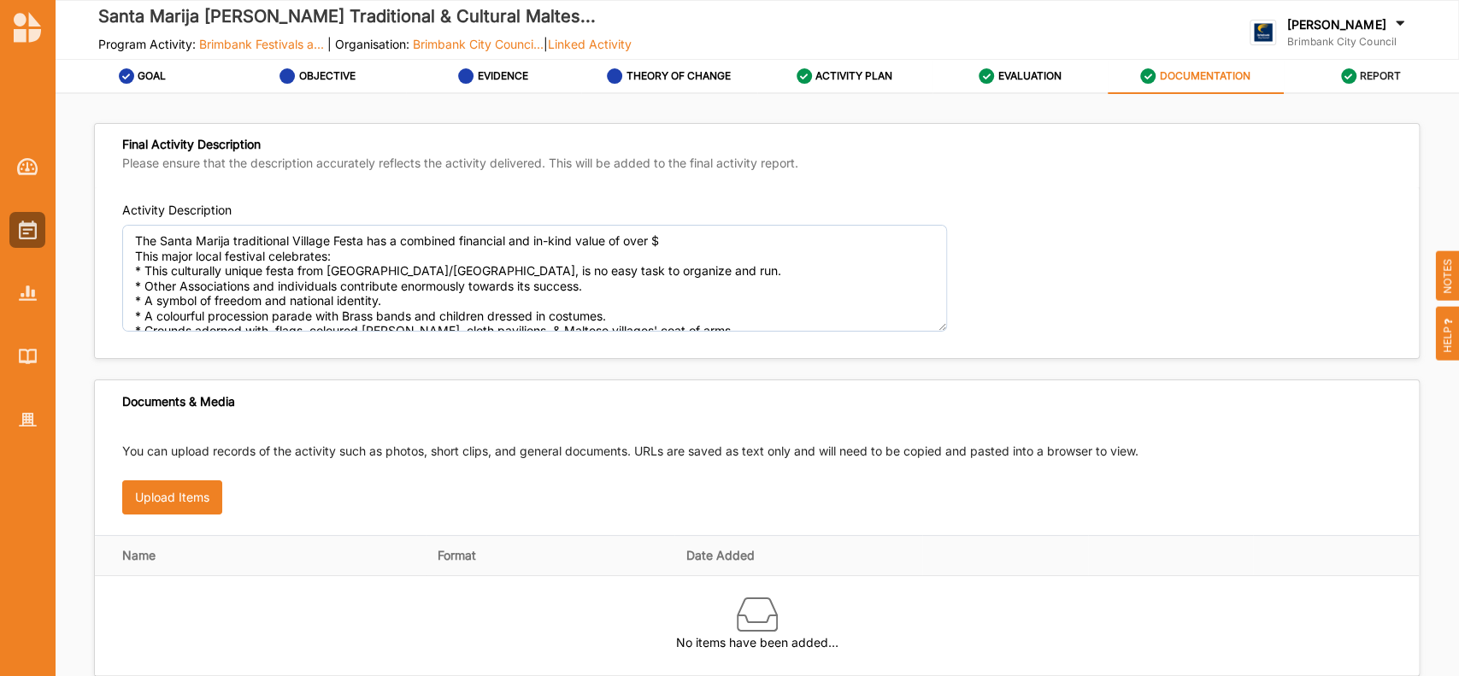
click at [1362, 73] on label "REPORT" at bounding box center [1380, 76] width 41 height 14
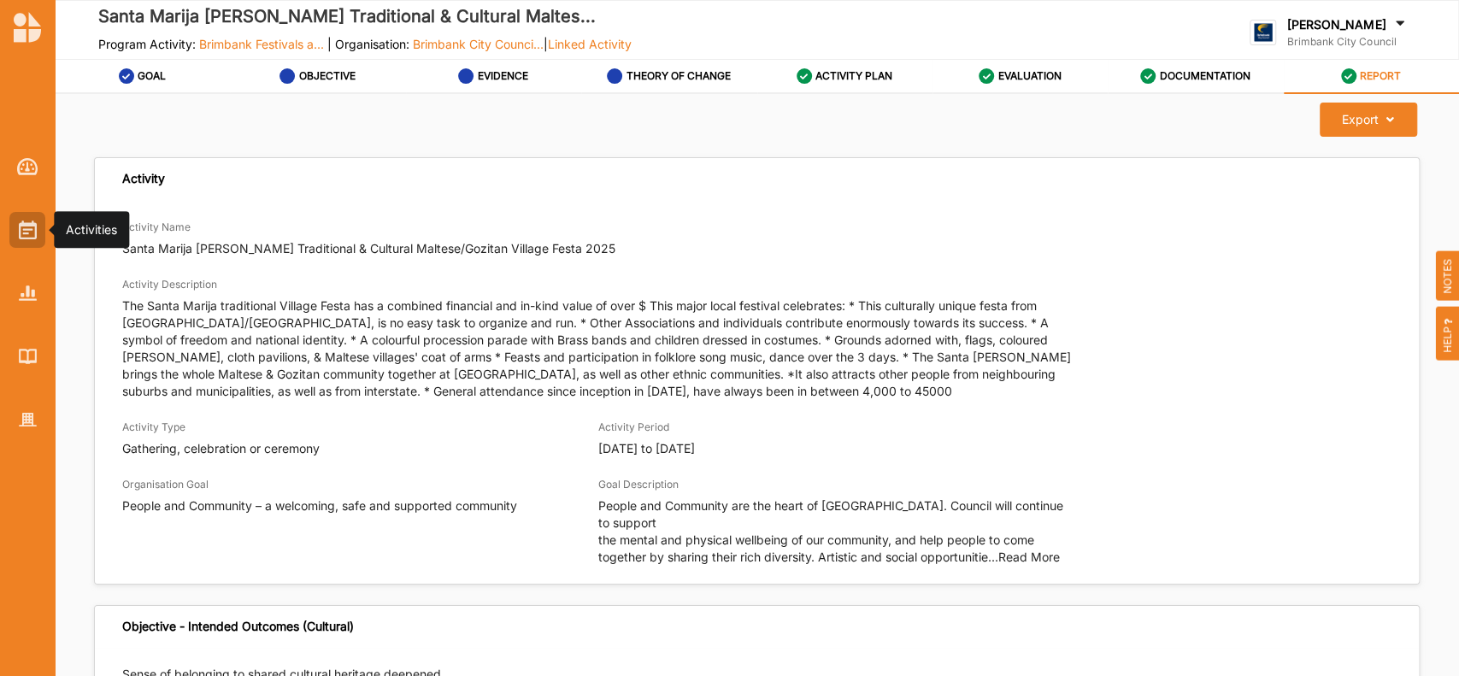
click at [30, 223] on img at bounding box center [28, 230] width 18 height 19
